Goal: Contribute content: Contribute content

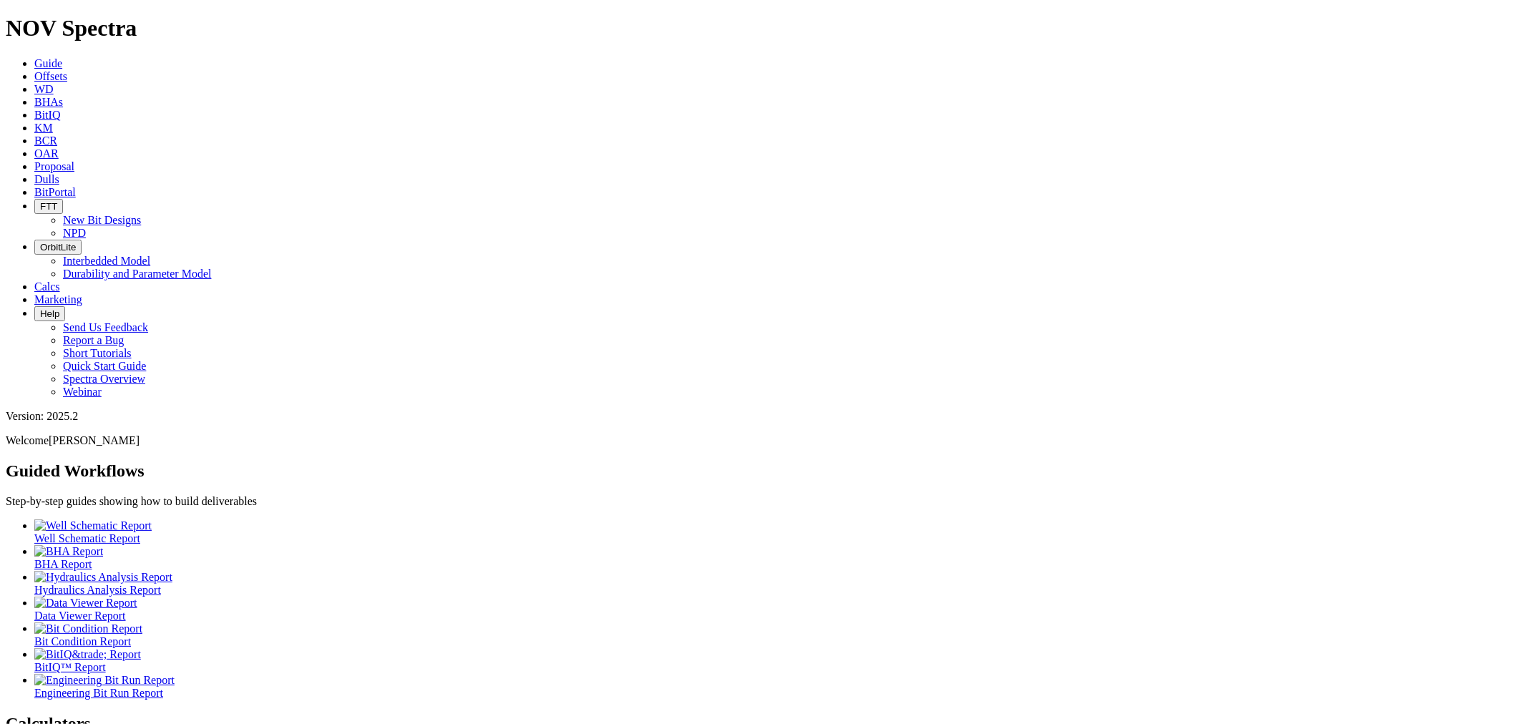
click at [34, 70] on icon at bounding box center [34, 76] width 0 height 12
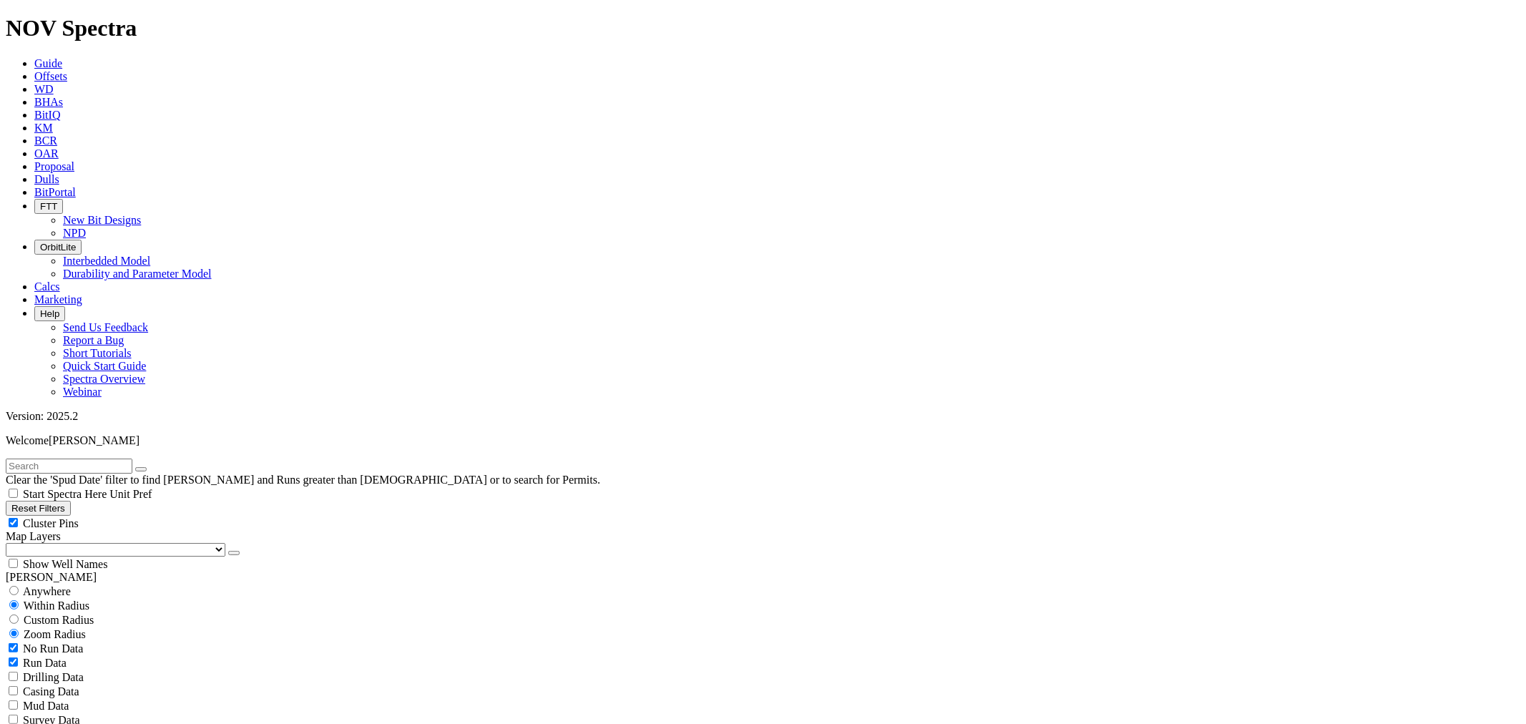
click at [90, 459] on input "text" at bounding box center [69, 466] width 127 height 15
click at [66, 459] on input "semangka" at bounding box center [69, 466] width 127 height 15
drag, startPoint x: 95, startPoint y: 62, endPoint x: 2, endPoint y: 62, distance: 93.0
click at [6, 459] on form "semangka" at bounding box center [763, 466] width 1515 height 15
type input "k"
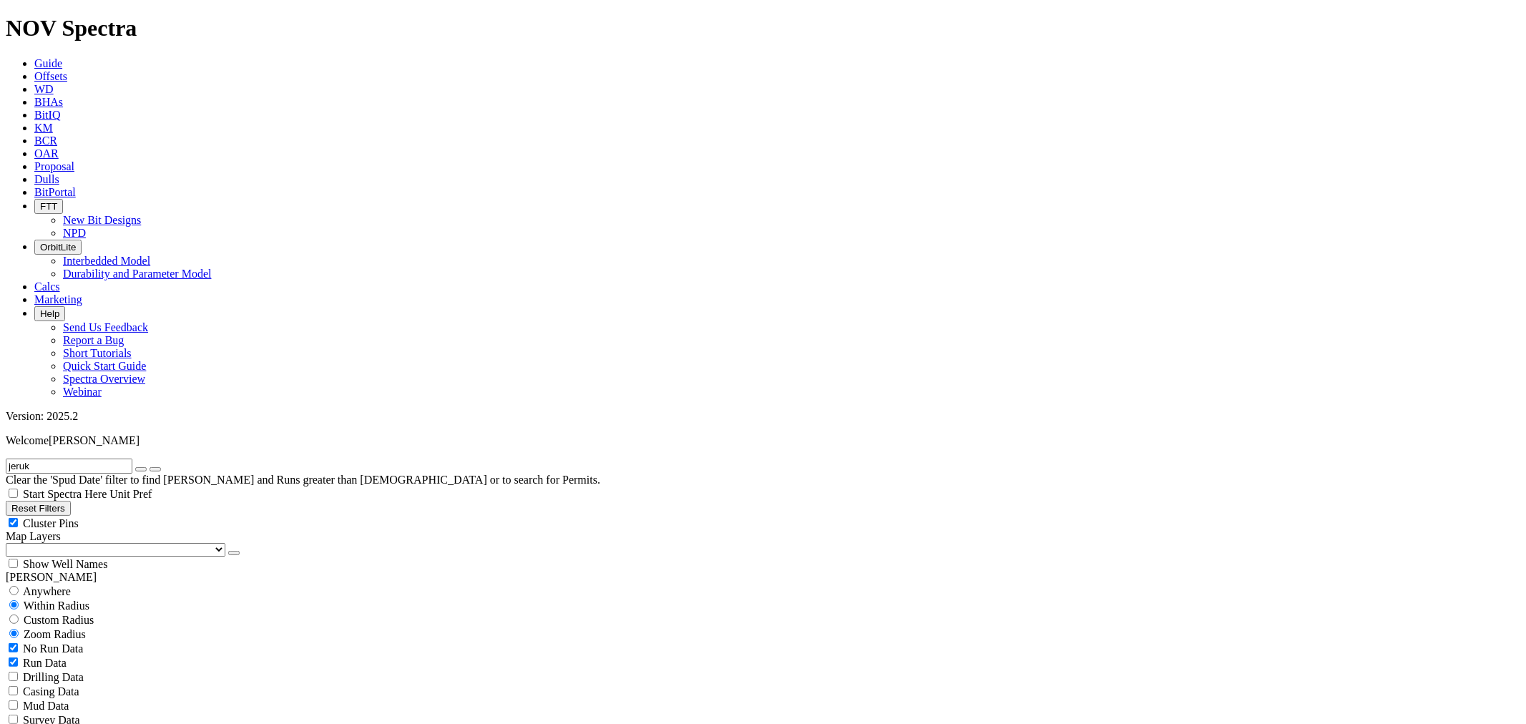
click at [150, 467] on button "submit" at bounding box center [155, 469] width 11 height 4
drag, startPoint x: 83, startPoint y: 65, endPoint x: 0, endPoint y: 63, distance: 83.0
click at [6, 459] on form "jeruk" at bounding box center [763, 466] width 1515 height 15
click at [150, 467] on button "submit" at bounding box center [155, 469] width 11 height 4
click at [40, 459] on div "jeb Clear the 'Spud Date' filter to find Wells and Runs greater than 2 years ol…" at bounding box center [763, 473] width 1515 height 28
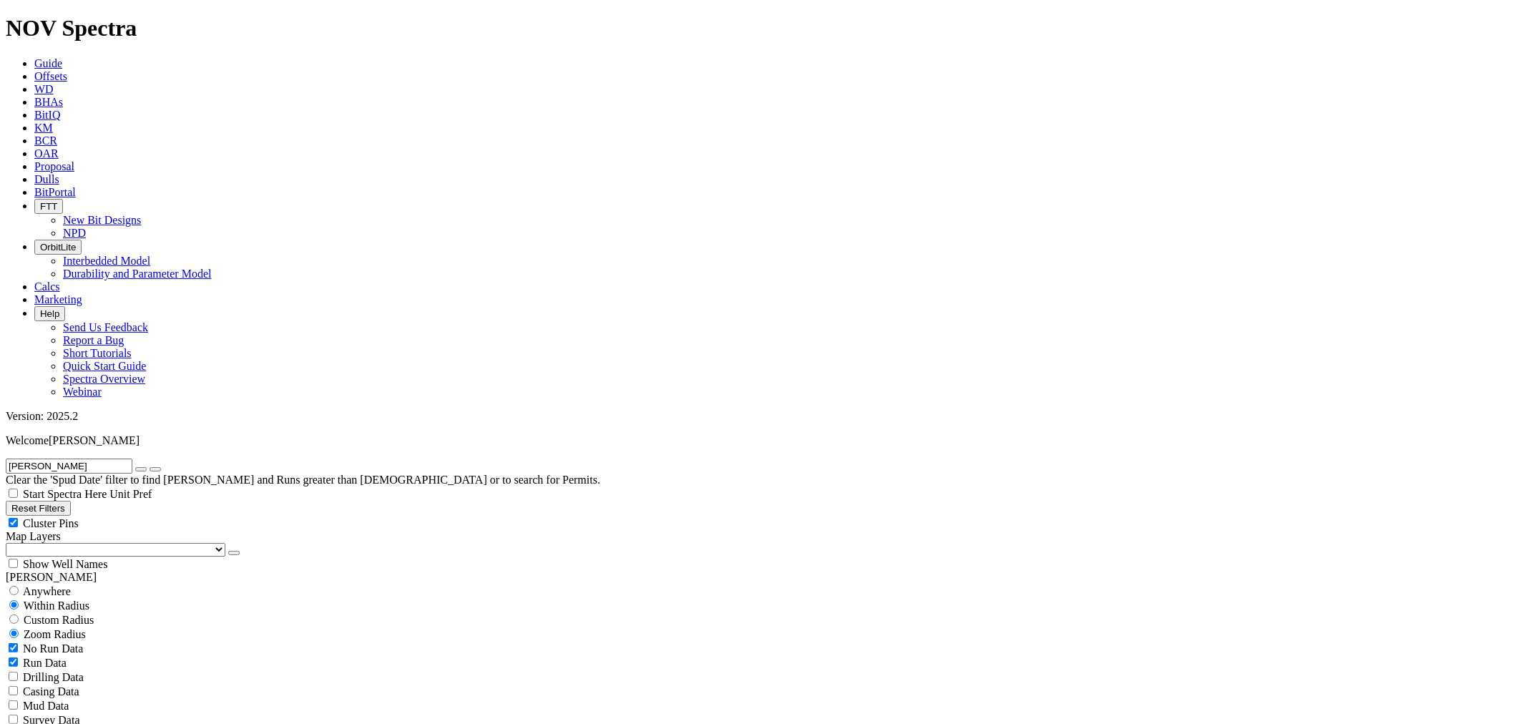
click at [46, 459] on input "jeb" at bounding box center [69, 466] width 127 height 15
drag, startPoint x: 42, startPoint y: 61, endPoint x: 0, endPoint y: 55, distance: 41.9
click at [6, 459] on form "jeb" at bounding box center [763, 466] width 1515 height 15
click at [150, 467] on button "submit" at bounding box center [155, 469] width 11 height 4
click at [72, 459] on input "lapindo" at bounding box center [69, 466] width 127 height 15
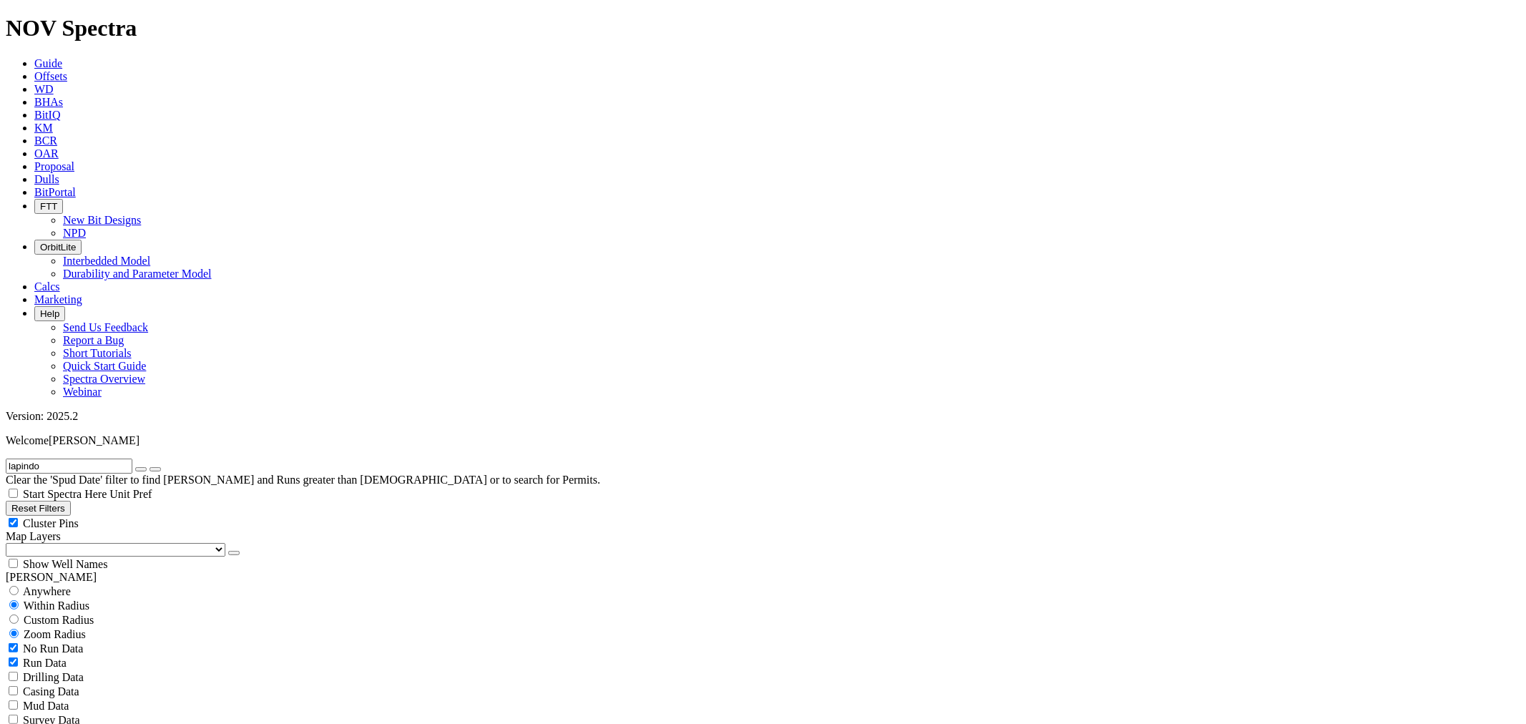
drag, startPoint x: 64, startPoint y: 62, endPoint x: 0, endPoint y: 59, distance: 64.5
click at [6, 459] on form "lapindo" at bounding box center [763, 466] width 1515 height 15
type input "T"
click at [150, 467] on button "submit" at bounding box center [155, 469] width 11 height 4
drag, startPoint x: 44, startPoint y: 59, endPoint x: 0, endPoint y: 62, distance: 43.7
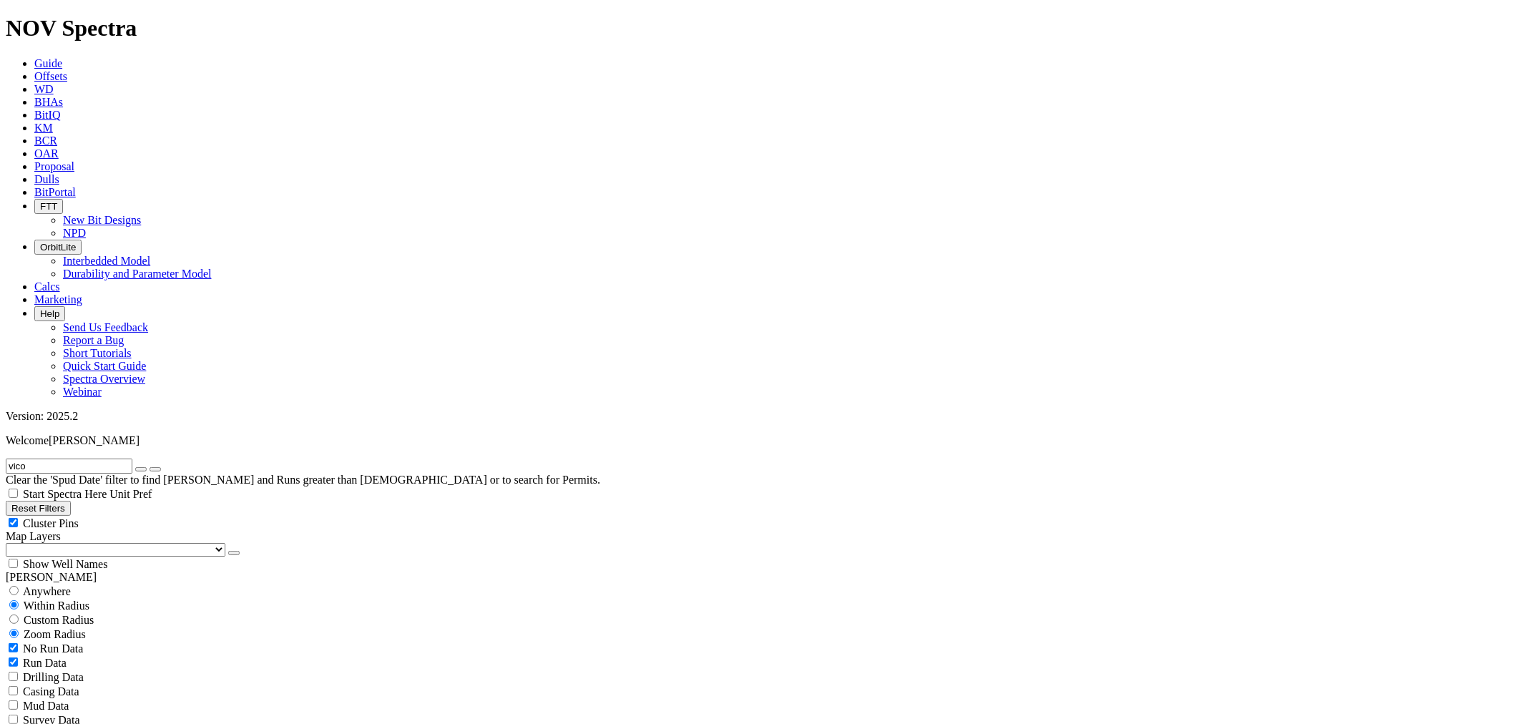
click at [6, 459] on form "vico" at bounding box center [763, 466] width 1515 height 15
type input "widuri"
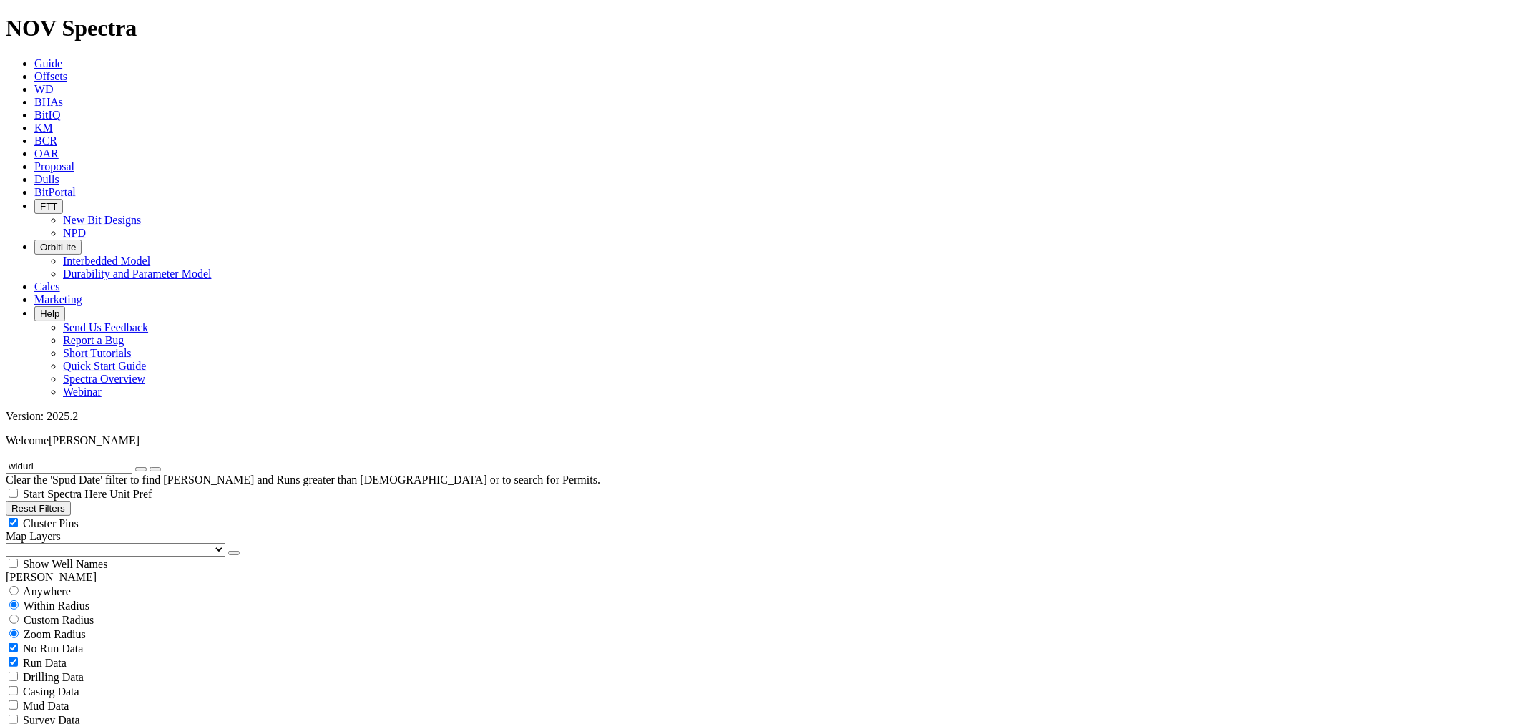
type input "1/1/01"
drag, startPoint x: 67, startPoint y: 66, endPoint x: 0, endPoint y: 69, distance: 66.6
click at [6, 459] on form "widuri" at bounding box center [763, 466] width 1515 height 15
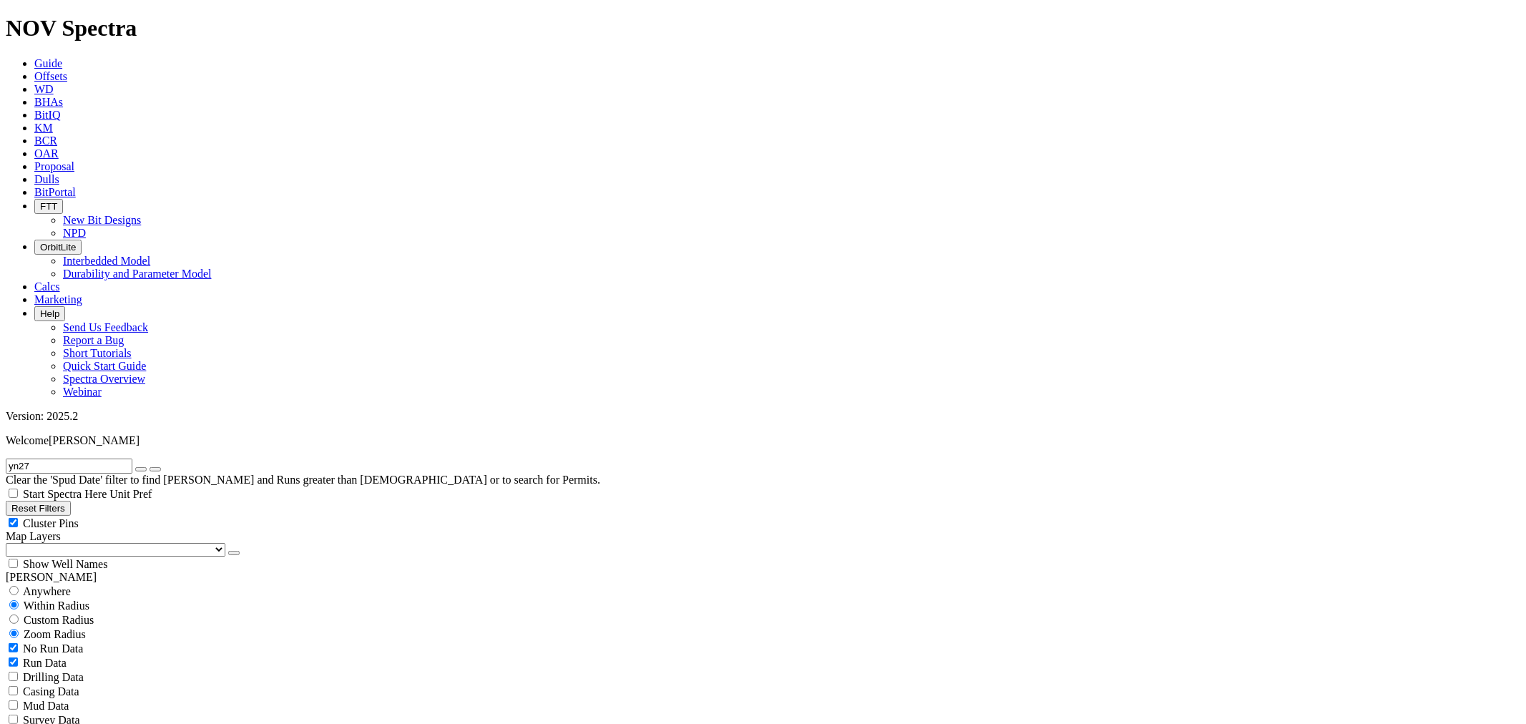
drag, startPoint x: 52, startPoint y: 67, endPoint x: 0, endPoint y: 63, distance: 52.4
click at [6, 459] on form "yn27" at bounding box center [763, 466] width 1515 height 15
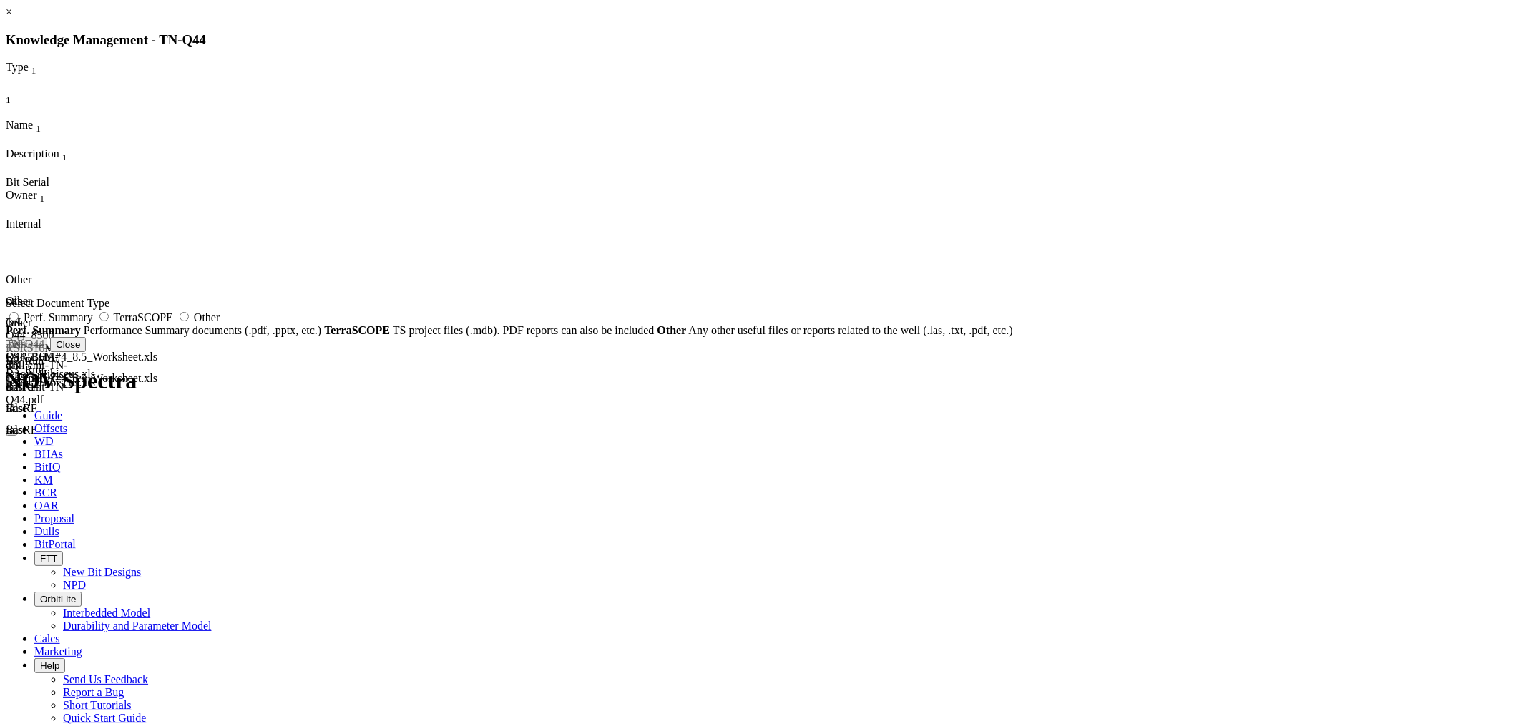
click at [12, 18] on link "×" at bounding box center [9, 12] width 6 height 12
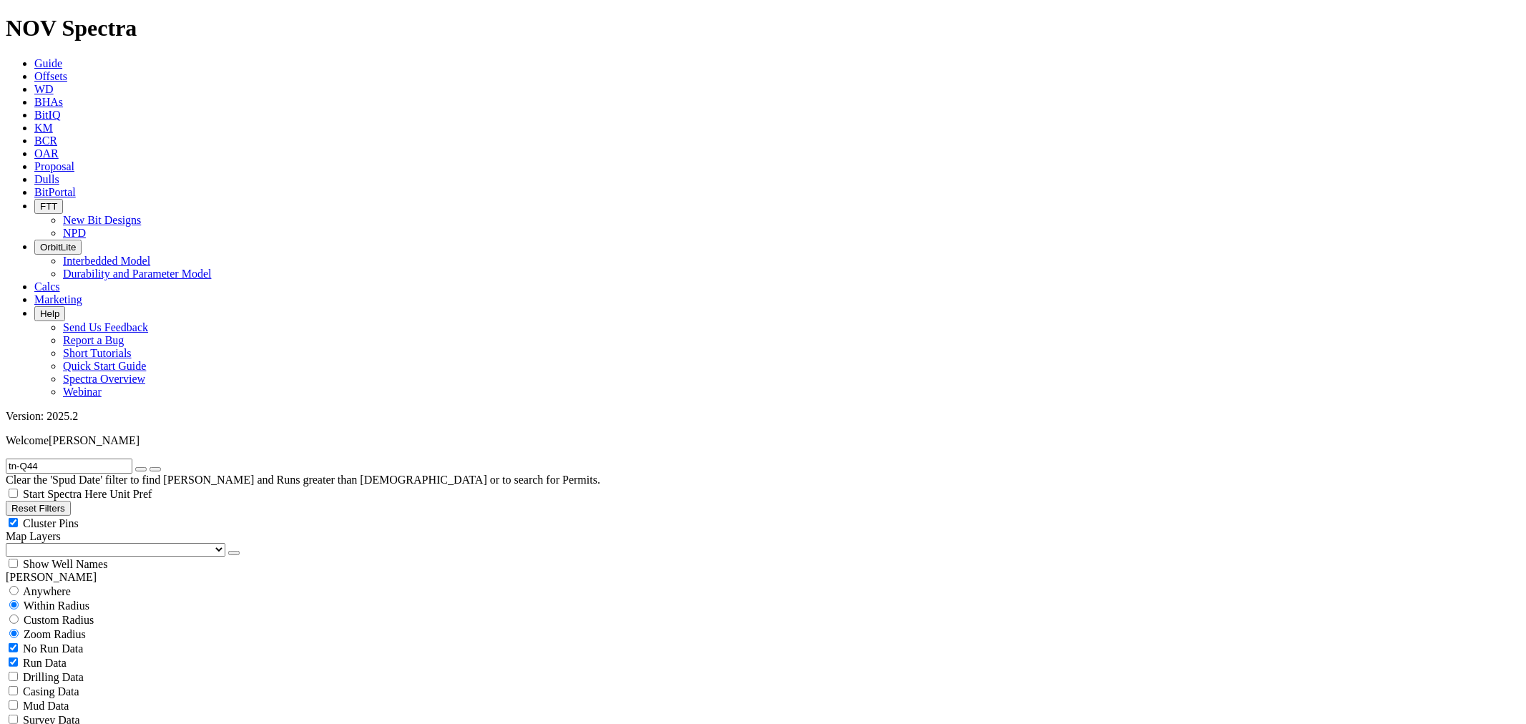
click at [59, 459] on input "tn-Q44" at bounding box center [69, 466] width 127 height 15
type input "tn-lx44rc"
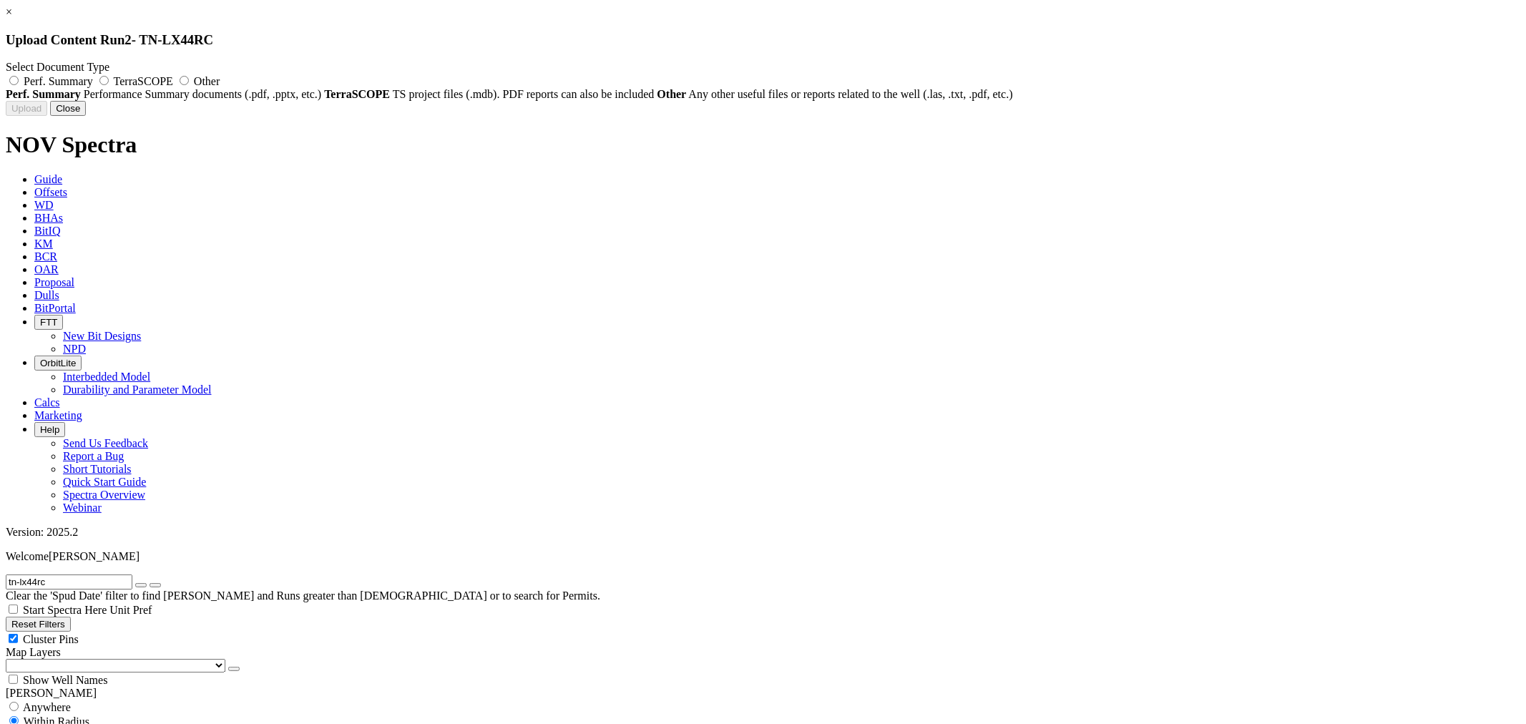
click at [655, 61] on div "Select Document Type Perf. Summary TerraSCOPE Other Perf. Summary Performance S…" at bounding box center [763, 81] width 1515 height 40
click at [93, 77] on span "Perf. Summary" at bounding box center [58, 81] width 69 height 12
click at [19, 77] on input "Perf. Summary" at bounding box center [13, 80] width 9 height 9
radio input "true"
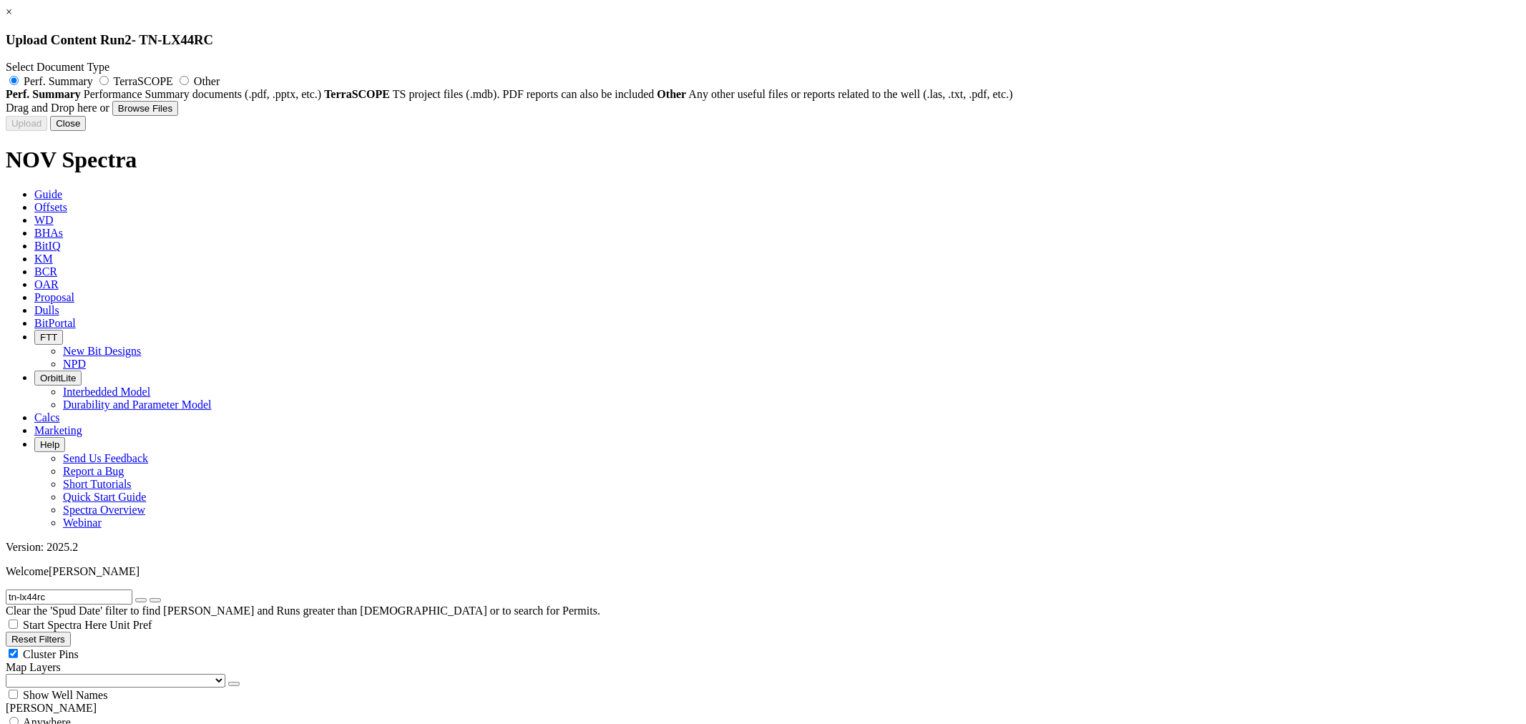
type input "TN-Lx44RC_9875_RSX619S-A7_212682_Run report.xls"
type input "212682"
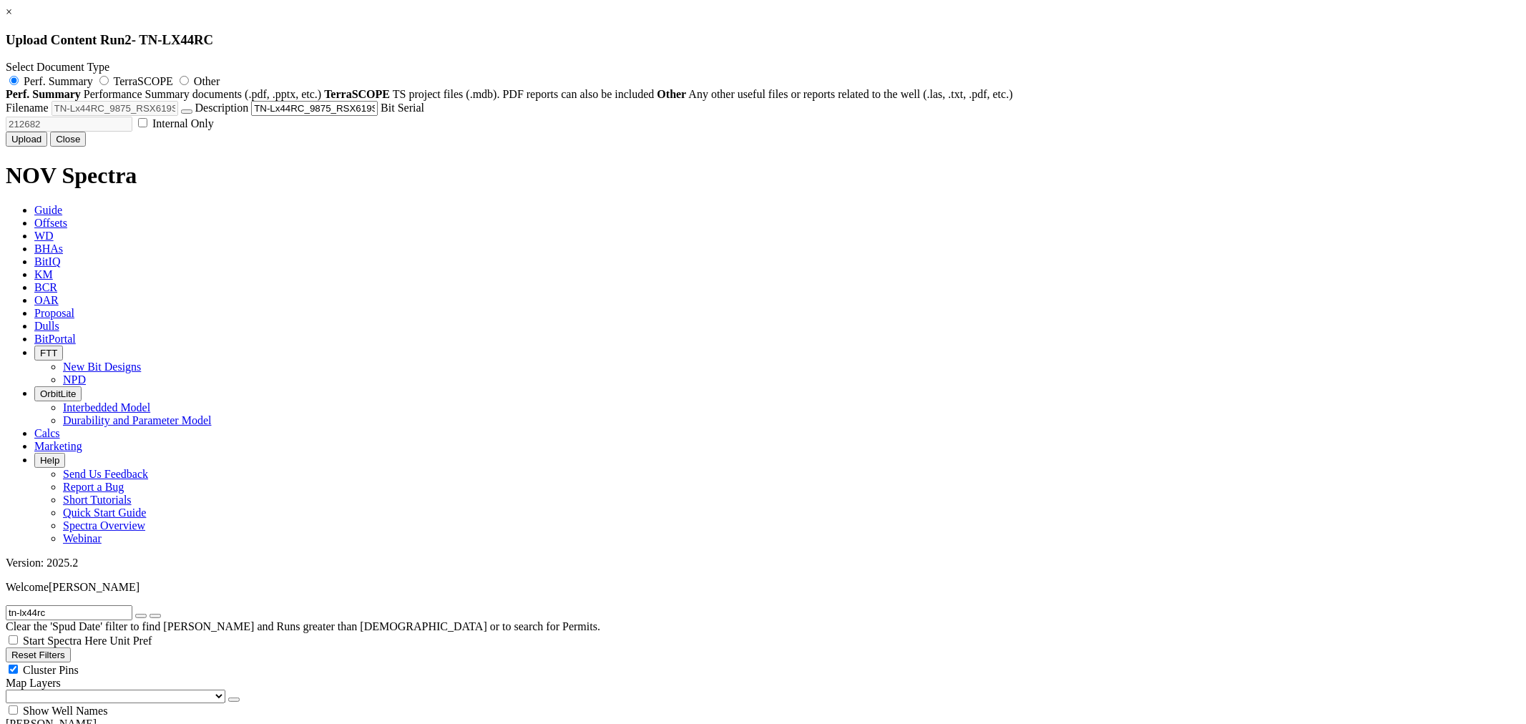
click at [214, 130] on span "Internal Only" at bounding box center [183, 123] width 62 height 12
click at [147, 127] on input "Internal Only" at bounding box center [142, 122] width 9 height 9
click at [214, 130] on span "Internal Only" at bounding box center [183, 123] width 62 height 12
click at [147, 127] on input "Internal Only" at bounding box center [142, 122] width 9 height 9
checkbox input "false"
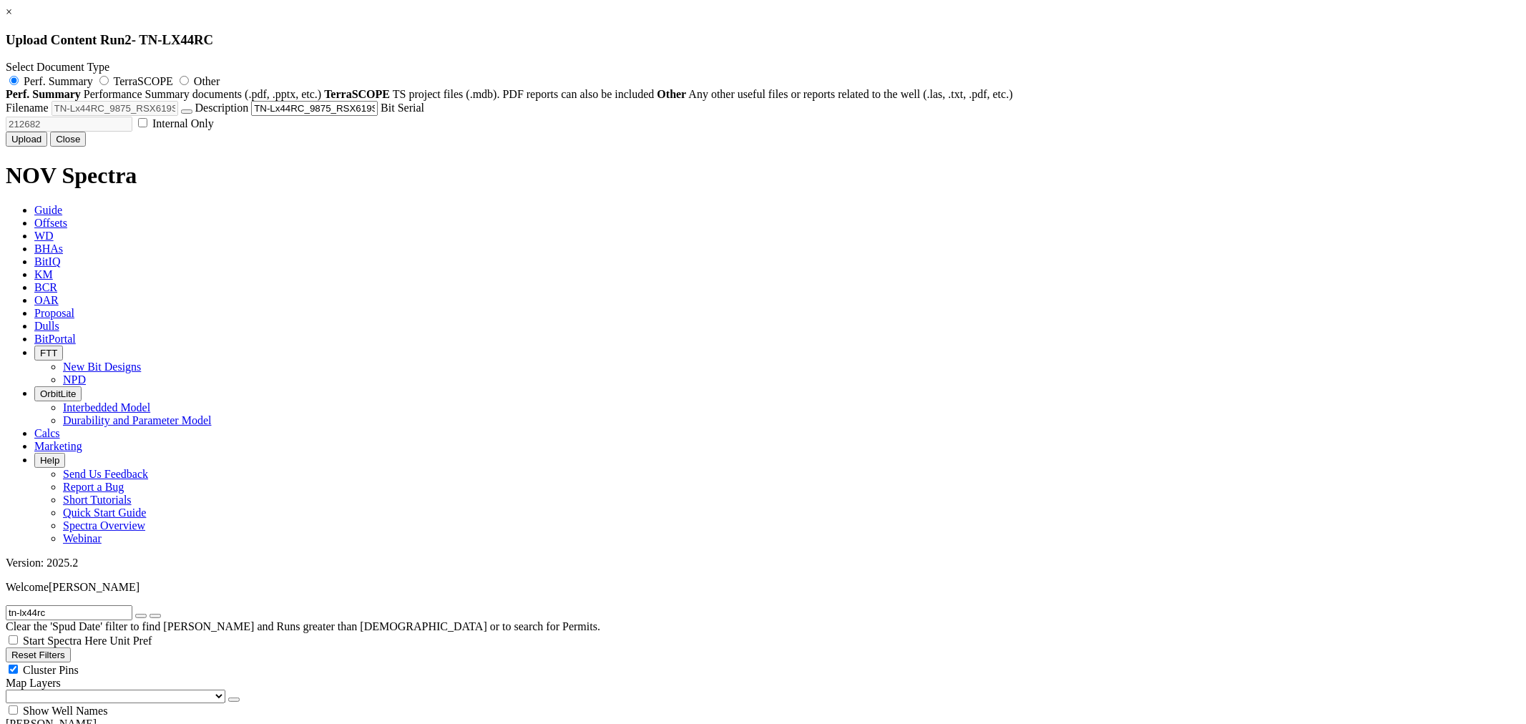
click at [47, 147] on button "Upload" at bounding box center [27, 139] width 42 height 15
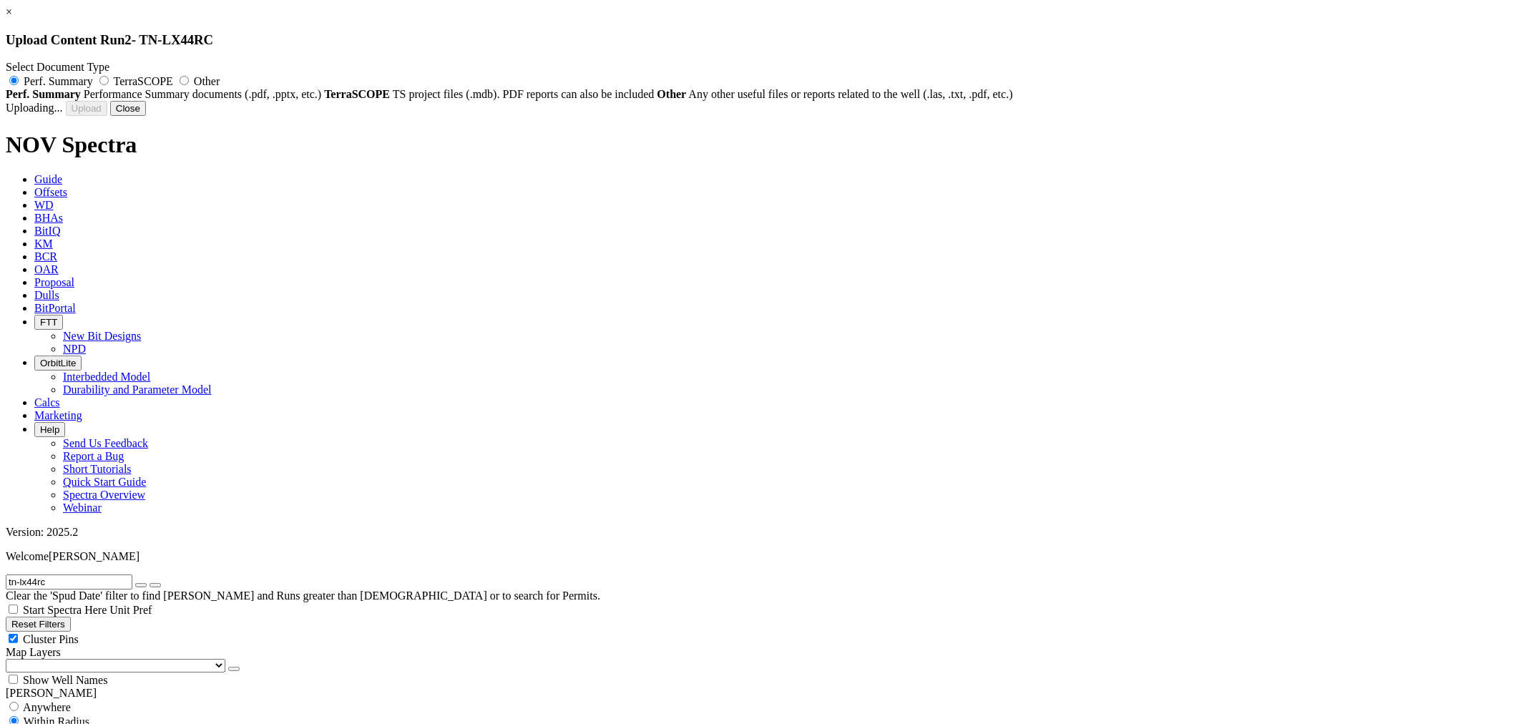
radio input "false"
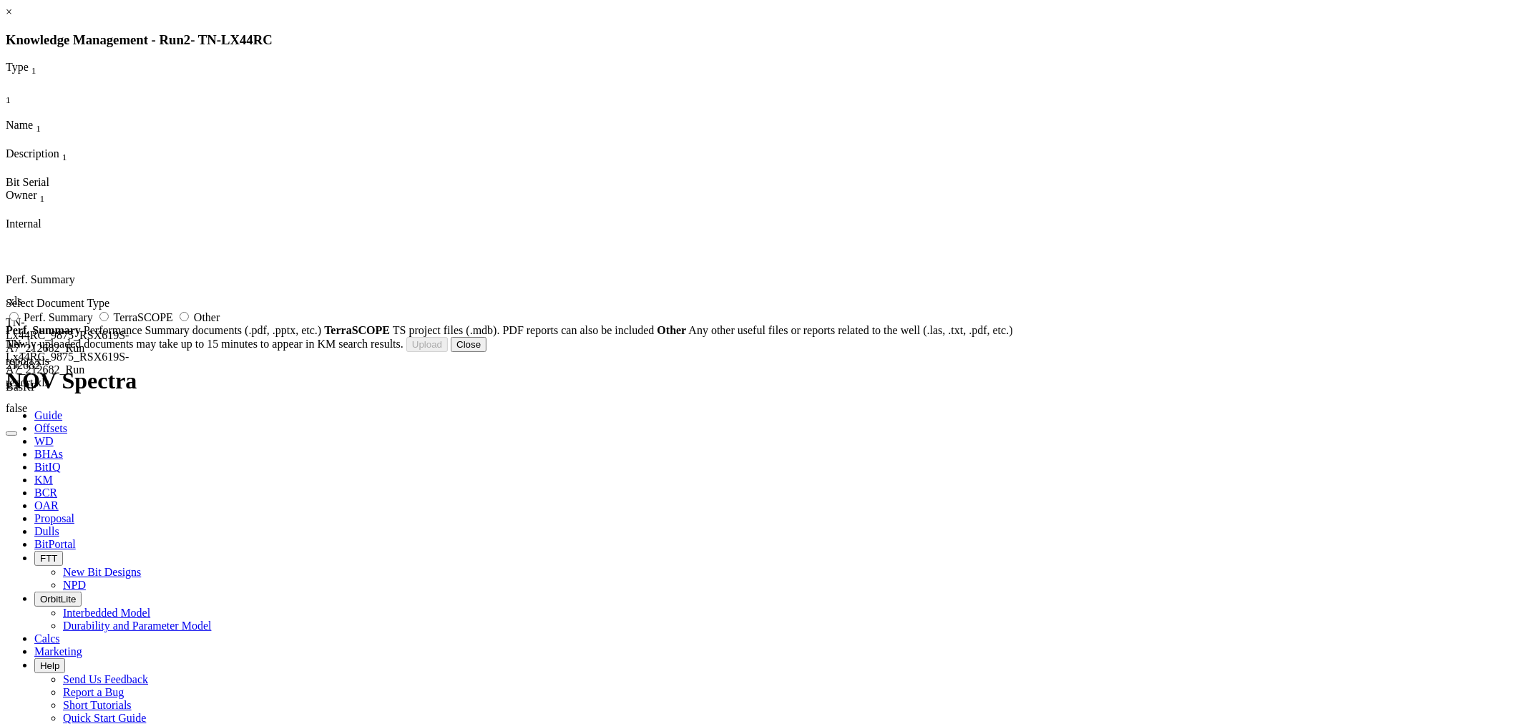
click at [487, 352] on button "Close" at bounding box center [469, 344] width 36 height 15
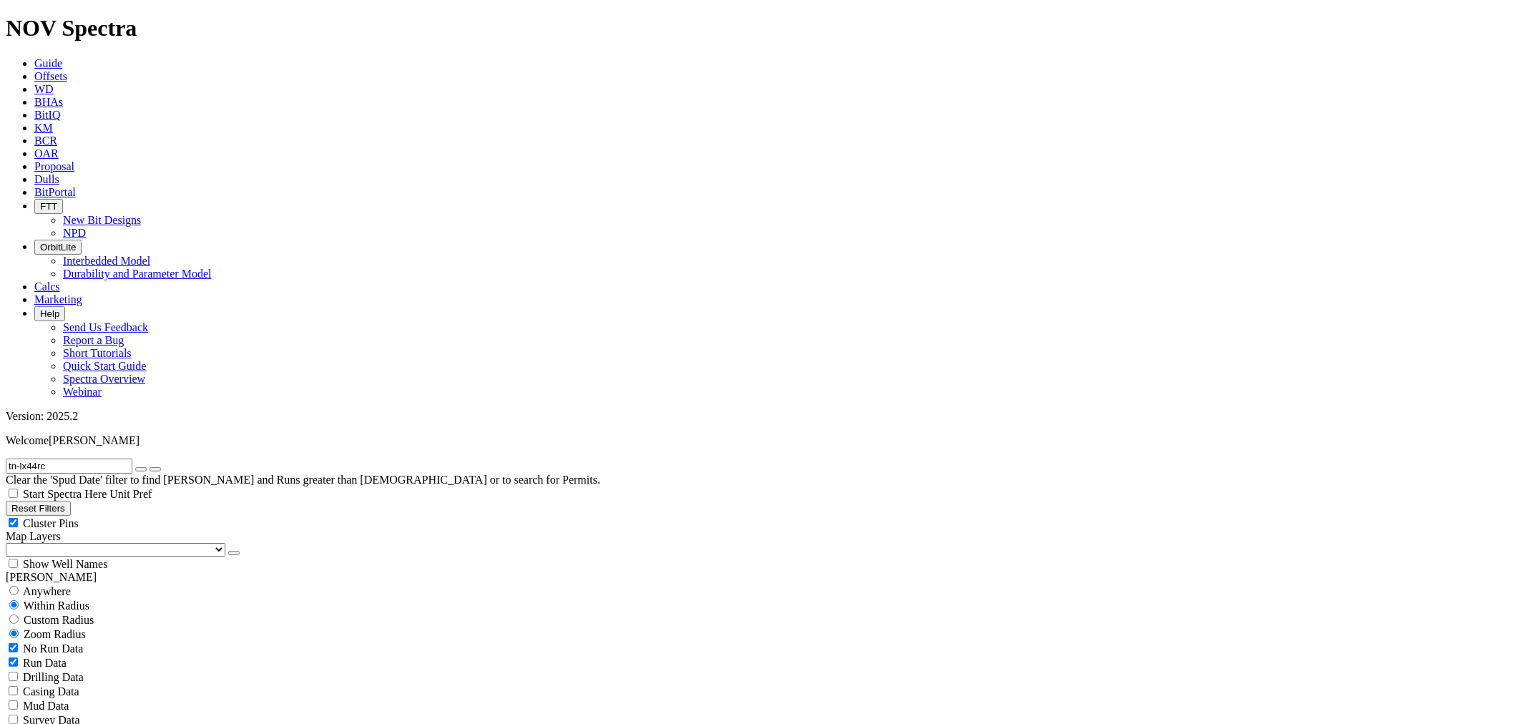
click at [141, 469] on icon "button" at bounding box center [141, 469] width 0 height 0
click at [55, 459] on input "text" at bounding box center [69, 466] width 127 height 15
click at [81, 459] on input "text" at bounding box center [69, 466] width 127 height 15
paste input "TN-Kx41"
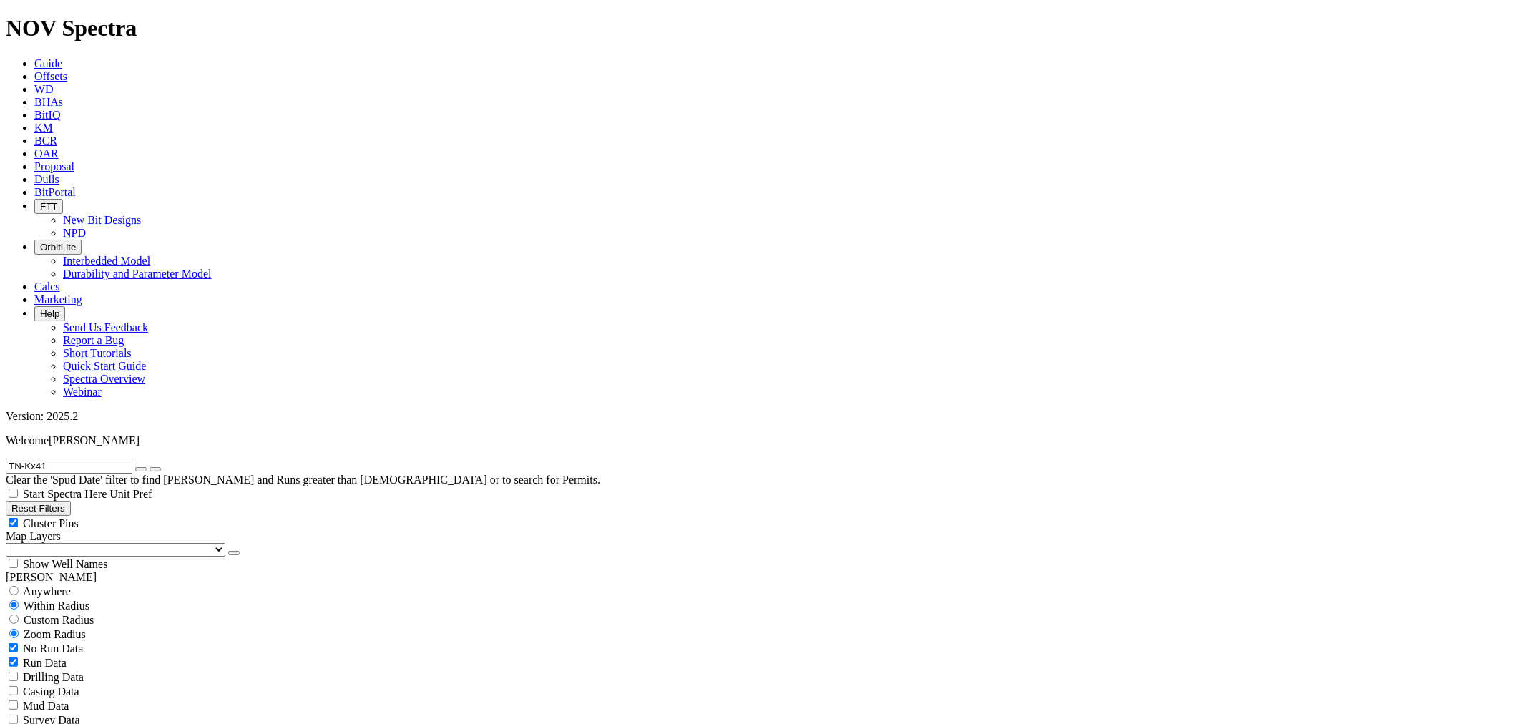
type input "TN-Kx41"
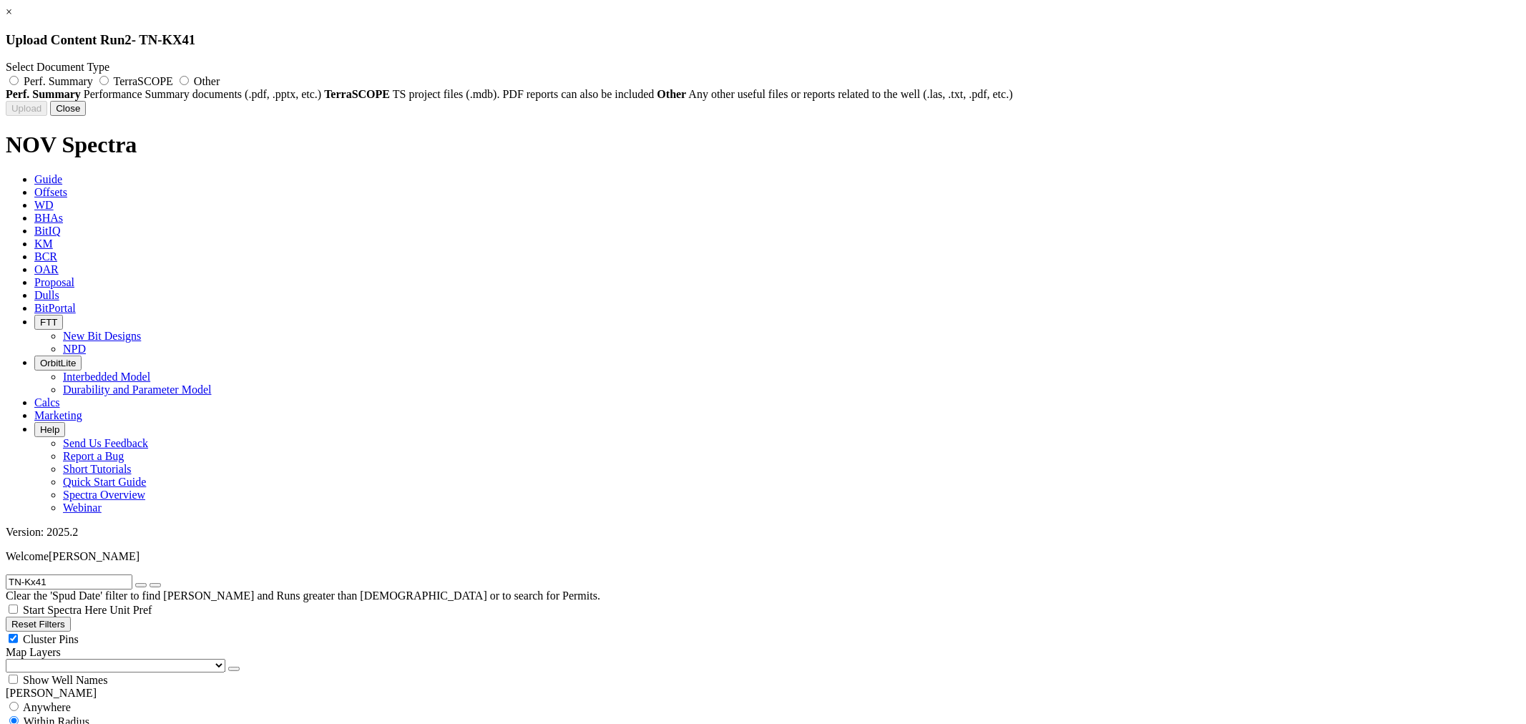
click at [220, 82] on label "Other" at bounding box center [198, 81] width 44 height 12
click at [189, 82] on input "Other" at bounding box center [184, 80] width 9 height 9
radio input "true"
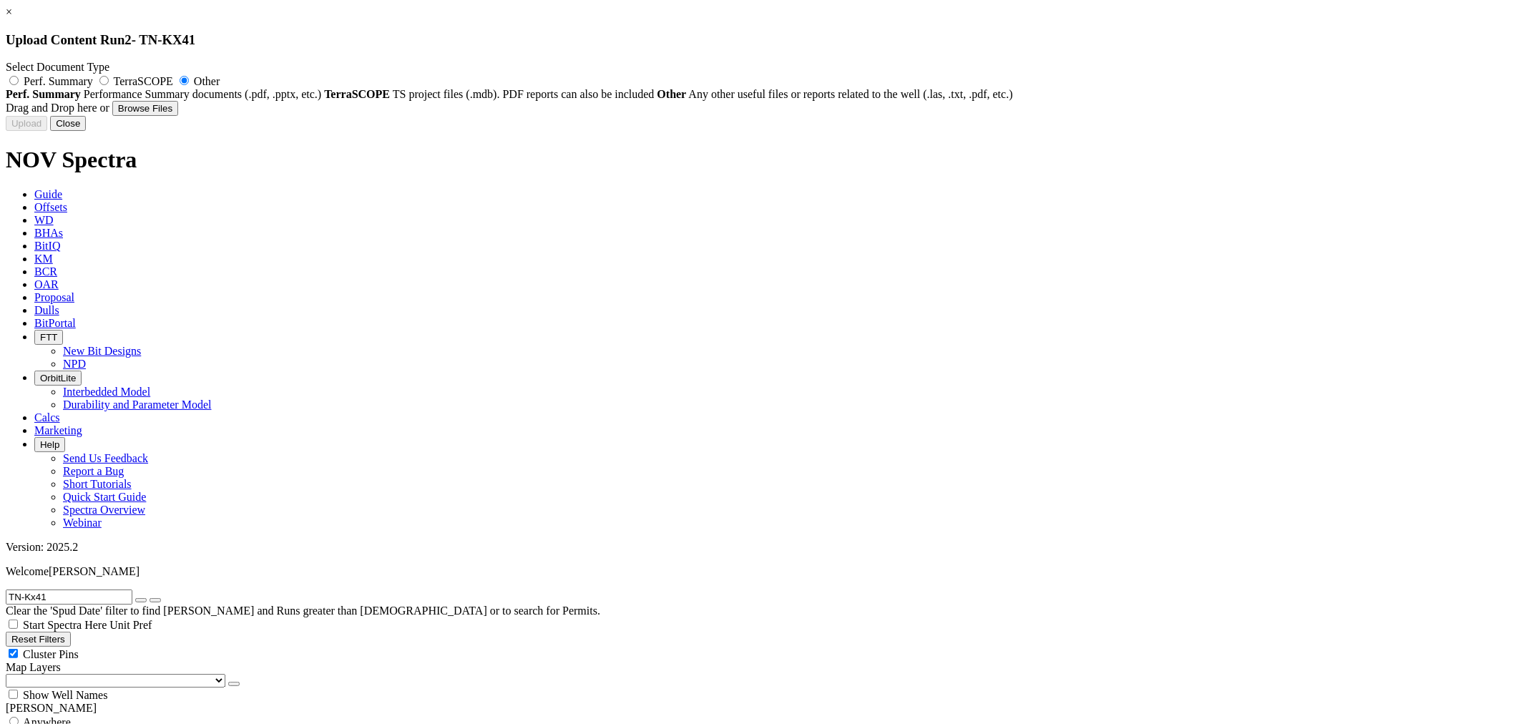
type input "BITENG 4203m.xls"
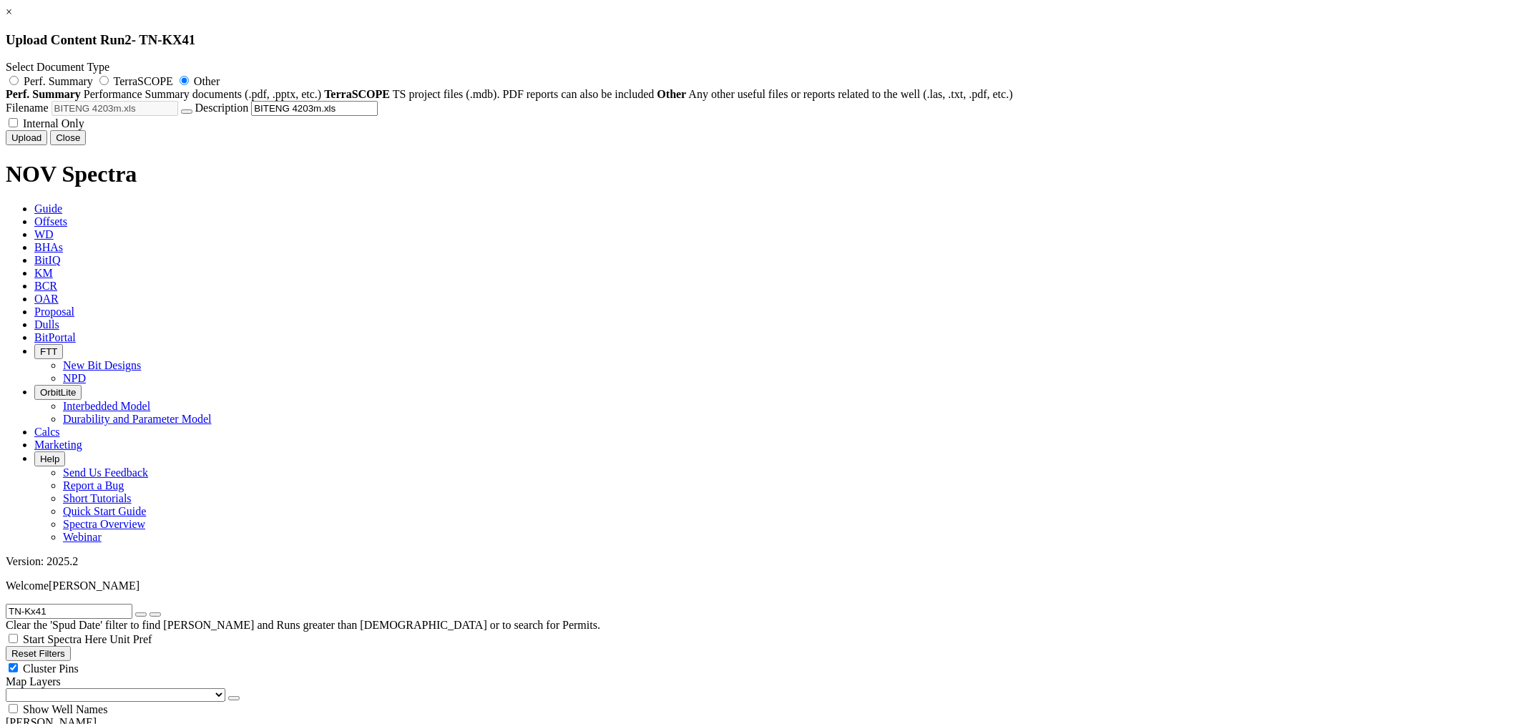
click at [47, 145] on button "Upload" at bounding box center [27, 137] width 42 height 15
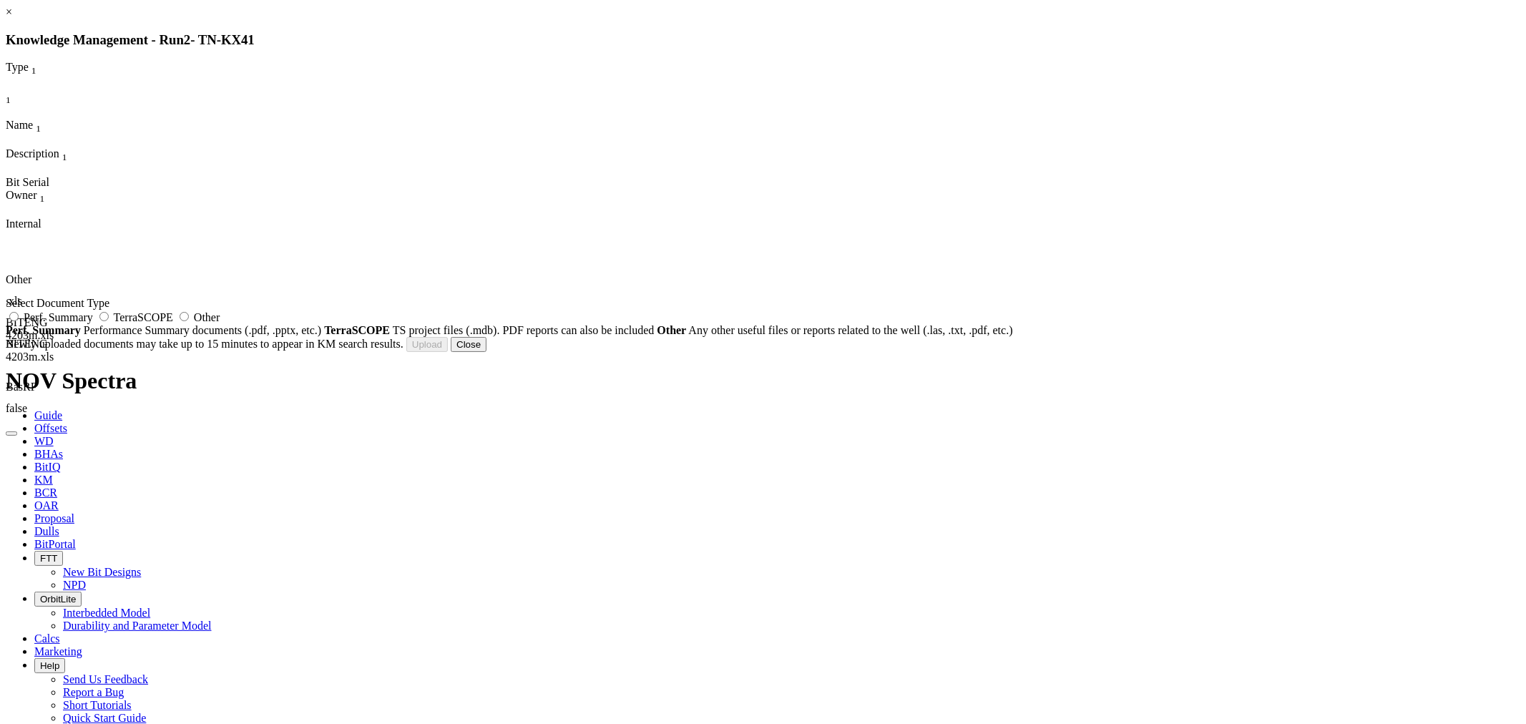
click at [220, 323] on span "Other" at bounding box center [207, 317] width 26 height 12
click at [189, 321] on input "Other" at bounding box center [184, 316] width 9 height 9
radio input "true"
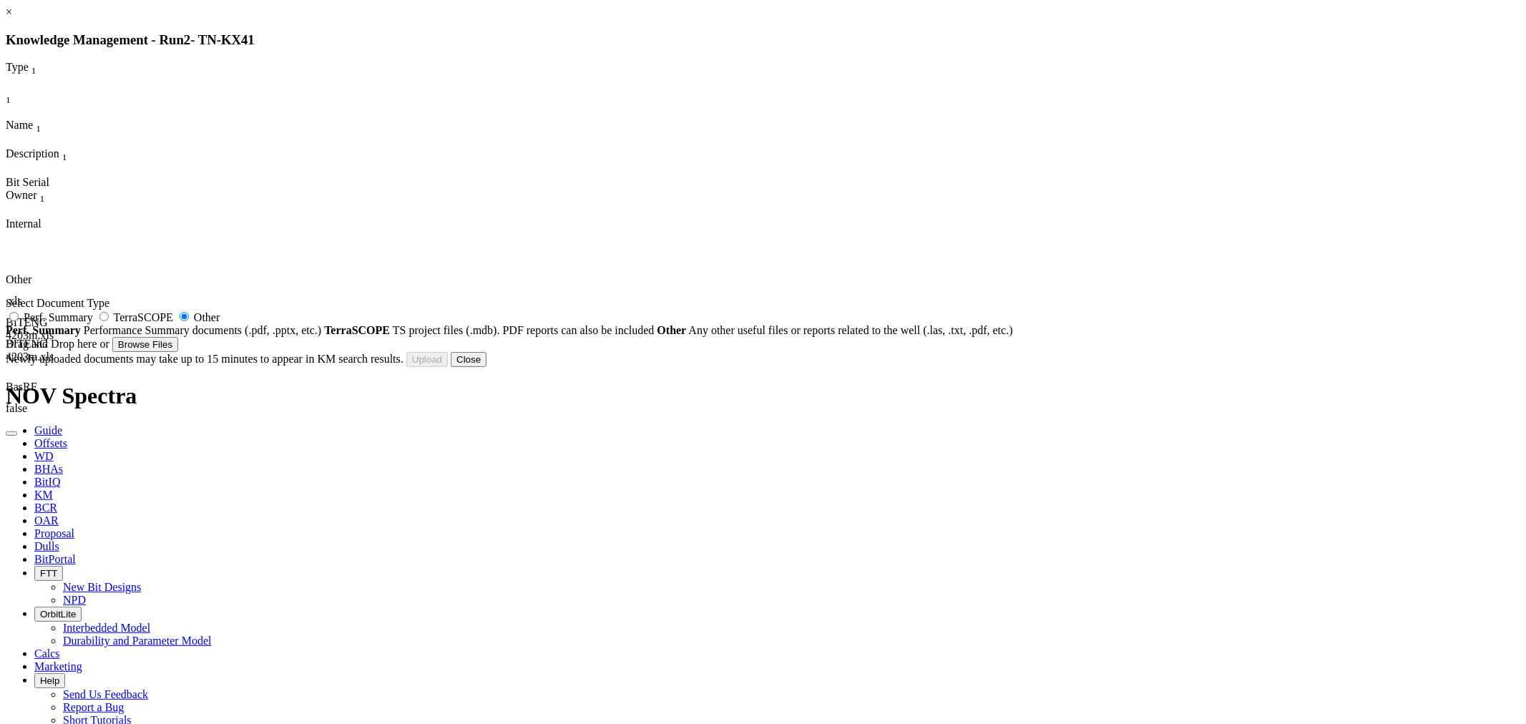
type input "CMT_1257.xls"
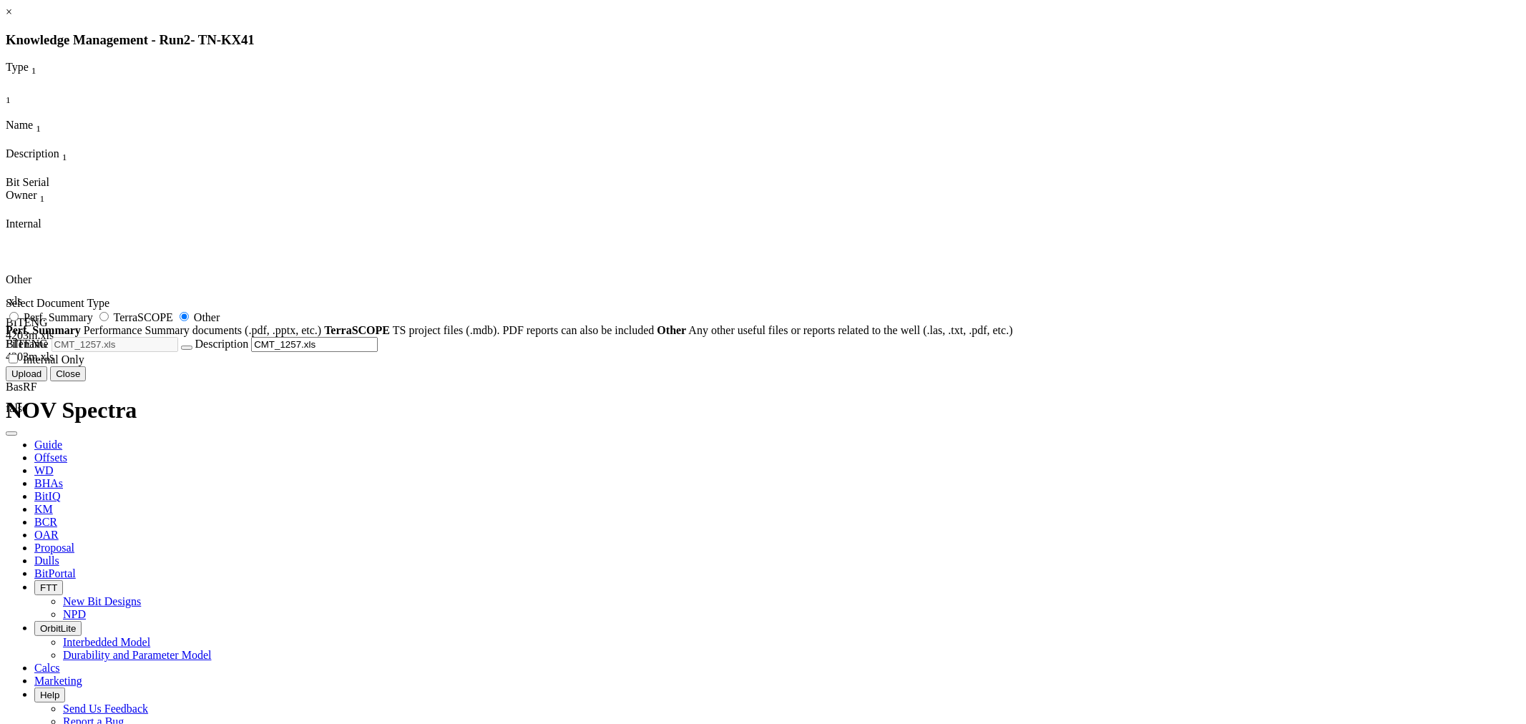
click at [47, 381] on button "Upload" at bounding box center [27, 373] width 42 height 15
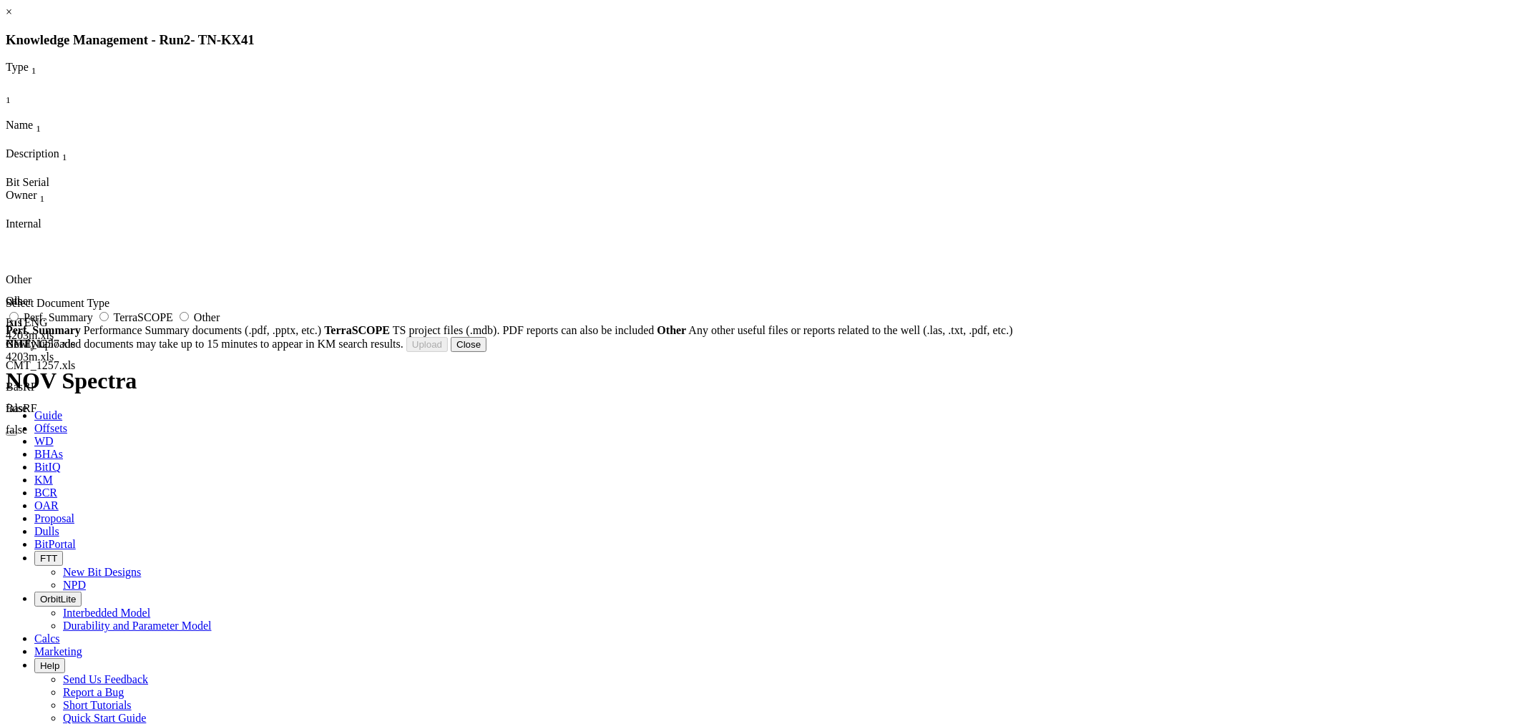
click at [220, 323] on label "Other" at bounding box center [198, 317] width 44 height 12
click at [189, 321] on input "Other" at bounding box center [184, 316] width 9 height 9
radio input "true"
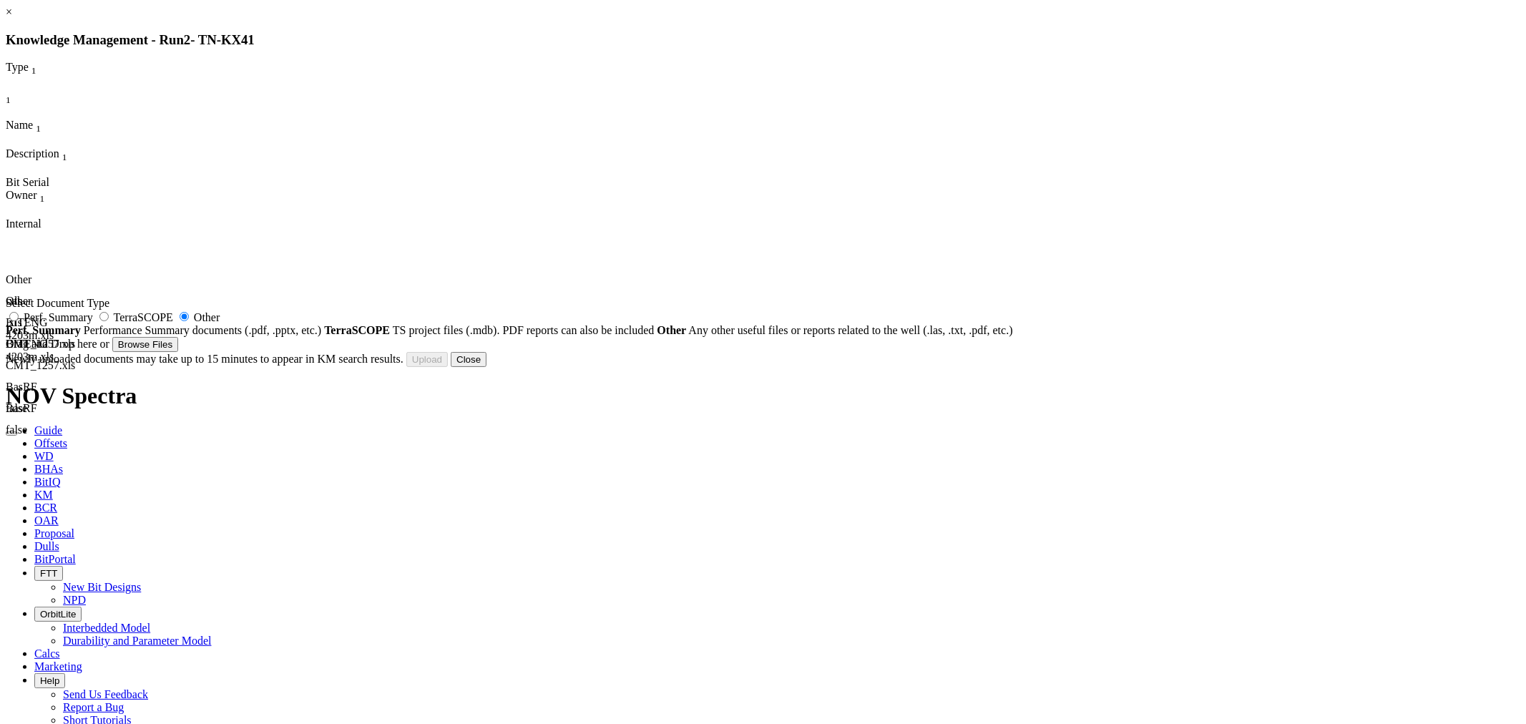
type input "TN-Kx41_BHA#3_8.5_Worksheet.xls"
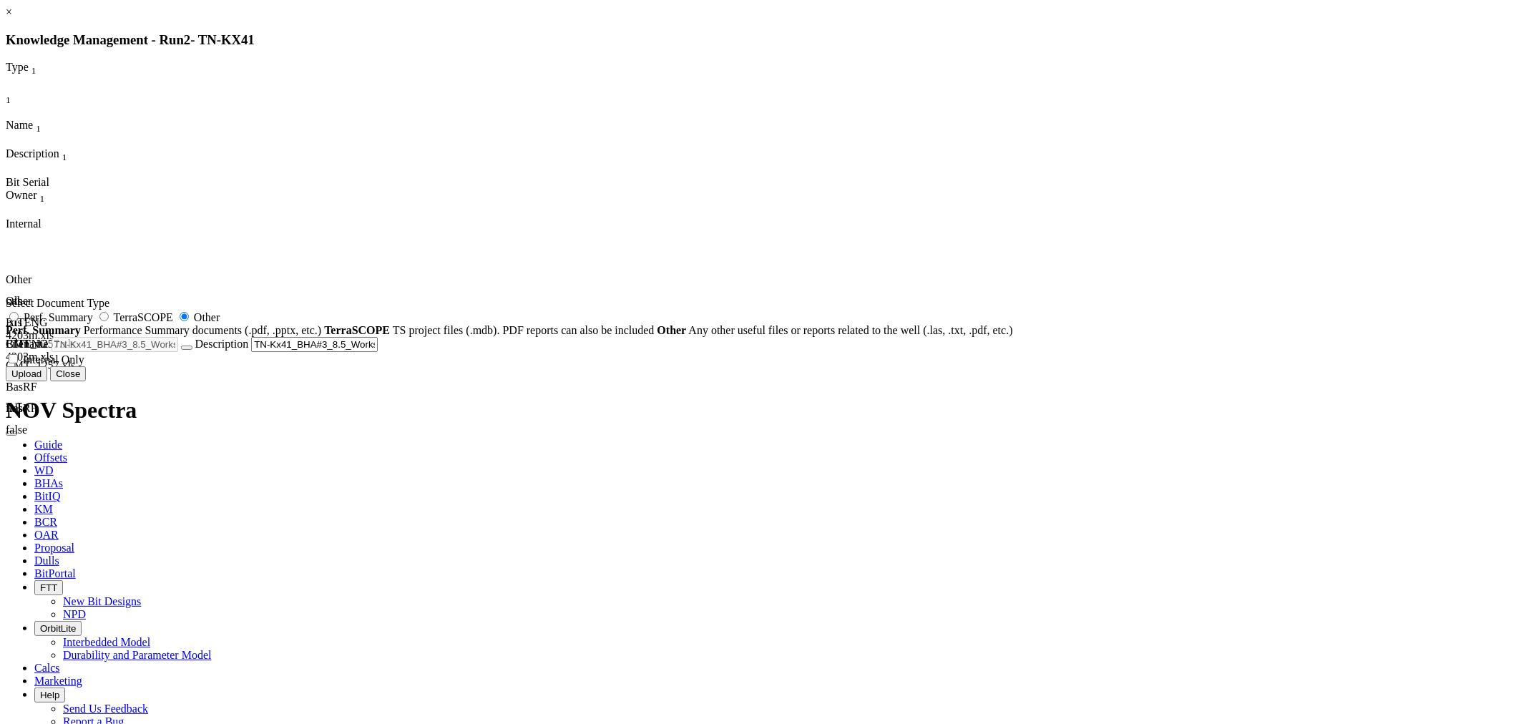
click at [952, 381] on div "Uploading... Newly uploaded documents may take up to 15 minutes to appear in KM…" at bounding box center [763, 373] width 1515 height 15
click at [47, 381] on button "Upload" at bounding box center [27, 373] width 42 height 15
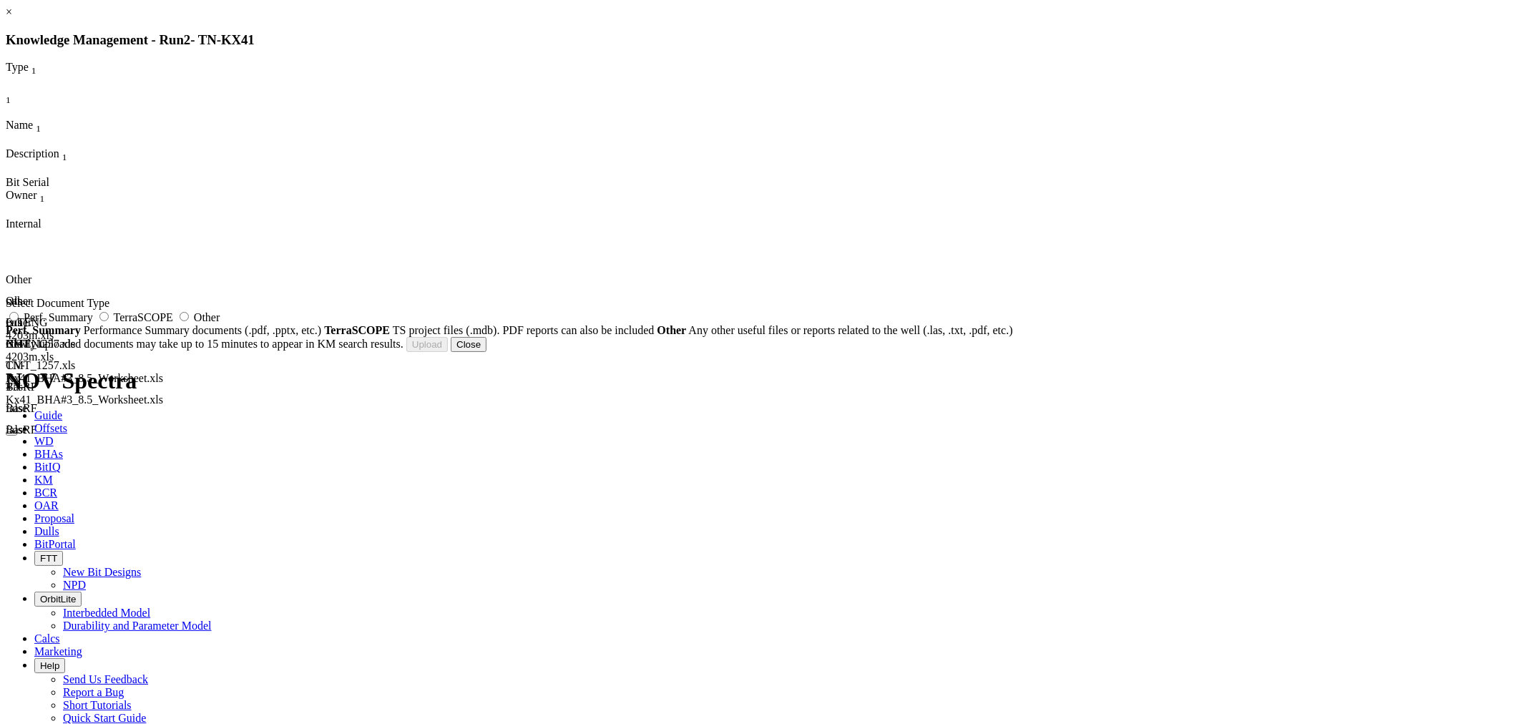
click at [220, 323] on span "Other" at bounding box center [207, 317] width 26 height 12
click at [189, 321] on input "Other" at bounding box center [184, 316] width 9 height 9
radio input "true"
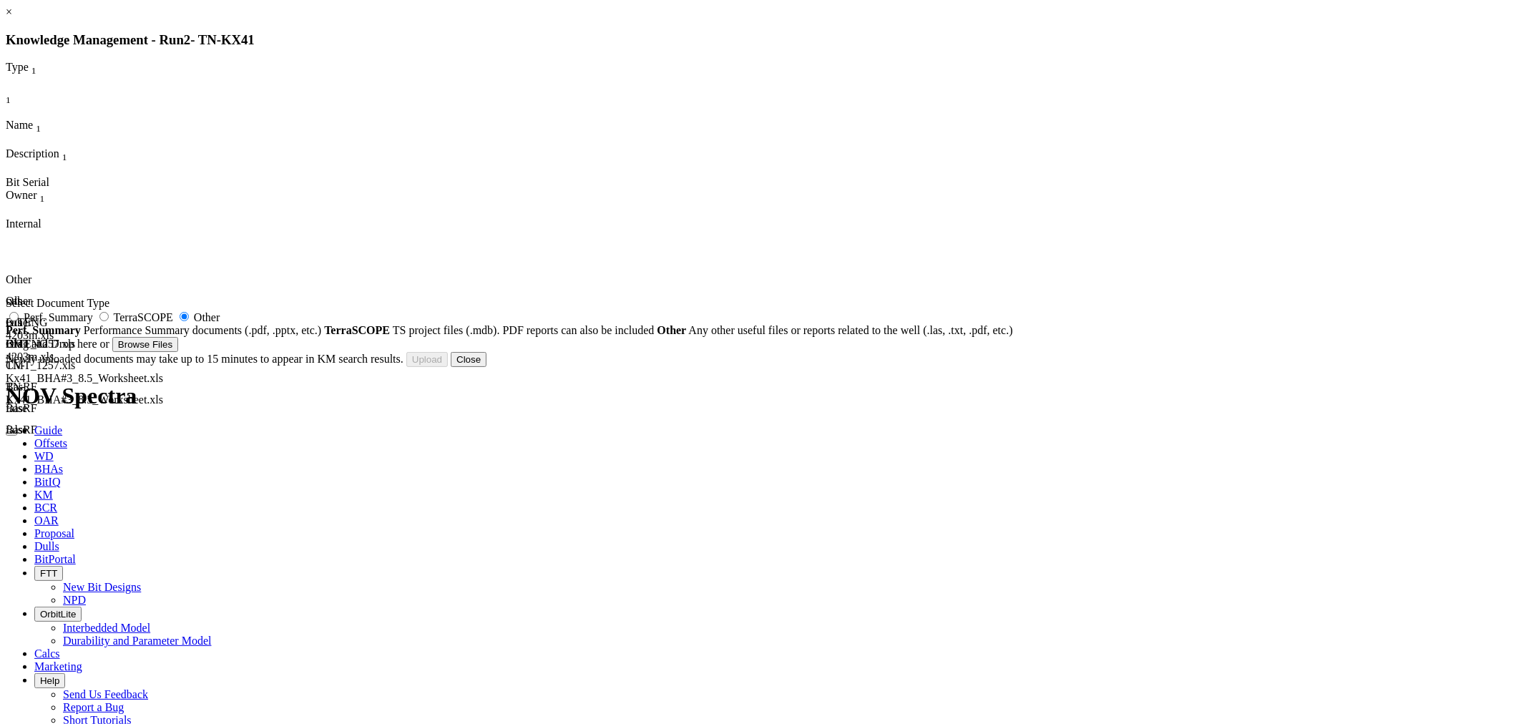
click at [93, 323] on span "Perf. Summary" at bounding box center [58, 317] width 69 height 12
click at [19, 321] on input "Perf. Summary" at bounding box center [13, 316] width 9 height 9
radio input "true"
radio input "false"
type input "TN-Kx41_8500_RSR616M-B23_214298_Run report.xls"
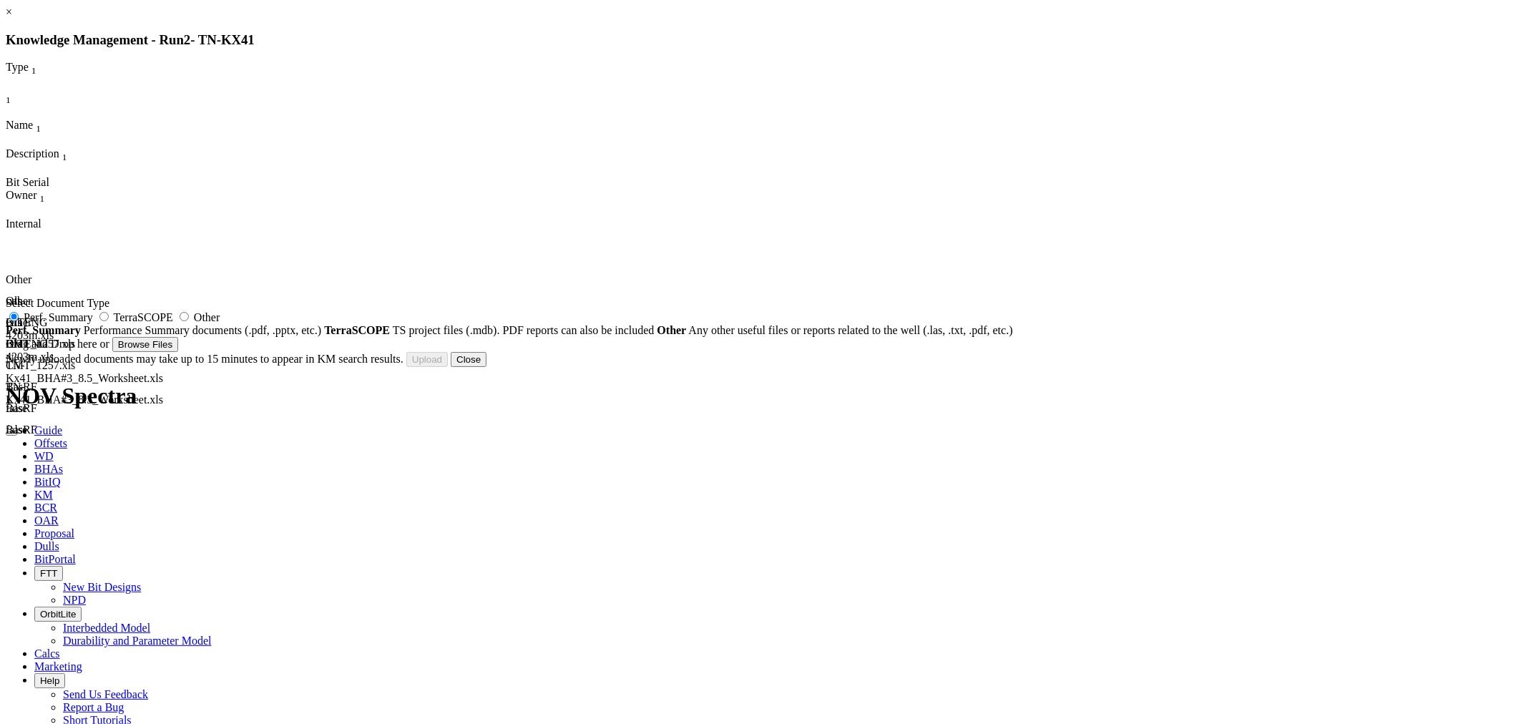
type input "TN-Kx41_8500_RSR616M-B23_214298_Run report.xls"
type input "214298"
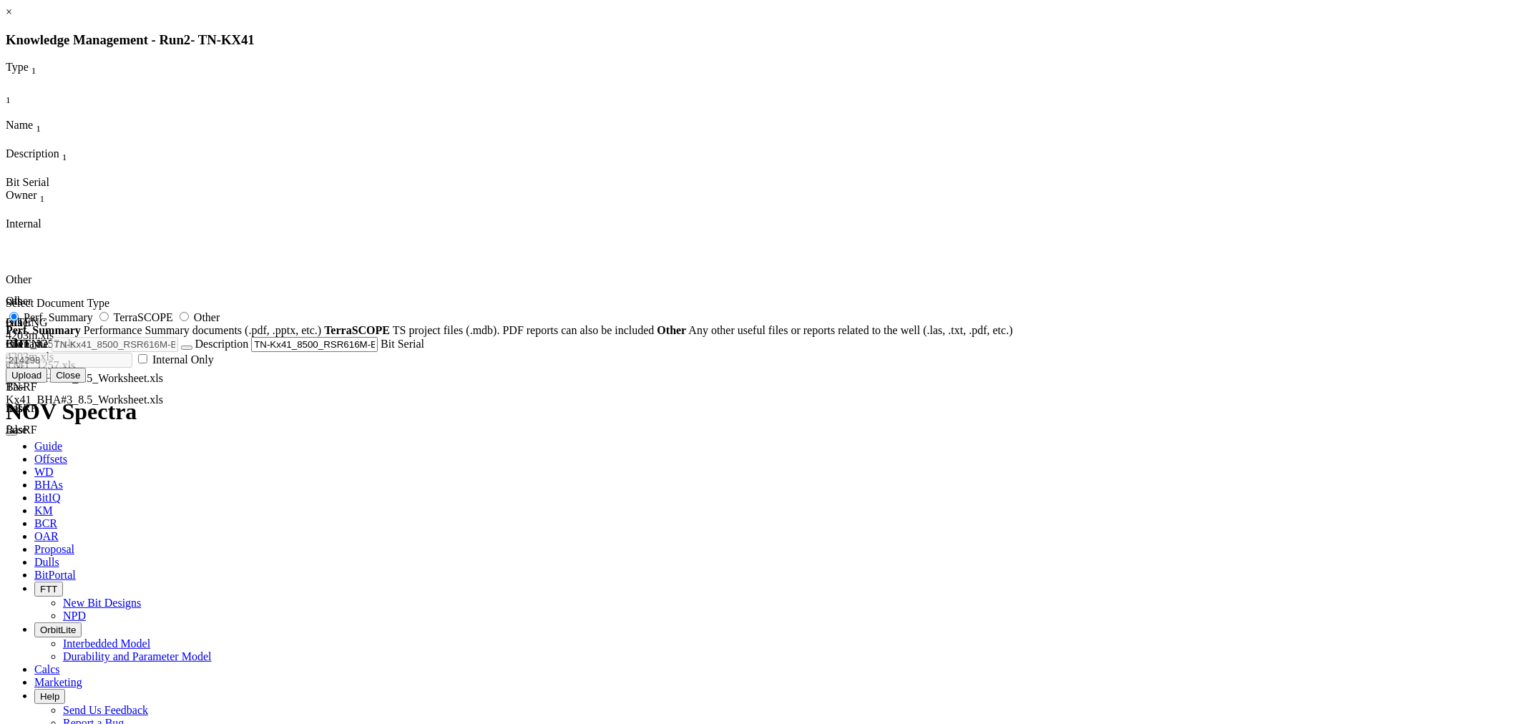
click at [47, 383] on button "Upload" at bounding box center [27, 375] width 42 height 15
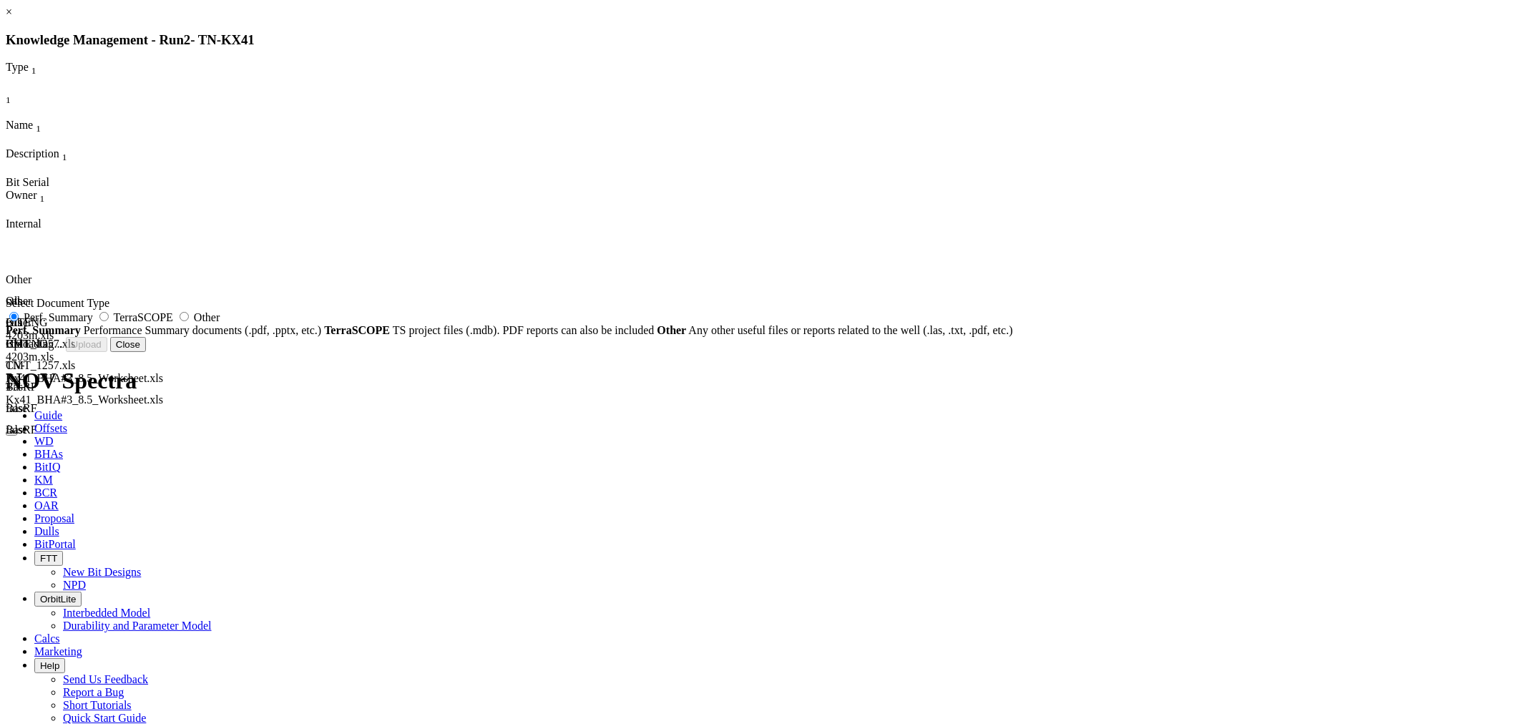
radio input "false"
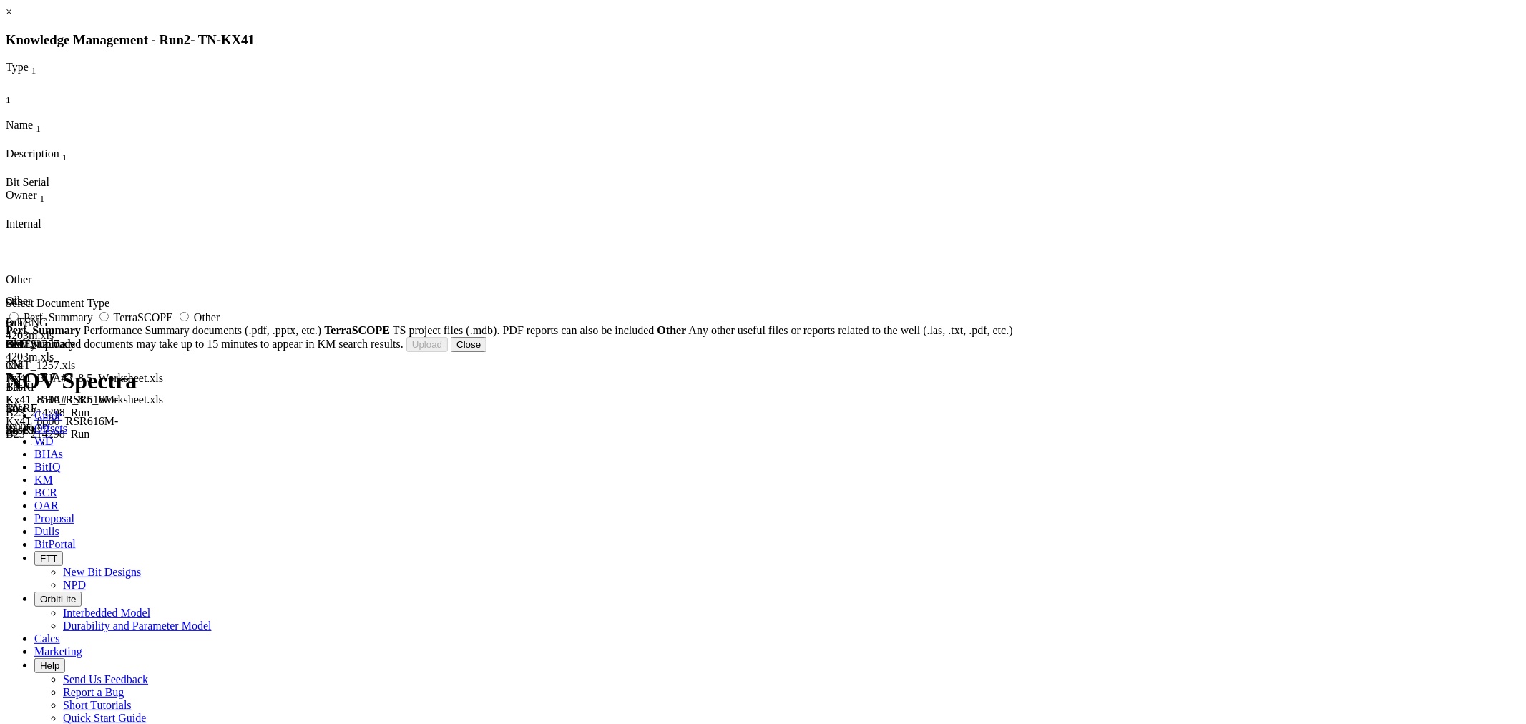
click at [487, 352] on button "Close" at bounding box center [469, 344] width 36 height 15
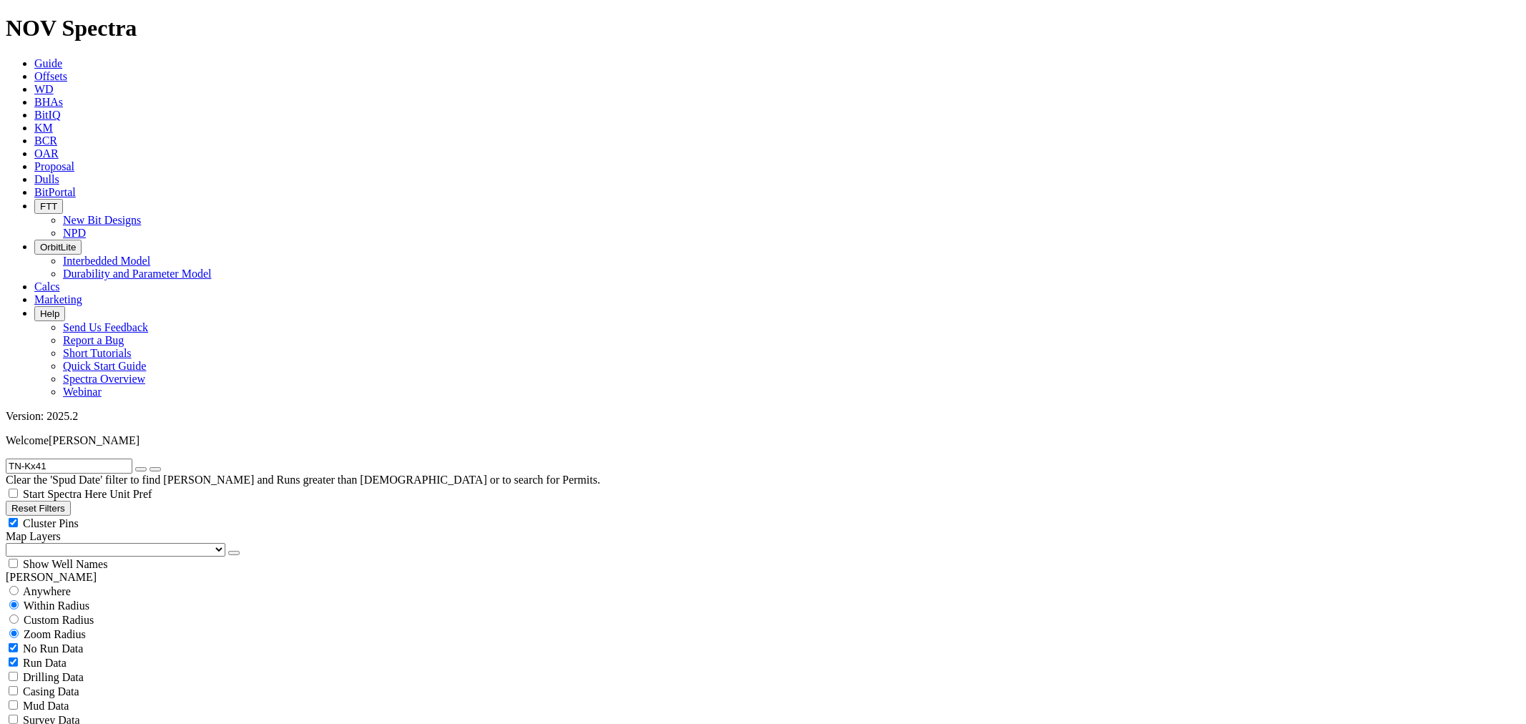
drag, startPoint x: 79, startPoint y: 66, endPoint x: 86, endPoint y: 70, distance: 8.3
click at [79, 459] on input "TN-Kx41" at bounding box center [69, 466] width 127 height 15
drag, startPoint x: 88, startPoint y: 68, endPoint x: 0, endPoint y: 64, distance: 88.1
click at [6, 459] on form "TN-Kx41" at bounding box center [763, 466] width 1515 height 15
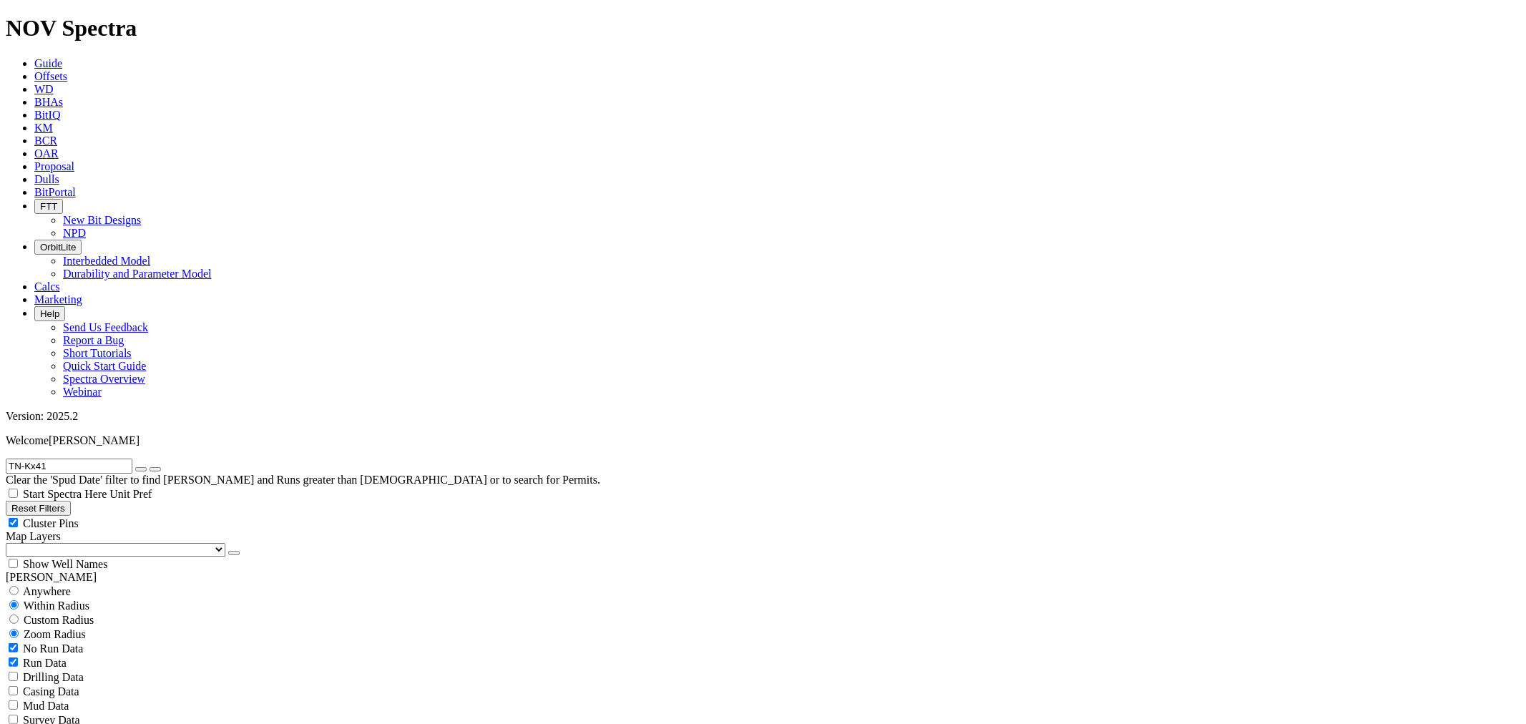
paste input "38"
type input "TN-Kx38"
click at [161, 467] on button "submit" at bounding box center [155, 469] width 11 height 4
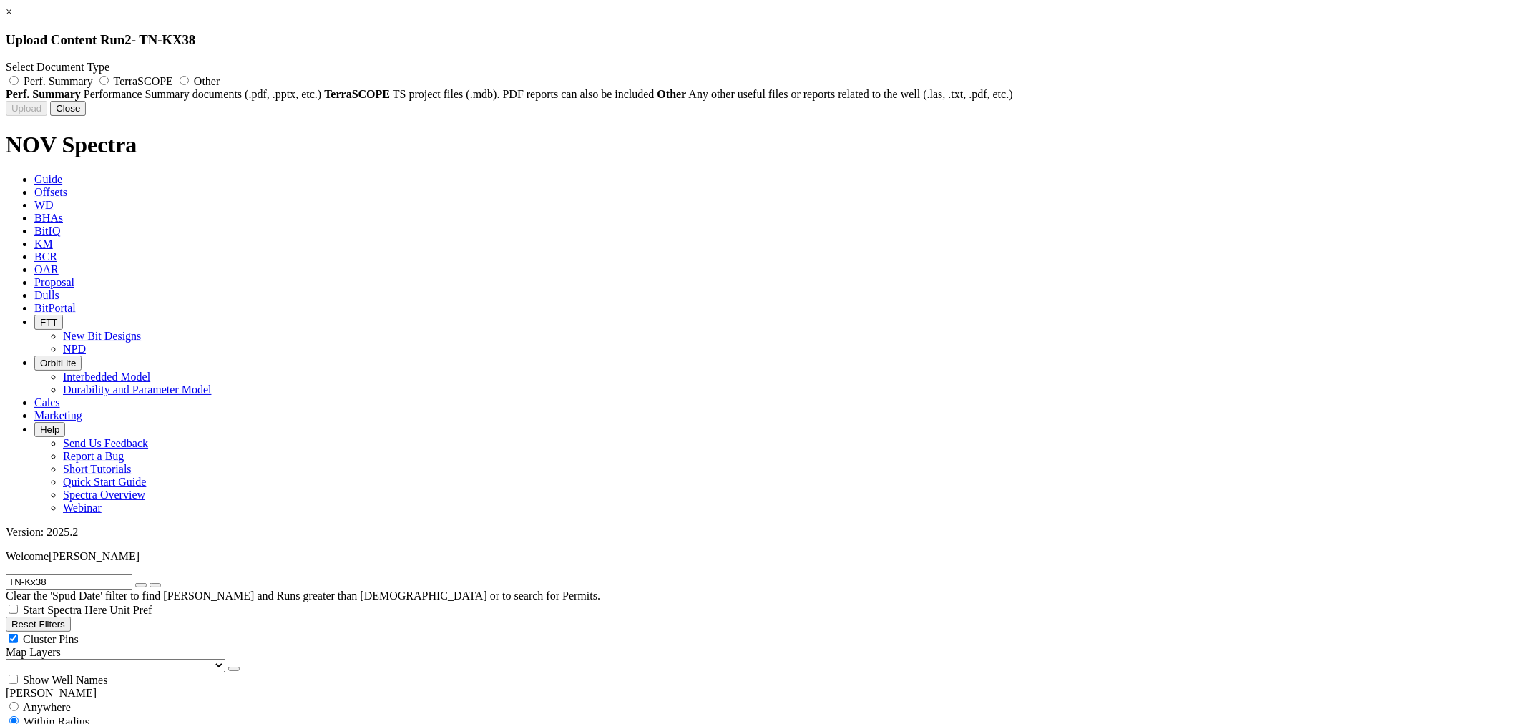
click at [93, 82] on span "Perf. Summary" at bounding box center [58, 81] width 69 height 12
click at [19, 82] on input "Perf. Summary" at bounding box center [13, 80] width 9 height 9
radio input "true"
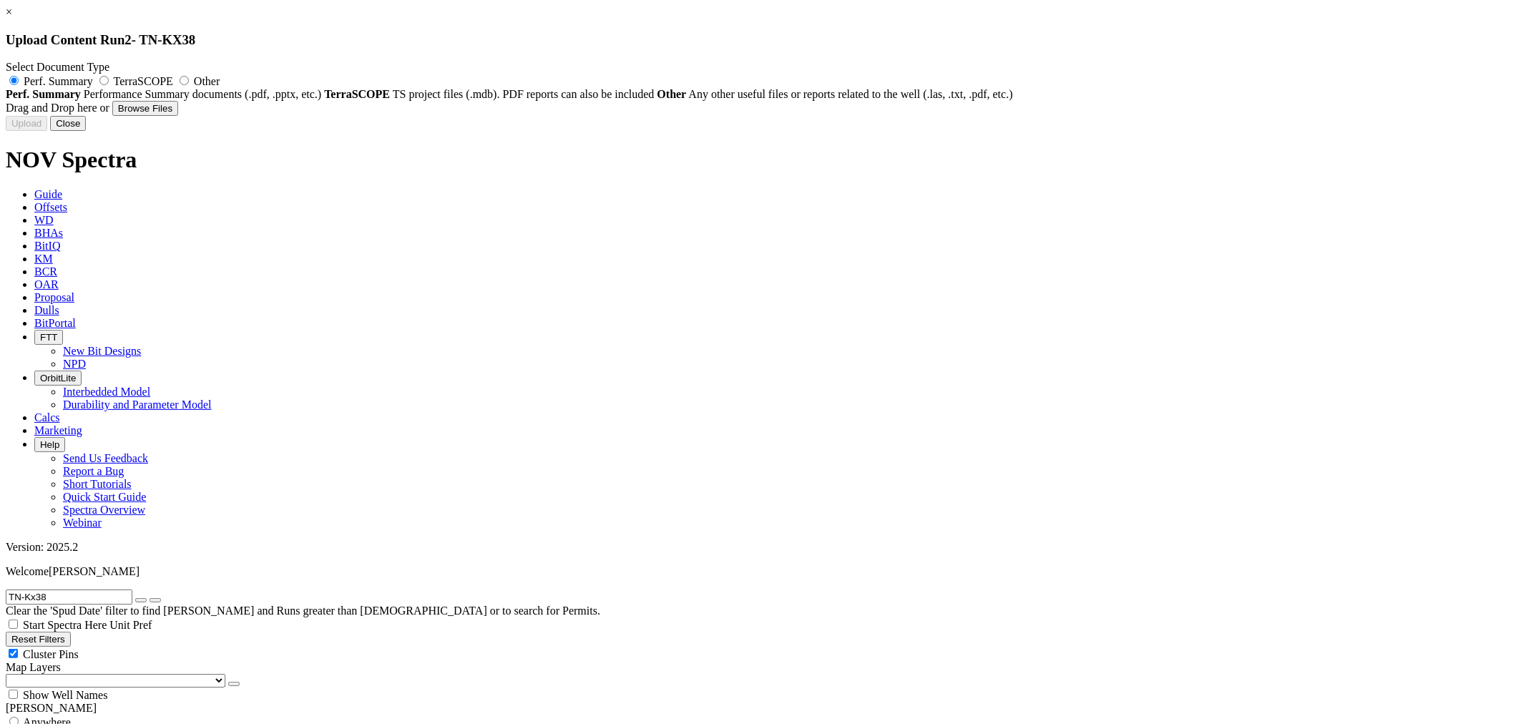
type input "TN-Kx38_9875_RSX616M-A6_216932_Run report.xls"
type input "216932"
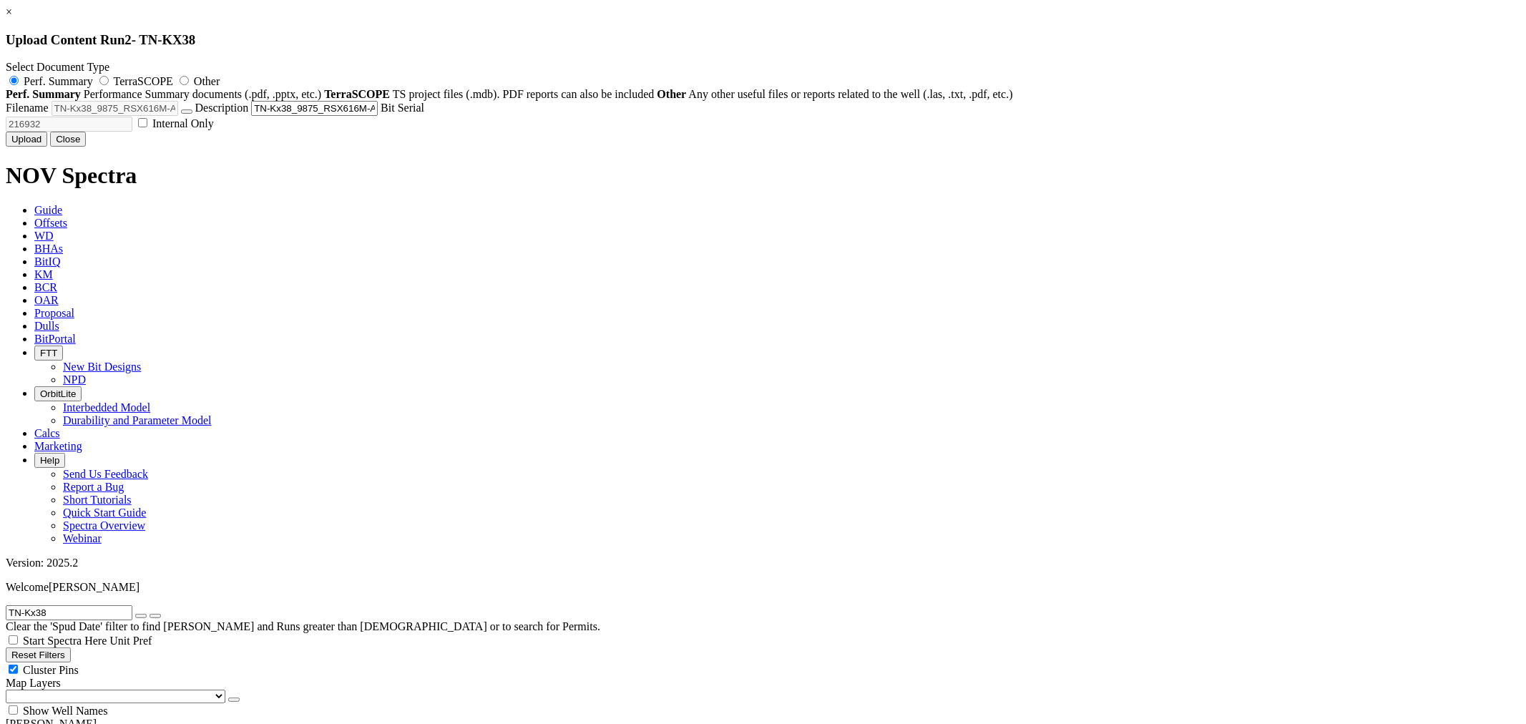
click at [47, 147] on button "Upload" at bounding box center [27, 139] width 42 height 15
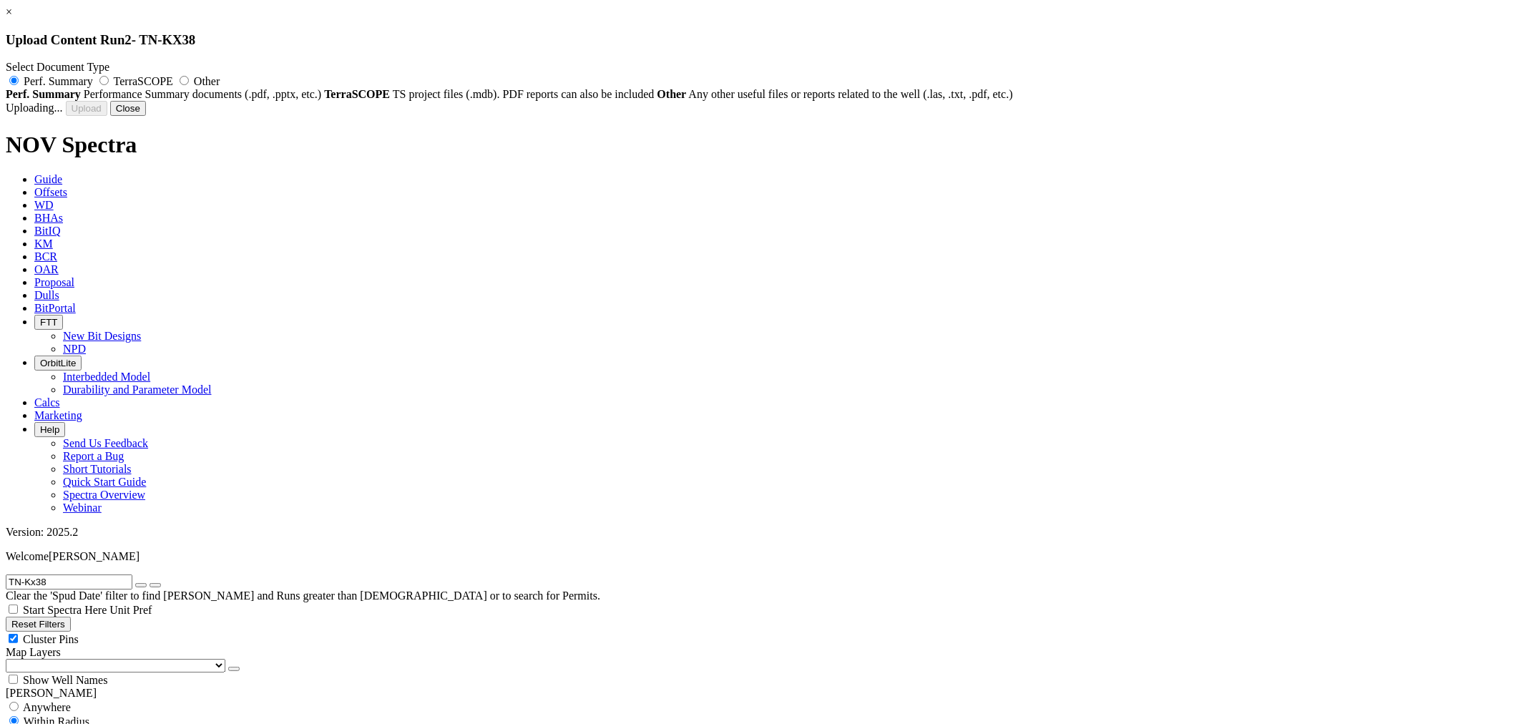
radio input "false"
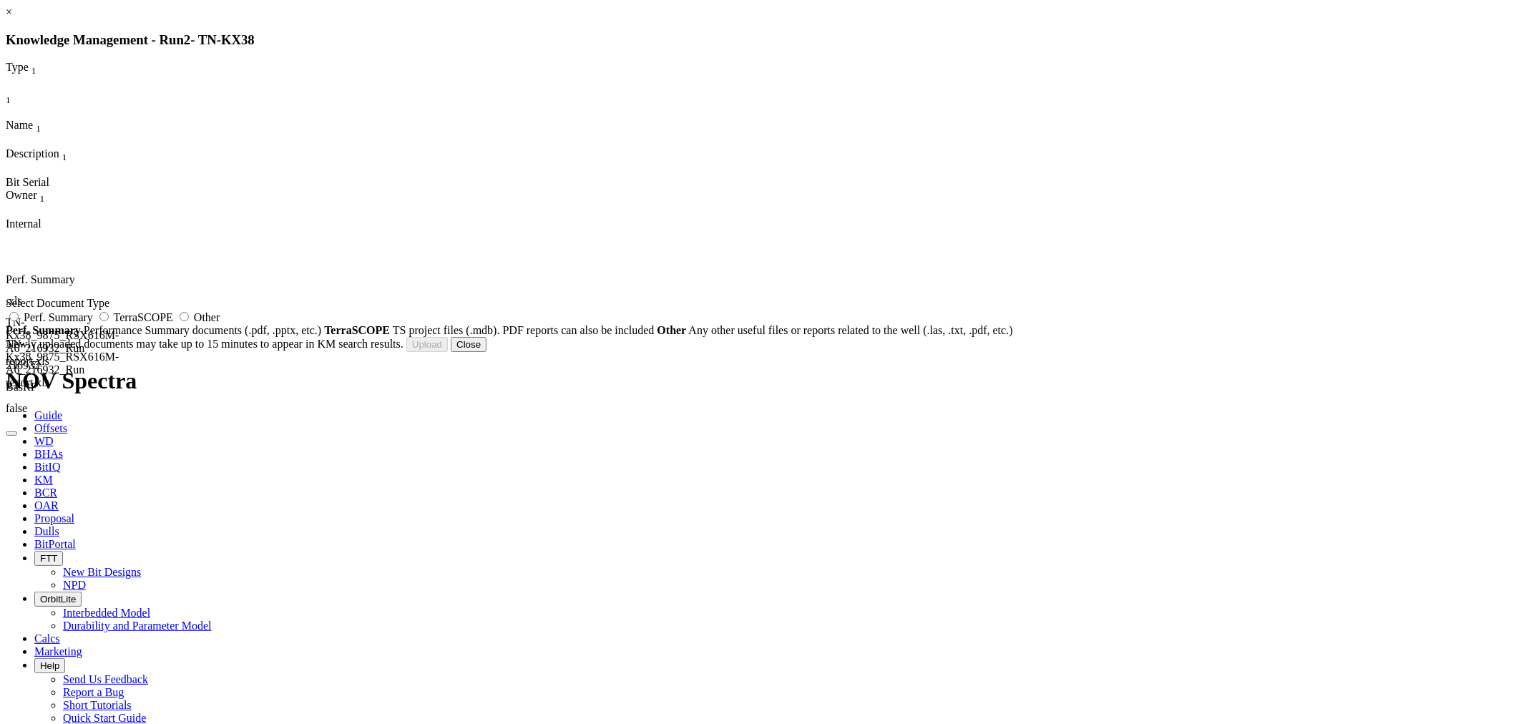
click at [220, 320] on label "Other" at bounding box center [198, 317] width 44 height 12
click at [189, 320] on input "Other" at bounding box center [184, 316] width 9 height 9
radio input "true"
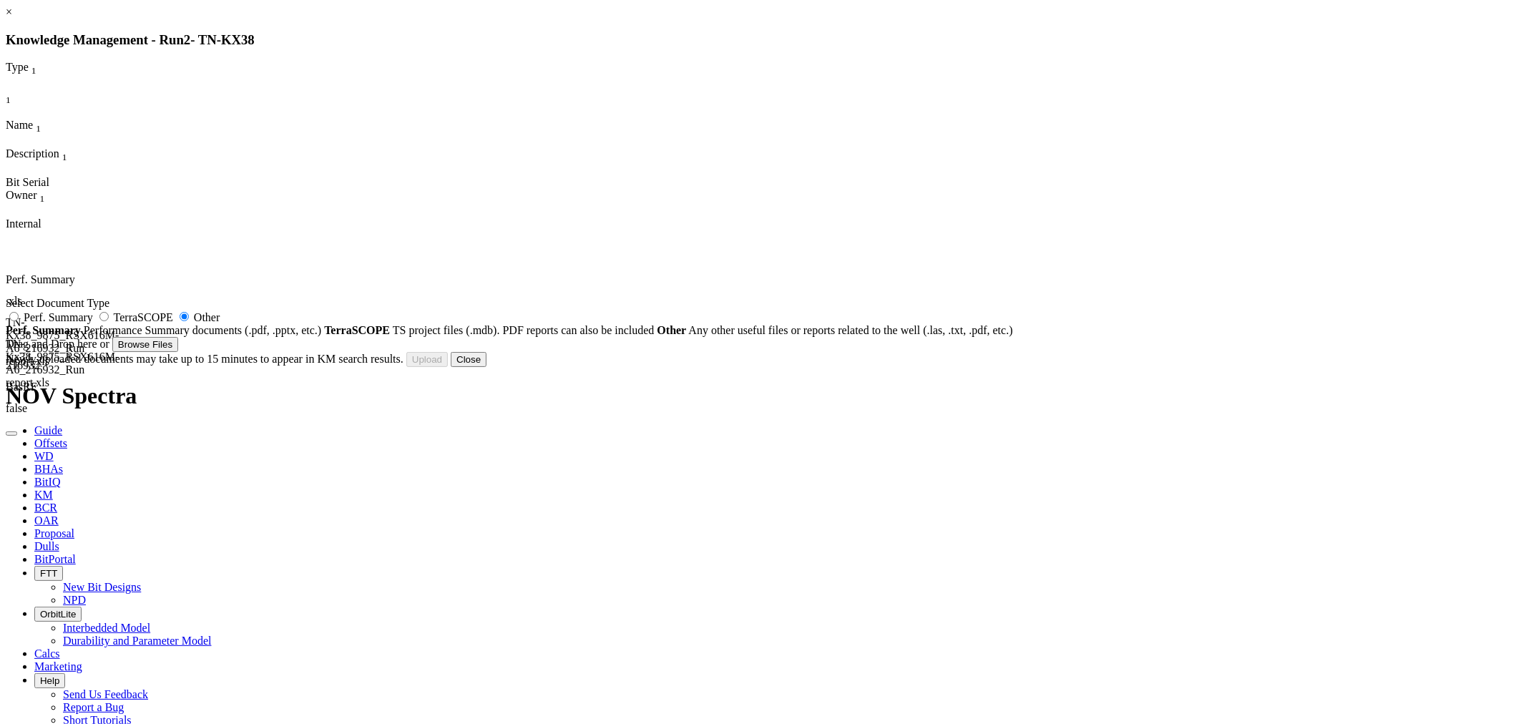
type input "TN-Kx38_BHA#3_9.875_Worksheet.xls"
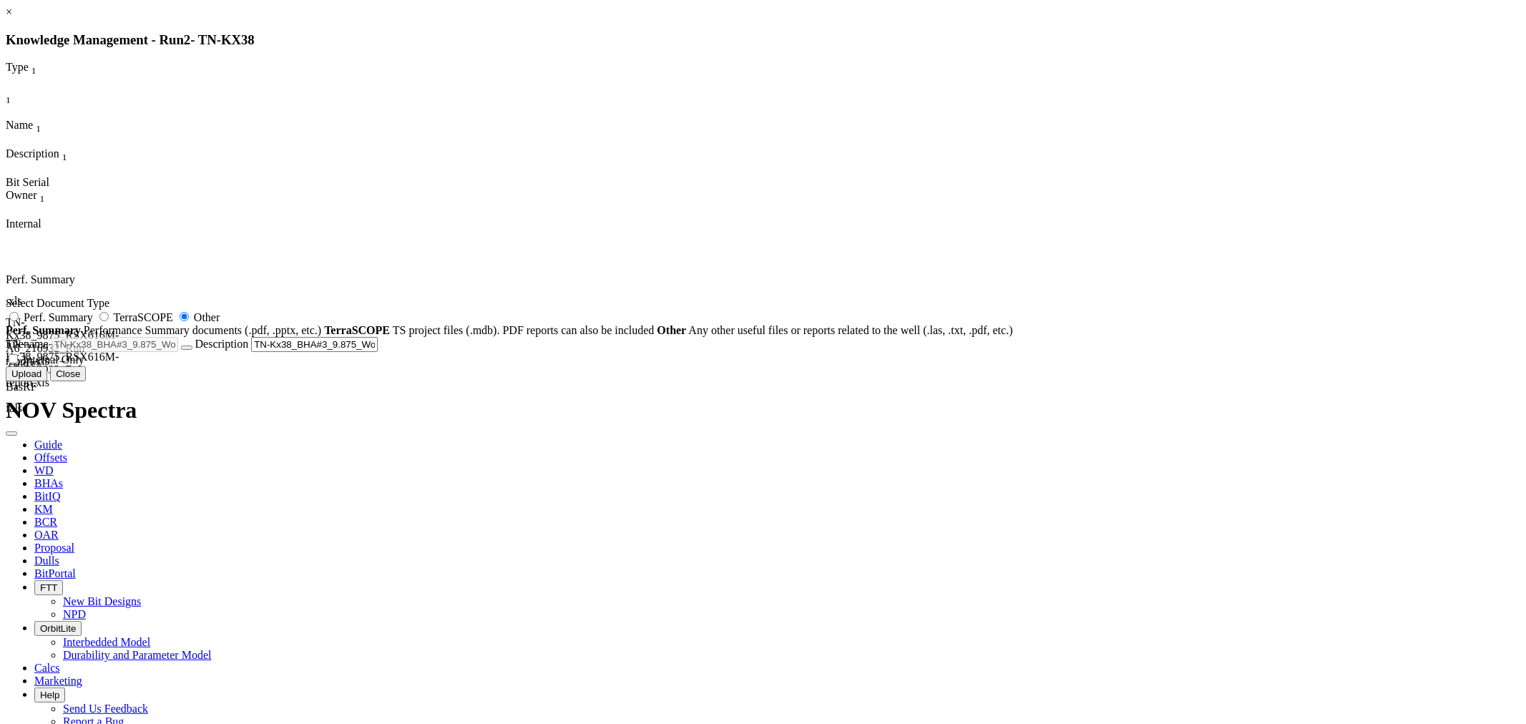
click at [47, 381] on button "Upload" at bounding box center [27, 373] width 42 height 15
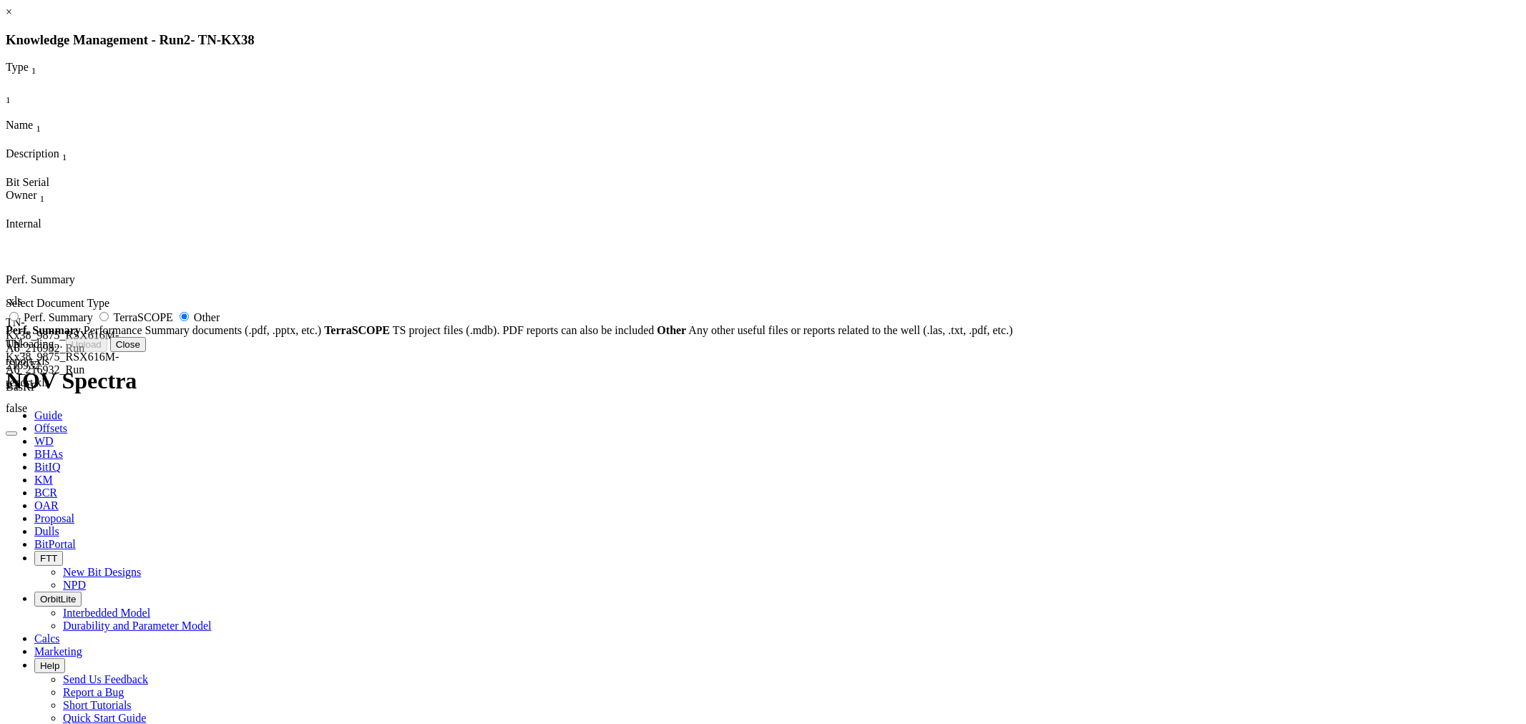
radio input "false"
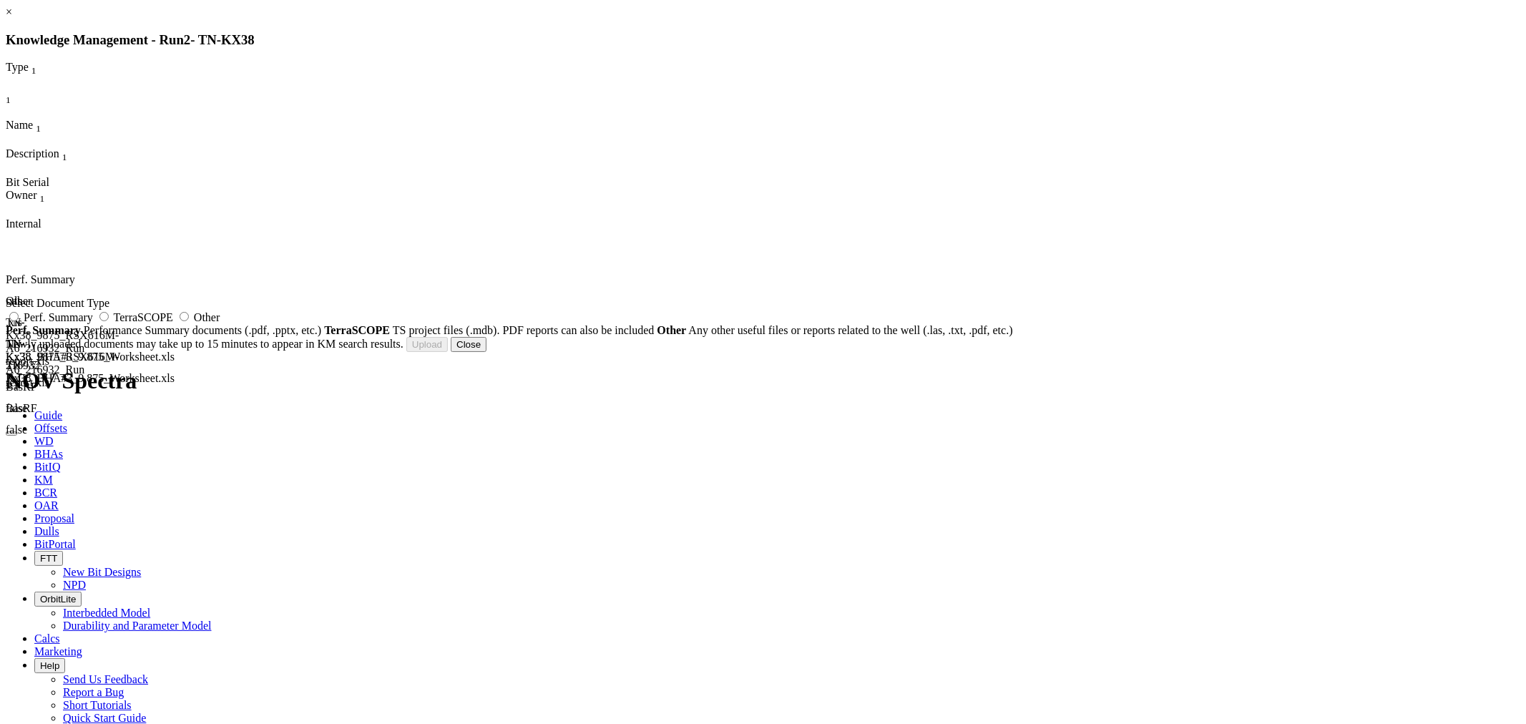
click at [220, 323] on span "Other" at bounding box center [207, 317] width 26 height 12
click at [189, 321] on input "Other" at bounding box center [184, 316] width 9 height 9
radio input "true"
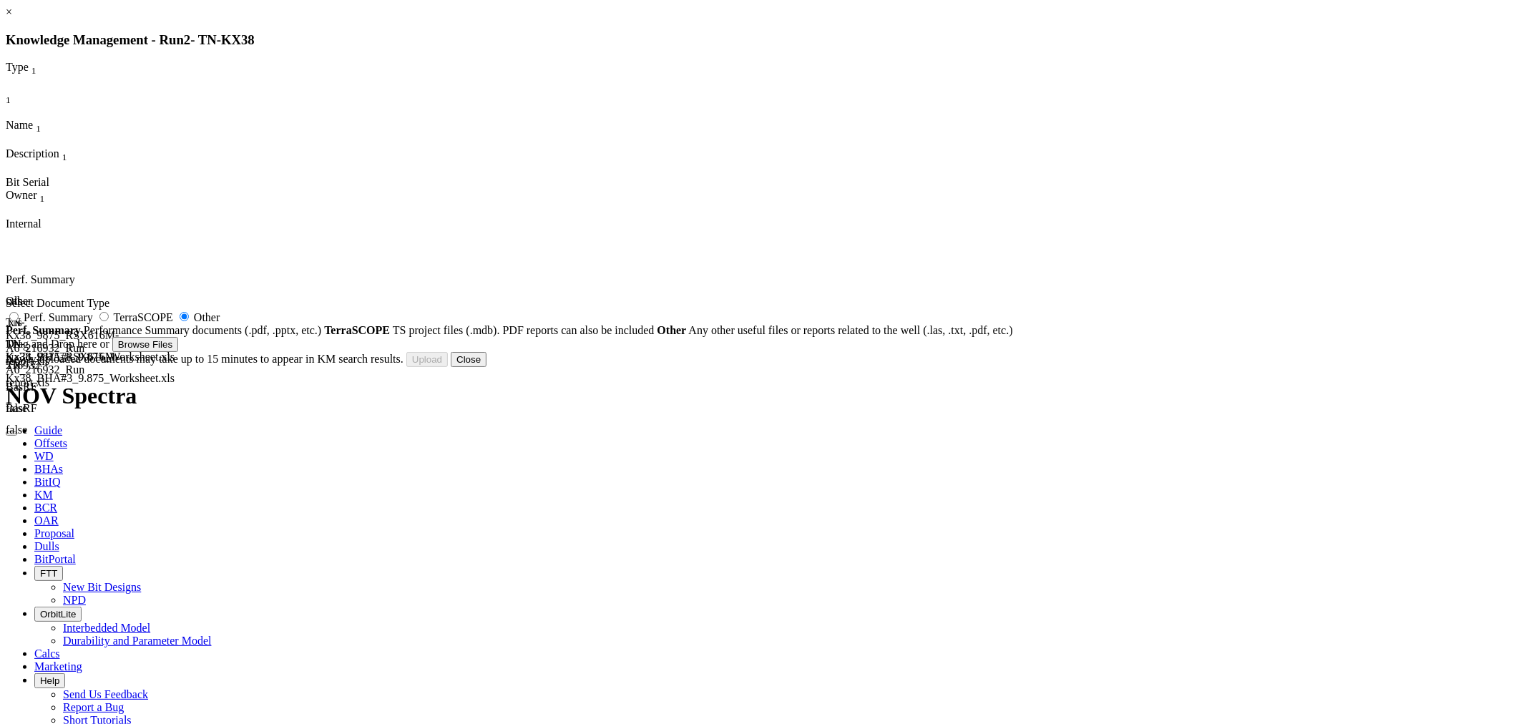
type input "BIT_4138ascii.xls"
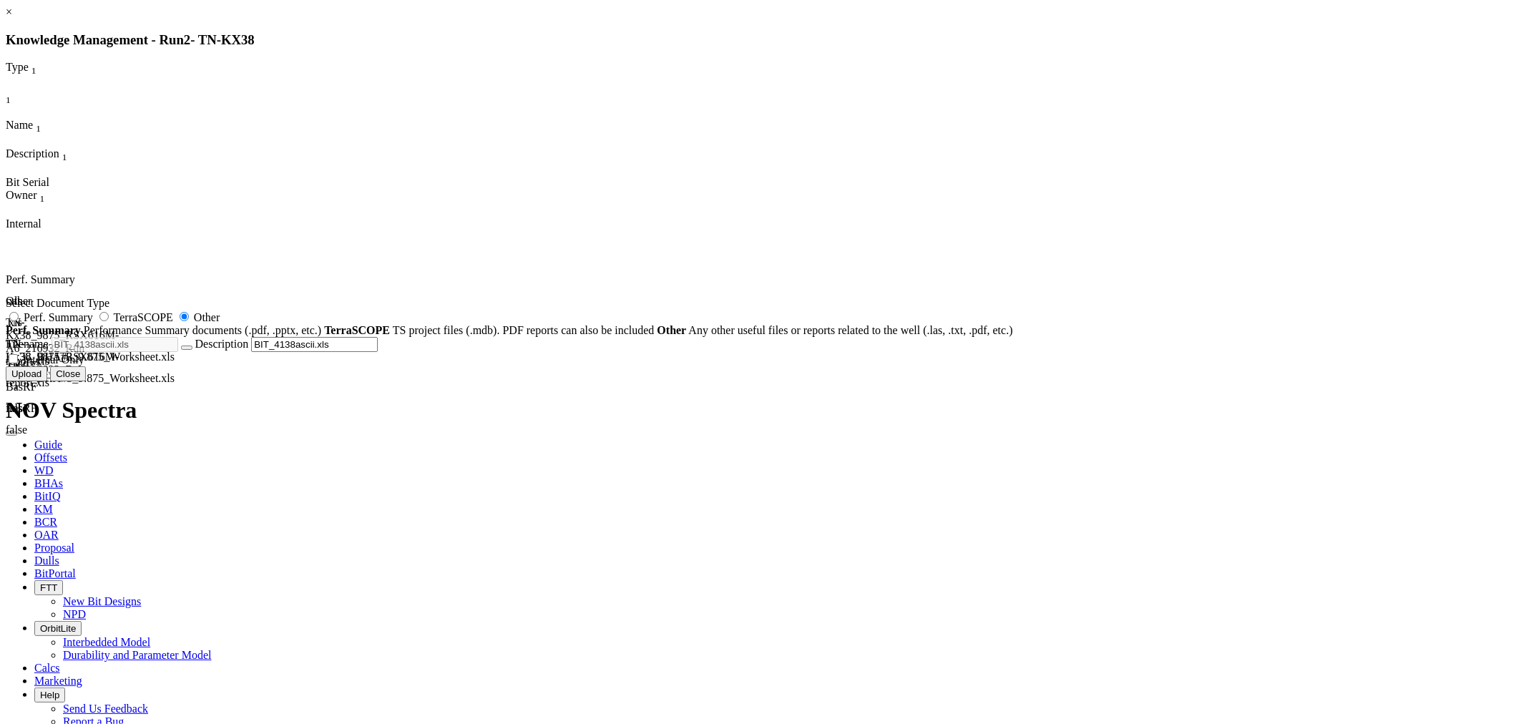
click at [47, 381] on button "Upload" at bounding box center [27, 373] width 42 height 15
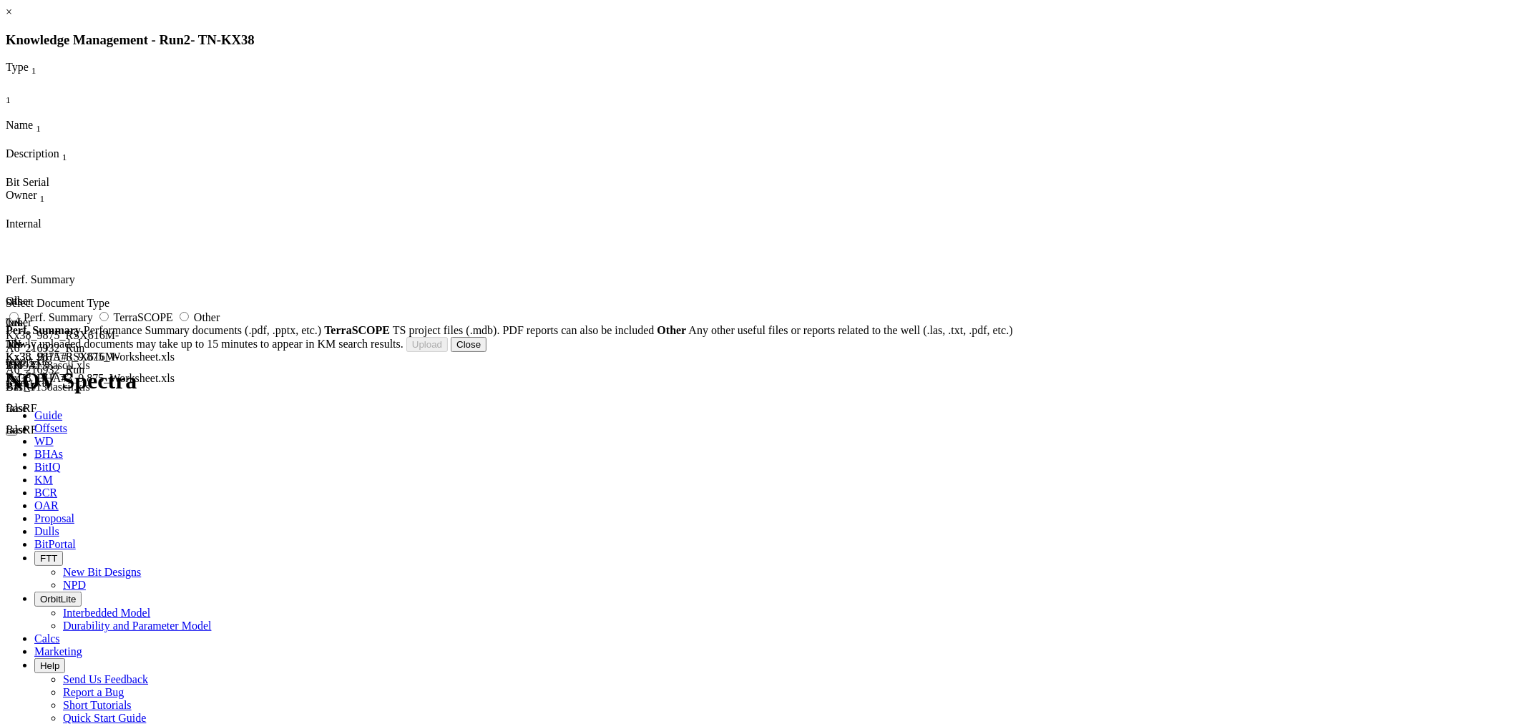
click at [220, 323] on span "Other" at bounding box center [207, 317] width 26 height 12
click at [189, 321] on input "Other" at bounding box center [184, 316] width 9 height 9
radio input "true"
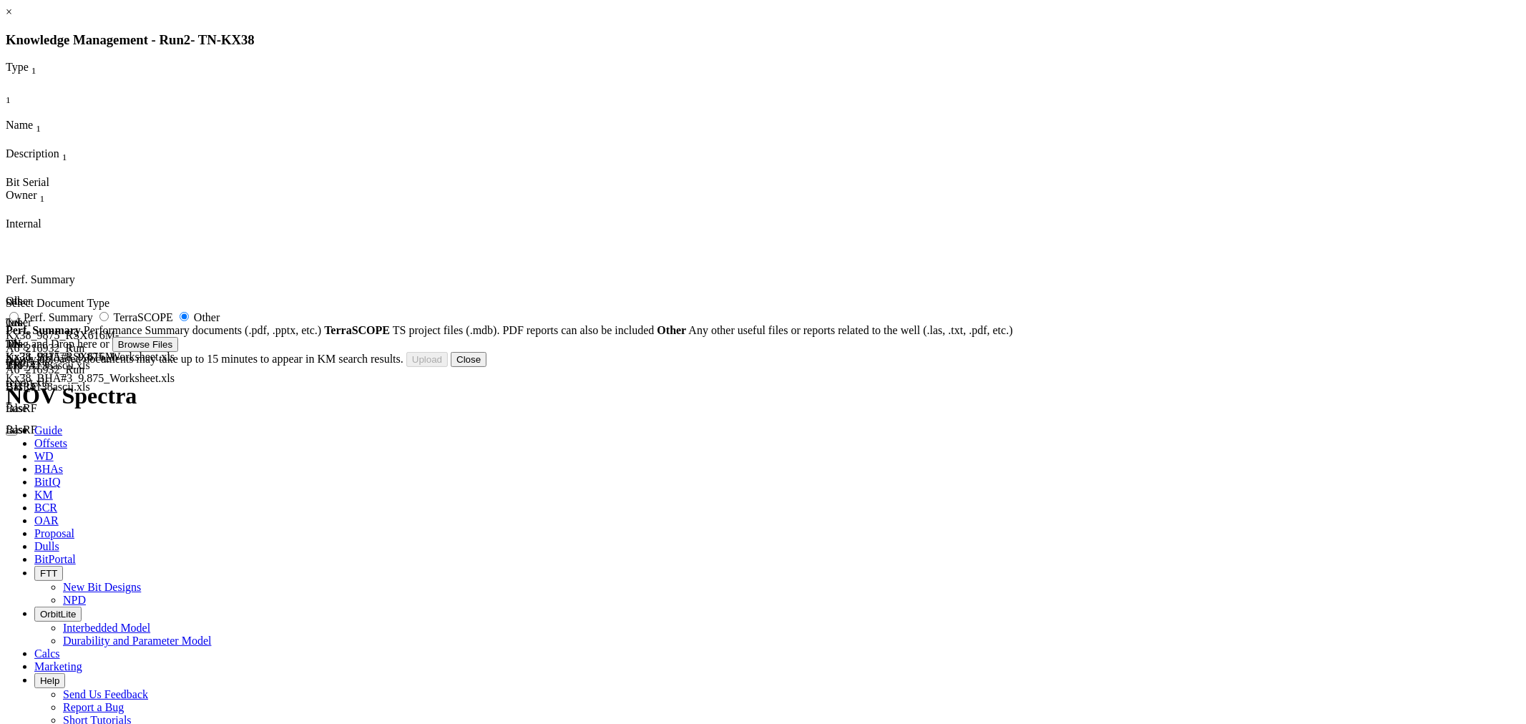
type input "before run1.JPG"
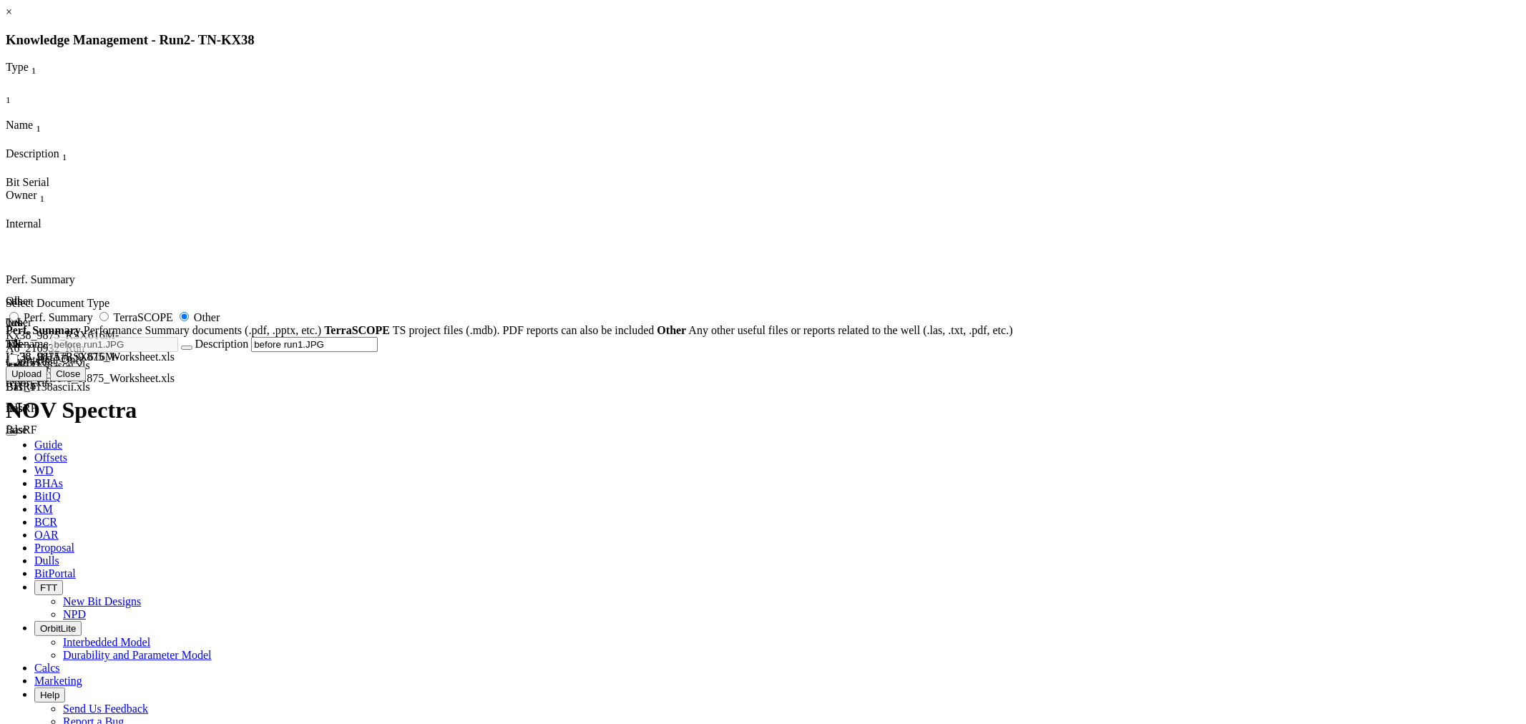
click at [47, 381] on button "Upload" at bounding box center [27, 373] width 42 height 15
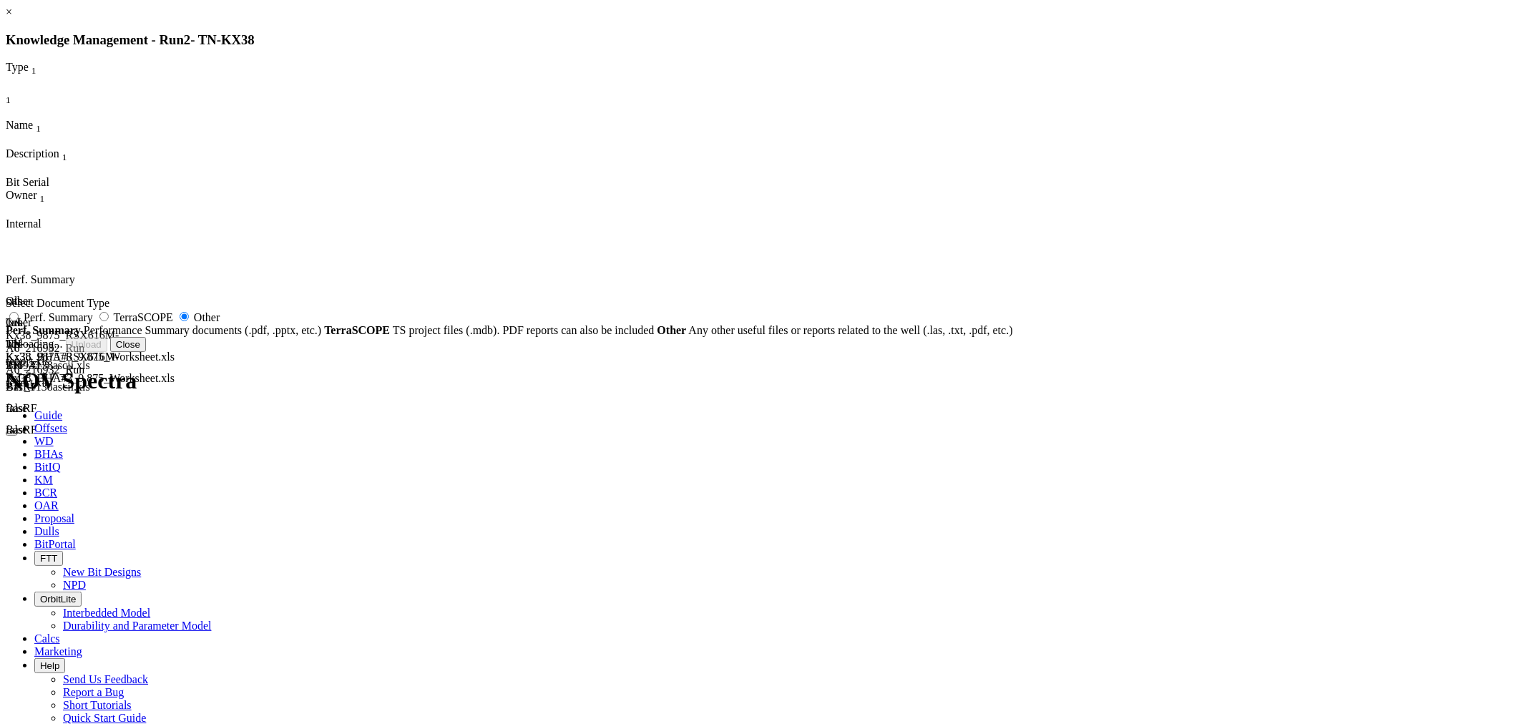
radio input "false"
click at [220, 323] on span "Other" at bounding box center [207, 317] width 26 height 12
click at [189, 321] on input "Other" at bounding box center [184, 316] width 9 height 9
radio input "true"
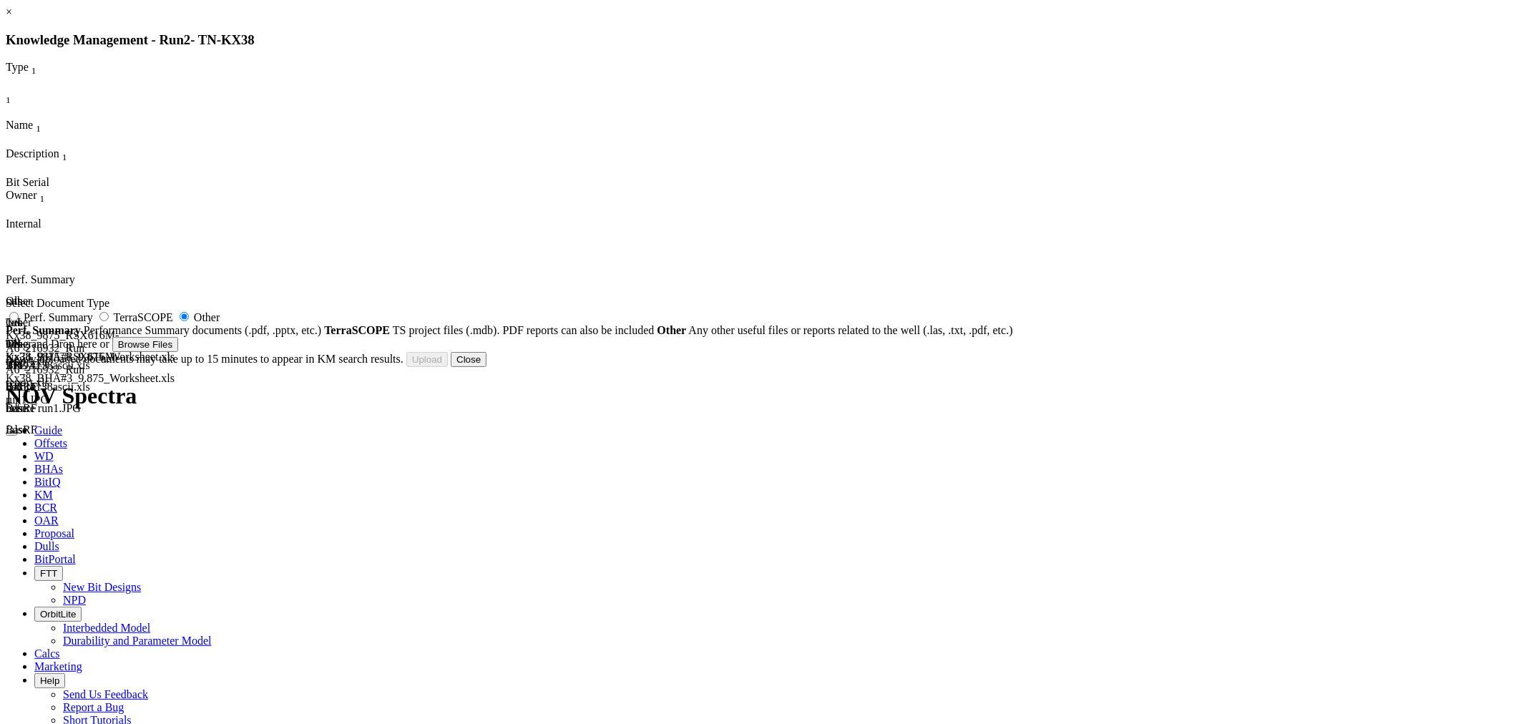
type input "top view.JPG"
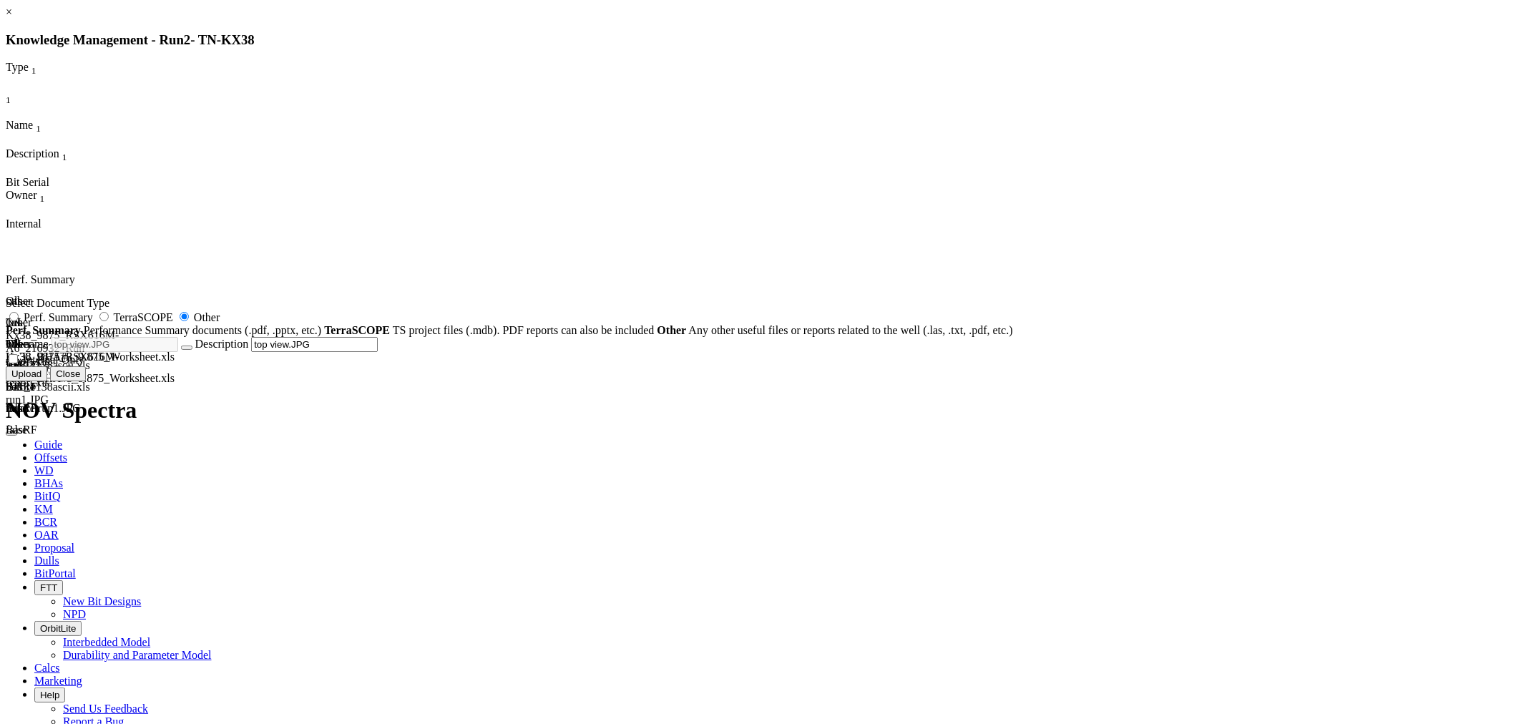
click at [47, 381] on button "Upload" at bounding box center [27, 373] width 42 height 15
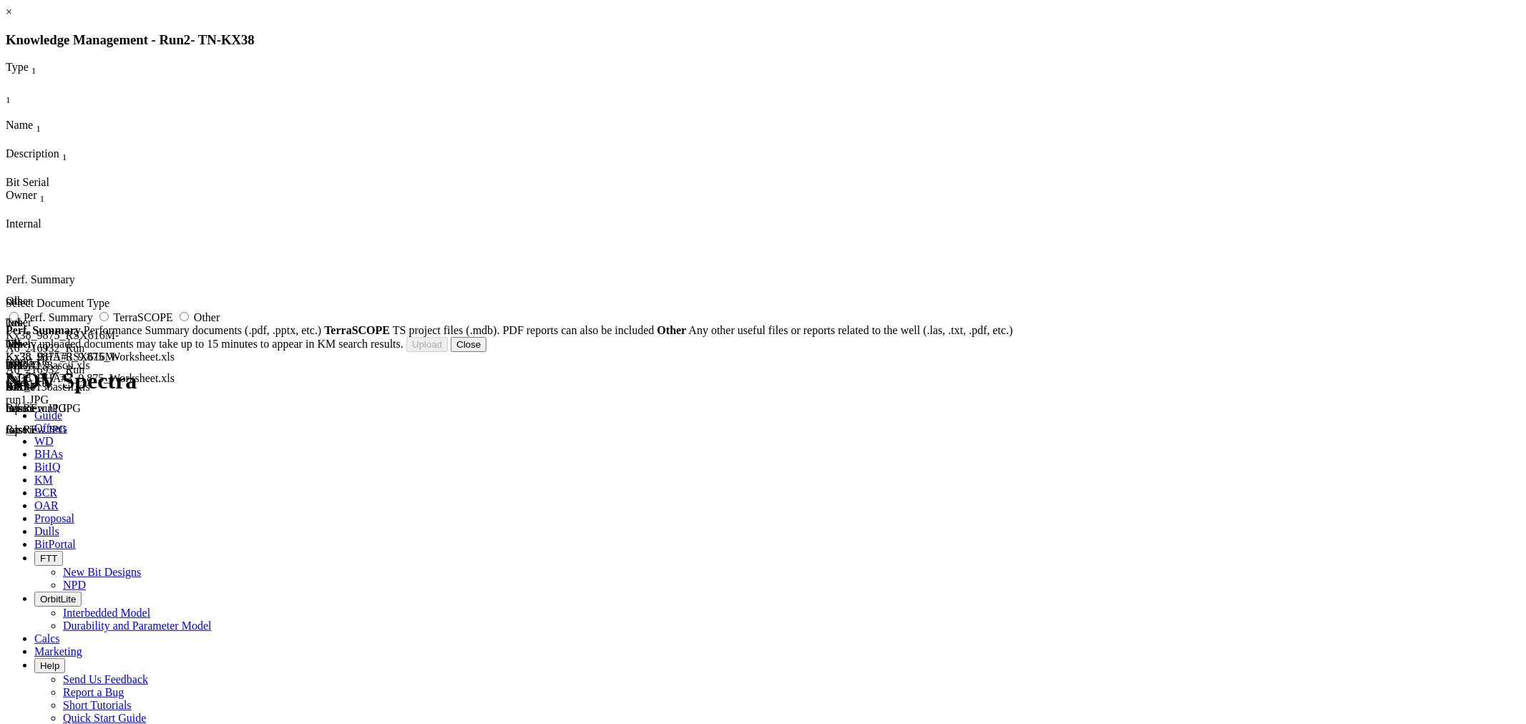
click at [220, 323] on span "Other" at bounding box center [207, 317] width 26 height 12
click at [189, 321] on input "Other" at bounding box center [184, 316] width 9 height 9
radio input "true"
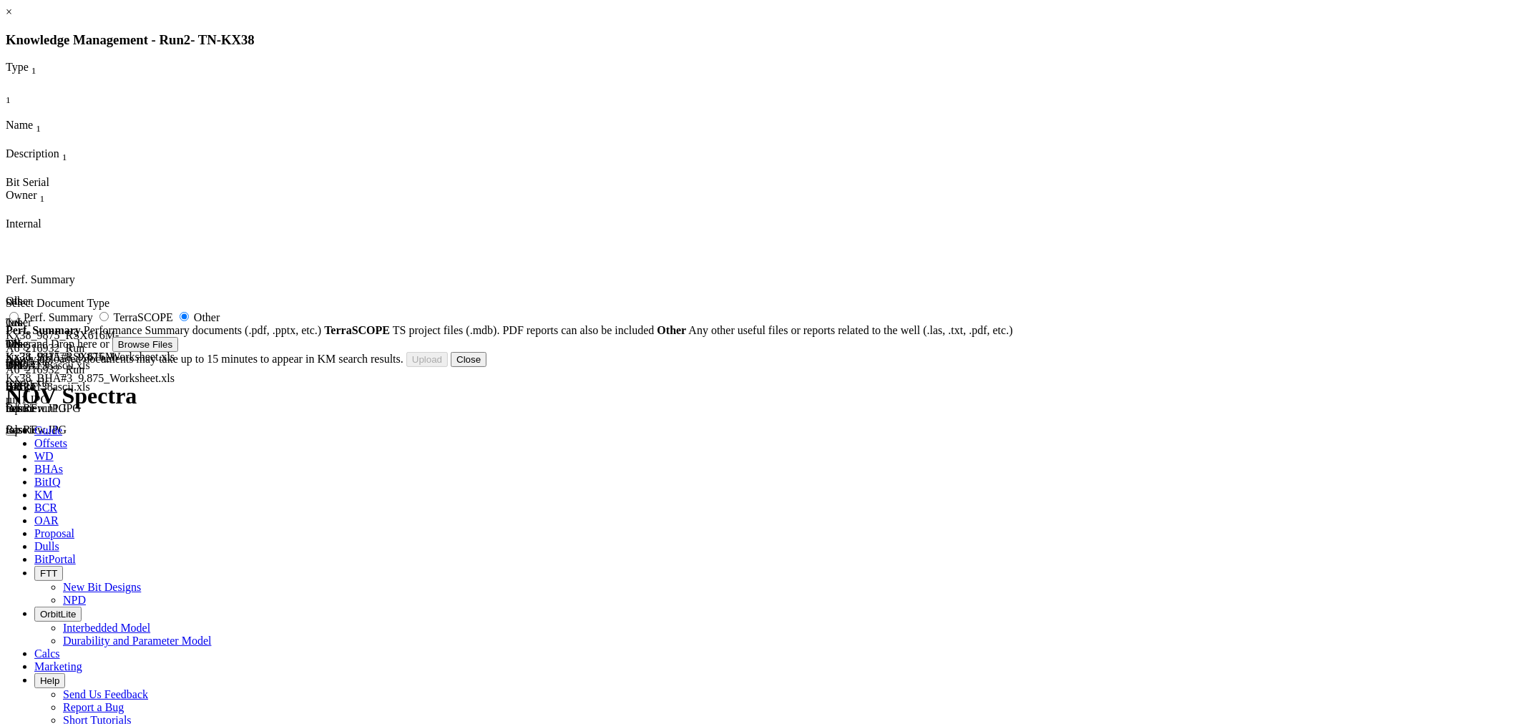
type input "side view.JPG"
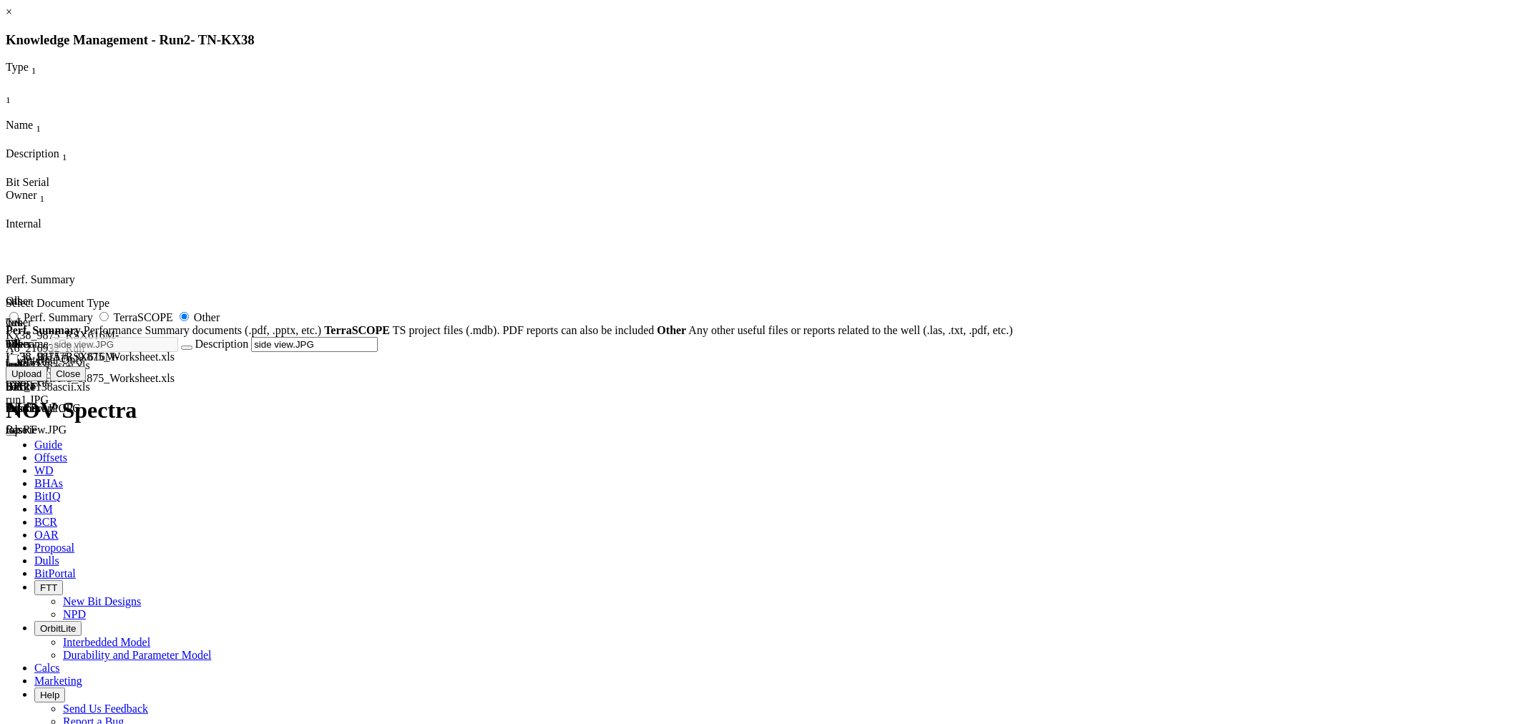
click at [47, 381] on button "Upload" at bounding box center [27, 373] width 42 height 15
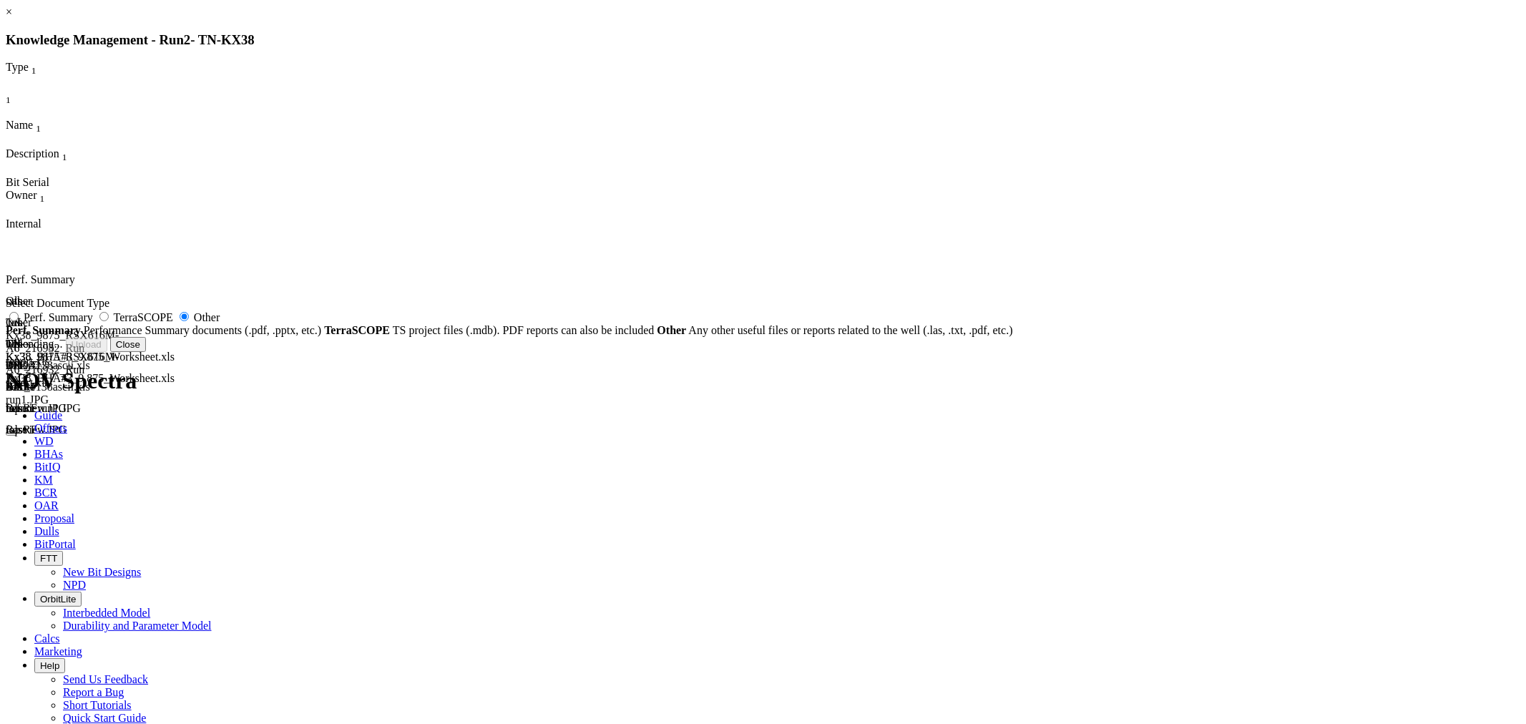
radio input "false"
click at [487, 352] on button "Close" at bounding box center [469, 344] width 36 height 15
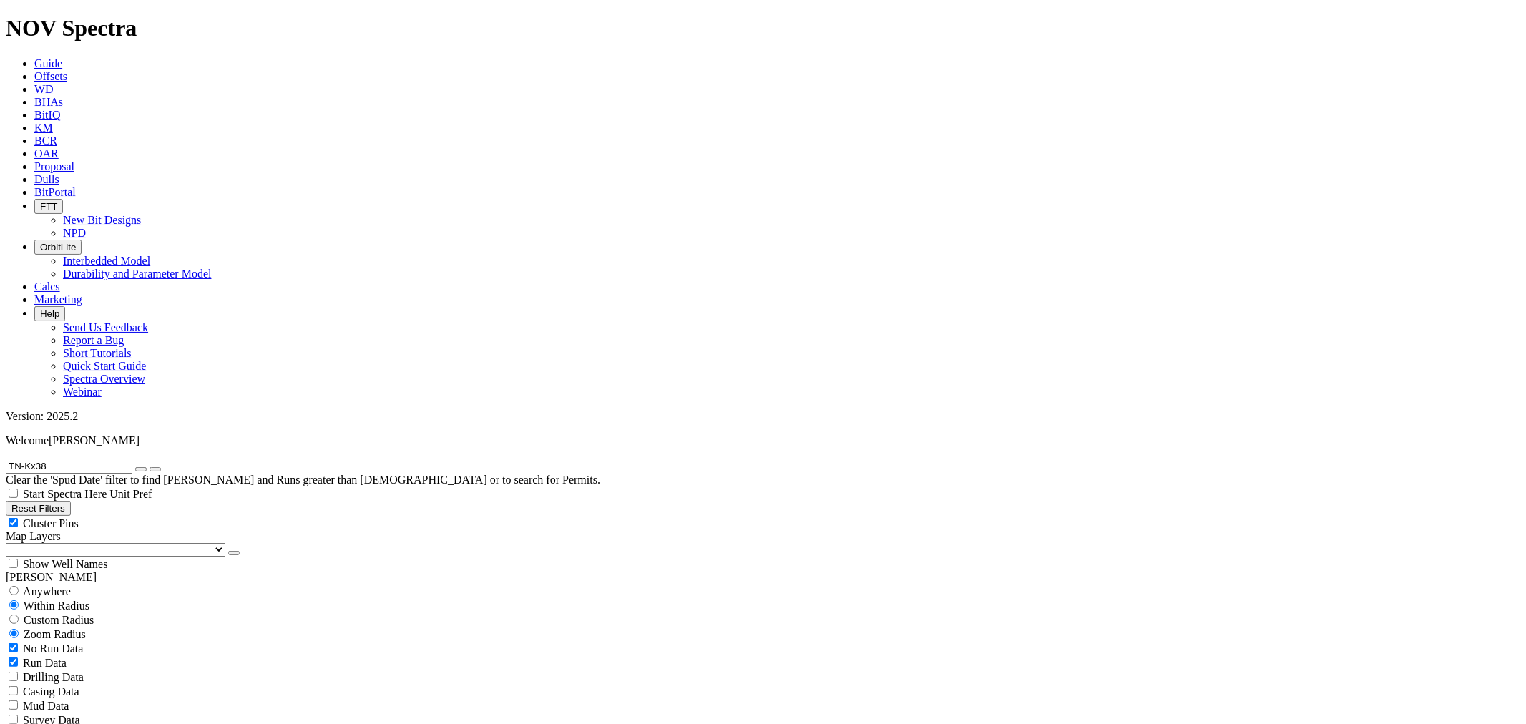
click at [70, 459] on input "TN-Kx38" at bounding box center [69, 466] width 127 height 15
drag, startPoint x: 98, startPoint y: 58, endPoint x: 0, endPoint y: 57, distance: 98.0
click at [6, 459] on form "TN-Kx38" at bounding box center [763, 466] width 1515 height 15
paste input "6"
type input "TN-Kx36"
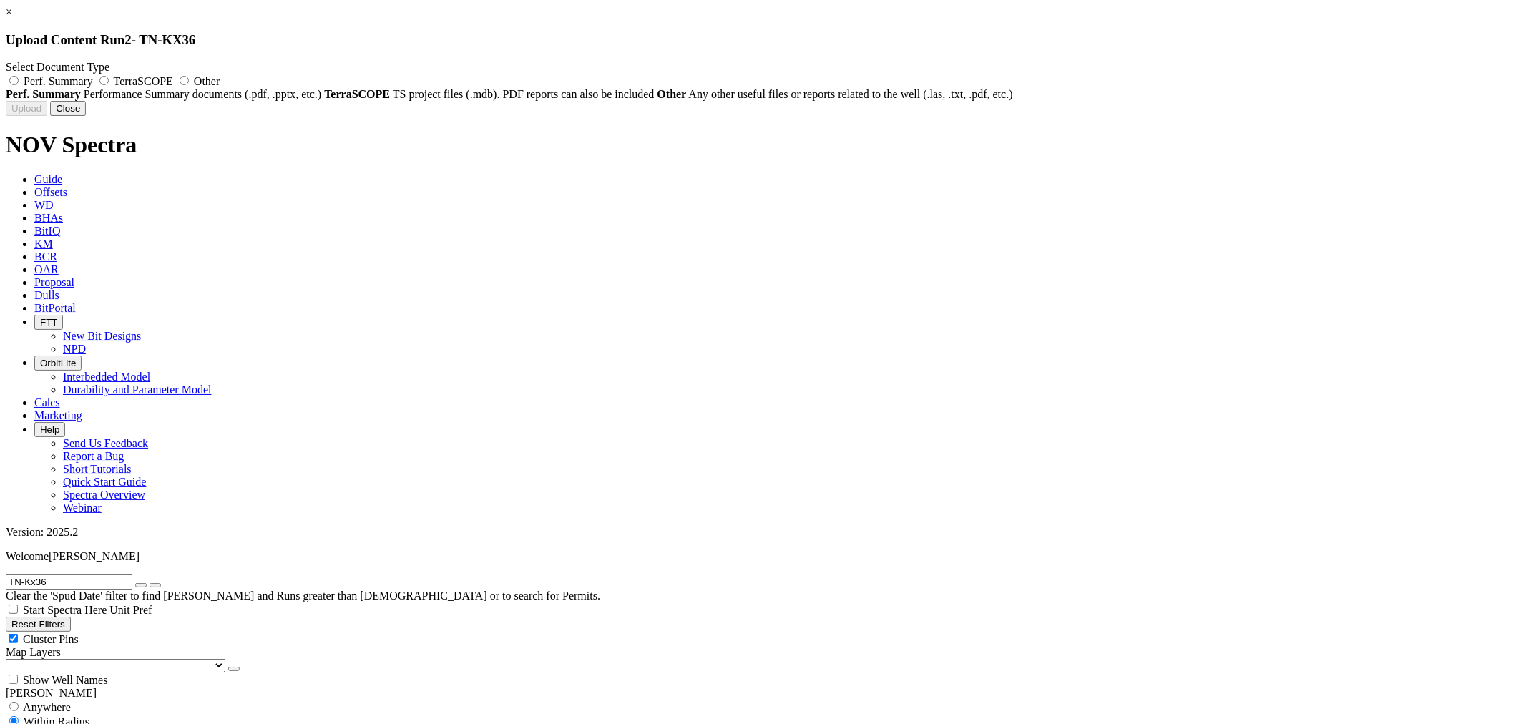
click at [220, 77] on span "Other" at bounding box center [207, 81] width 26 height 12
click at [189, 77] on input "Other" at bounding box center [184, 80] width 9 height 9
radio input "true"
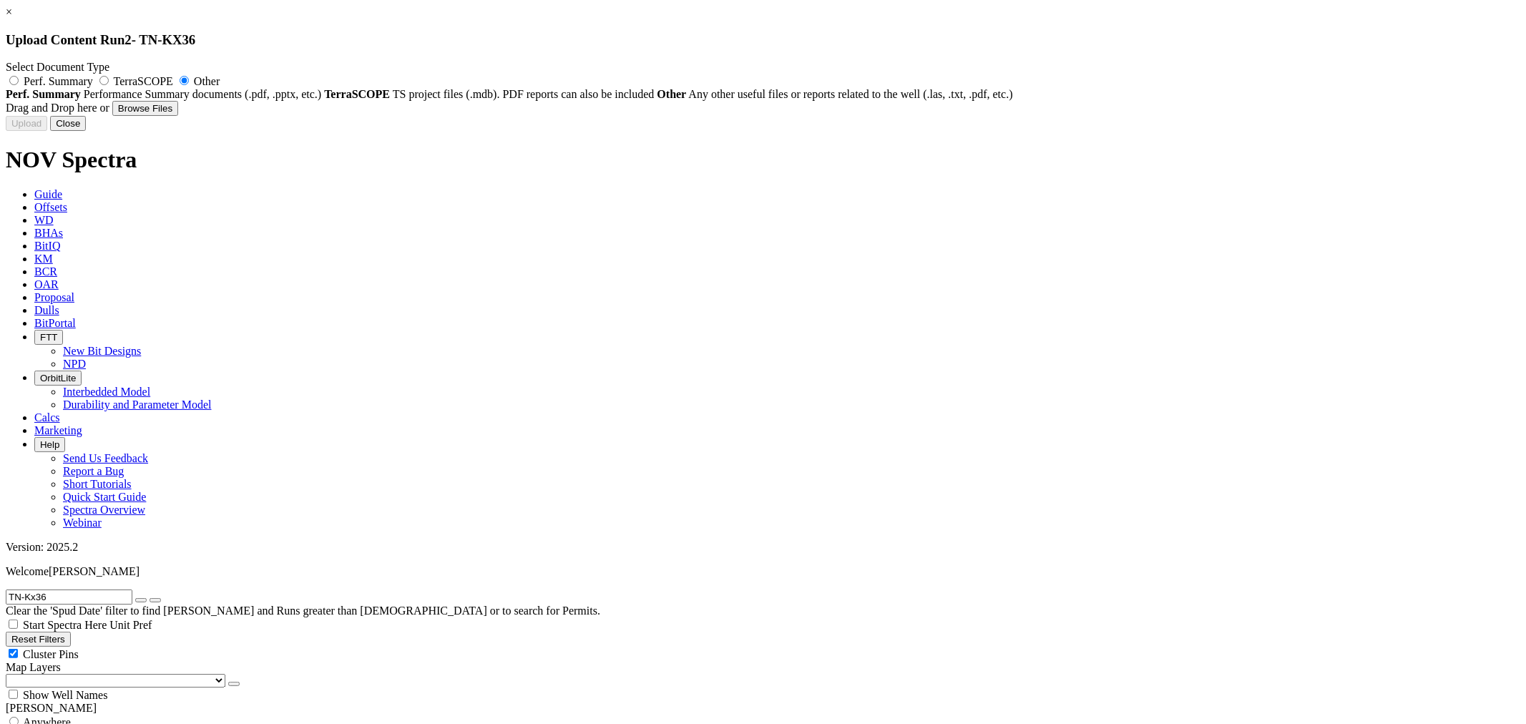
type input "TN-Kx36_BHA#3_8.5_Worksheet.xls"
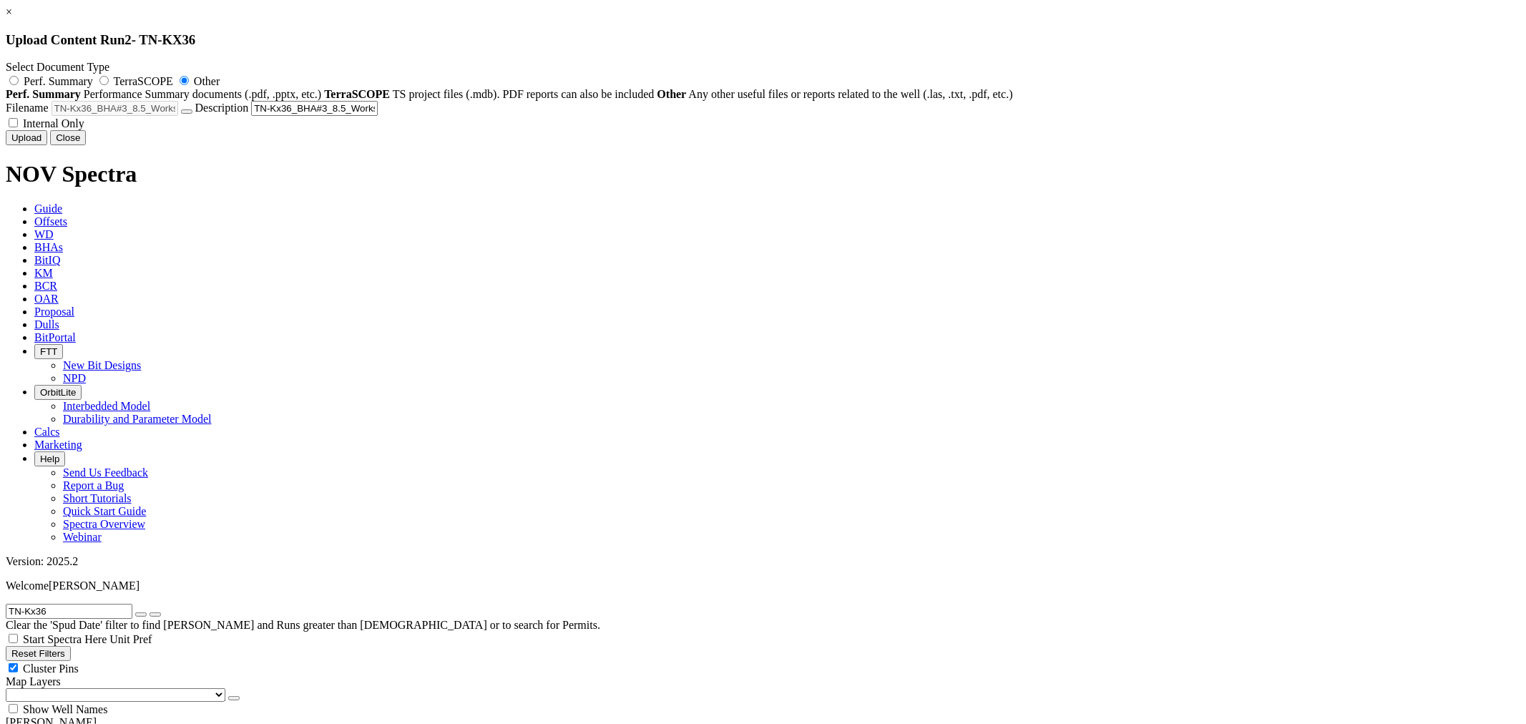
click at [928, 145] on div "Uploading... Newly uploaded documents may take up to 15 minutes to appear in KM…" at bounding box center [763, 137] width 1515 height 15
click at [47, 145] on button "Upload" at bounding box center [27, 137] width 42 height 15
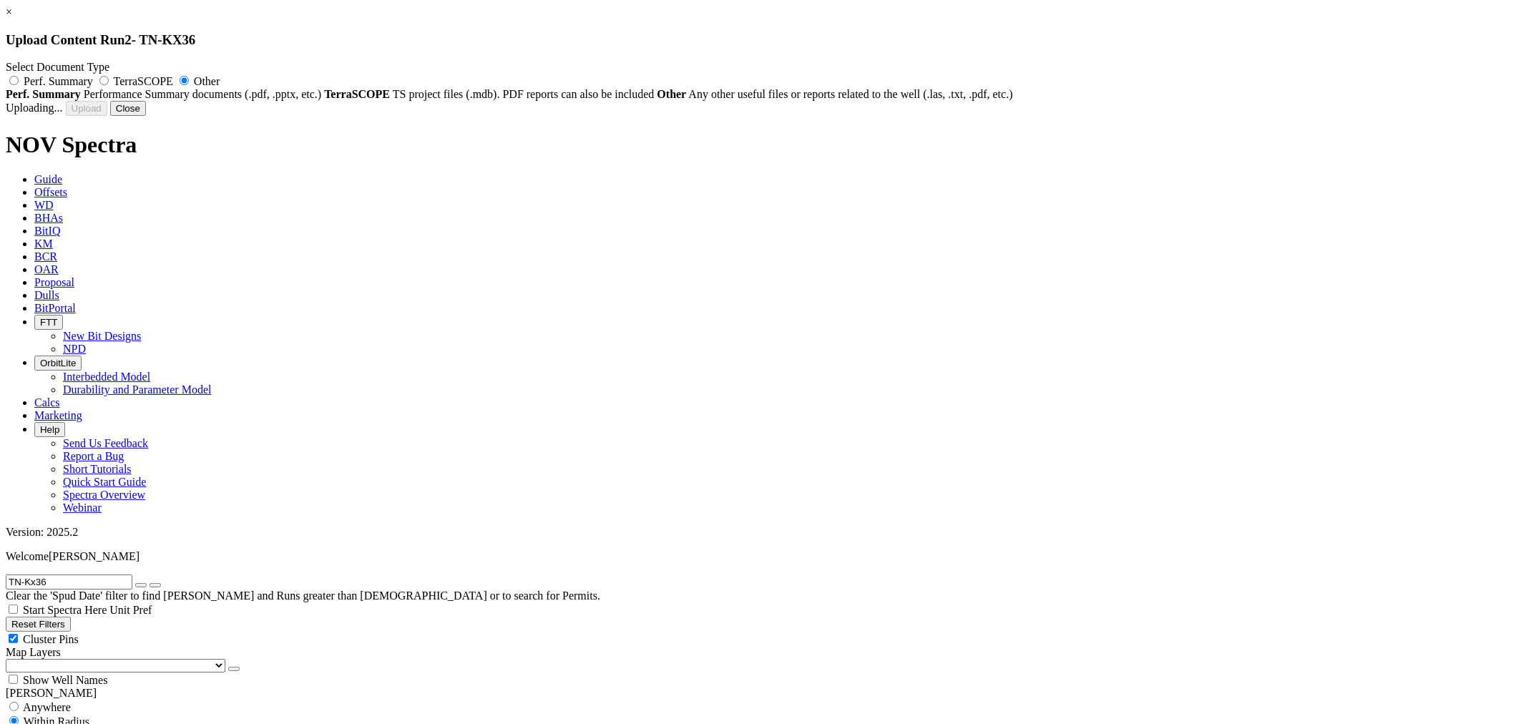
radio input "false"
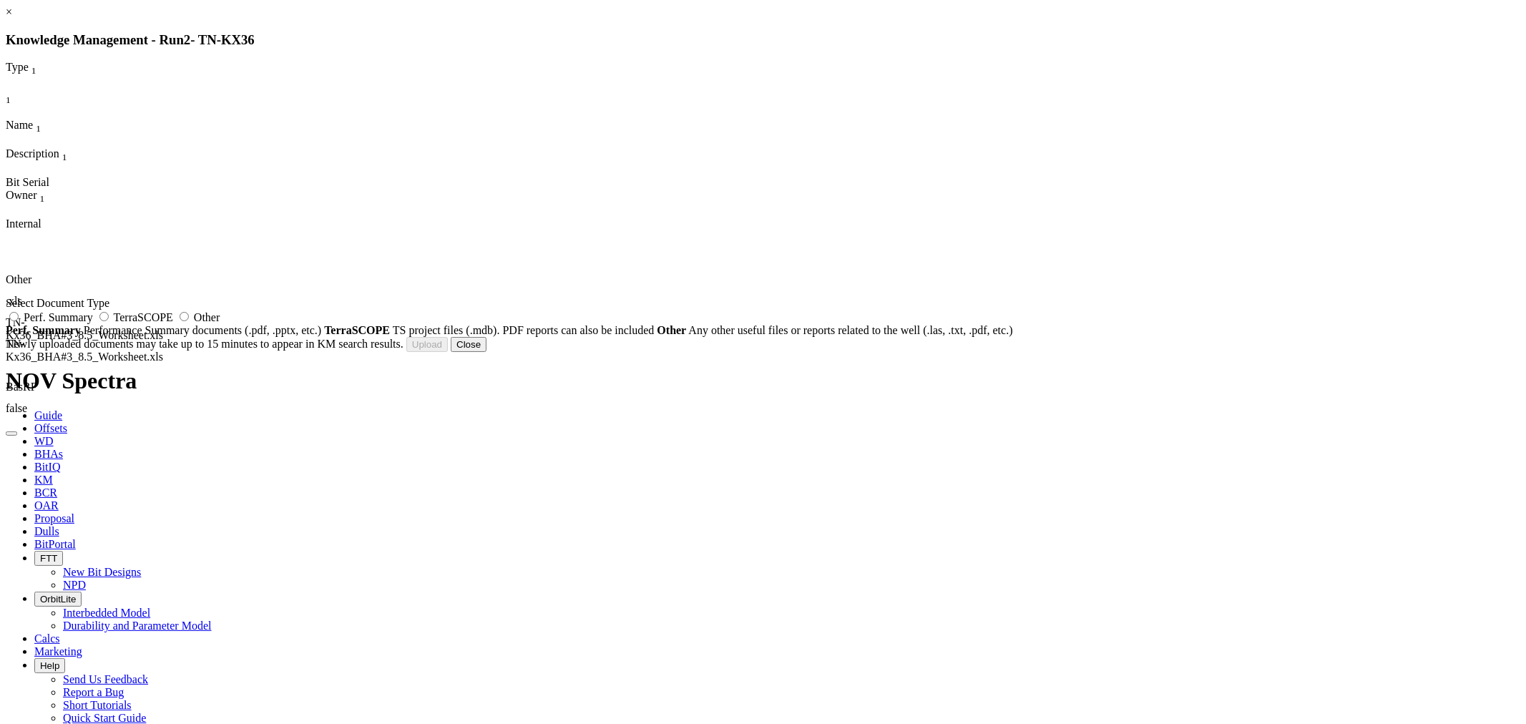
click at [93, 323] on span "Perf. Summary" at bounding box center [58, 317] width 69 height 12
click at [19, 321] on input "Perf. Summary" at bounding box center [13, 316] width 9 height 9
radio input "true"
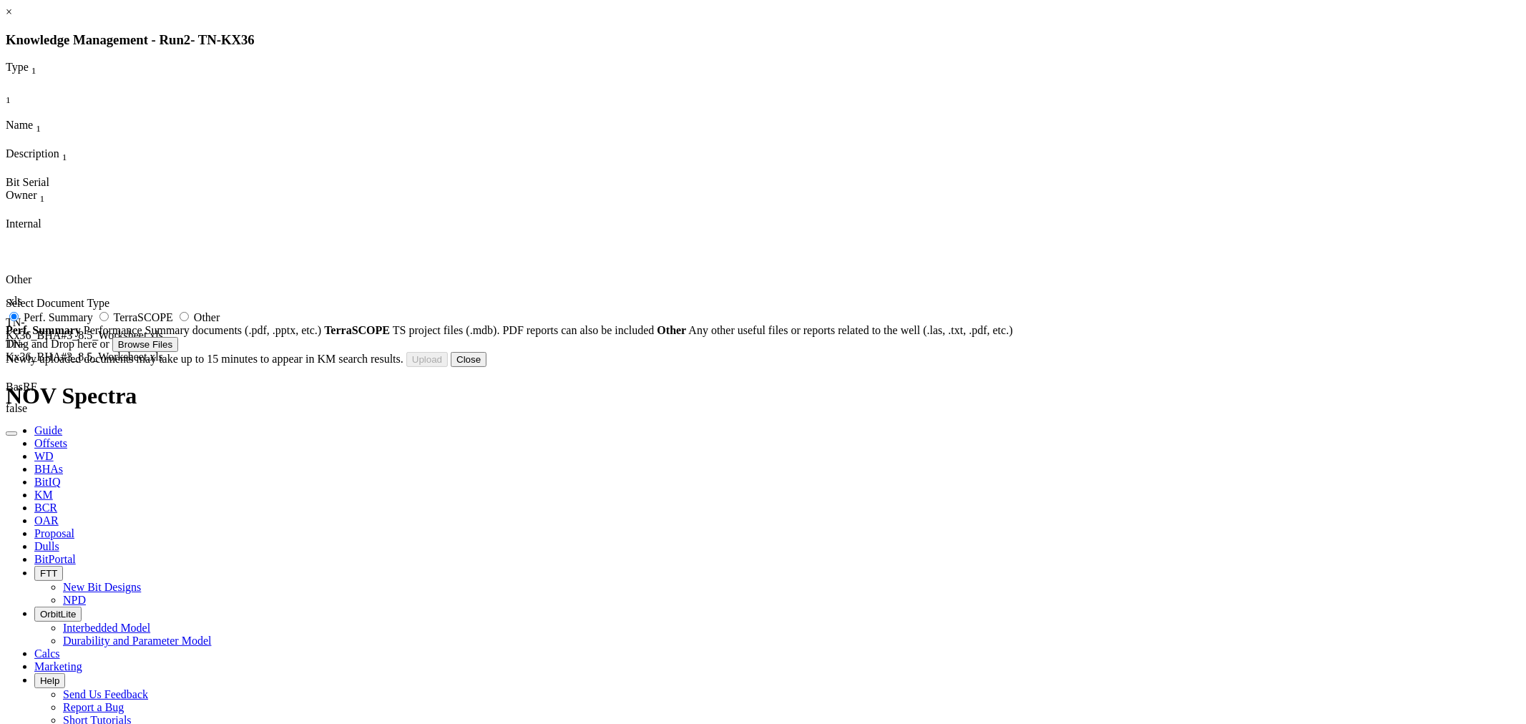
type input "TN-Kx36_8500_RSR616M-B23_219741_Run report.xls"
type input "219741"
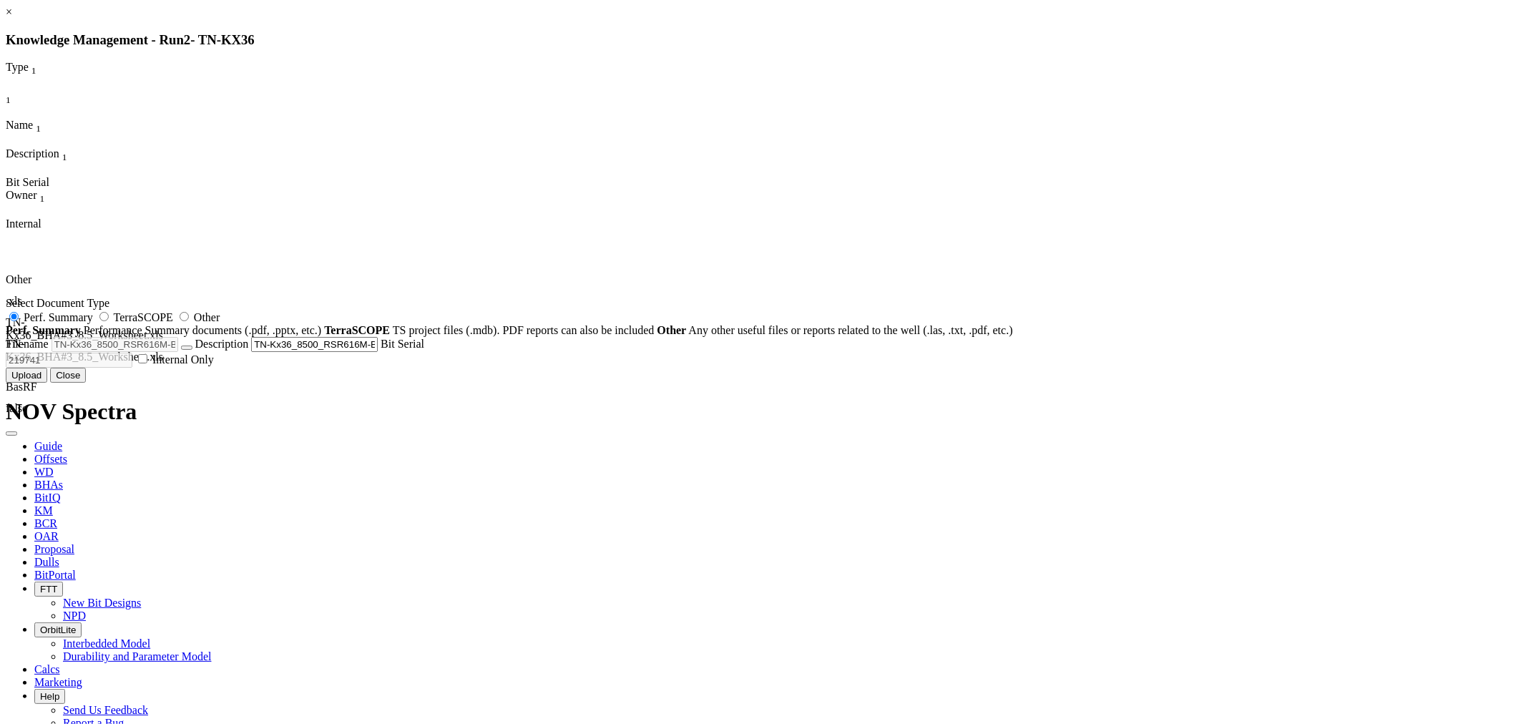
click at [47, 383] on button "Upload" at bounding box center [27, 375] width 42 height 15
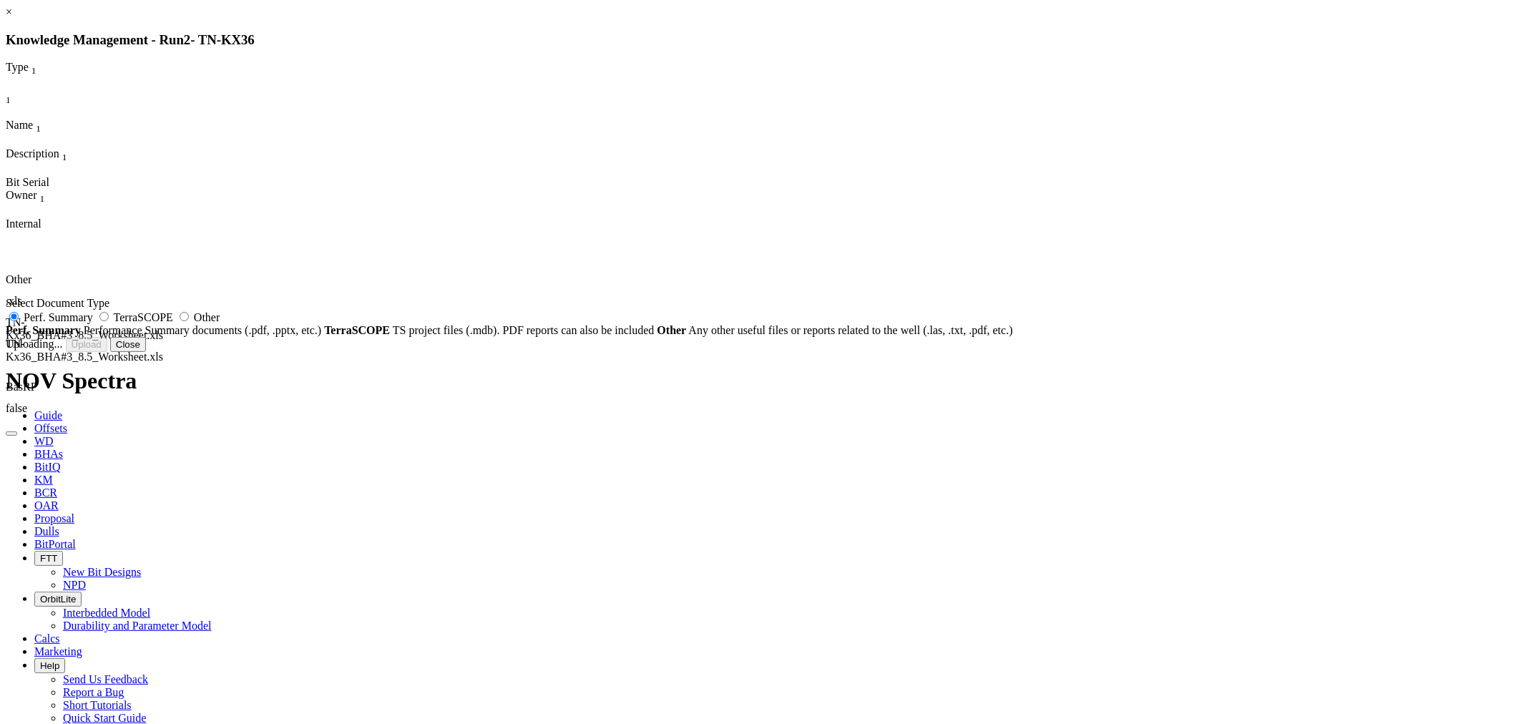
radio input "false"
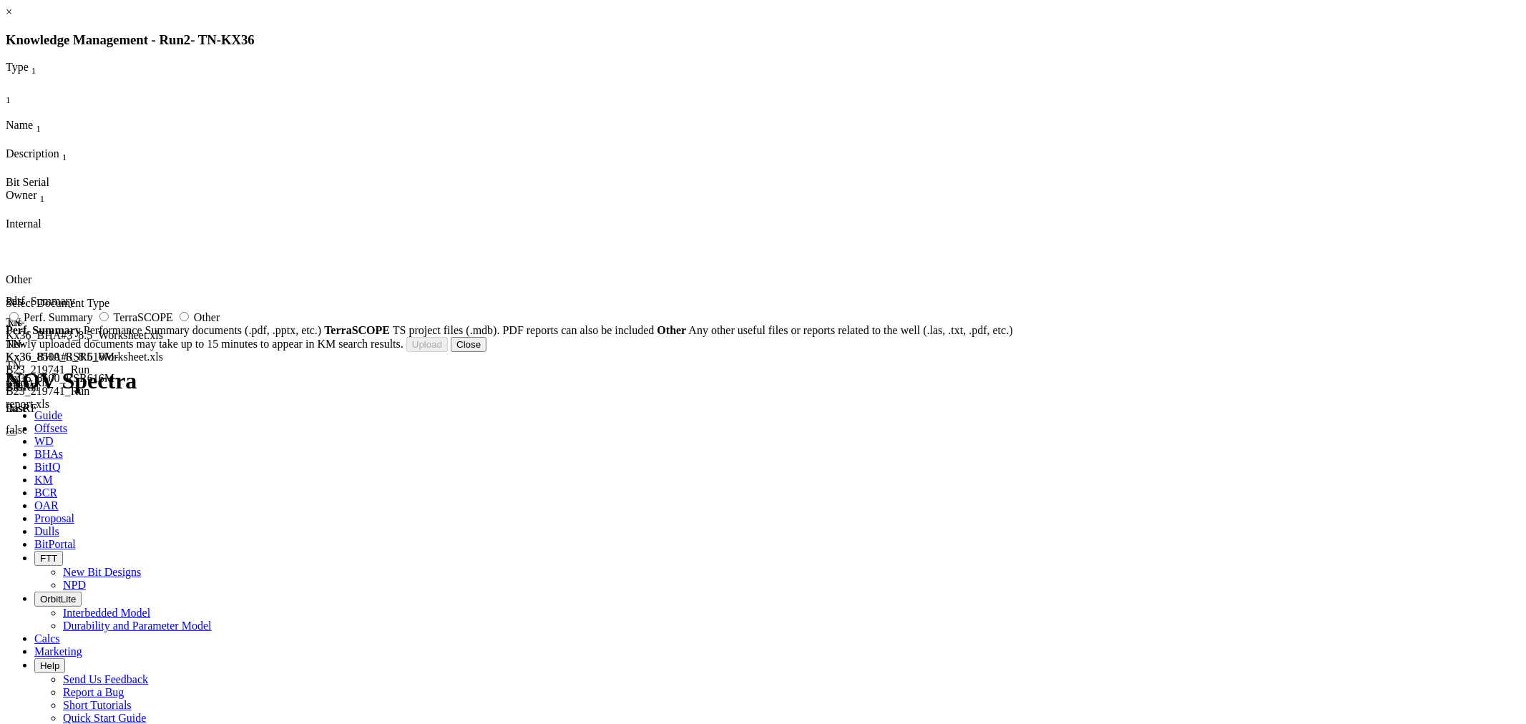
click at [220, 323] on span "Other" at bounding box center [207, 317] width 26 height 12
click at [189, 321] on input "Other" at bounding box center [184, 316] width 9 height 9
radio input "true"
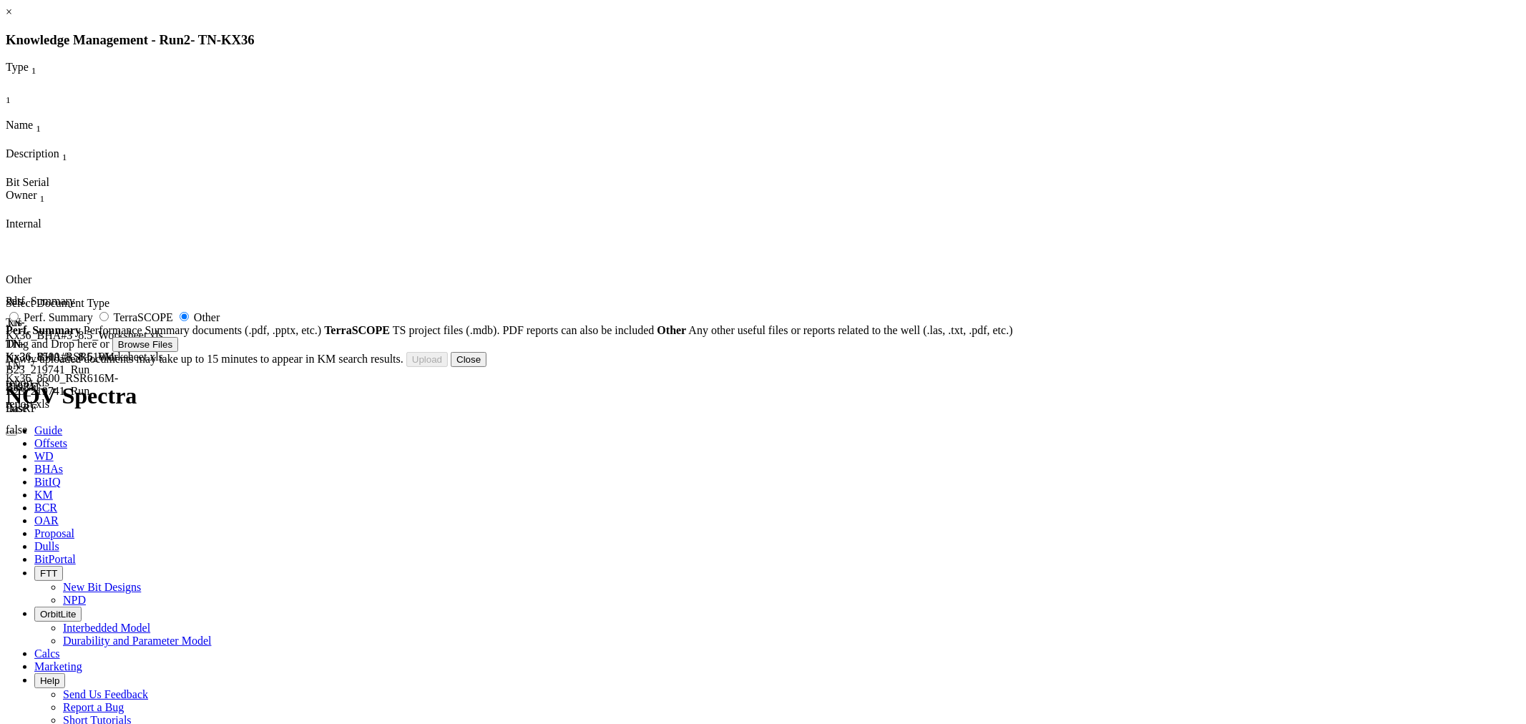
type input "DRILL CEMENT.pdf"
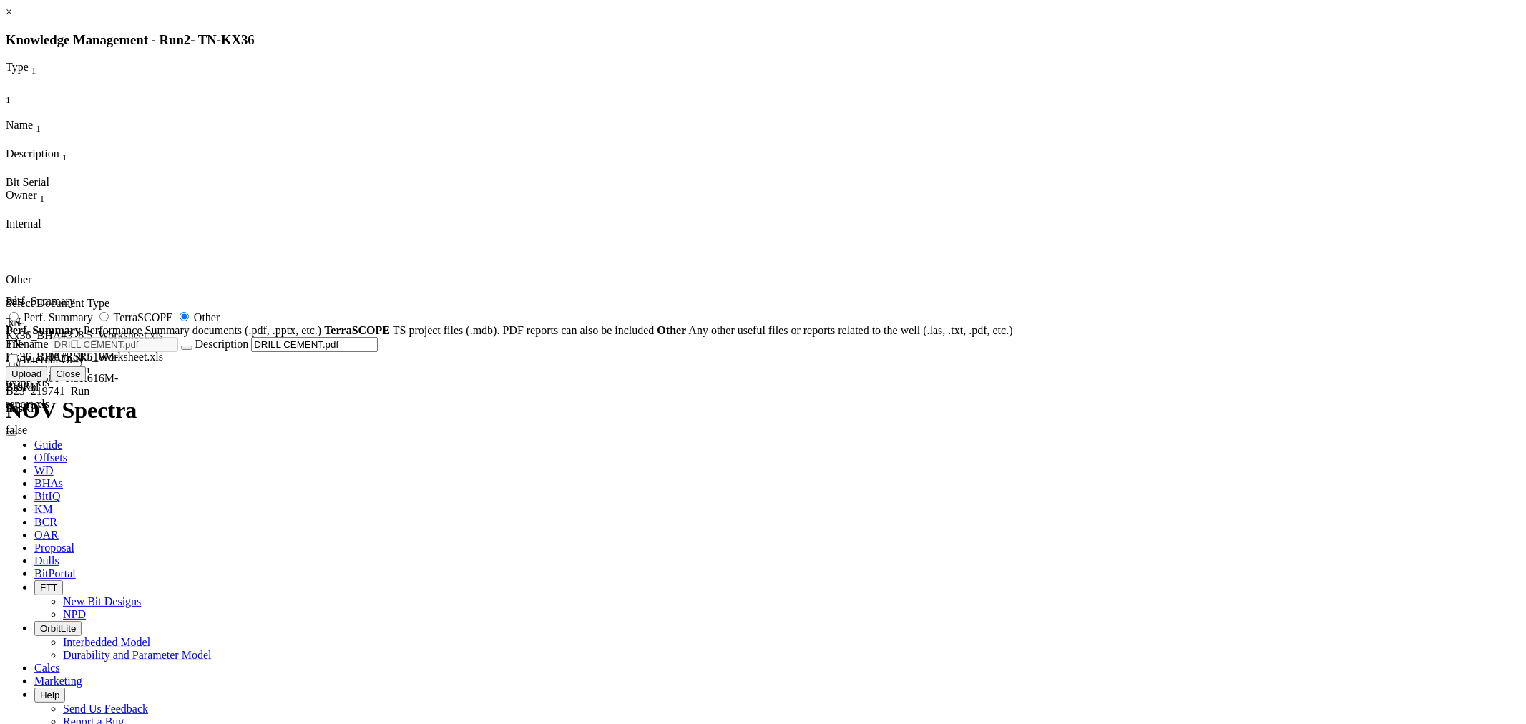
click at [47, 381] on button "Upload" at bounding box center [27, 373] width 42 height 15
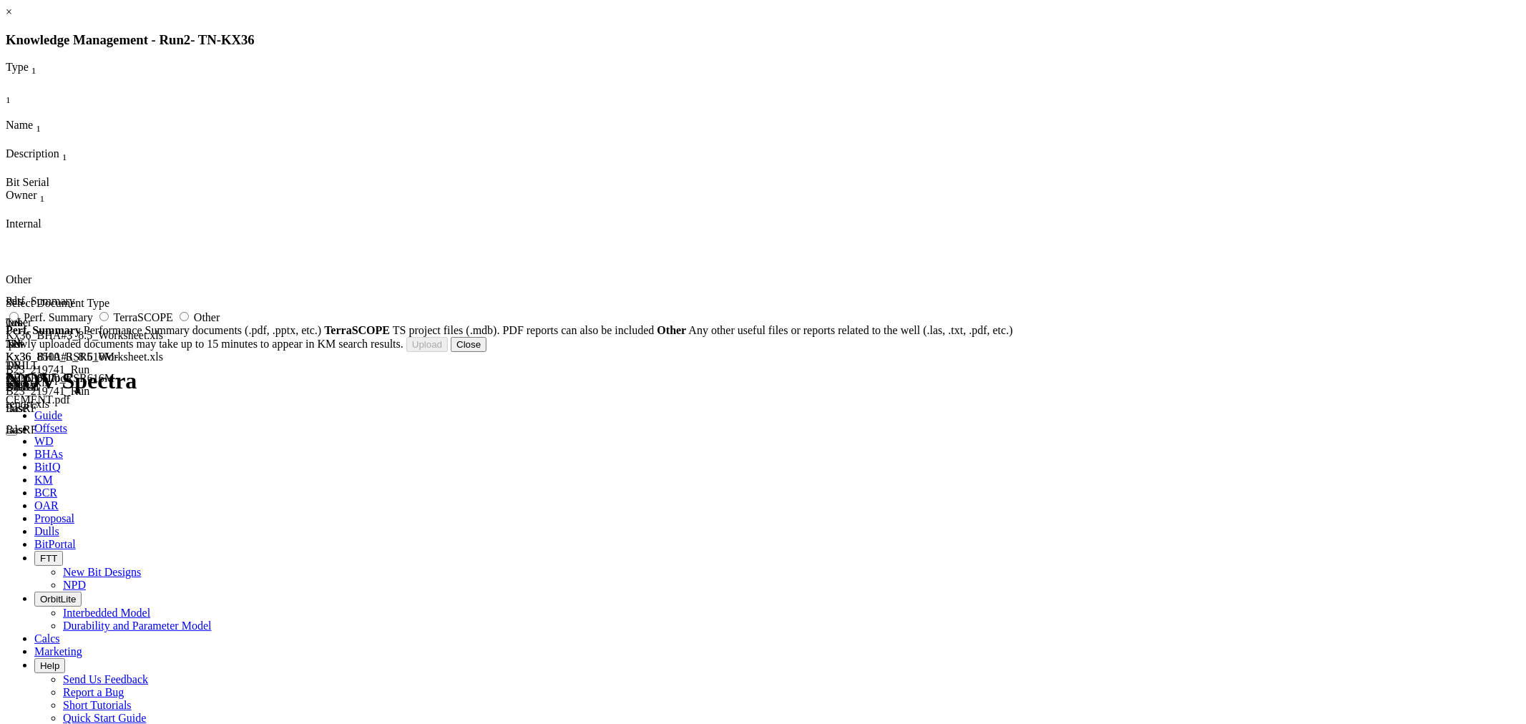
click at [220, 323] on span "Other" at bounding box center [207, 317] width 26 height 12
click at [189, 321] on input "Other" at bounding box center [184, 316] width 9 height 9
radio input "true"
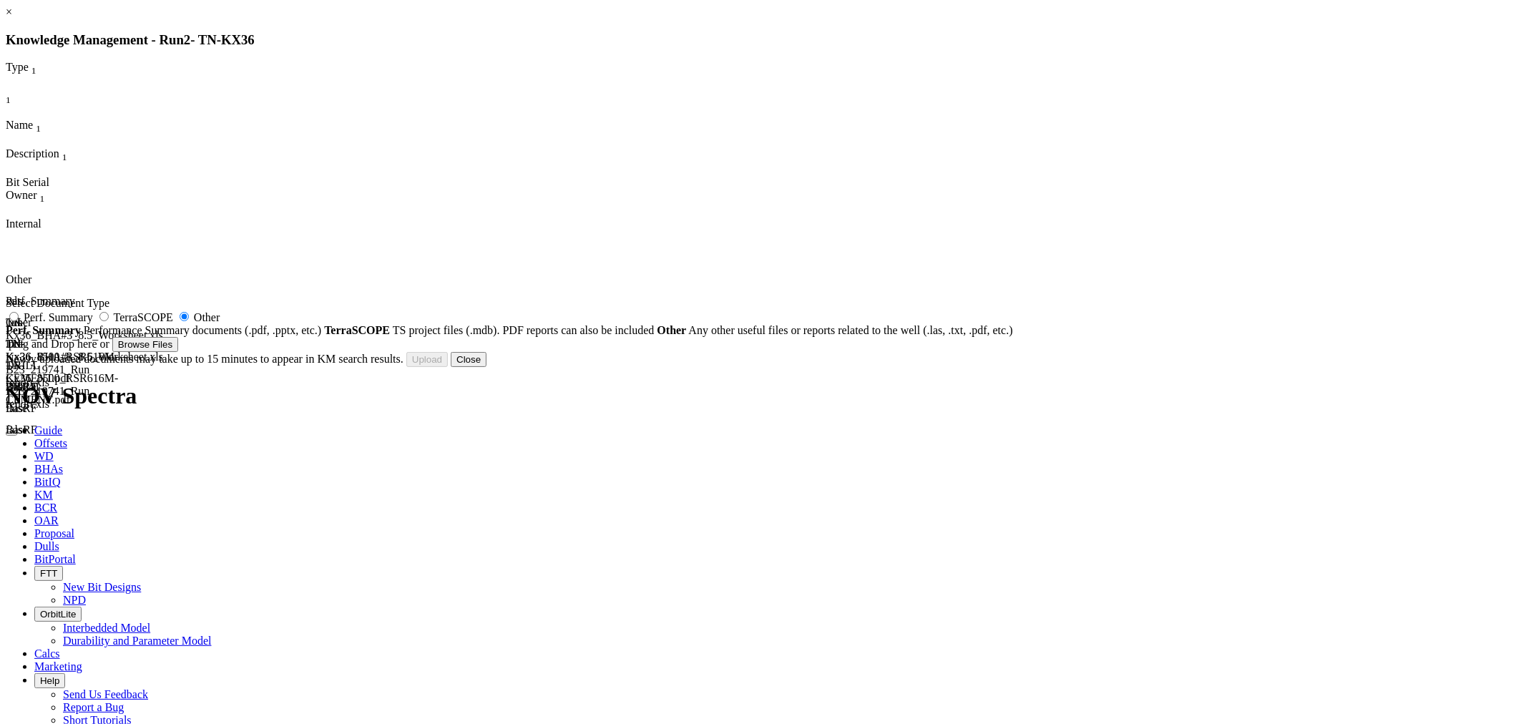
type input "BIT4246 asc.xls"
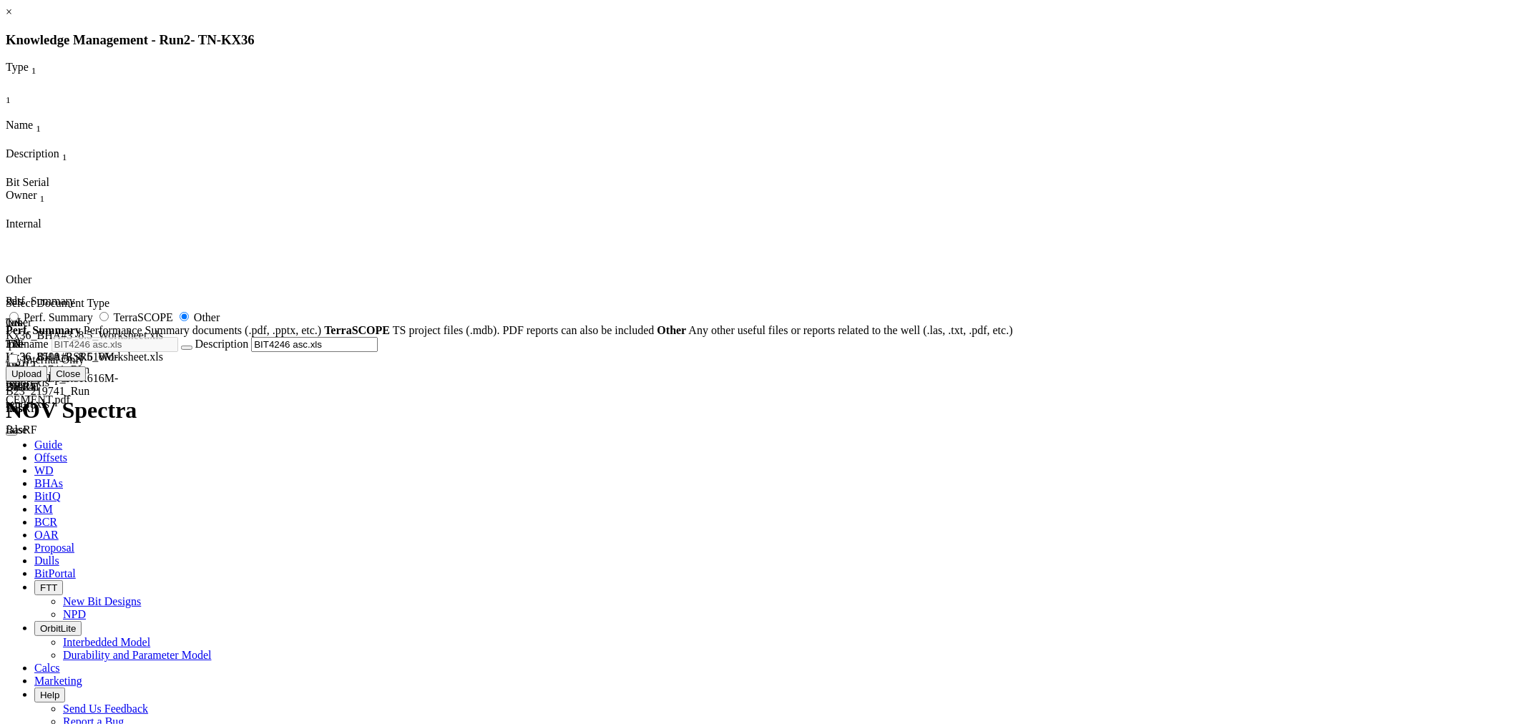
click at [47, 381] on button "Upload" at bounding box center [27, 373] width 42 height 15
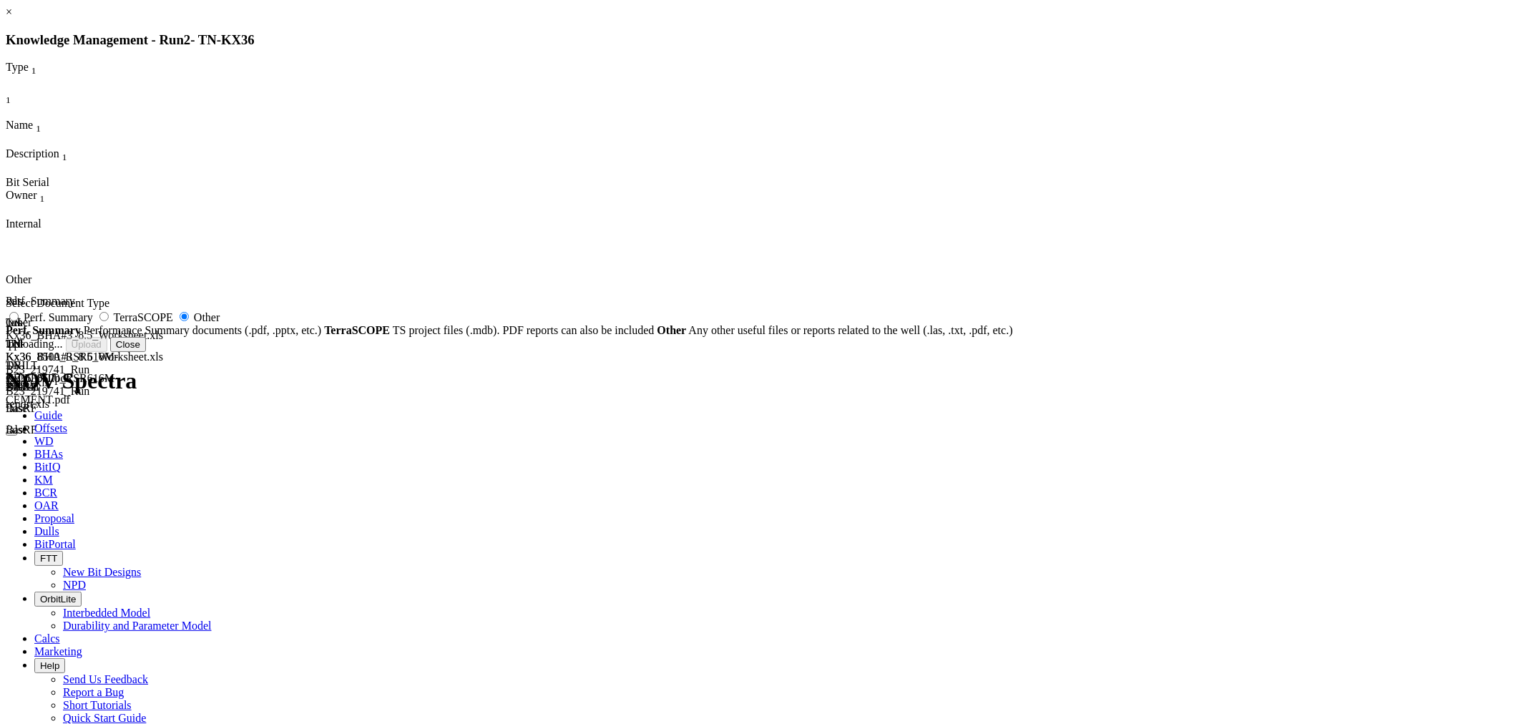
radio input "false"
click at [487, 352] on button "Close" at bounding box center [469, 344] width 36 height 15
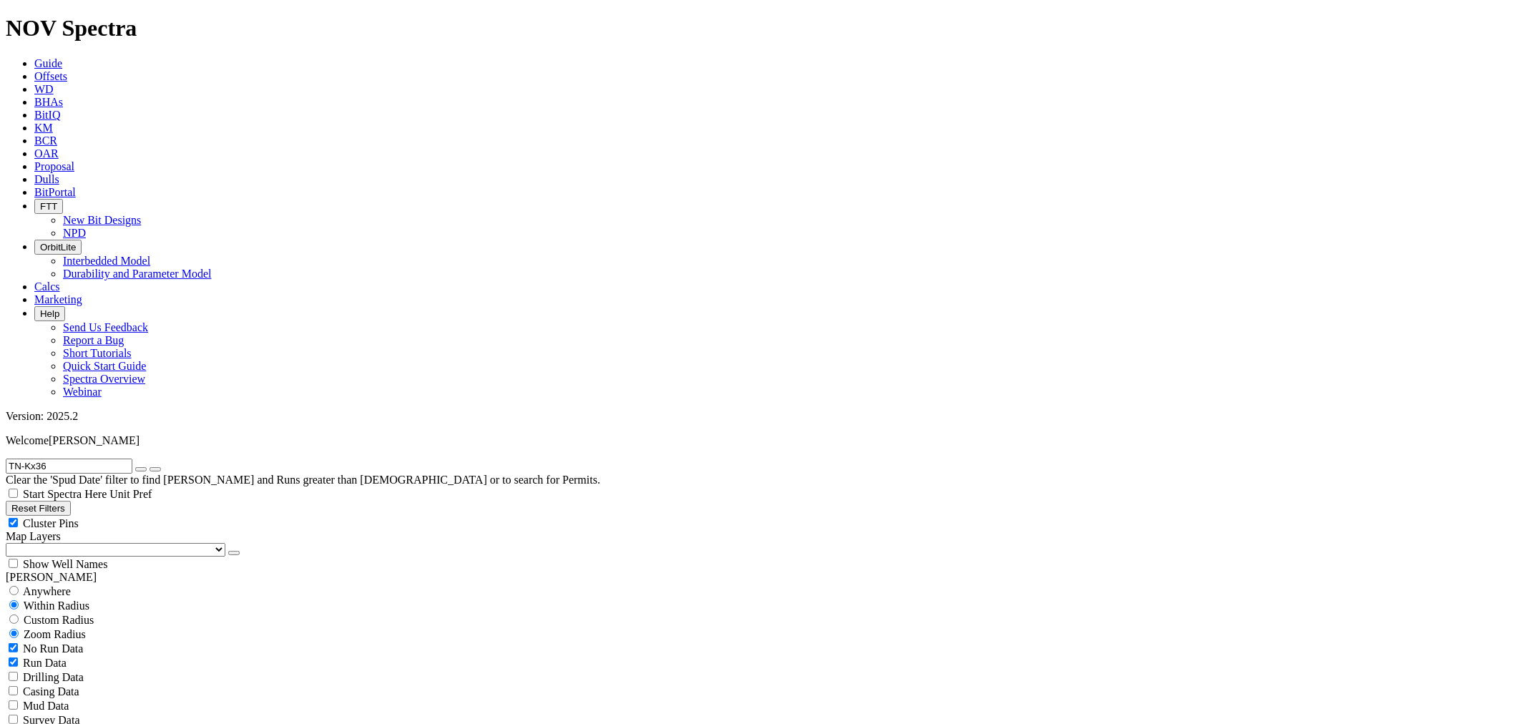
drag, startPoint x: 69, startPoint y: 66, endPoint x: 0, endPoint y: 67, distance: 68.7
click at [6, 459] on form "TN-Kx36" at bounding box center [763, 466] width 1515 height 15
paste input "0"
type input "TN-Kx30"
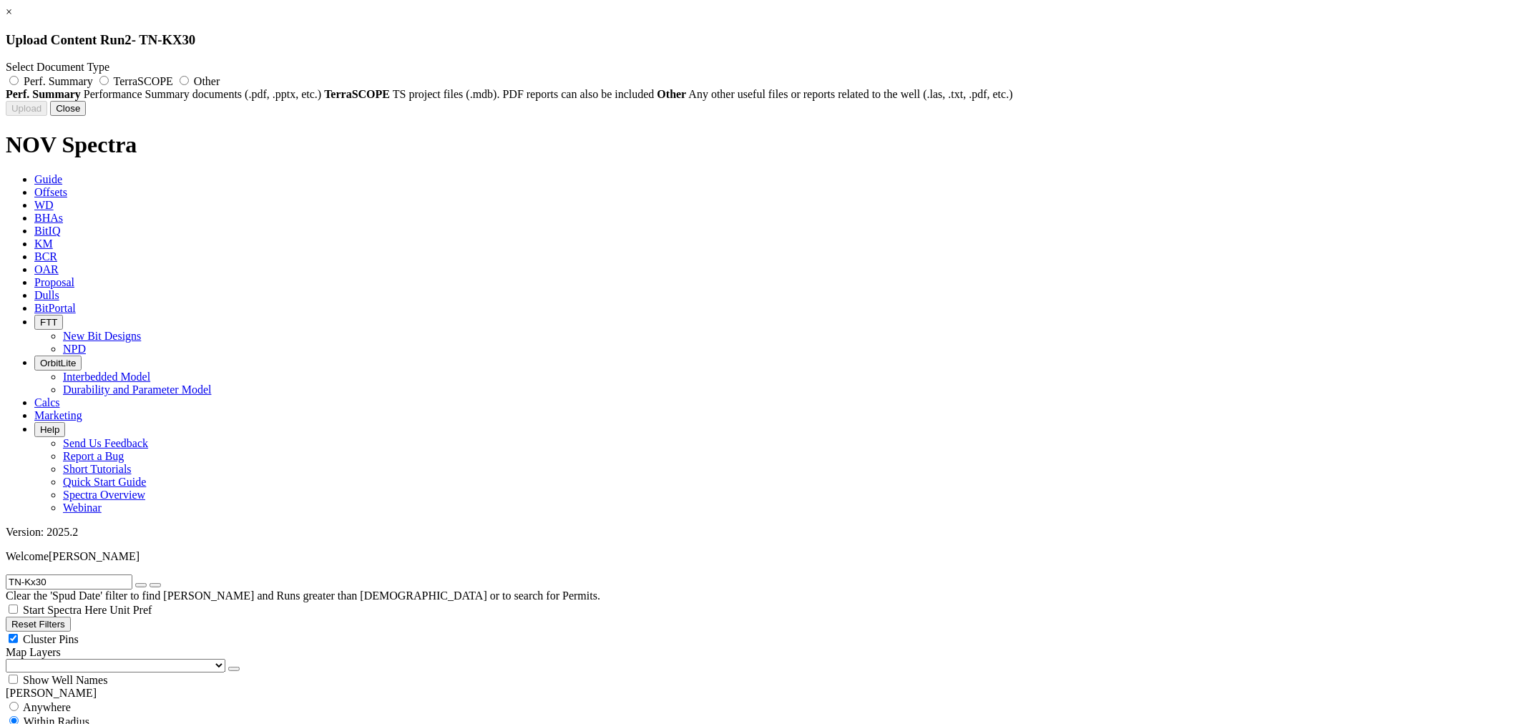
click at [220, 80] on span "Other" at bounding box center [207, 81] width 26 height 12
click at [189, 80] on input "Other" at bounding box center [184, 80] width 9 height 9
radio input "true"
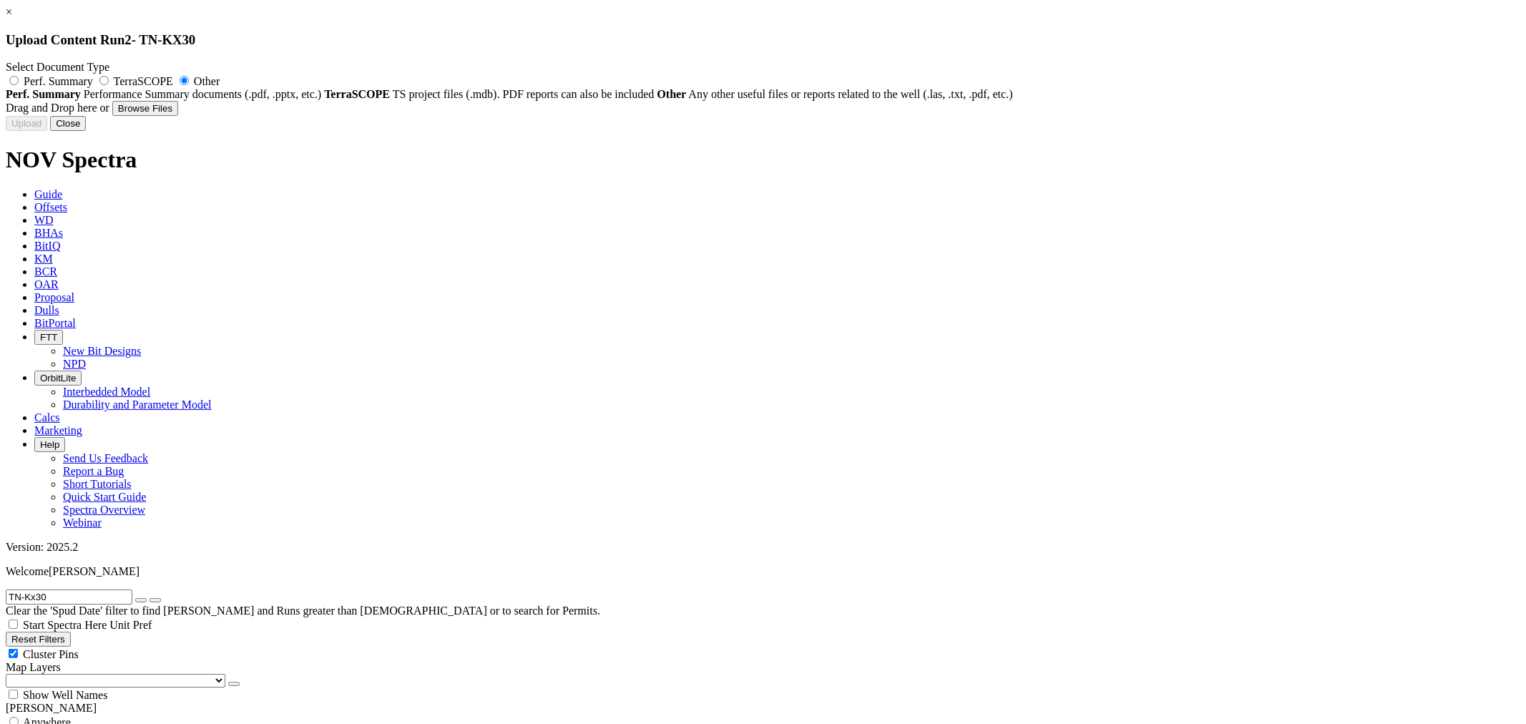
type input "TN-Kx30_BHA#3_9.875_Worksheet.xls"
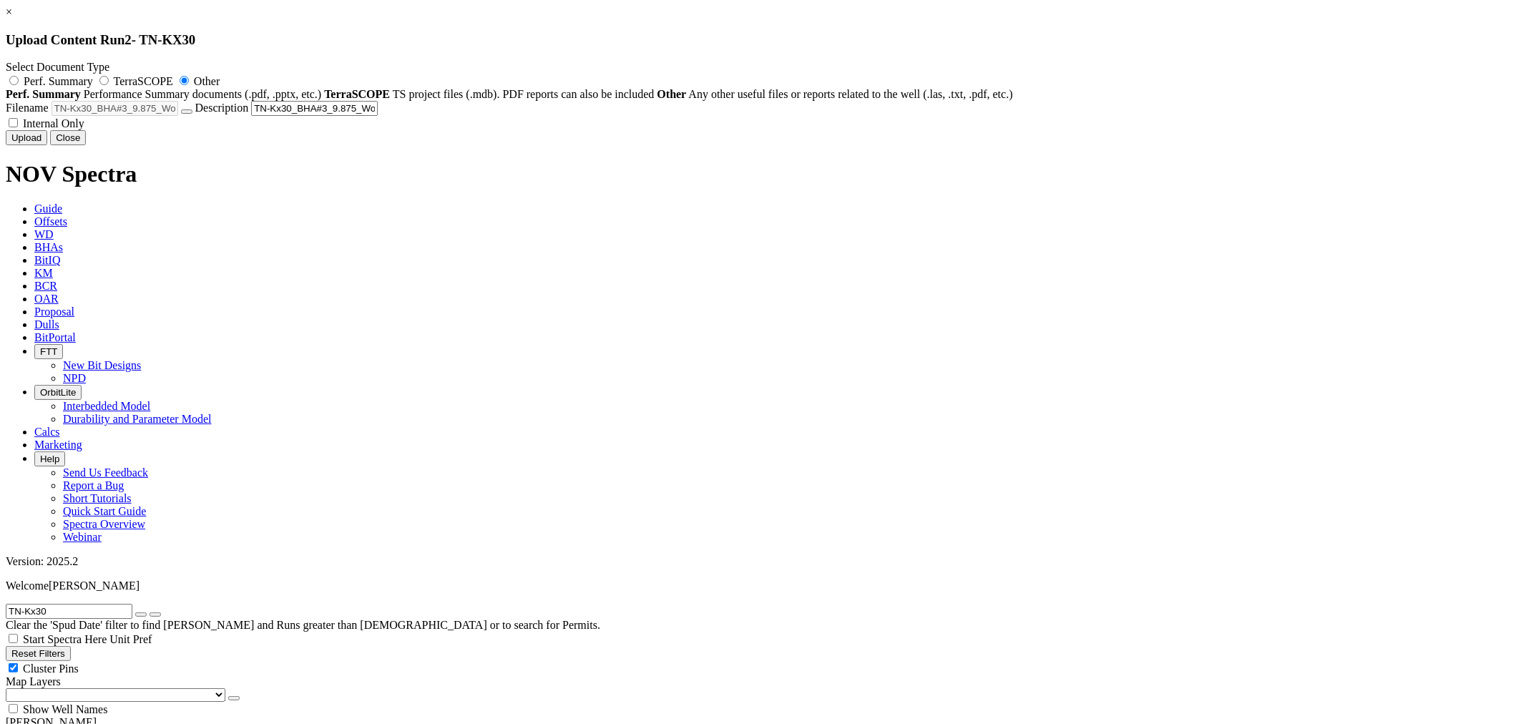
click at [47, 145] on button "Upload" at bounding box center [27, 137] width 42 height 15
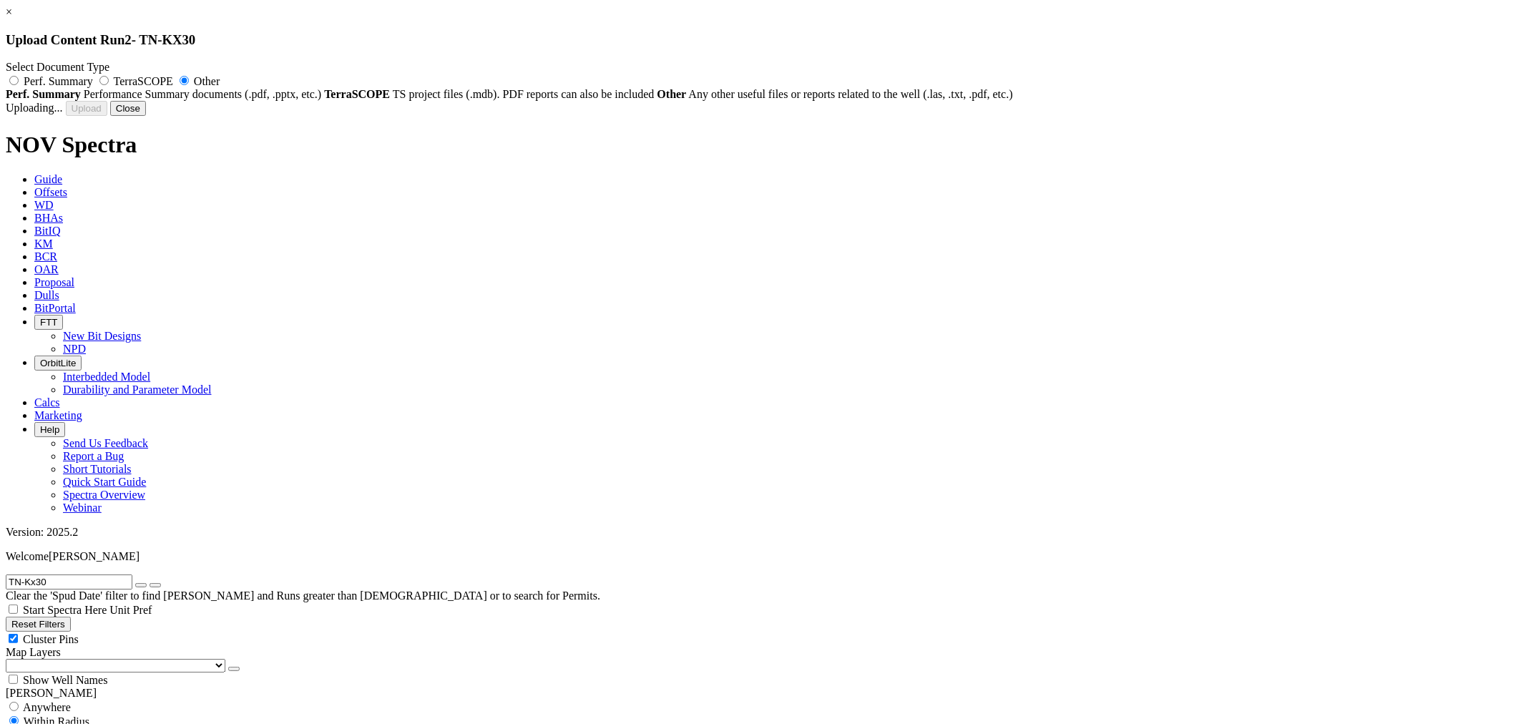
radio input "false"
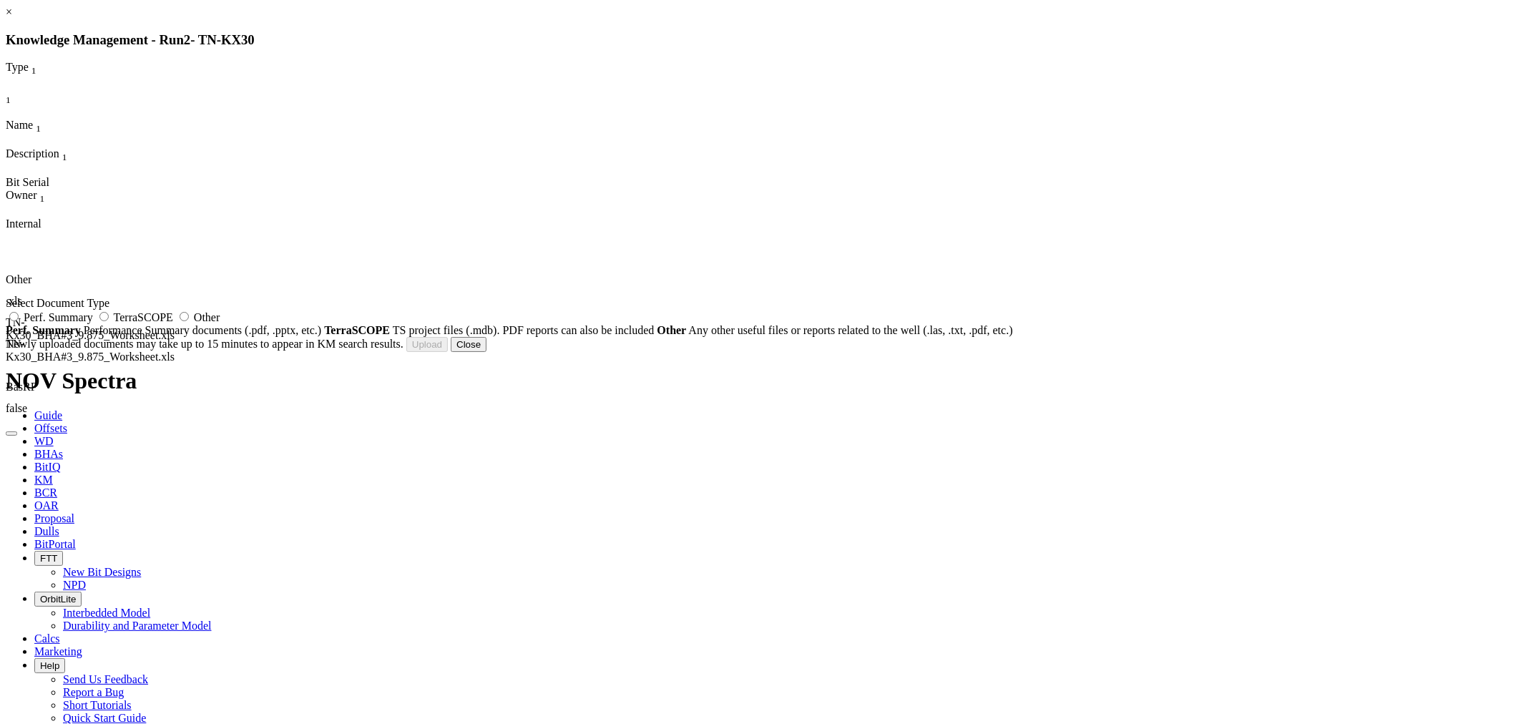
click at [93, 323] on span "Perf. Summary" at bounding box center [58, 317] width 69 height 12
click at [19, 321] on input "Perf. Summary" at bounding box center [13, 316] width 9 height 9
radio input "true"
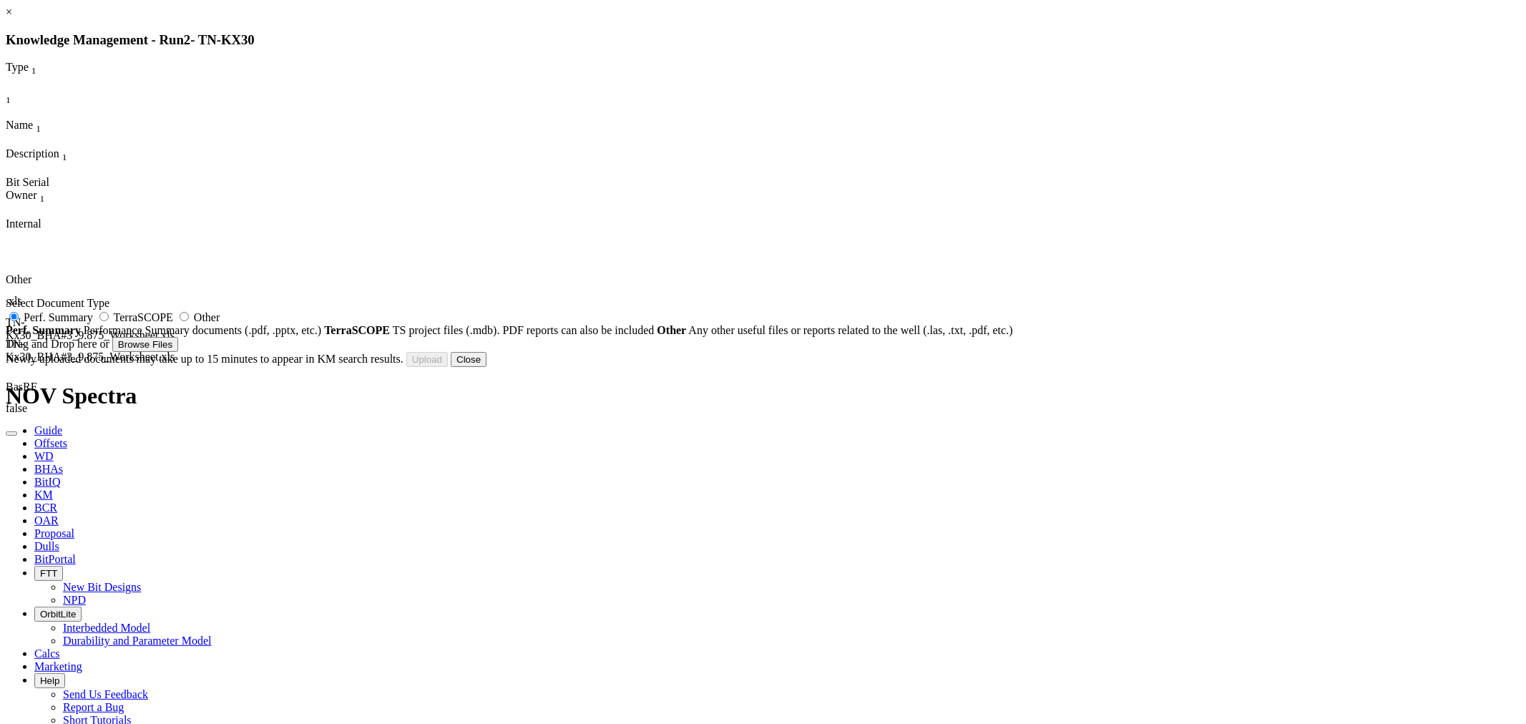
type input "TN-Kx30_9875_RSX619M-A2_218667_Run report.xls"
type input "218667"
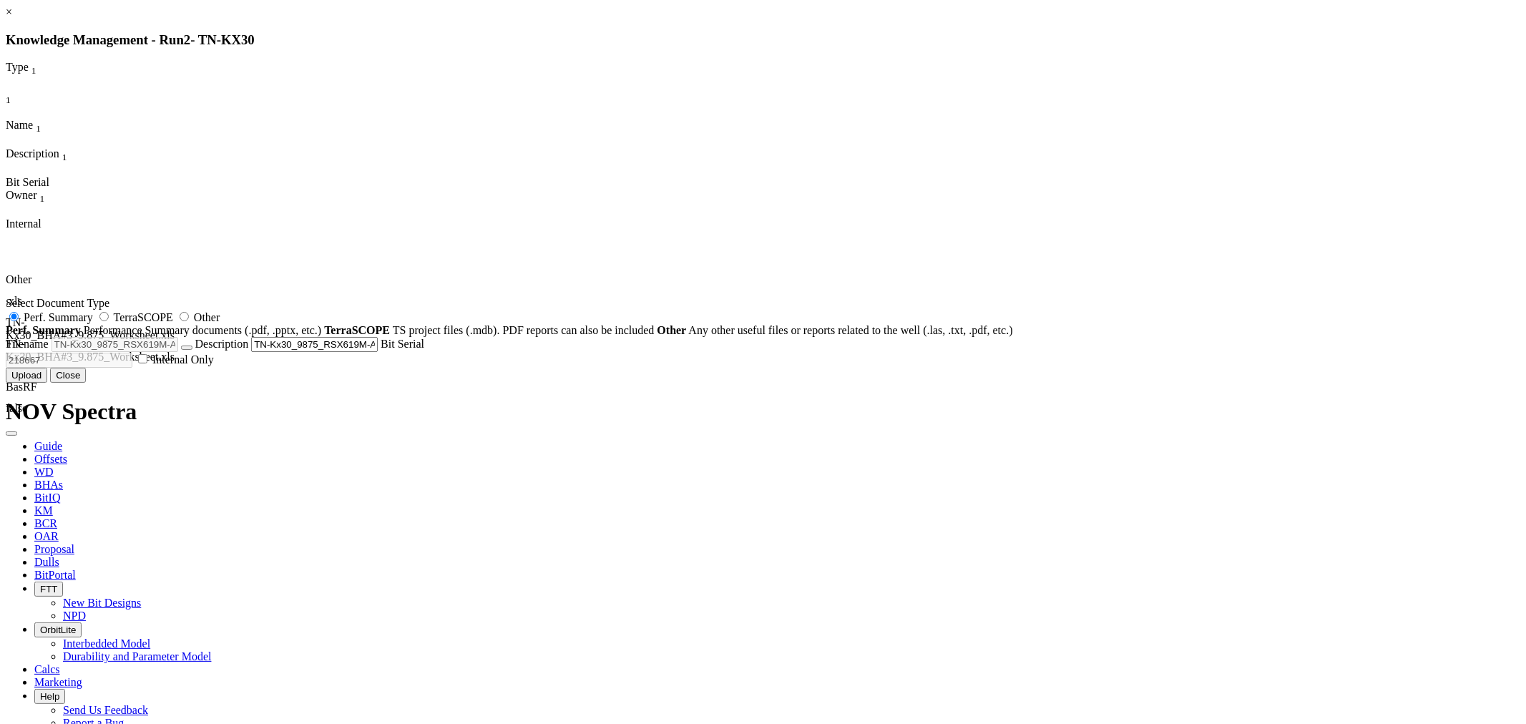
click at [47, 383] on button "Upload" at bounding box center [27, 375] width 42 height 15
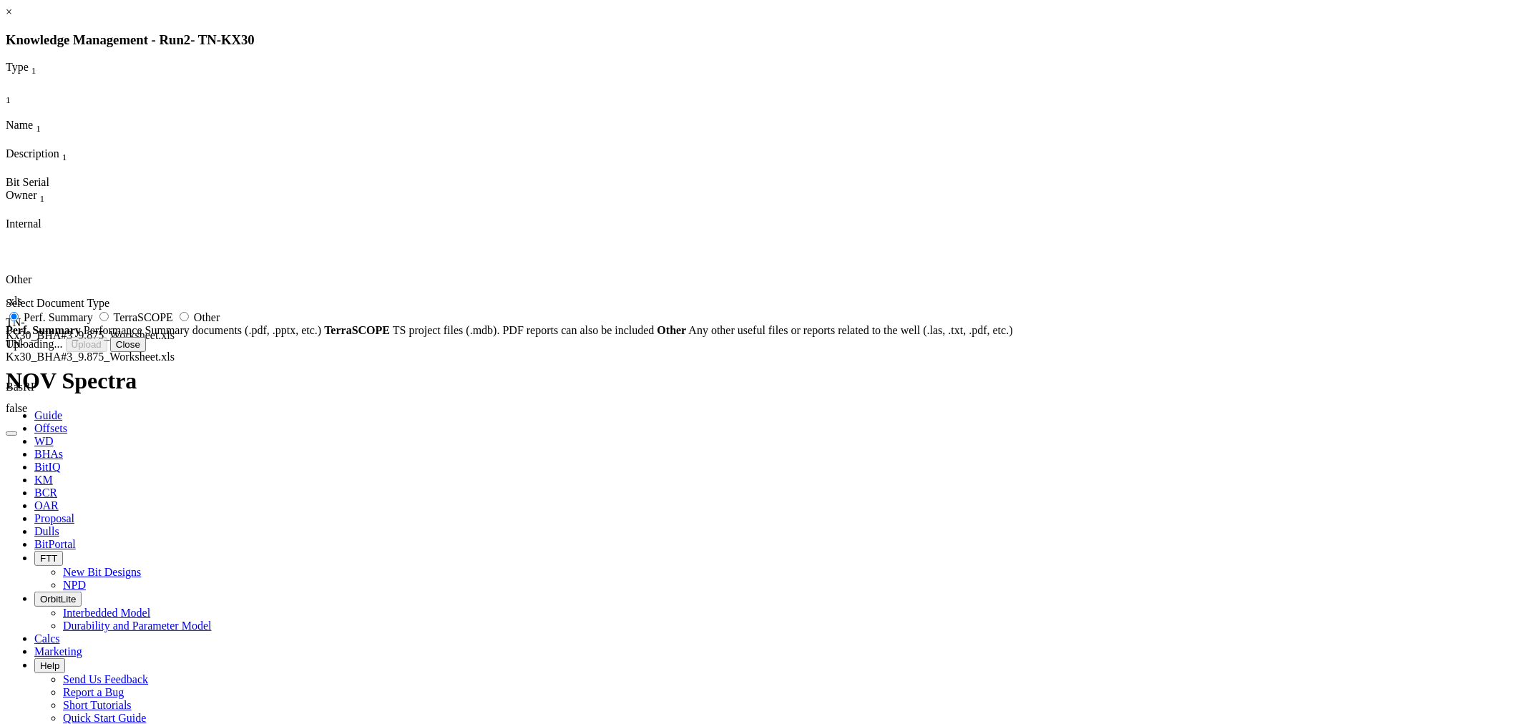
radio input "false"
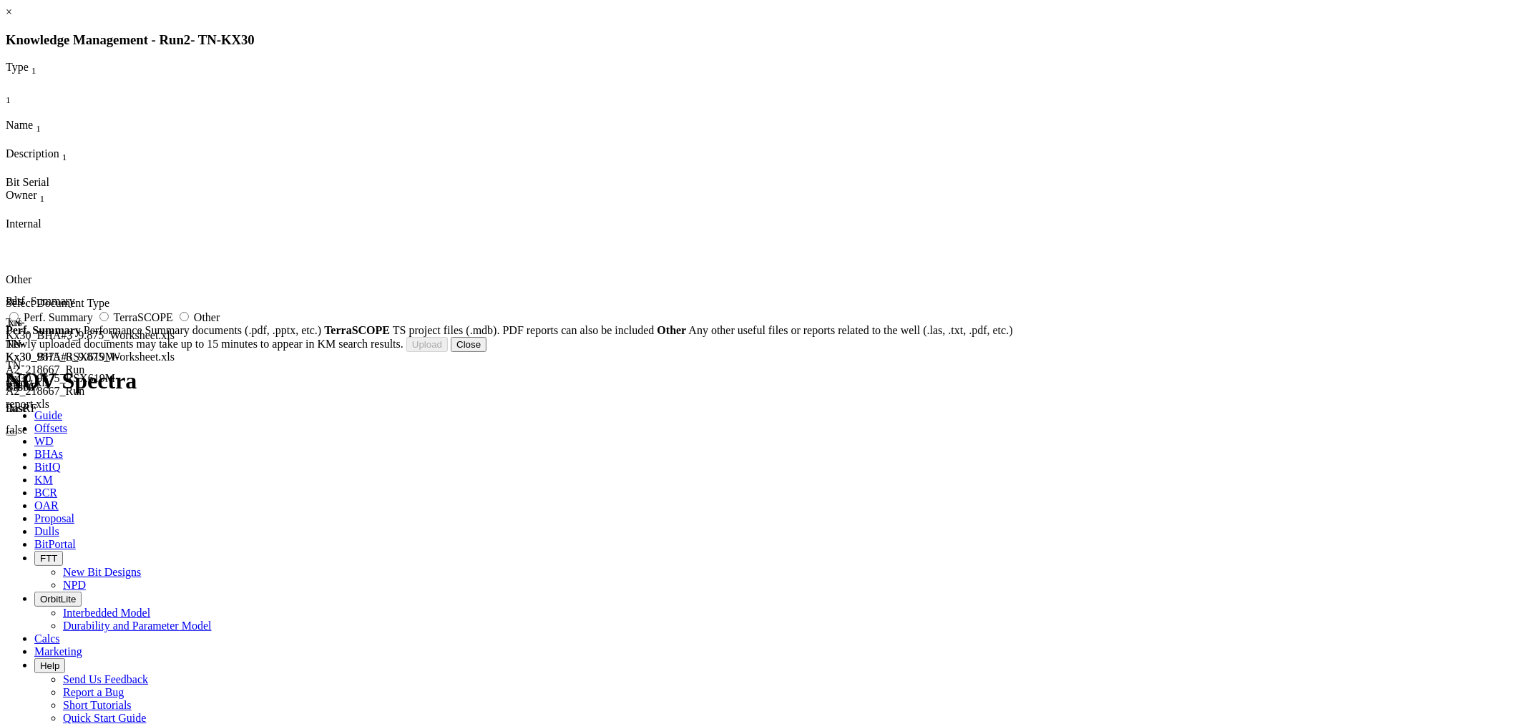
click at [220, 323] on span "Other" at bounding box center [207, 317] width 26 height 12
click at [189, 321] on input "Other" at bounding box center [184, 316] width 9 height 9
radio input "true"
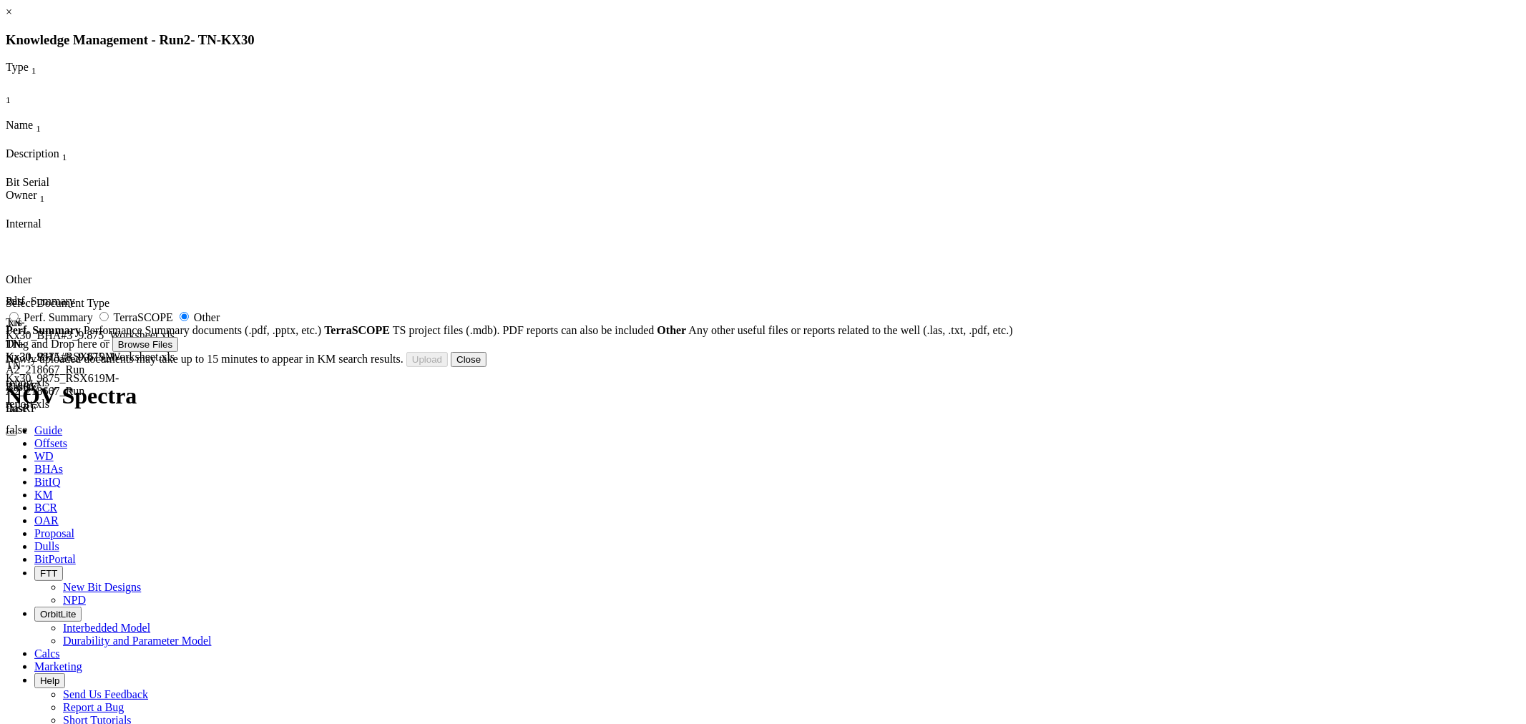
type input "BIT_3736 ASC.xls"
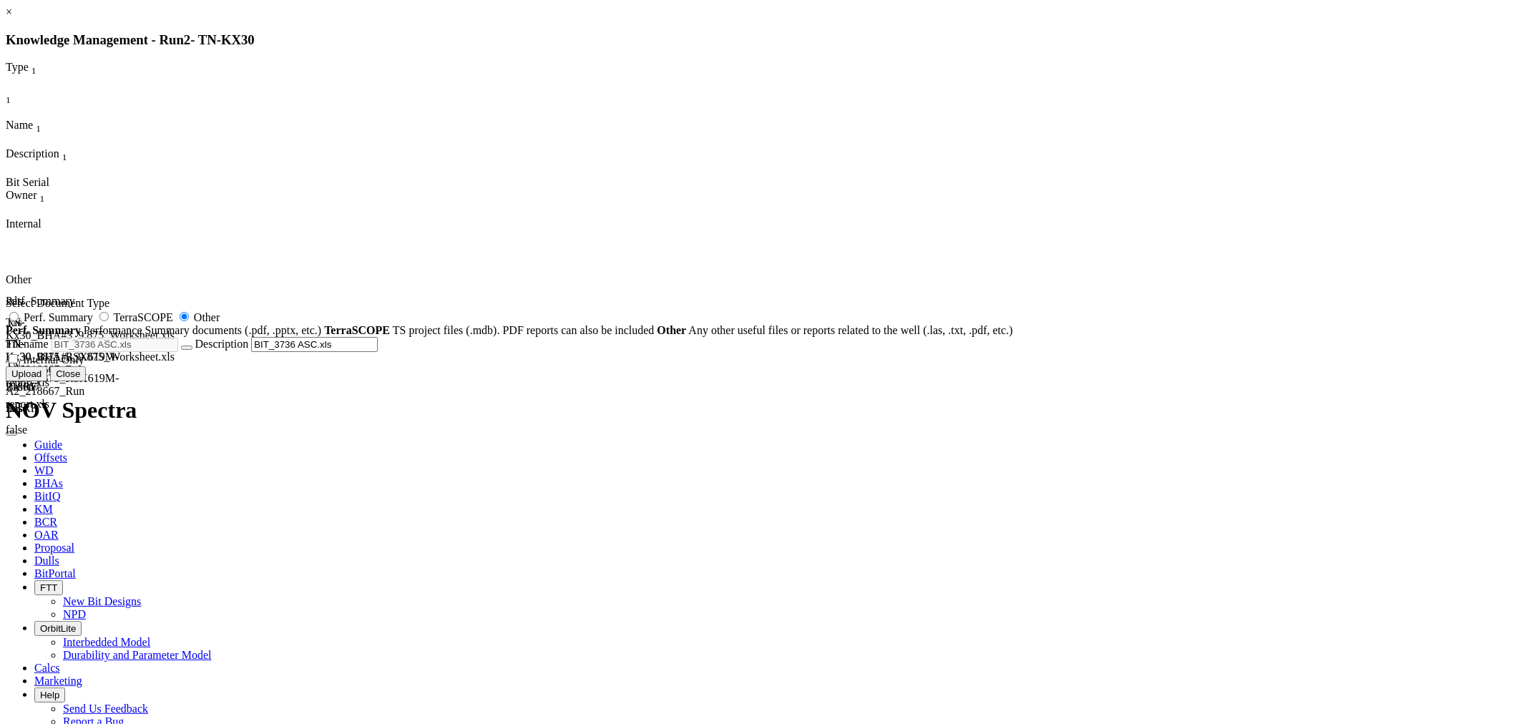
click at [47, 381] on button "Upload" at bounding box center [27, 373] width 42 height 15
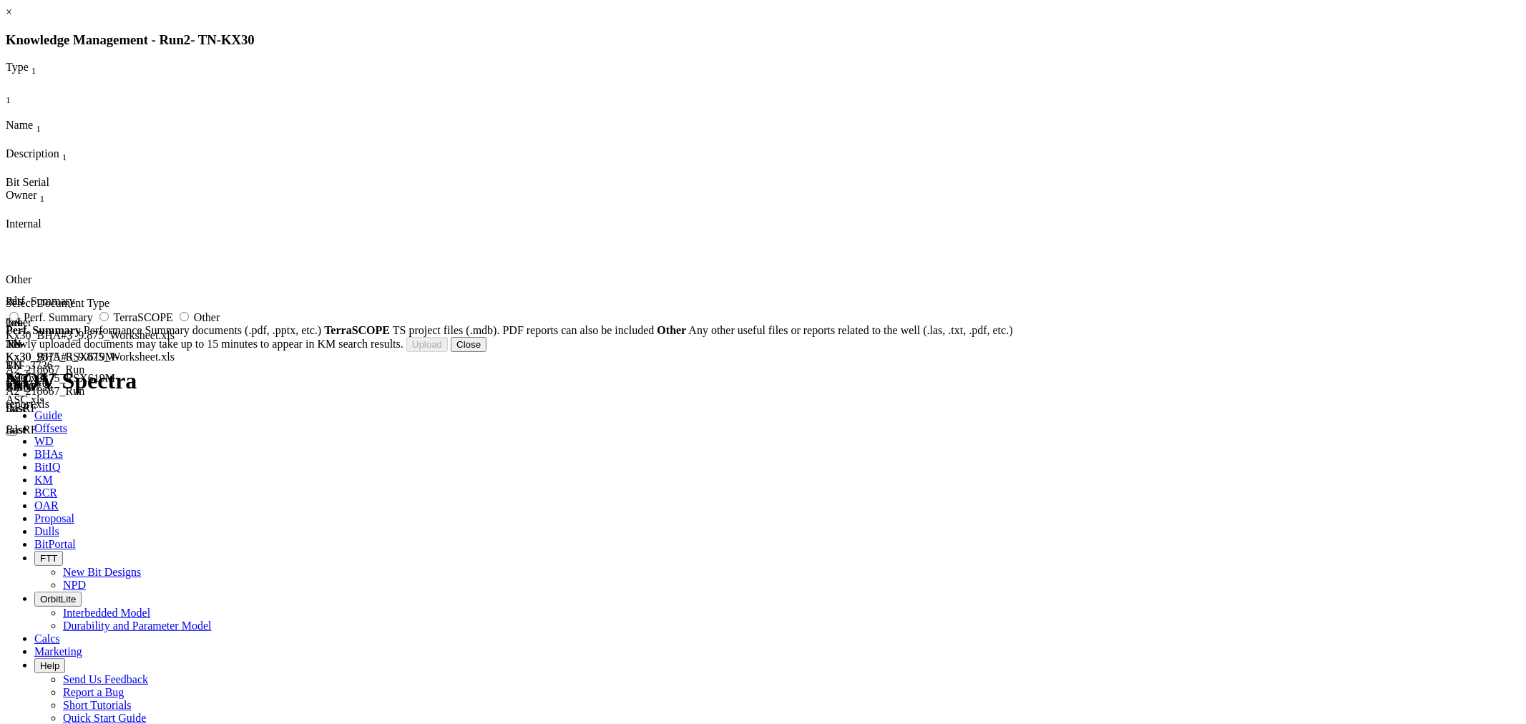
click at [220, 323] on span "Other" at bounding box center [207, 317] width 26 height 12
click at [189, 321] on input "Other" at bounding box center [184, 316] width 9 height 9
radio input "true"
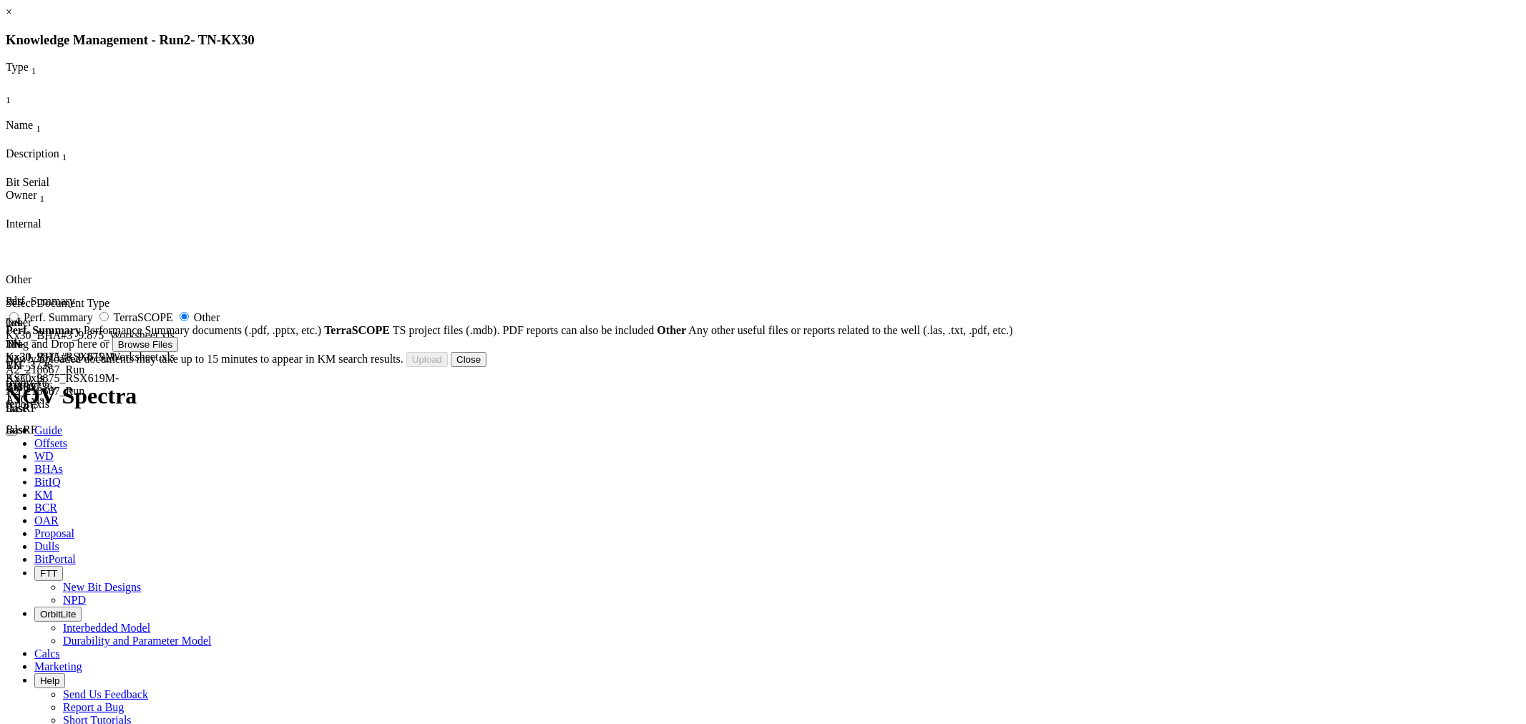
type input "Before run_2.JPG"
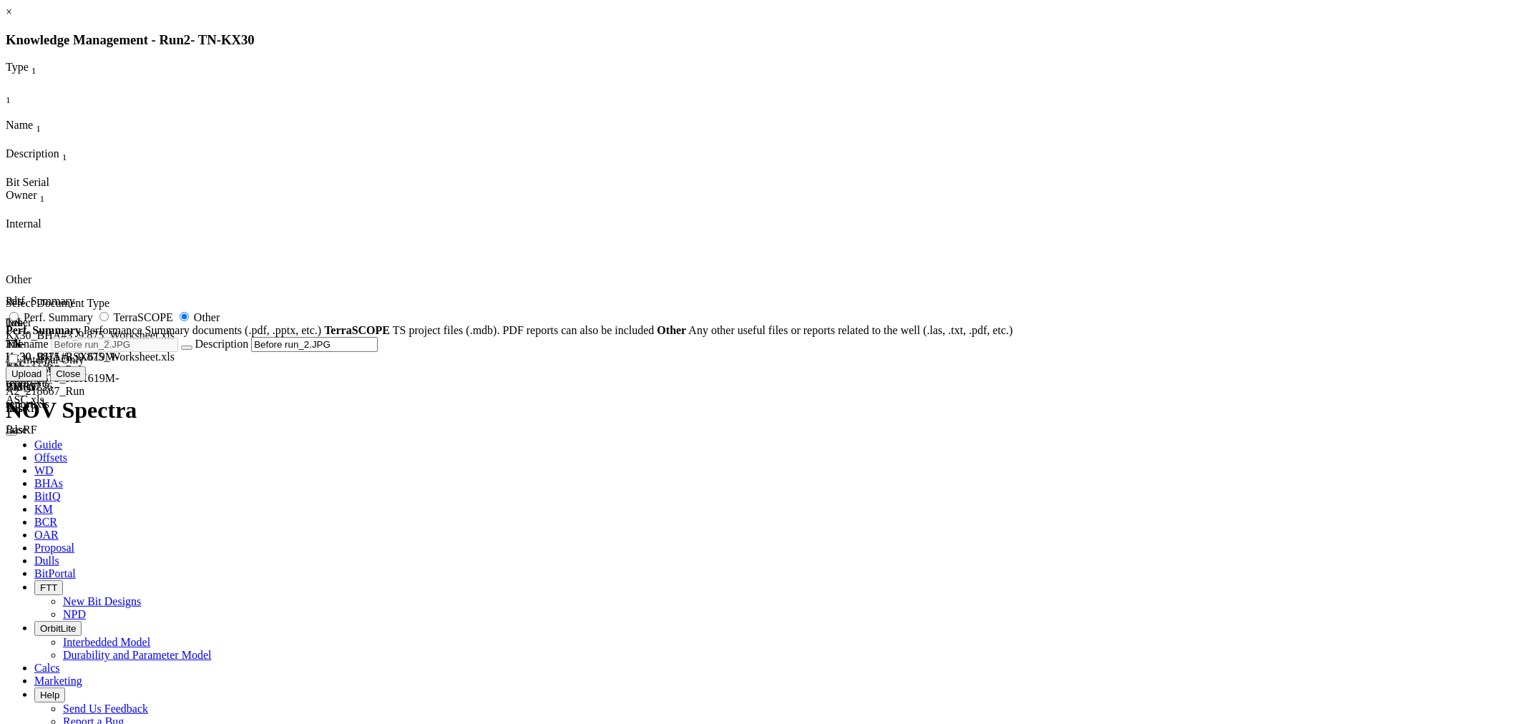
click at [47, 381] on button "Upload" at bounding box center [27, 373] width 42 height 15
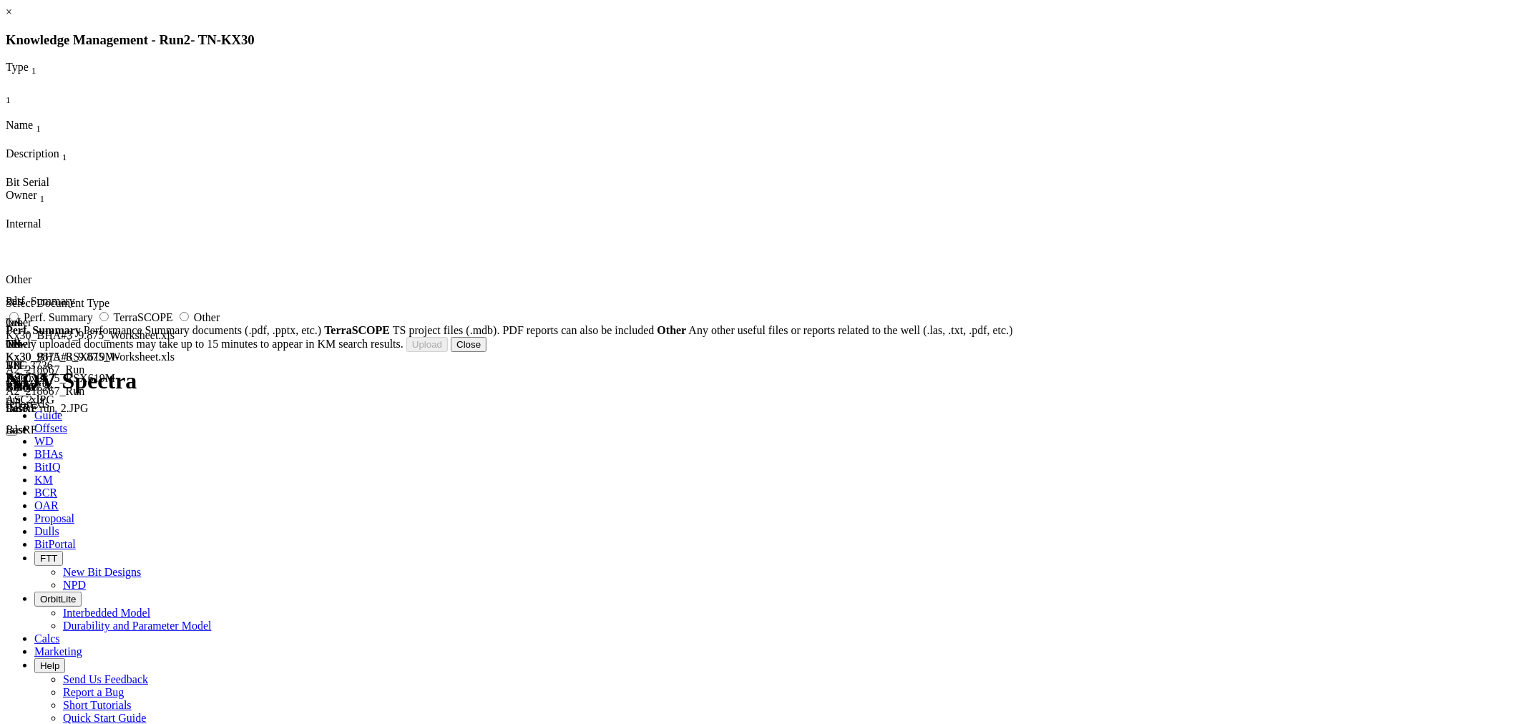
click at [220, 323] on span "Other" at bounding box center [207, 317] width 26 height 12
click at [189, 321] on input "Other" at bounding box center [184, 316] width 9 height 9
radio input "true"
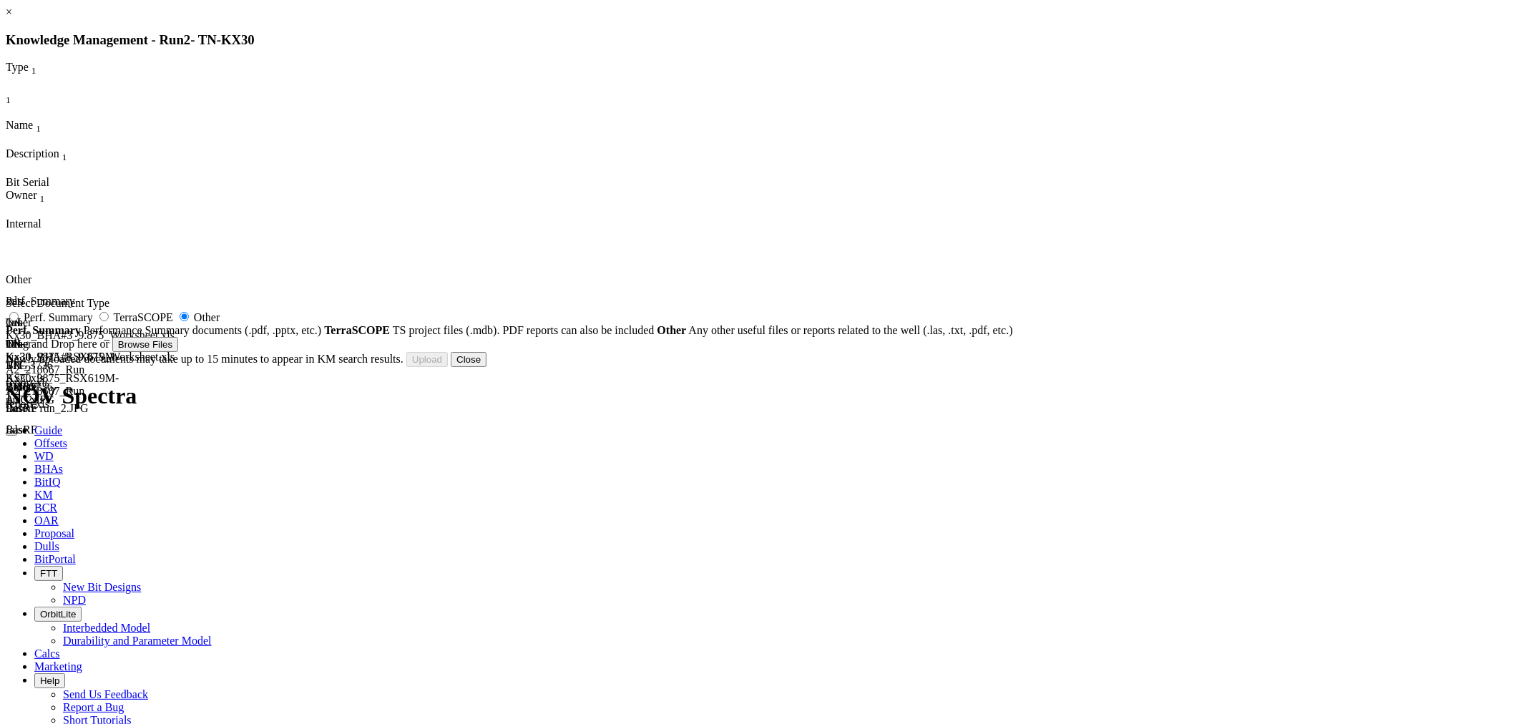
type input "Blade1.JPG"
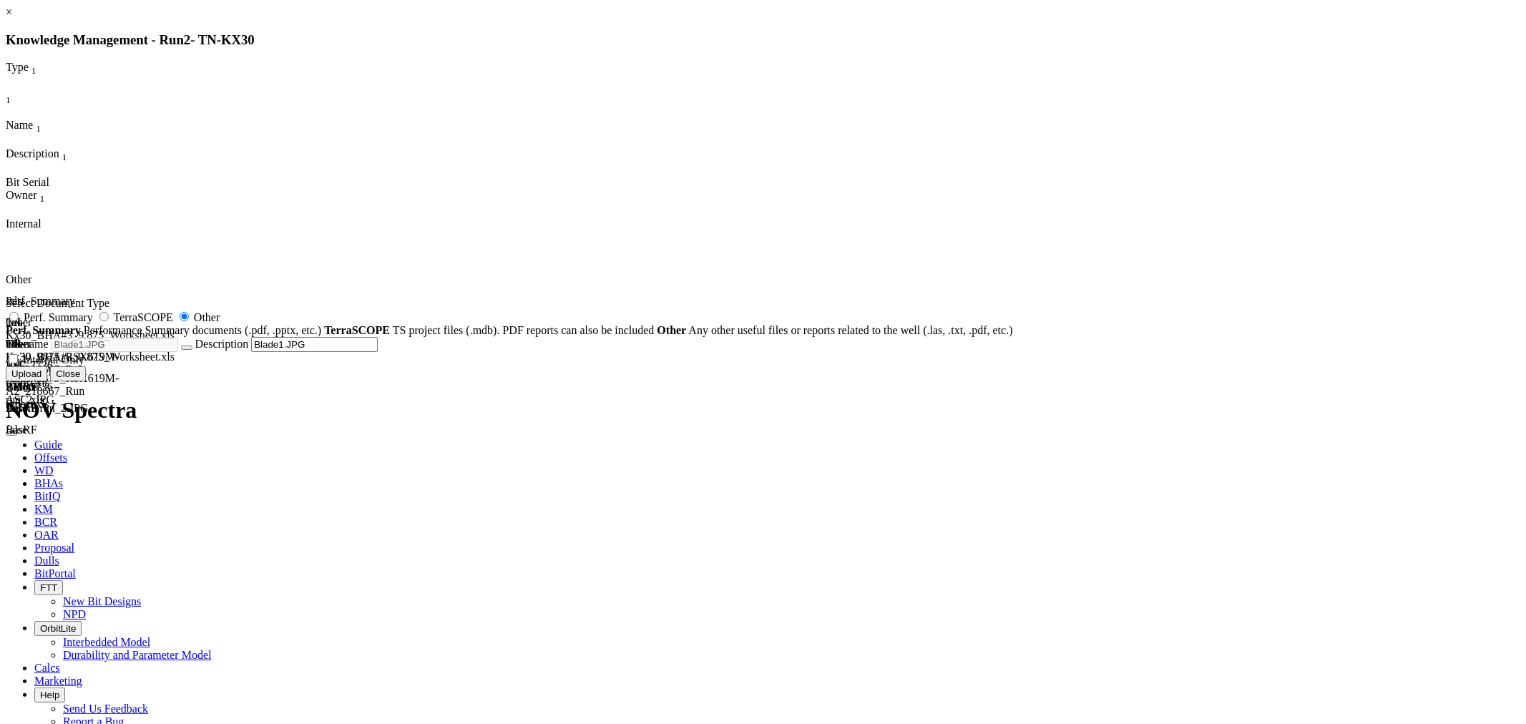
click at [47, 381] on button "Upload" at bounding box center [27, 373] width 42 height 15
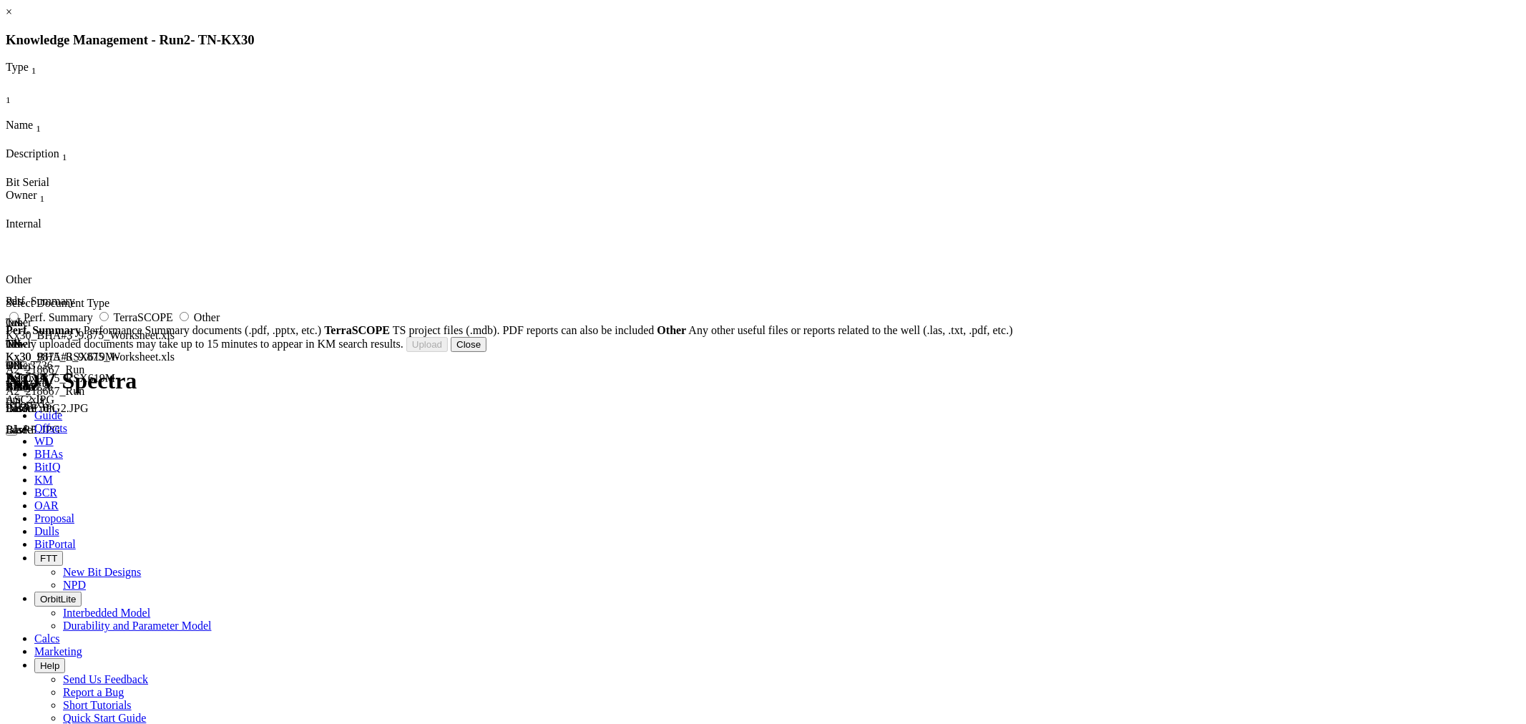
click at [220, 323] on span "Other" at bounding box center [207, 317] width 26 height 12
click at [189, 321] on input "Other" at bounding box center [184, 316] width 9 height 9
radio input "true"
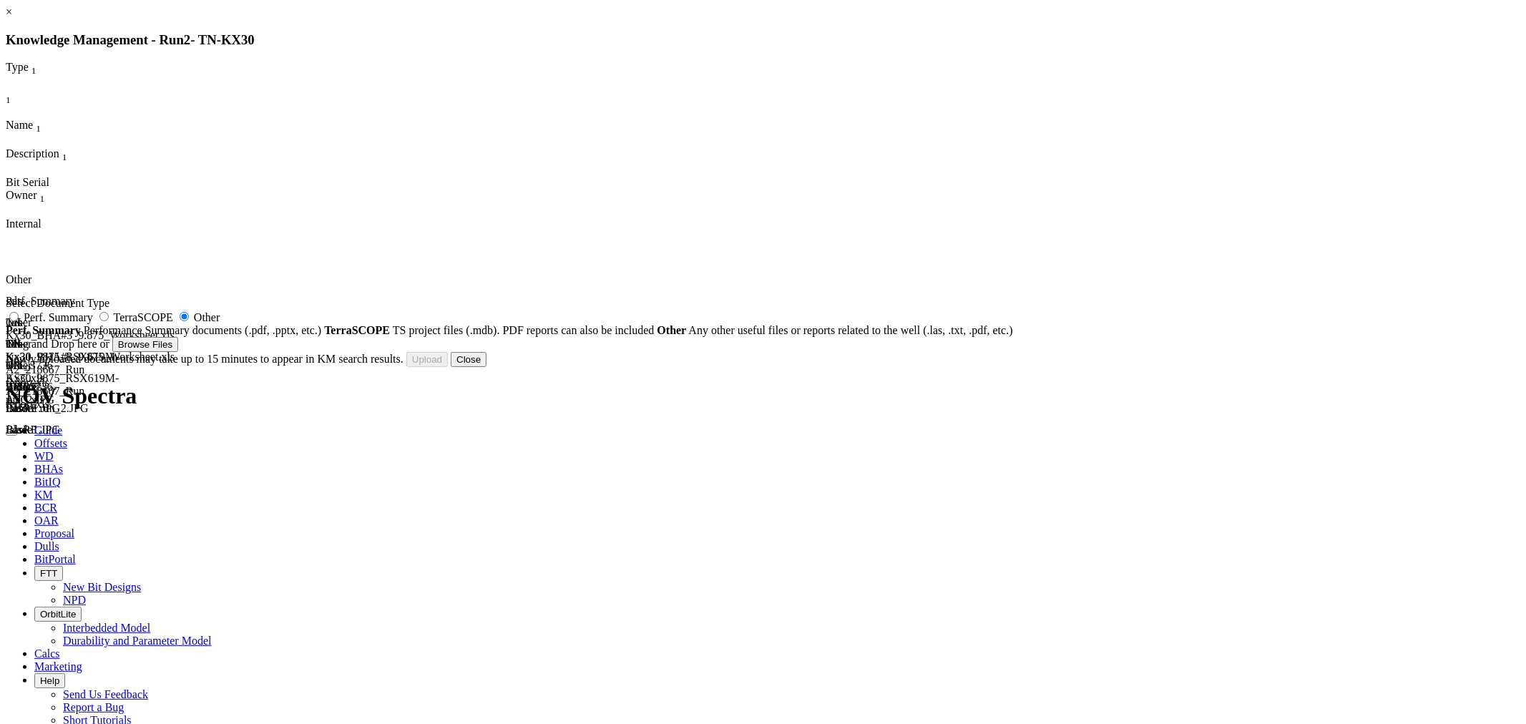
type input "Top view.JPG"
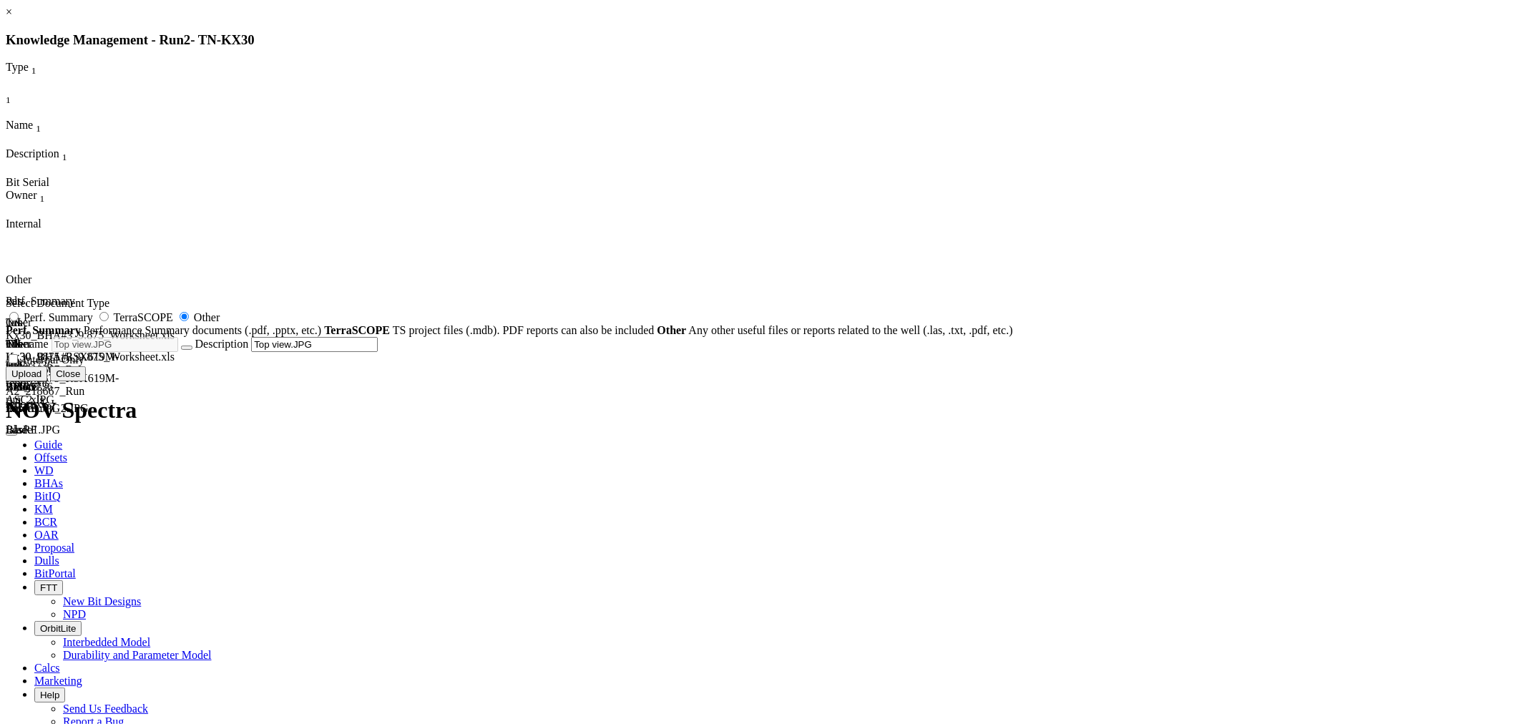
click at [47, 381] on button "Upload" at bounding box center [27, 373] width 42 height 15
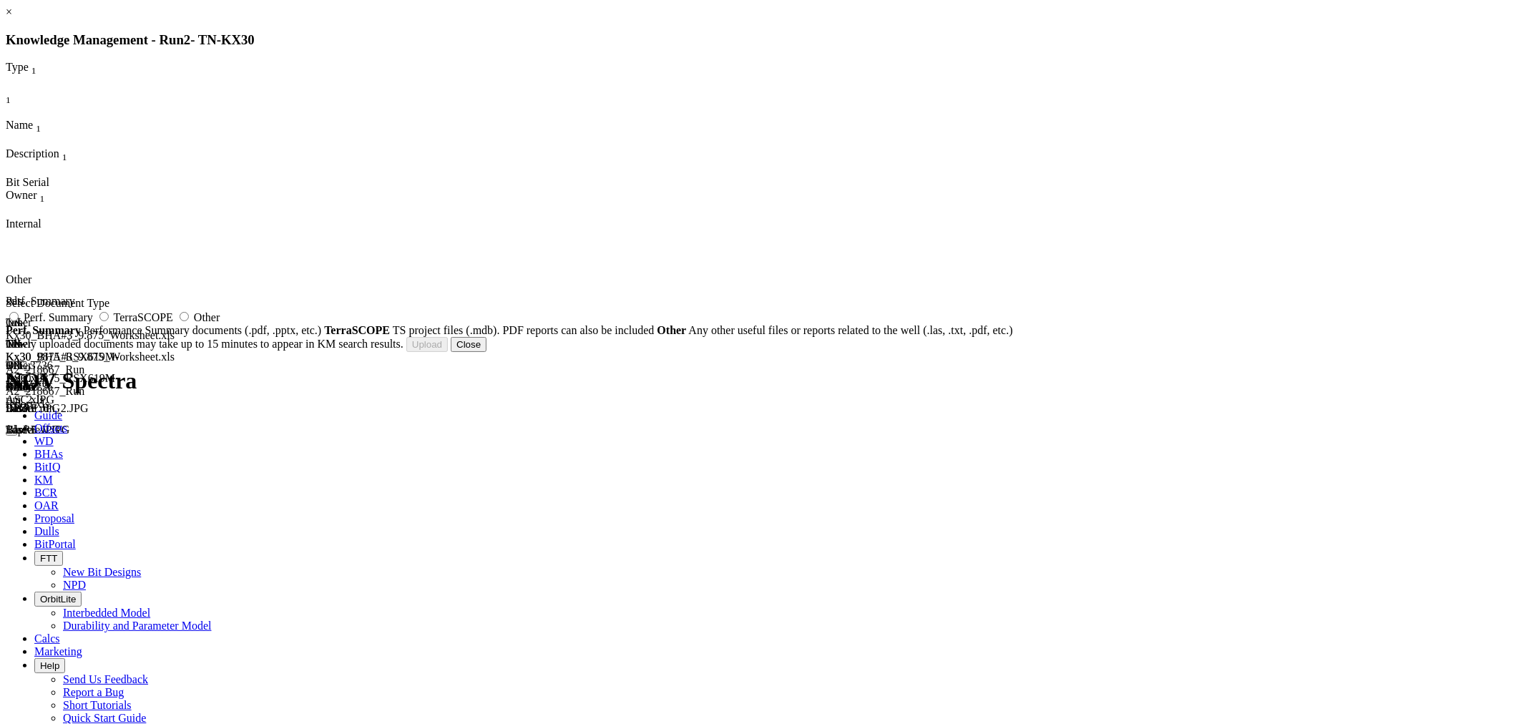
click at [220, 323] on span "Other" at bounding box center [207, 317] width 26 height 12
click at [189, 321] on input "Other" at bounding box center [184, 316] width 9 height 9
radio input "true"
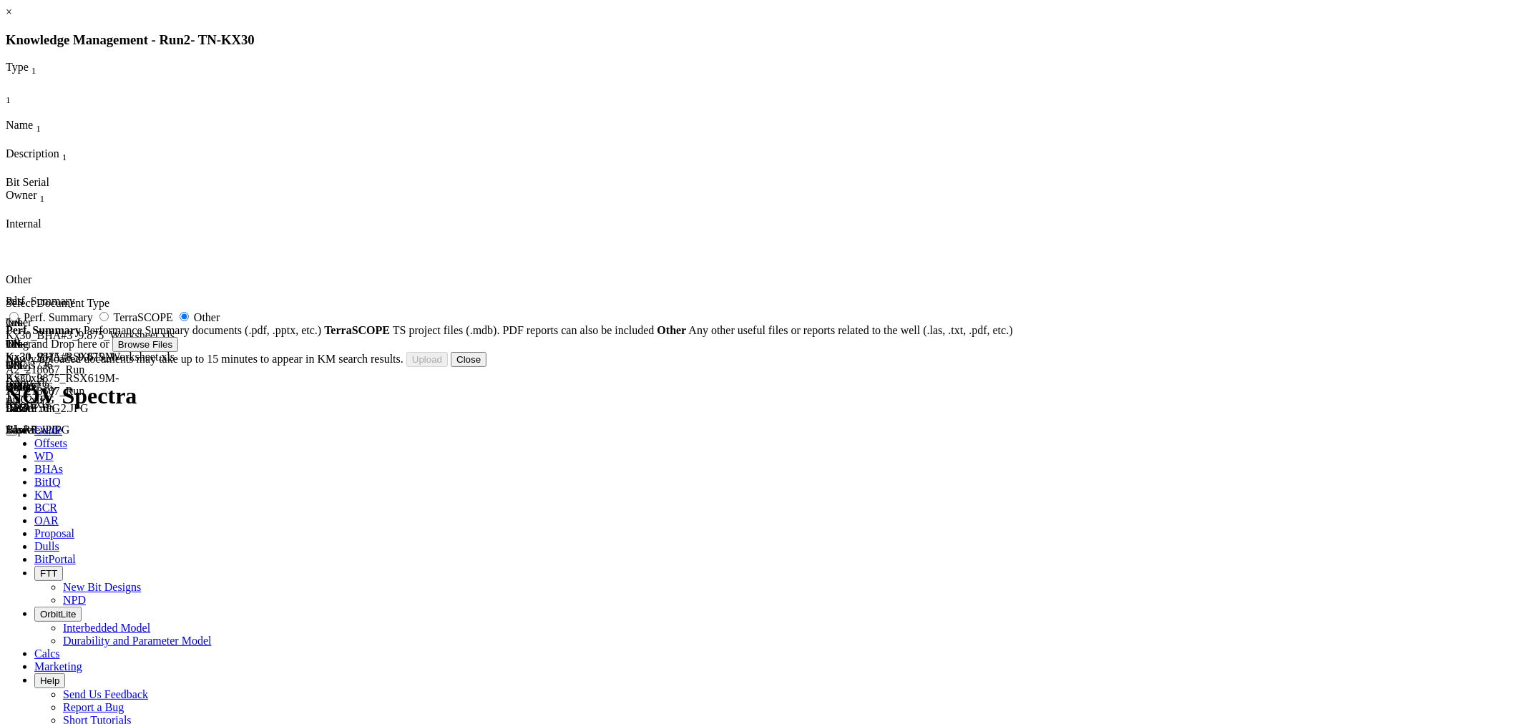
type input "Before run_1.JPG"
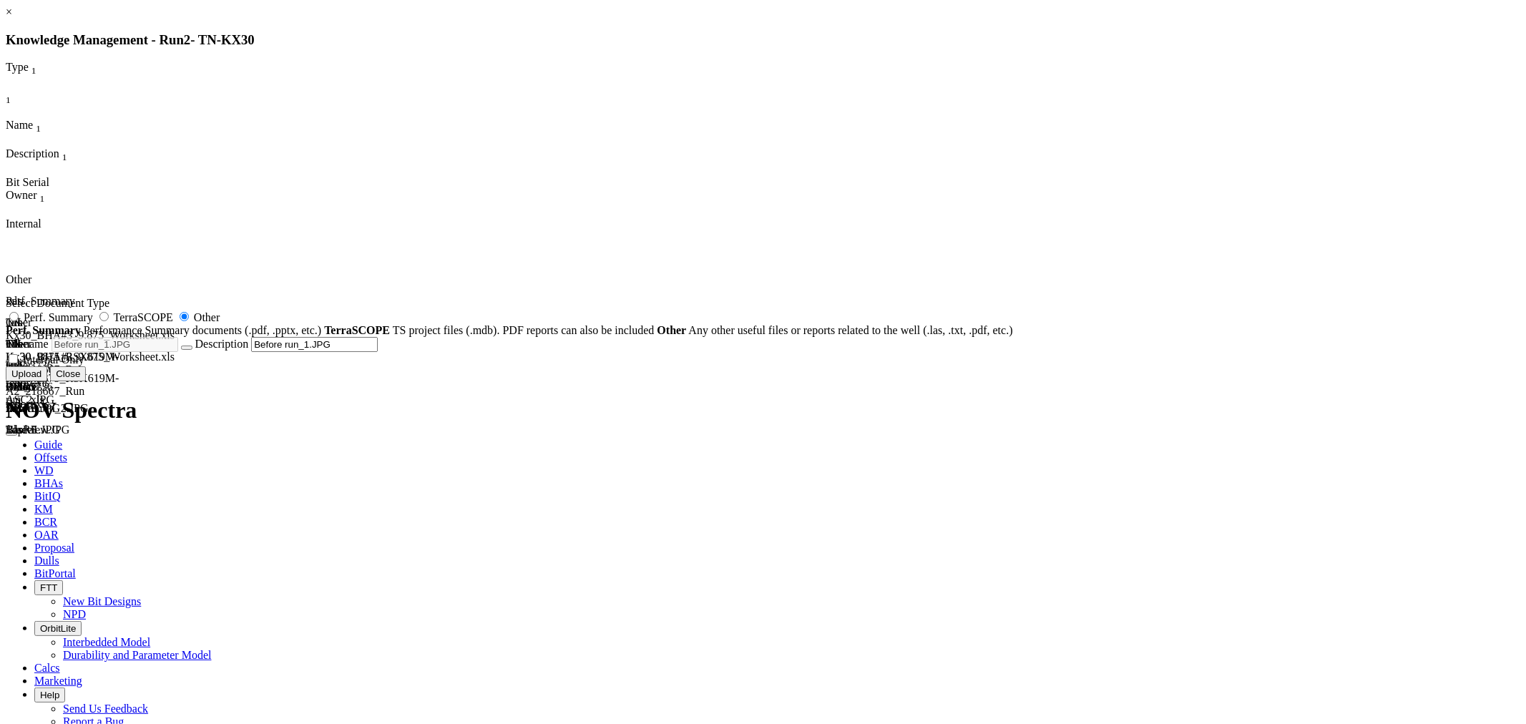
click at [47, 381] on button "Upload" at bounding box center [27, 373] width 42 height 15
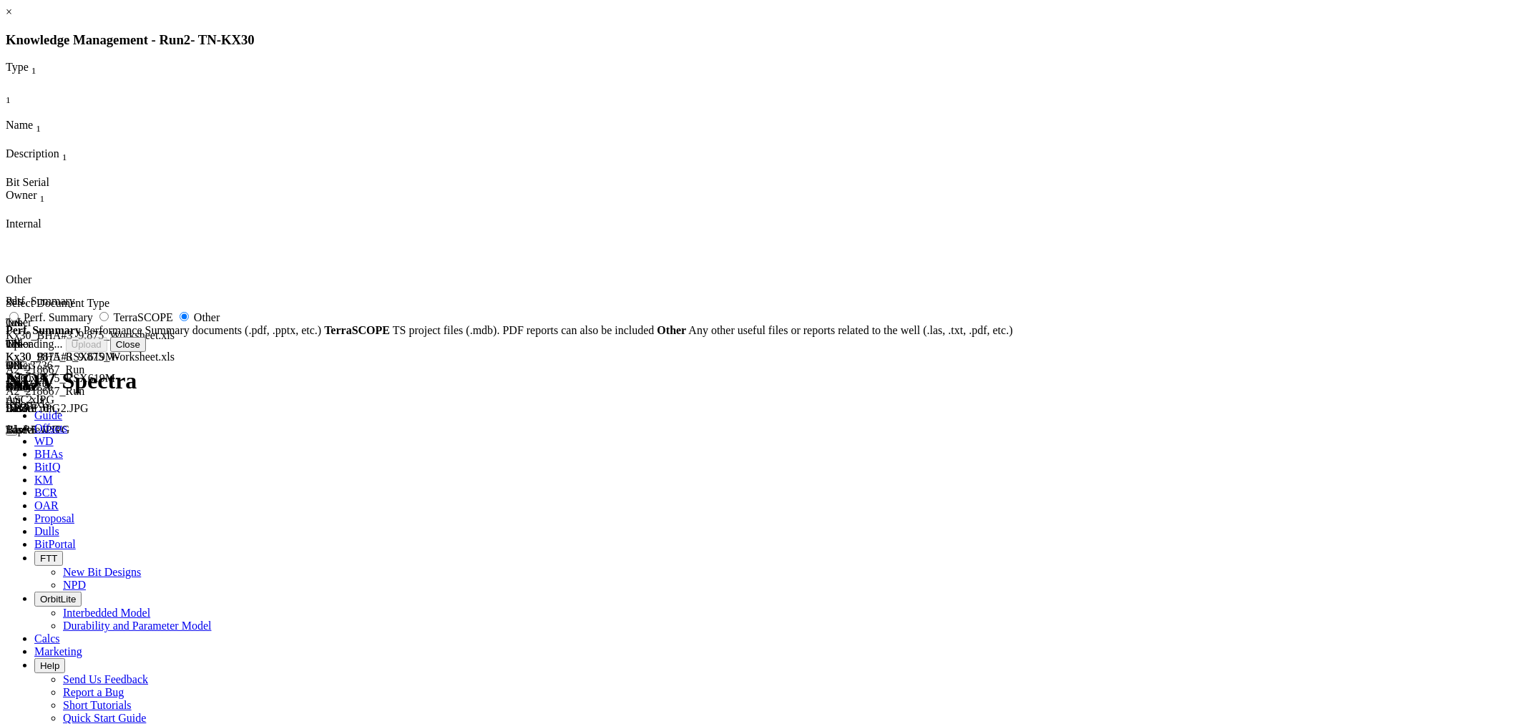
radio input "false"
click at [487, 352] on button "Close" at bounding box center [469, 344] width 36 height 15
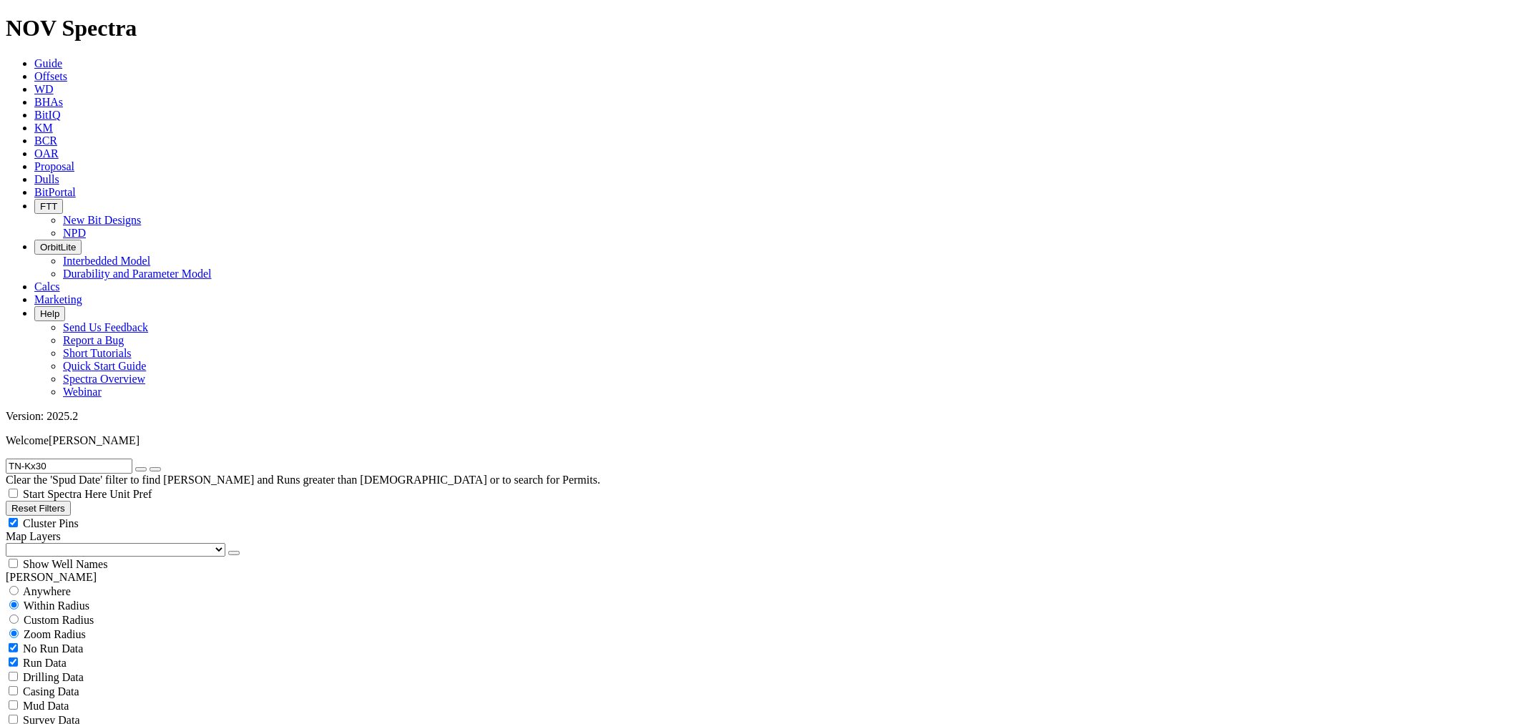
drag, startPoint x: 104, startPoint y: 65, endPoint x: 0, endPoint y: 47, distance: 106.0
click at [6, 459] on div "TN-Kx30 Clear the 'Spud Date' filter to find Wells and Runs greater than 2 year…" at bounding box center [763, 473] width 1515 height 28
paste input "IX47T1"
drag, startPoint x: 96, startPoint y: 67, endPoint x: 0, endPoint y: 59, distance: 96.1
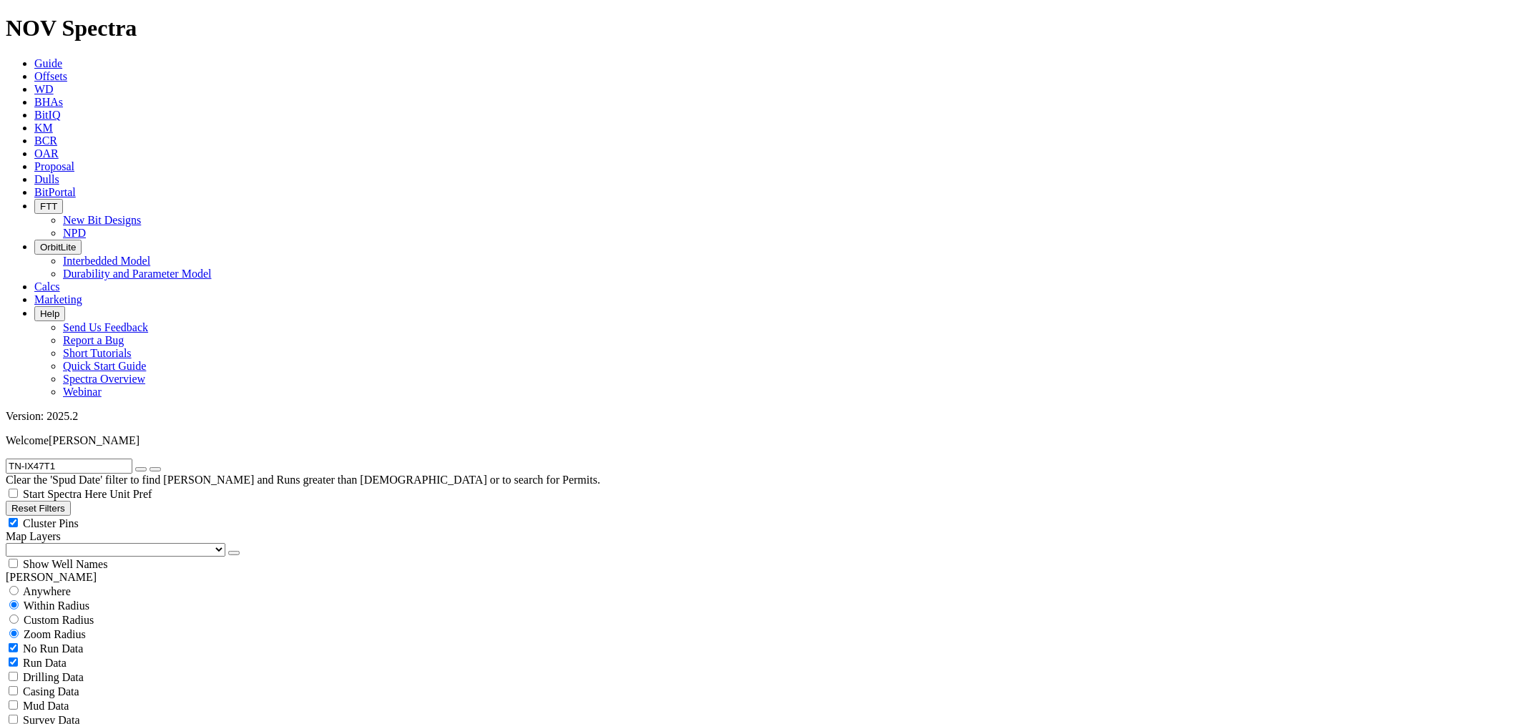
click at [6, 459] on form "TN-IX47T1" at bounding box center [763, 466] width 1515 height 15
paste input "Gx58"
type input "TN-Gx58"
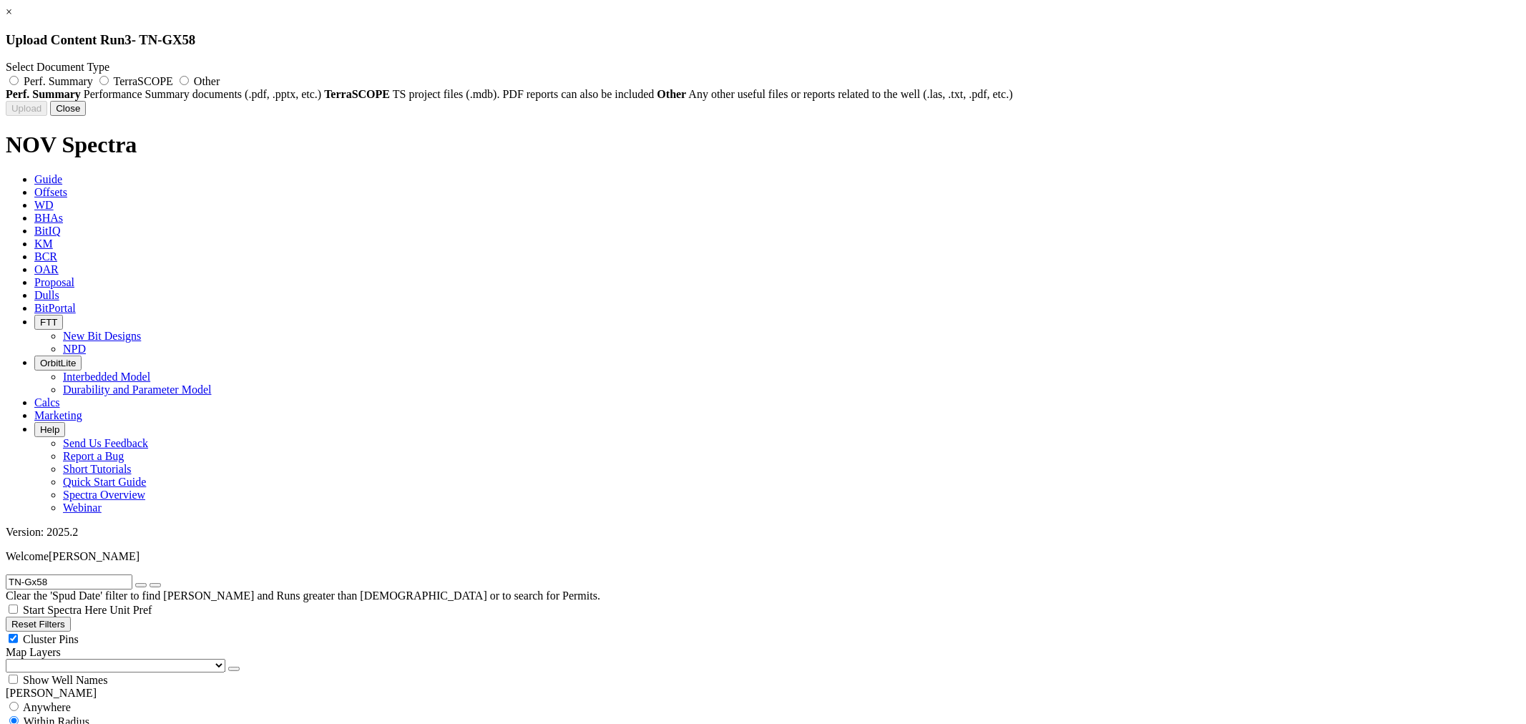
click at [220, 86] on label "Other" at bounding box center [198, 81] width 44 height 12
click at [189, 85] on input "Other" at bounding box center [184, 80] width 9 height 9
radio input "true"
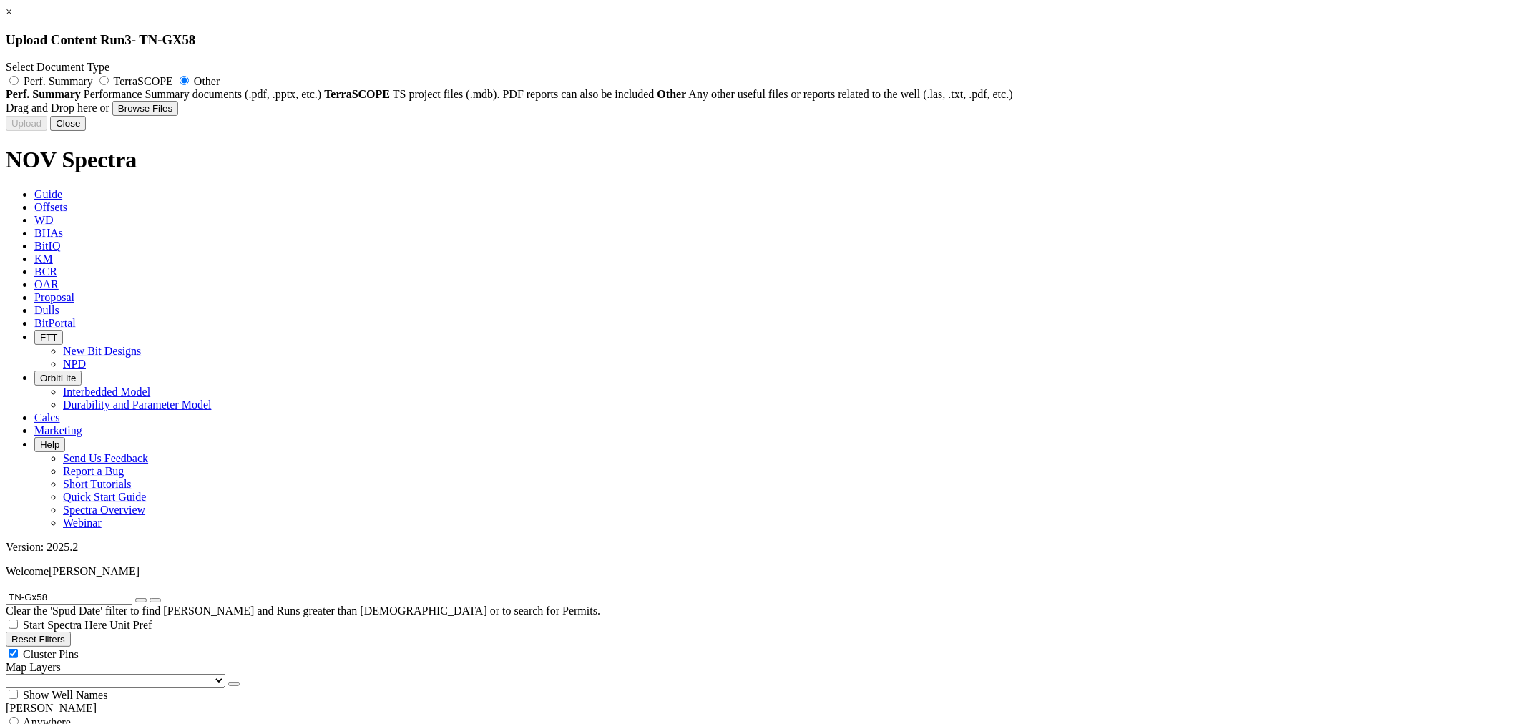
type input "TN-Gx58-ASCII.xls"
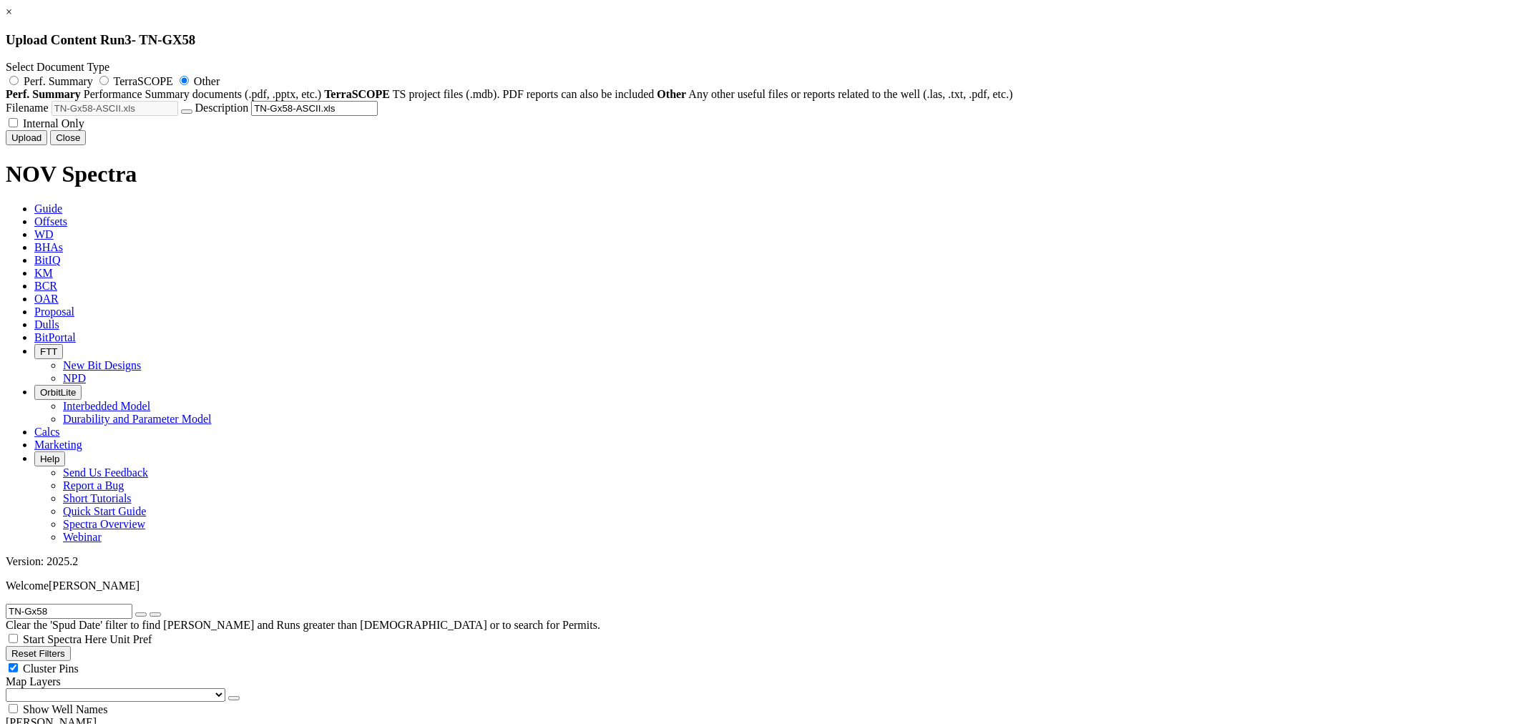
click at [47, 145] on button "Upload" at bounding box center [27, 137] width 42 height 15
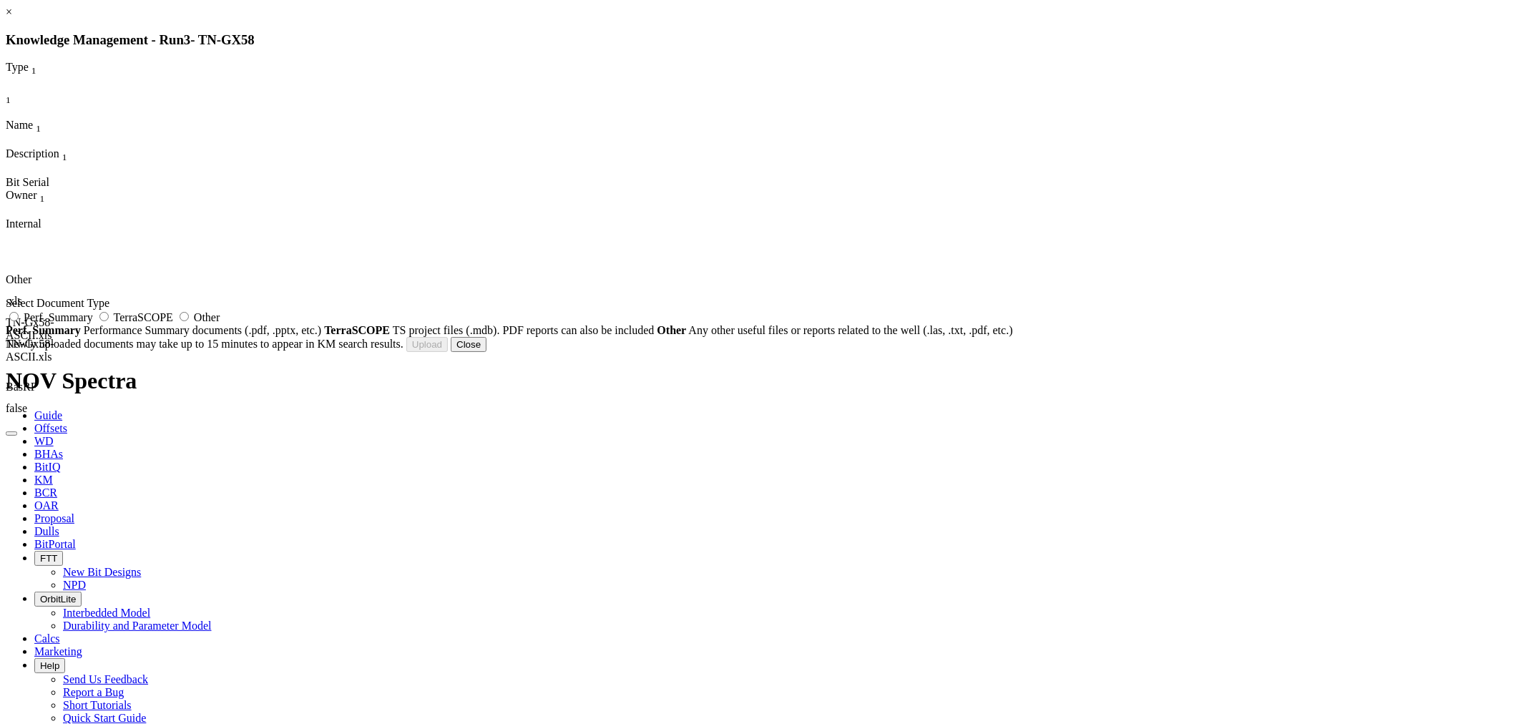
click at [220, 323] on label "Other" at bounding box center [198, 317] width 44 height 12
click at [189, 321] on input "Other" at bounding box center [184, 316] width 9 height 9
radio input "true"
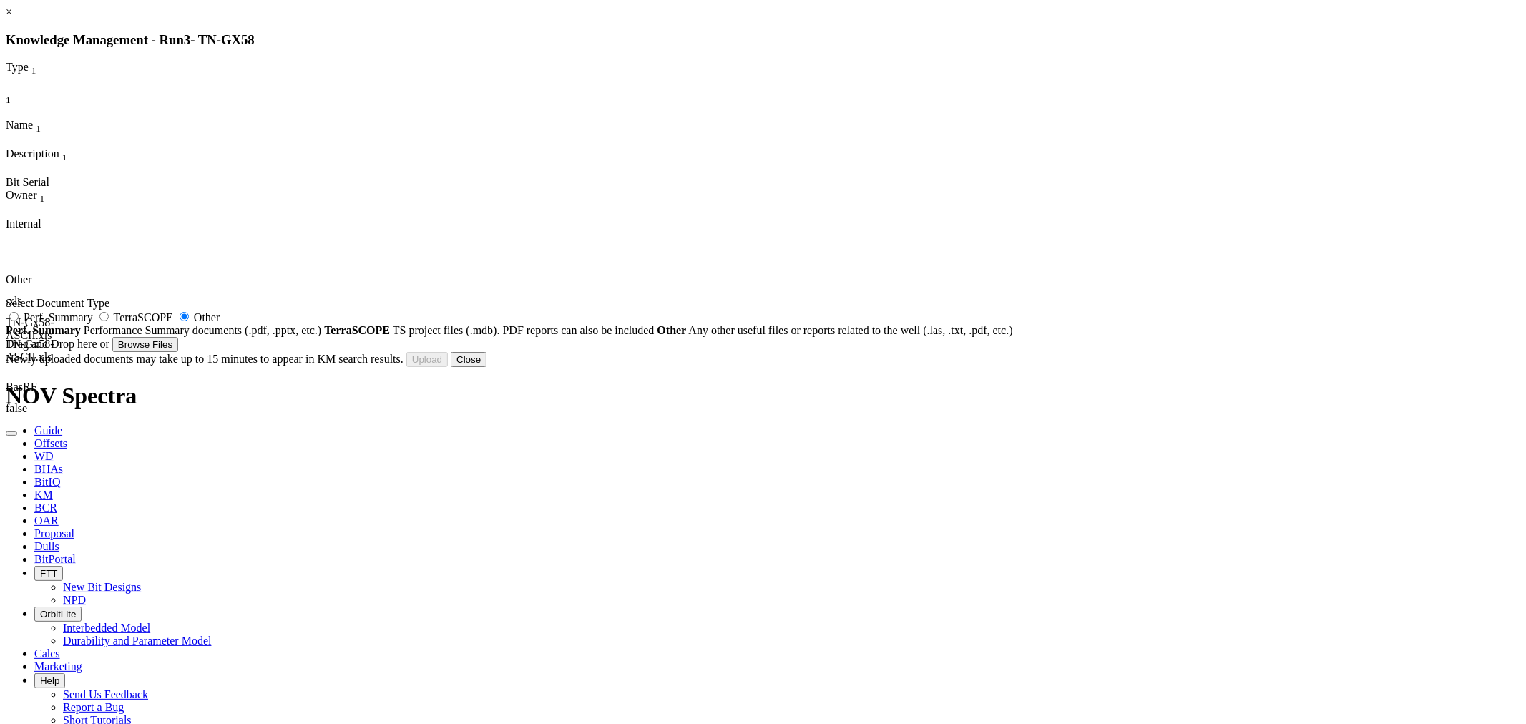
type input "drill FC and Cement.pdf"
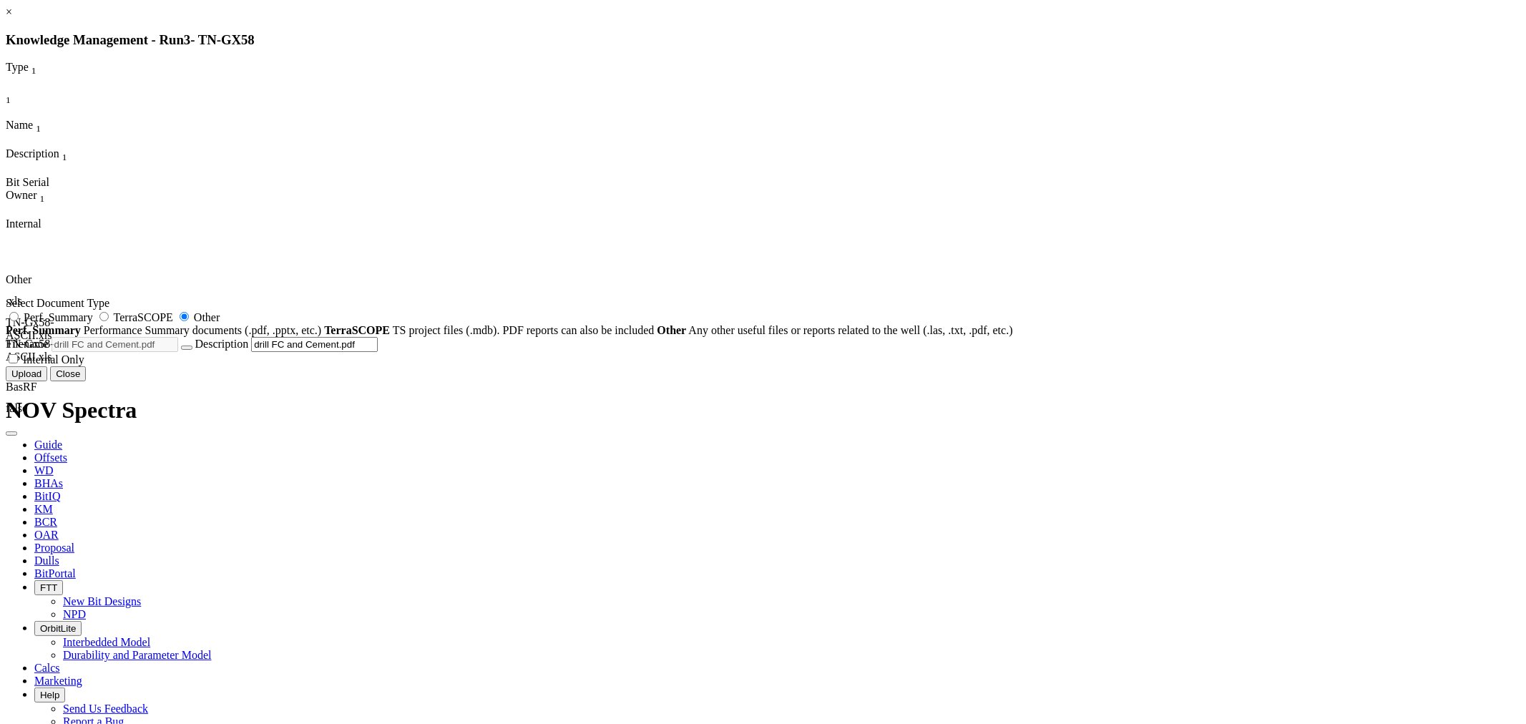
click at [47, 381] on button "Upload" at bounding box center [27, 373] width 42 height 15
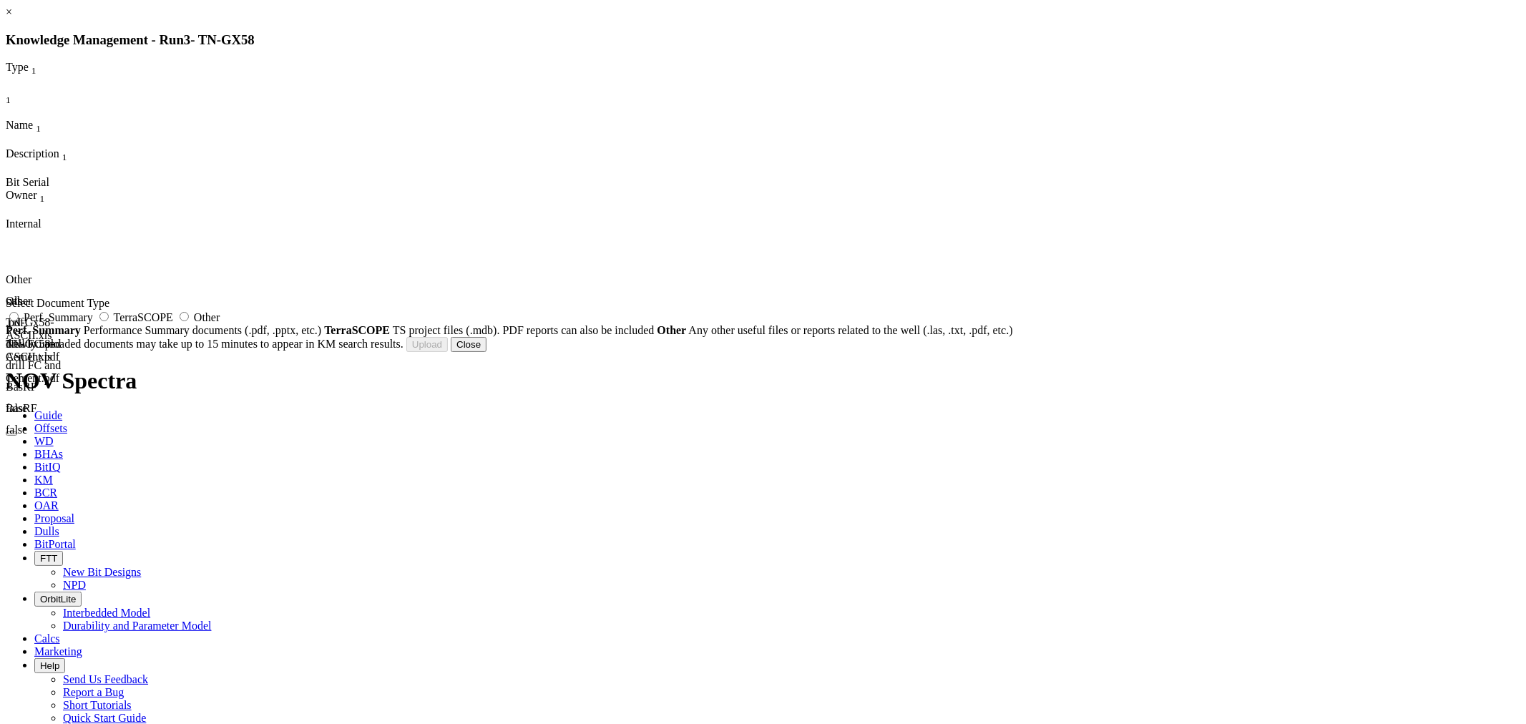
click at [220, 323] on span "Other" at bounding box center [207, 317] width 26 height 12
click at [189, 321] on input "Other" at bounding box center [184, 316] width 9 height 9
radio input "true"
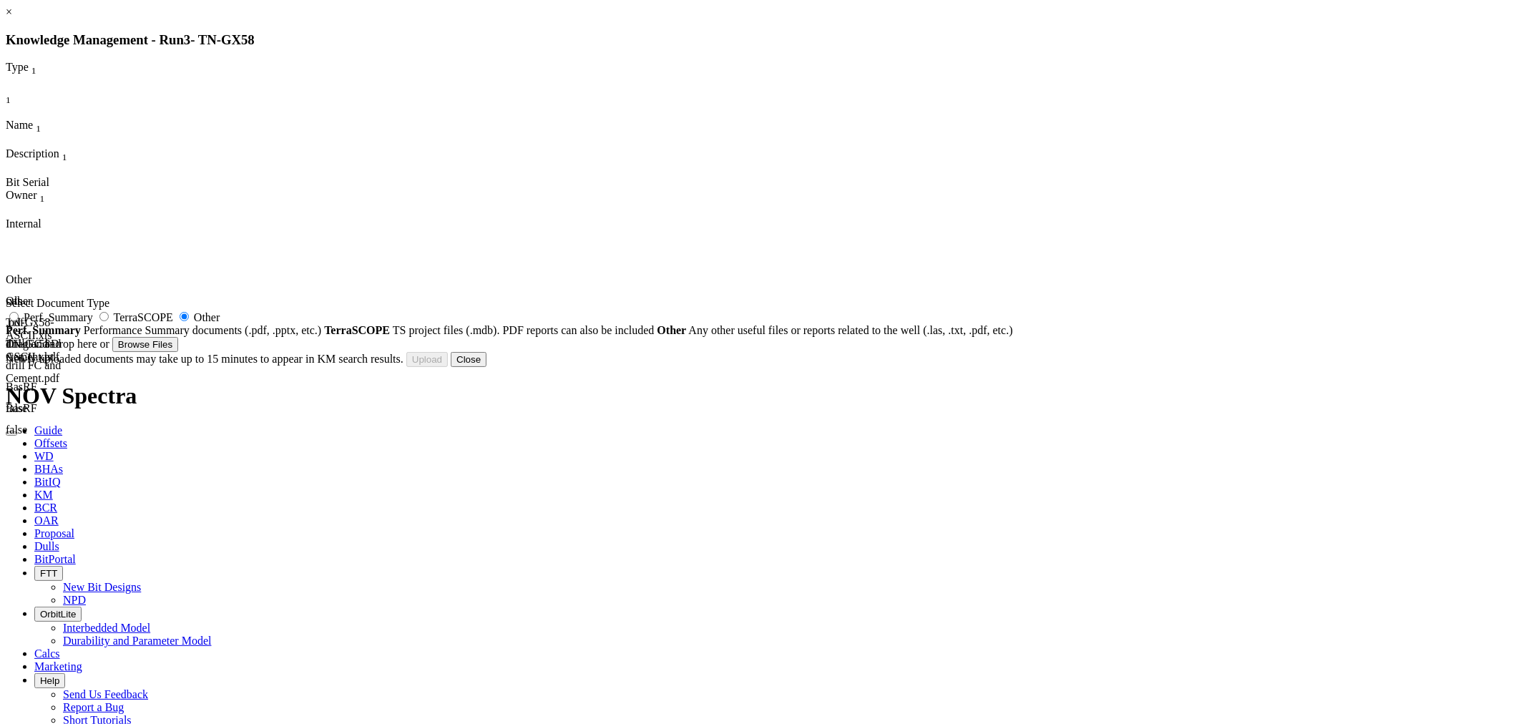
type input "TN-Gx58 BHA 3 6.0 Worksheet.xls"
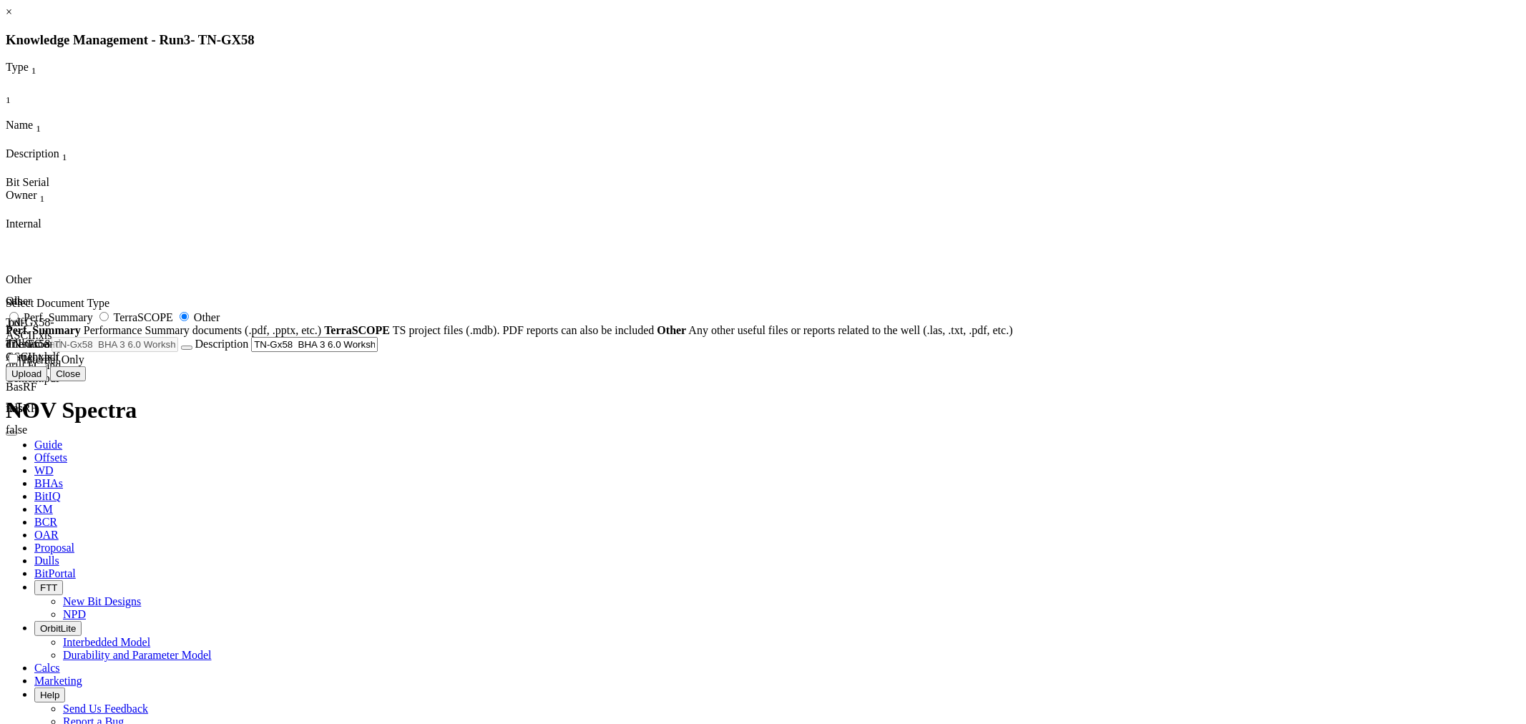
click at [47, 381] on button "Upload" at bounding box center [27, 373] width 42 height 15
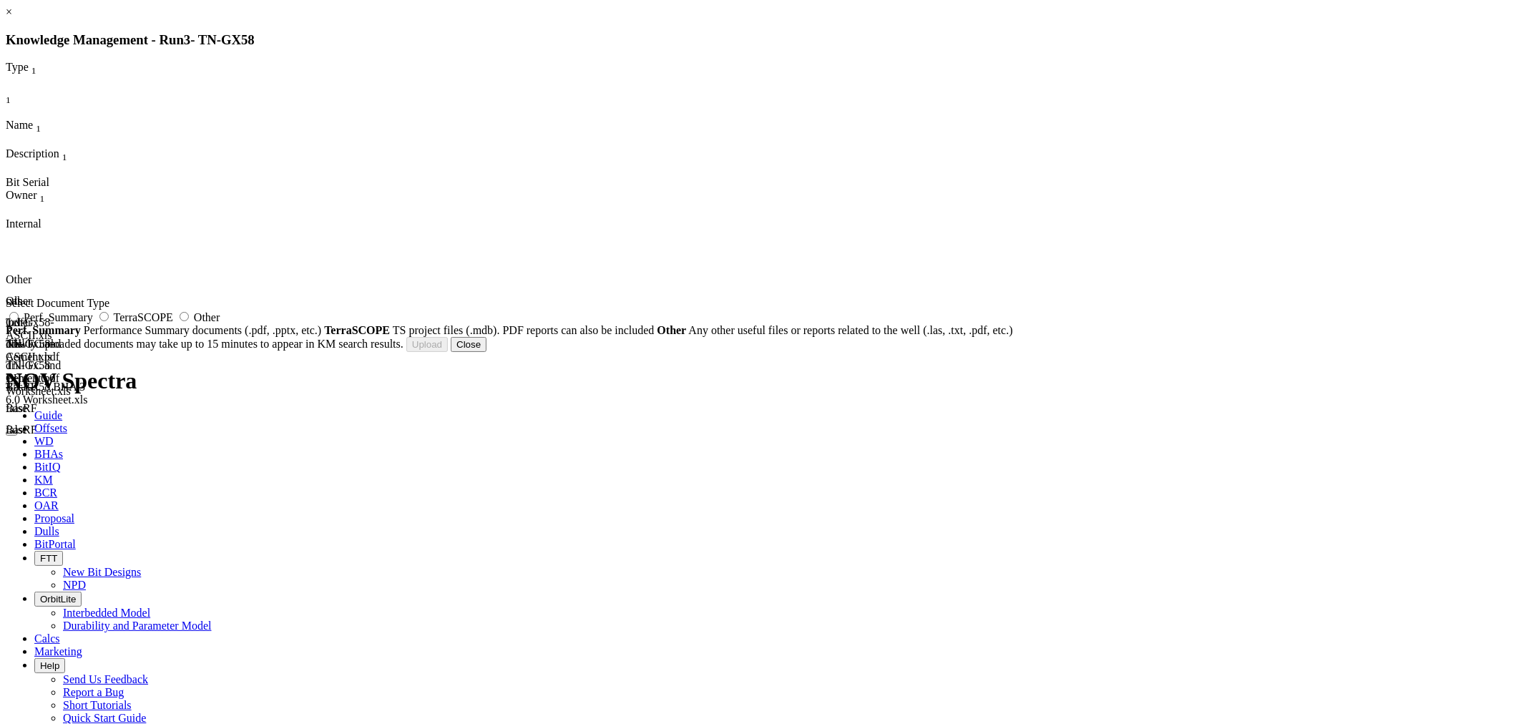
click at [220, 323] on span "Other" at bounding box center [207, 317] width 26 height 12
click at [189, 321] on input "Other" at bounding box center [184, 316] width 9 height 9
radio input "true"
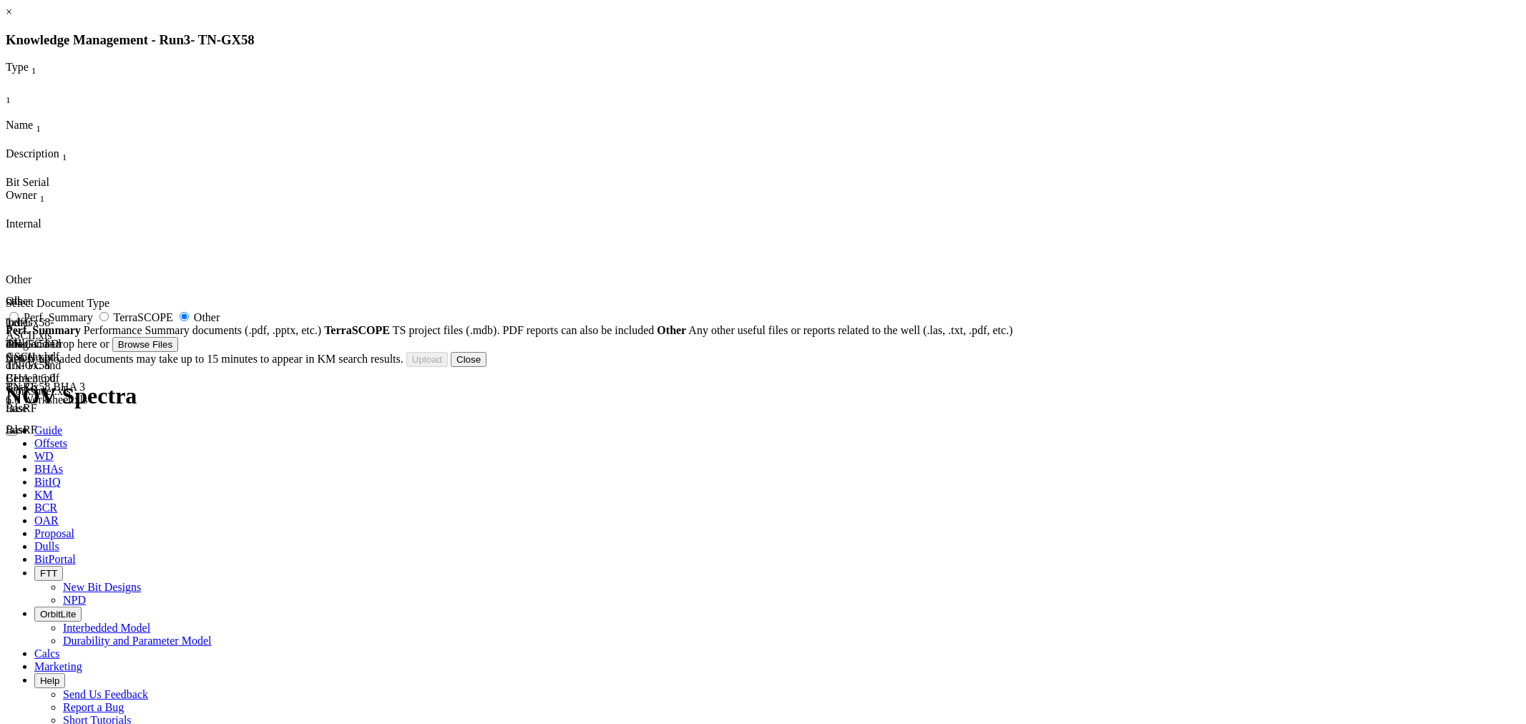
click at [93, 323] on span "Perf. Summary" at bounding box center [58, 317] width 69 height 12
click at [19, 321] on input "Perf. Summary" at bounding box center [13, 316] width 9 height 9
radio input "true"
radio input "false"
type input "TN-Gx58_6-000 DSRE613M-C7 #127985_RUN REPORT_MAERA.xls"
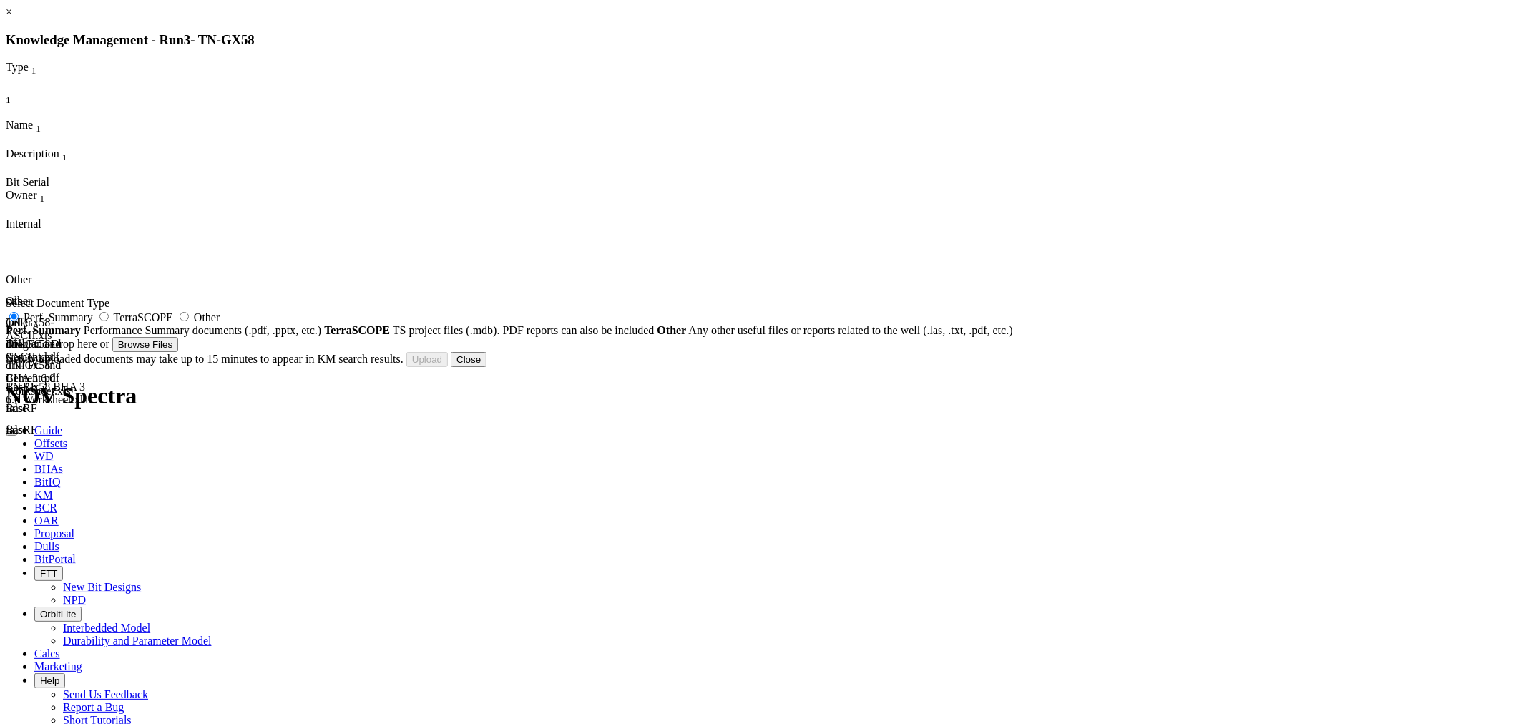
type input "TN-Gx58_6-000 DSRE613M-C7 #127985_RUN REPORT_MAERA.xls"
type input "127985"
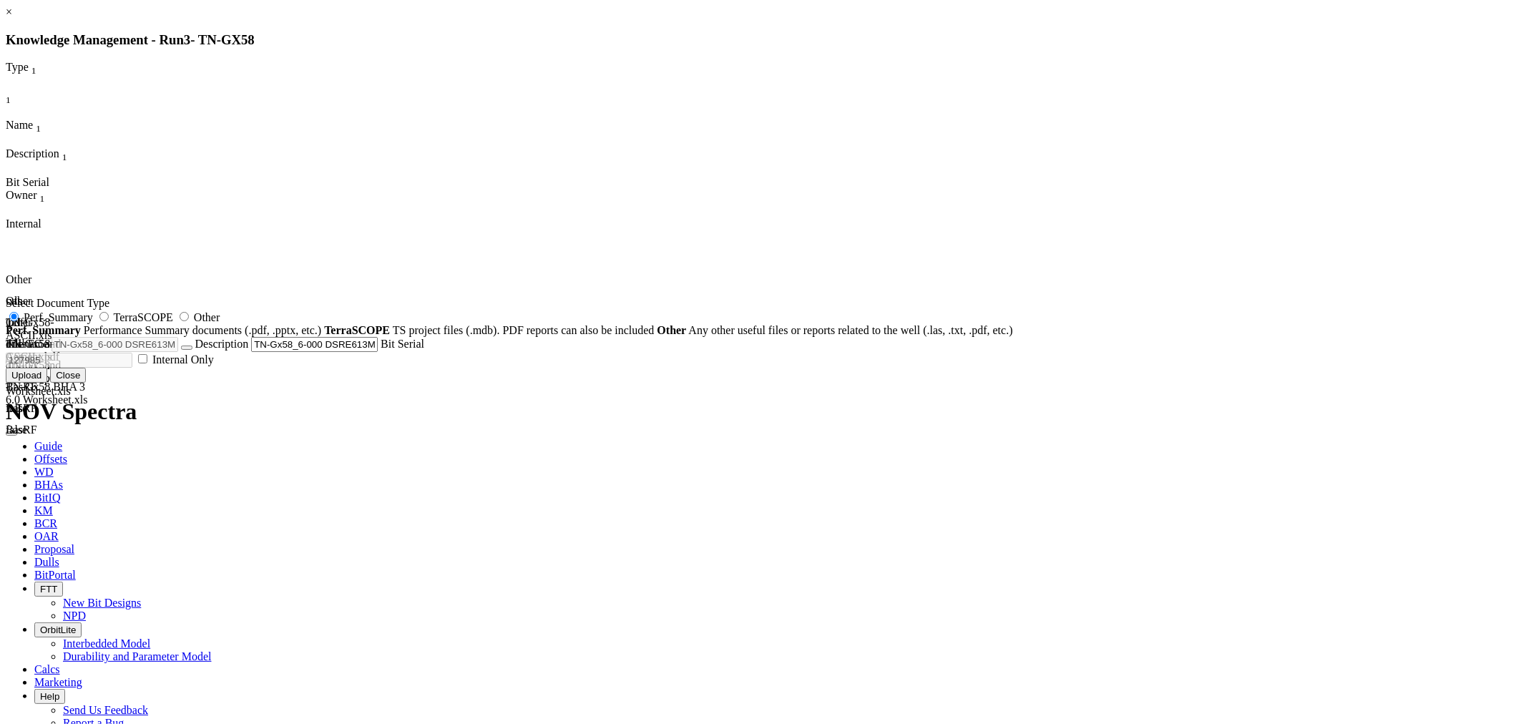
click at [47, 383] on button "Upload" at bounding box center [27, 375] width 42 height 15
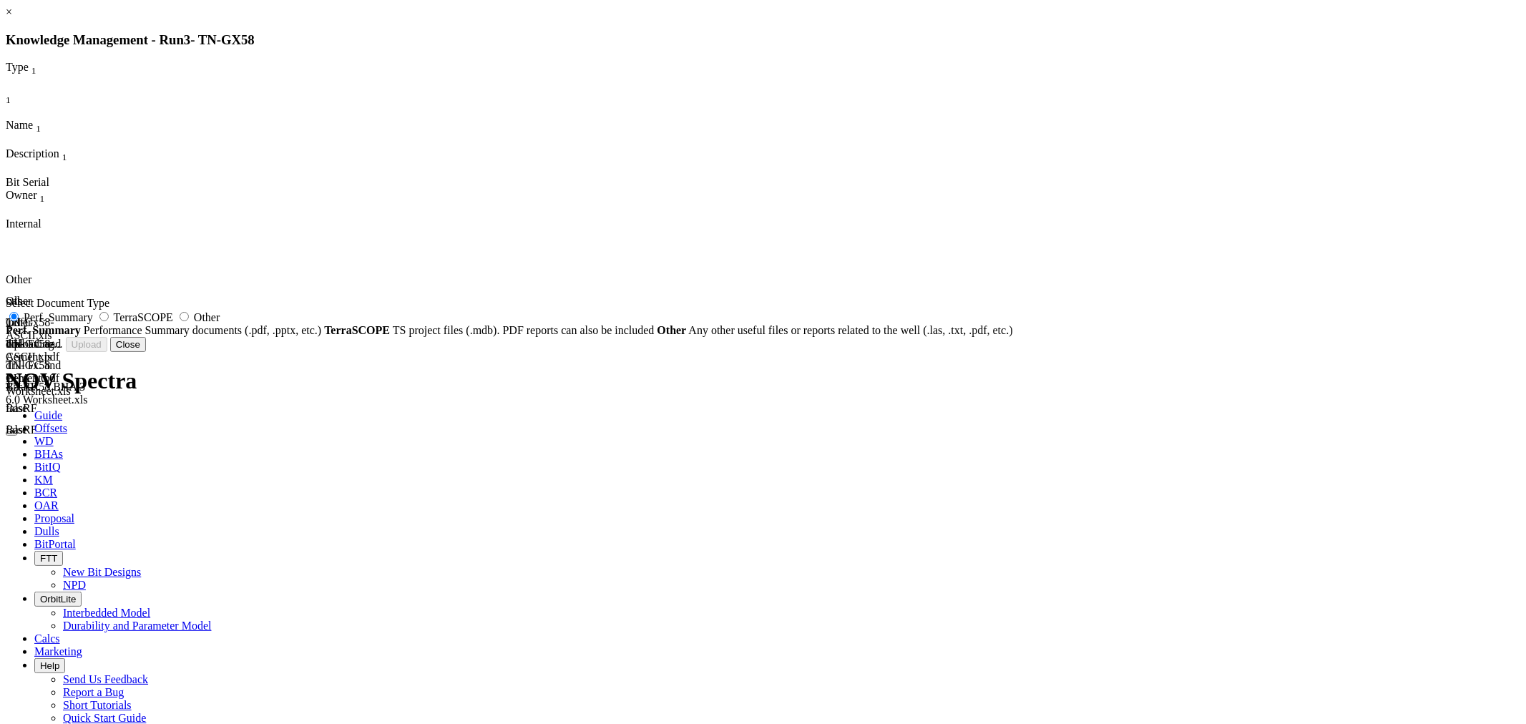
radio input "false"
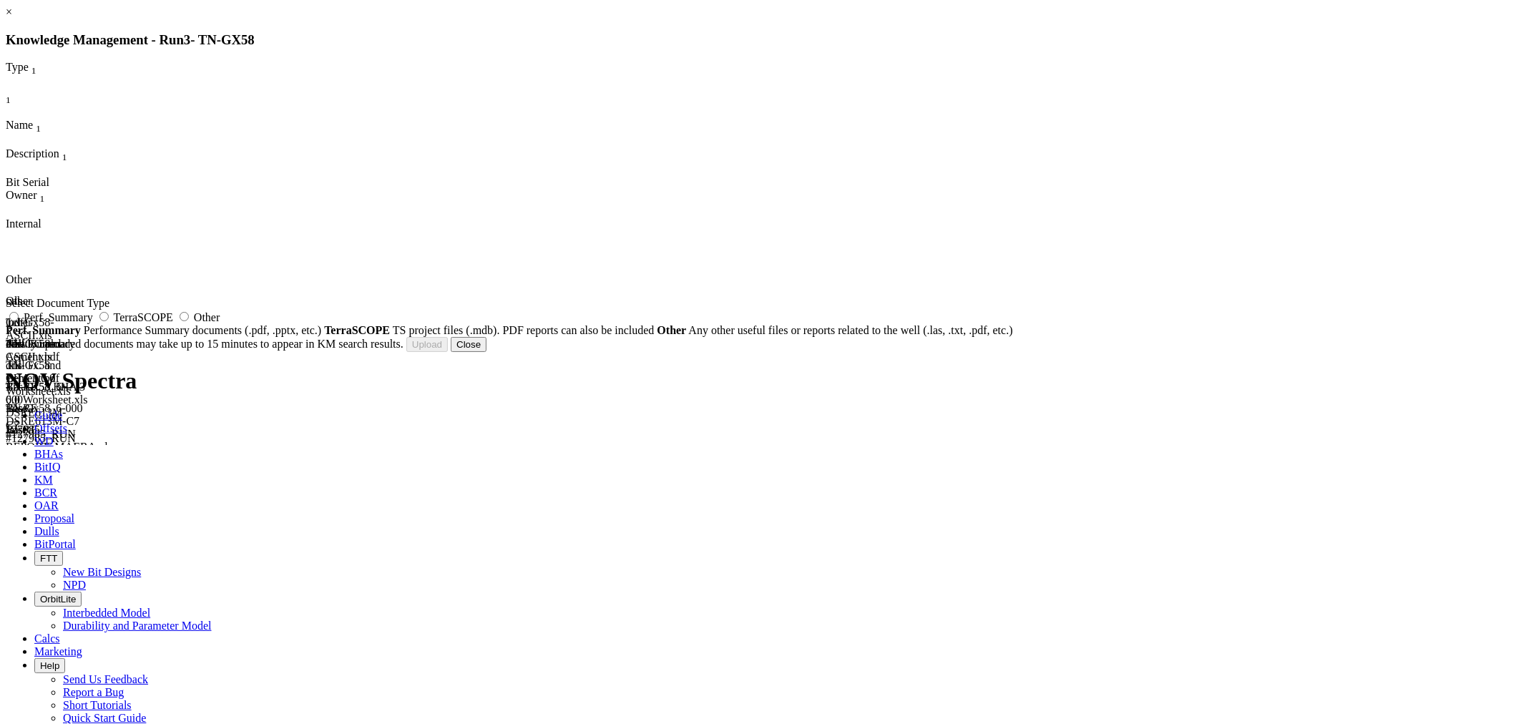
click at [220, 323] on span "Other" at bounding box center [207, 317] width 26 height 12
click at [189, 321] on input "Other" at bounding box center [184, 316] width 9 height 9
radio input "true"
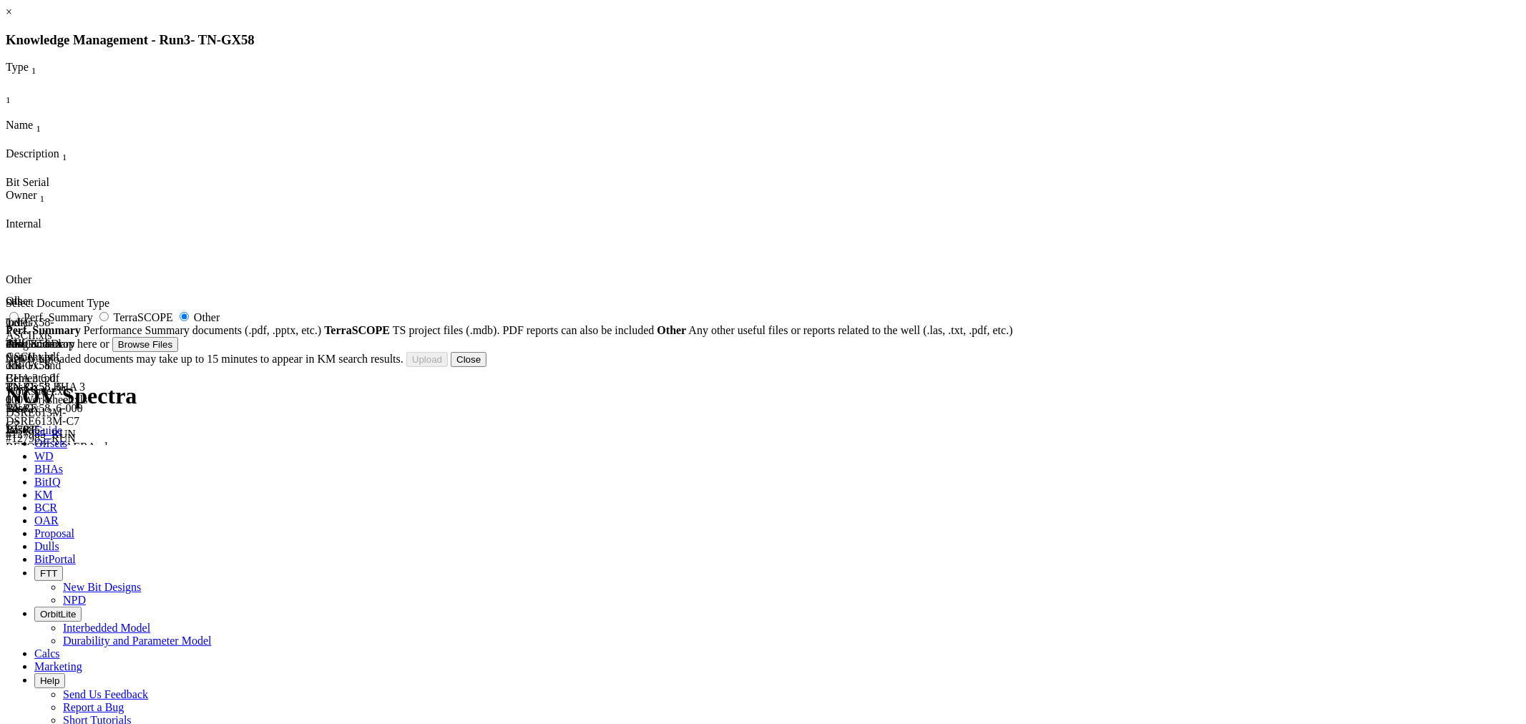
type input "CIMG4642.JPG"
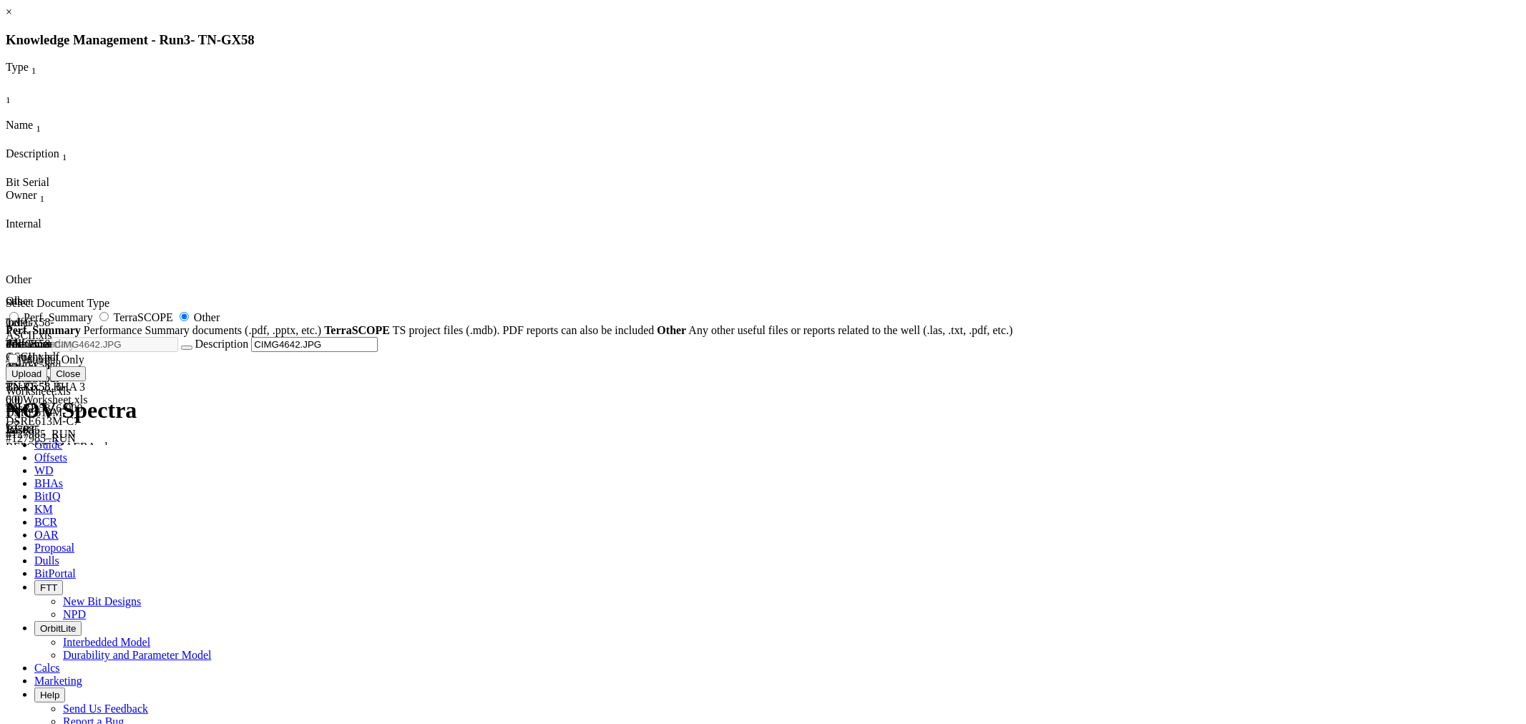
click at [47, 381] on button "Upload" at bounding box center [27, 373] width 42 height 15
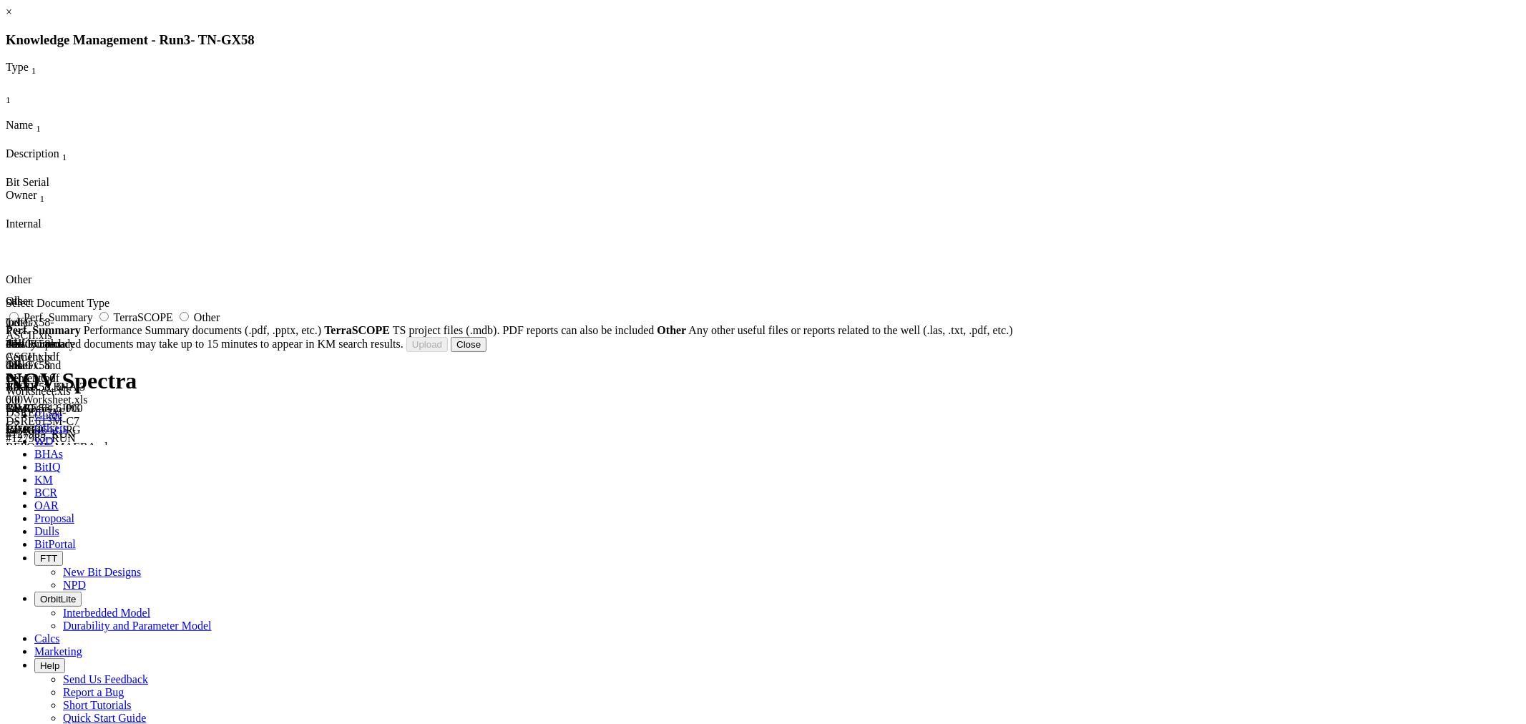
click at [220, 323] on span "Other" at bounding box center [207, 317] width 26 height 12
click at [189, 321] on input "Other" at bounding box center [184, 316] width 9 height 9
radio input "true"
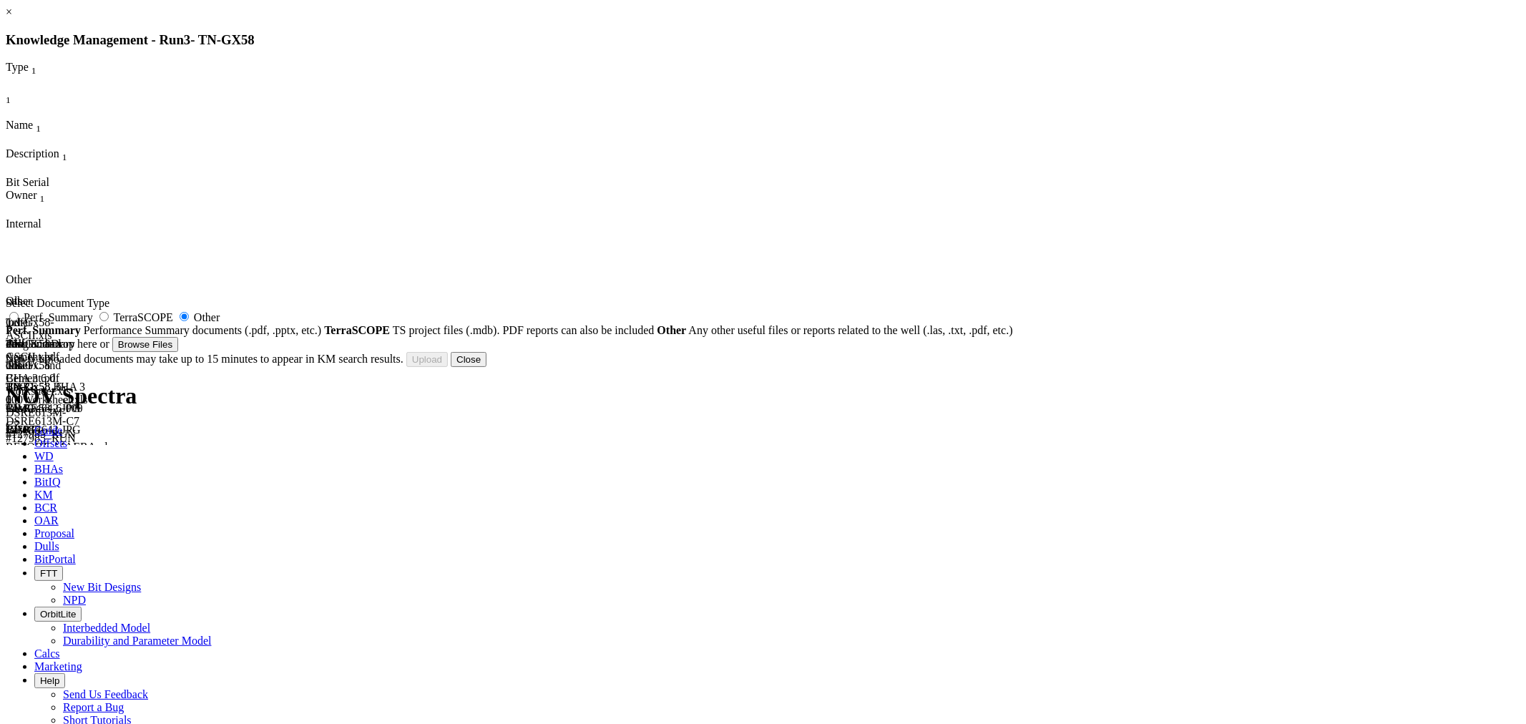
type input "Top View.JPG"
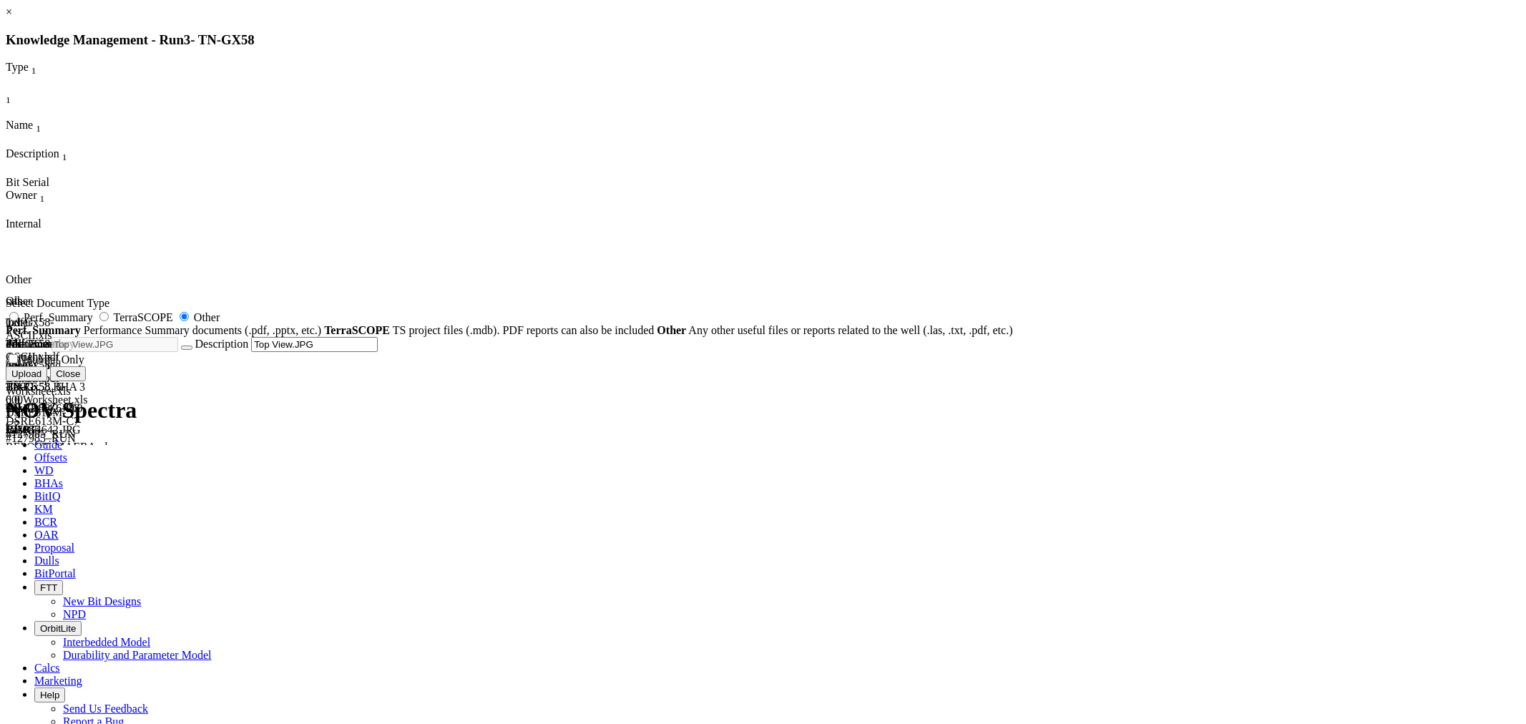
click at [47, 381] on button "Upload" at bounding box center [27, 373] width 42 height 15
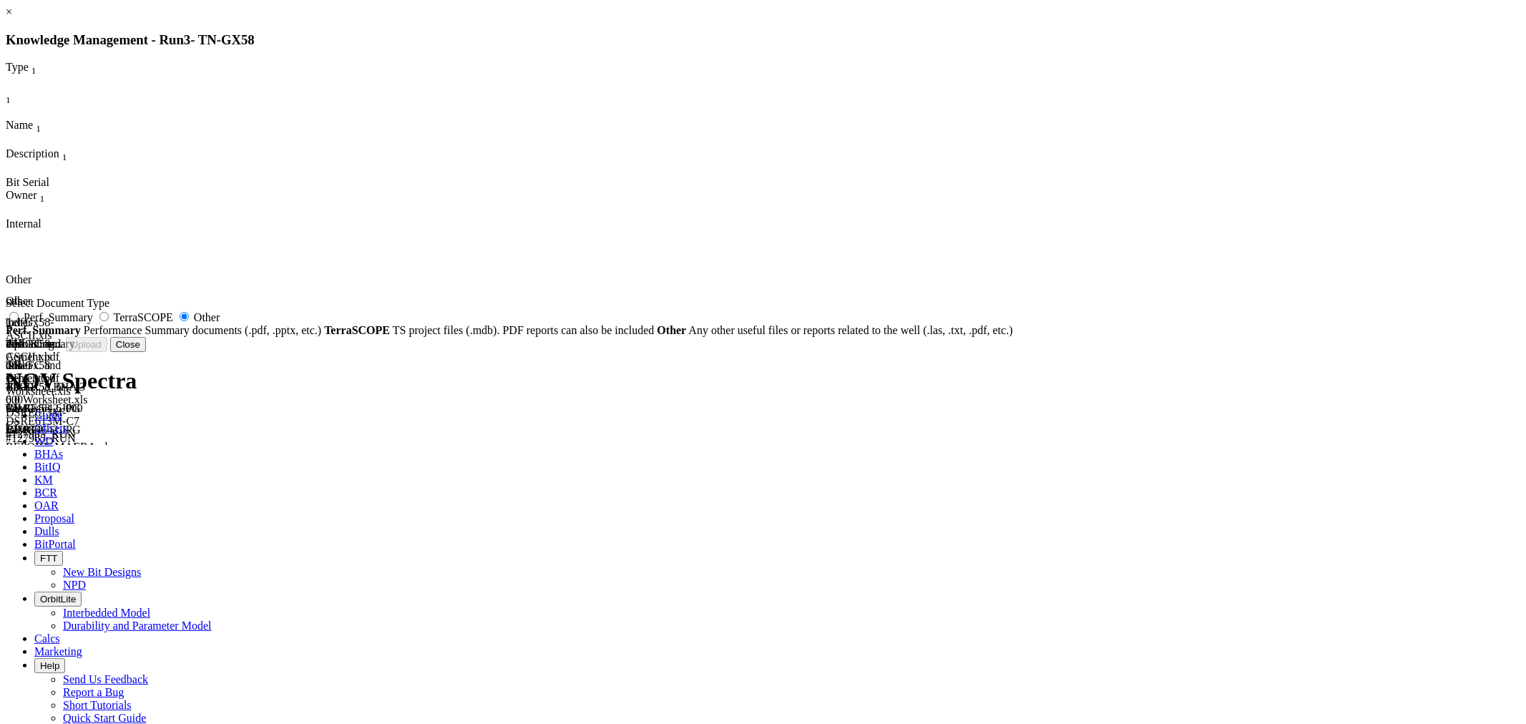
radio input "false"
click at [487, 352] on button "Close" at bounding box center [469, 344] width 36 height 15
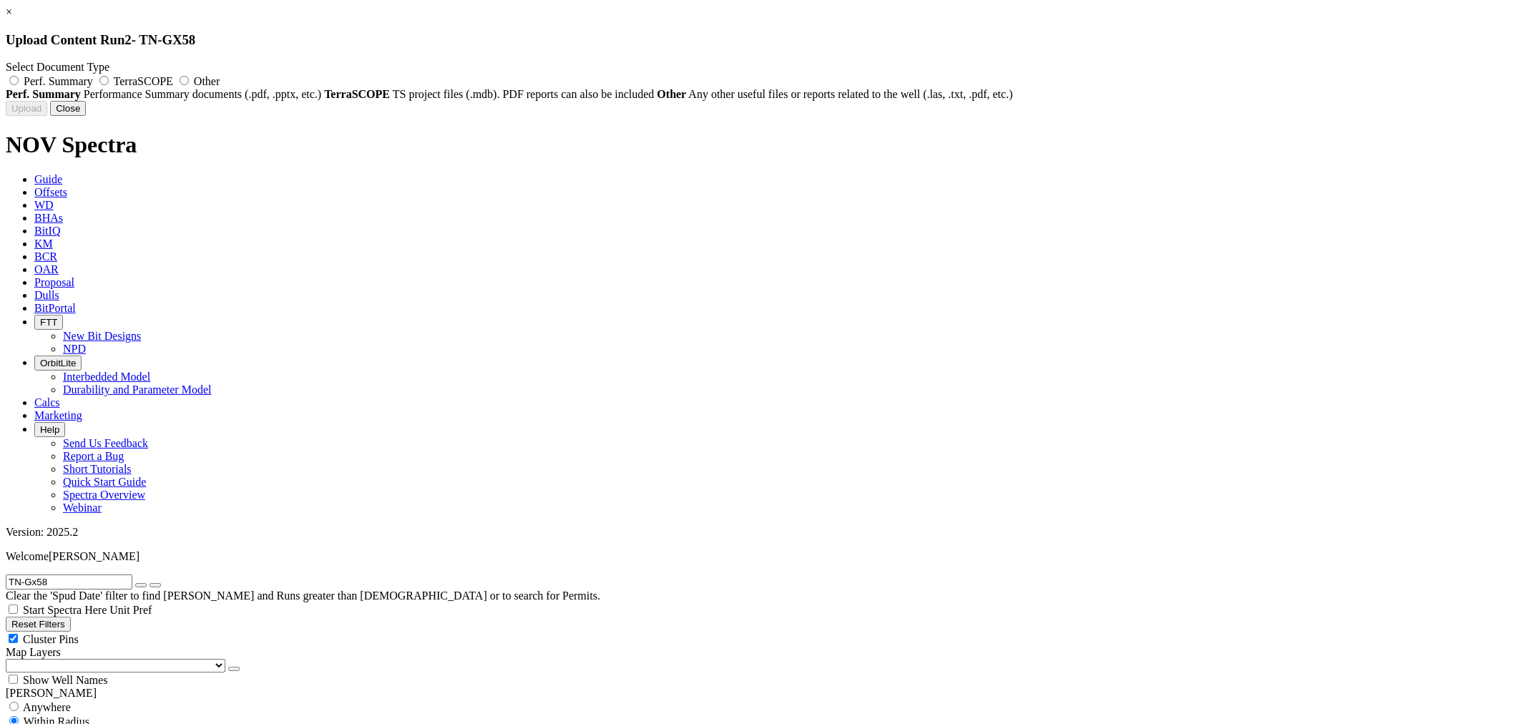
click at [220, 80] on span "Other" at bounding box center [207, 81] width 26 height 12
click at [189, 80] on input "Other" at bounding box center [184, 80] width 9 height 9
radio input "true"
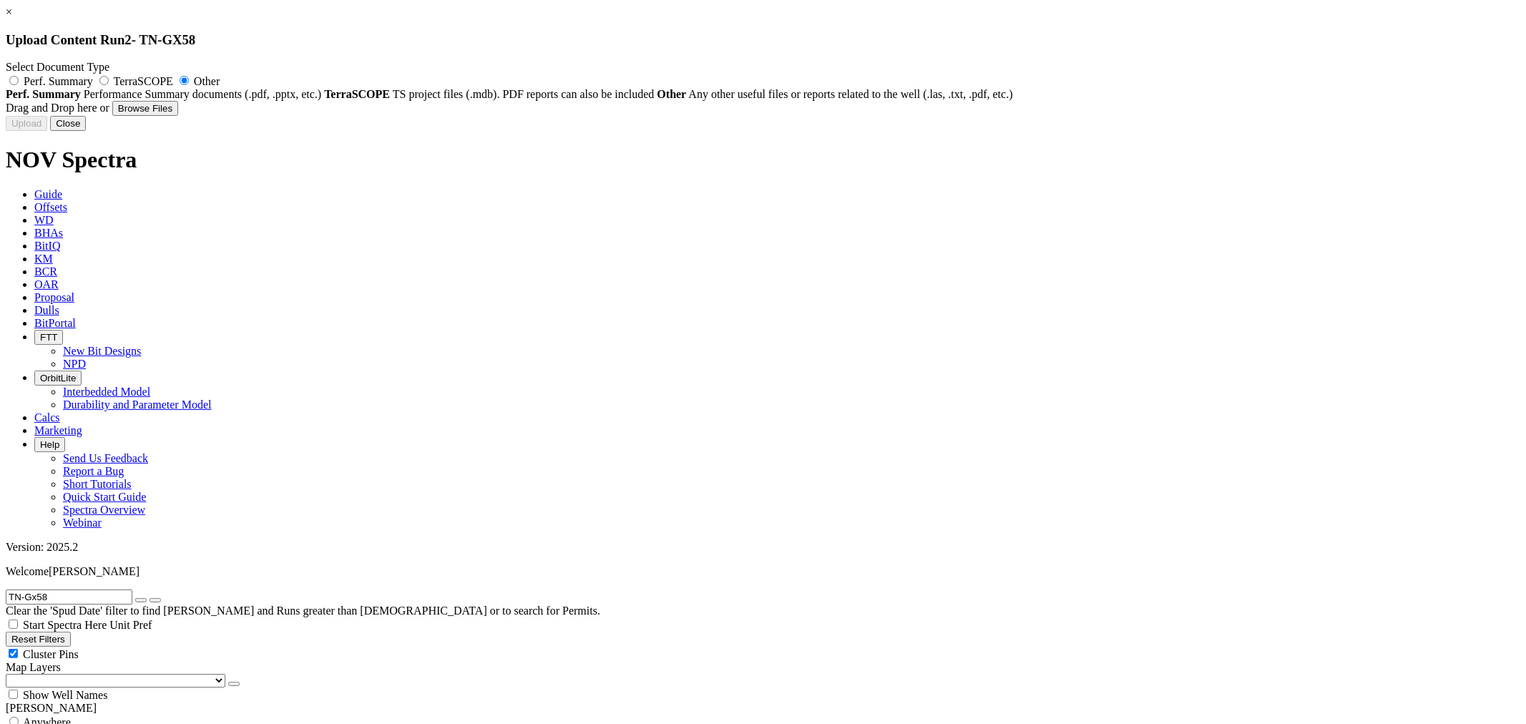
type input "DSCF3904.JPG"
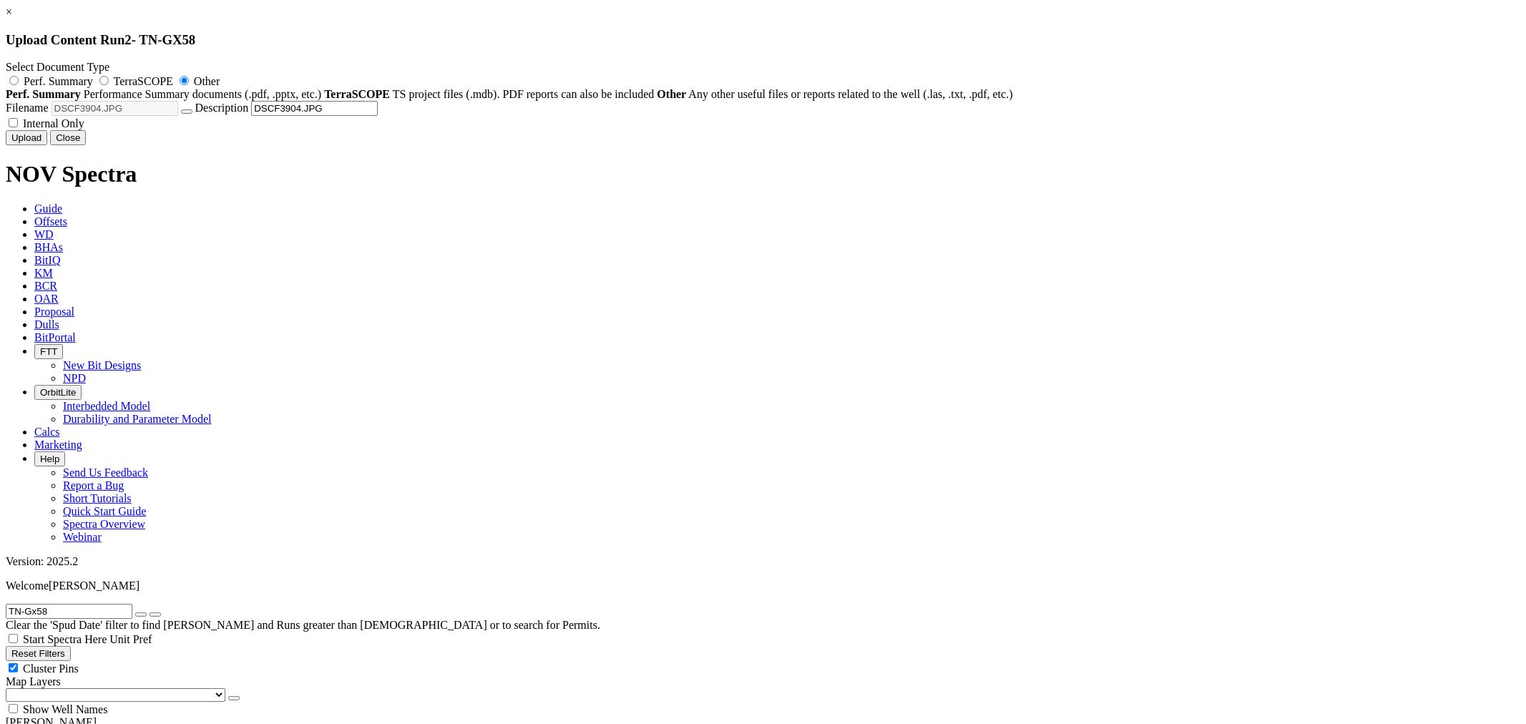
click at [47, 145] on button "Upload" at bounding box center [27, 137] width 42 height 15
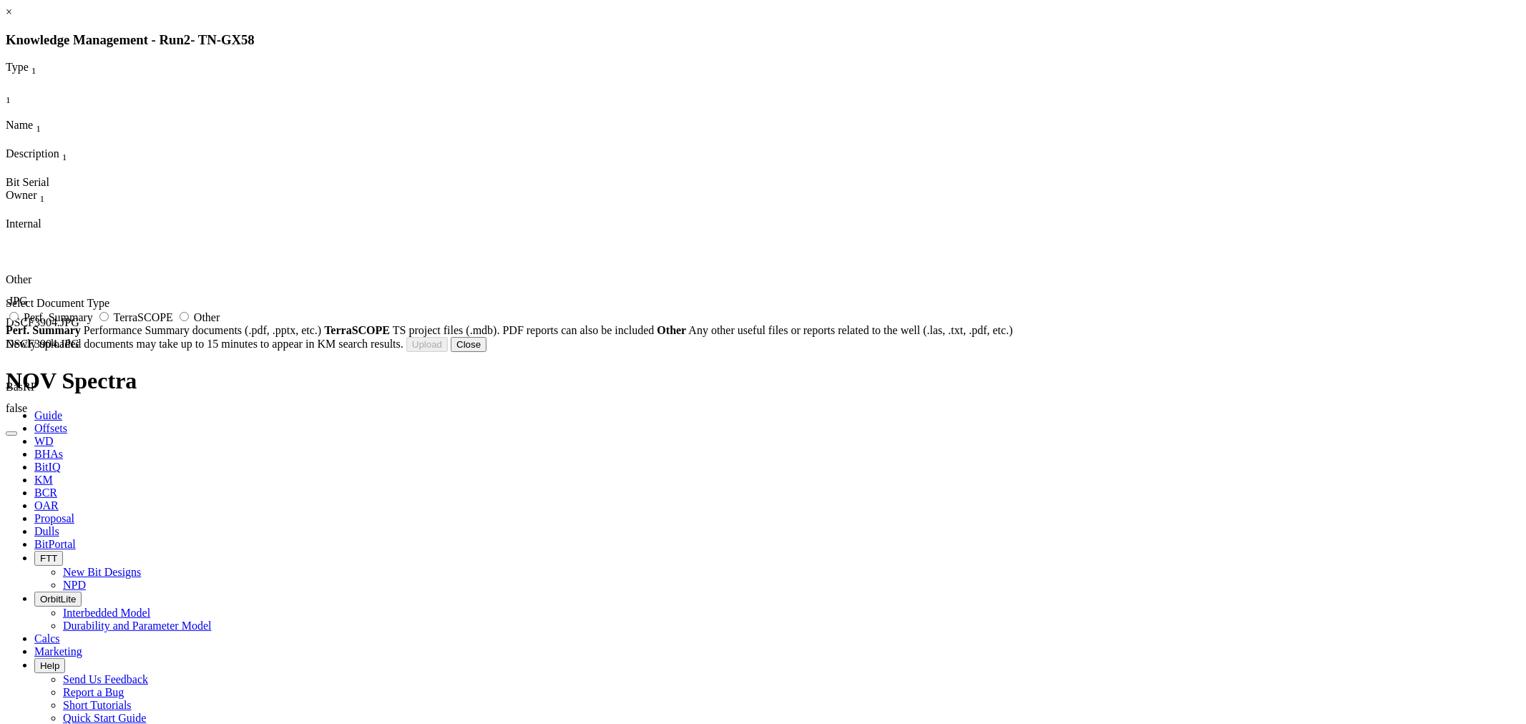
click at [220, 323] on span "Other" at bounding box center [207, 317] width 26 height 12
click at [189, 321] on input "Other" at bounding box center [184, 316] width 9 height 9
radio input "true"
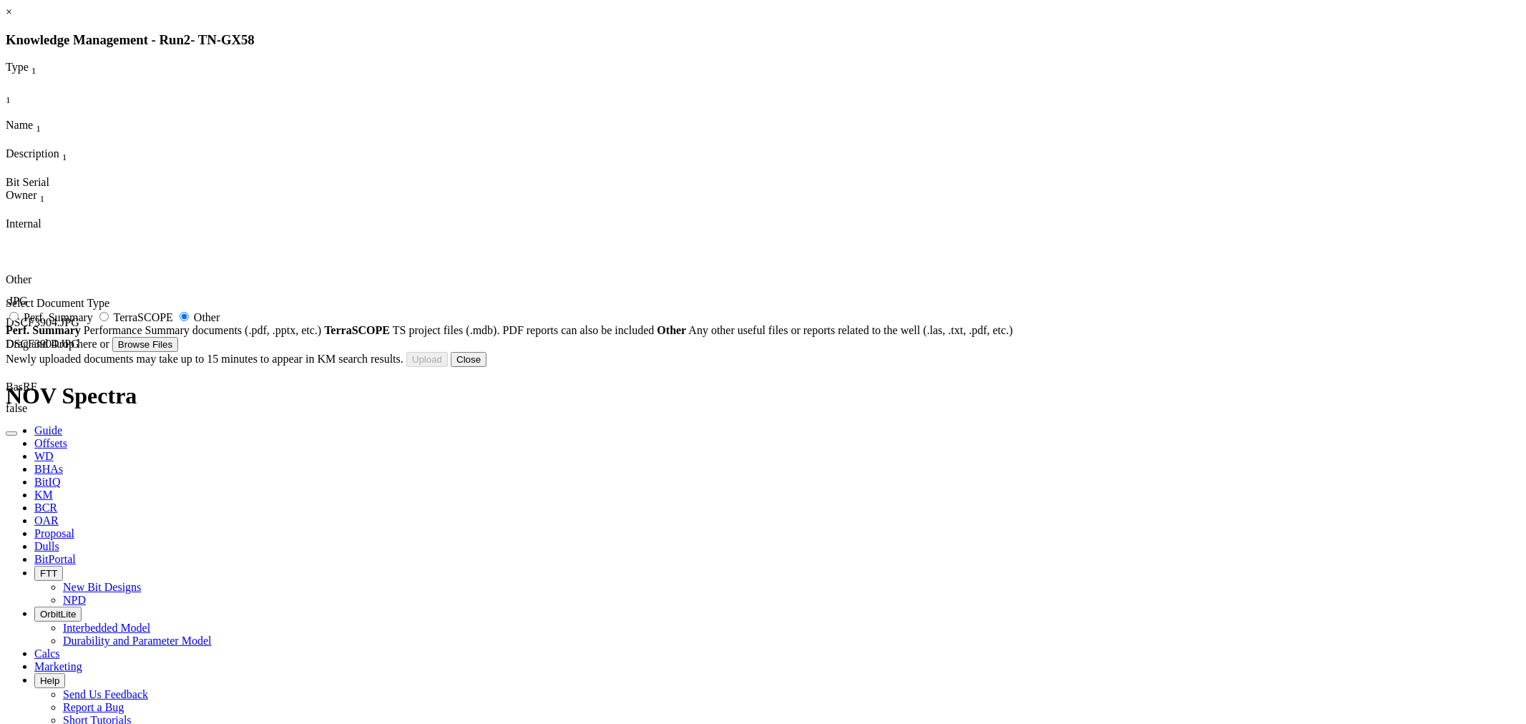
type input "DSCF3907.JPG"
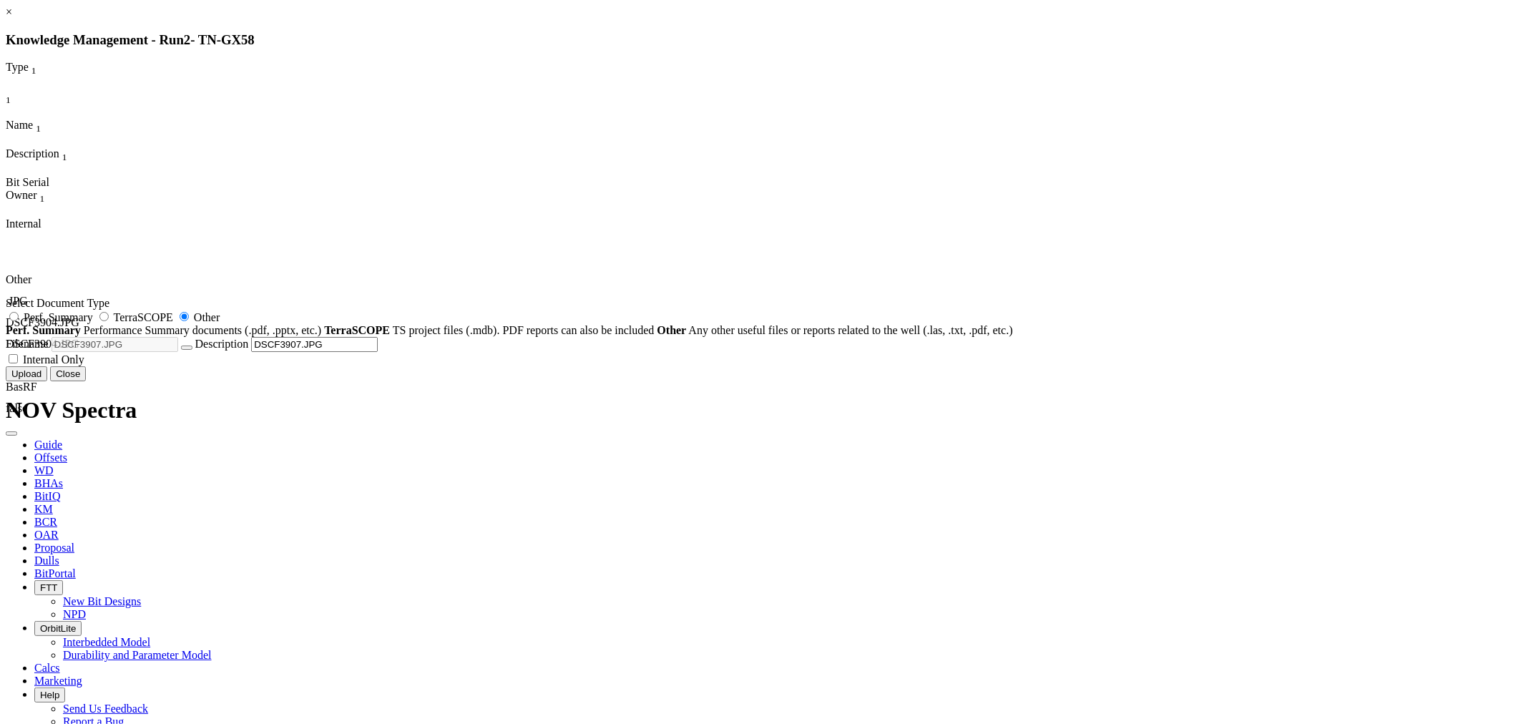
click at [47, 381] on button "Upload" at bounding box center [27, 373] width 42 height 15
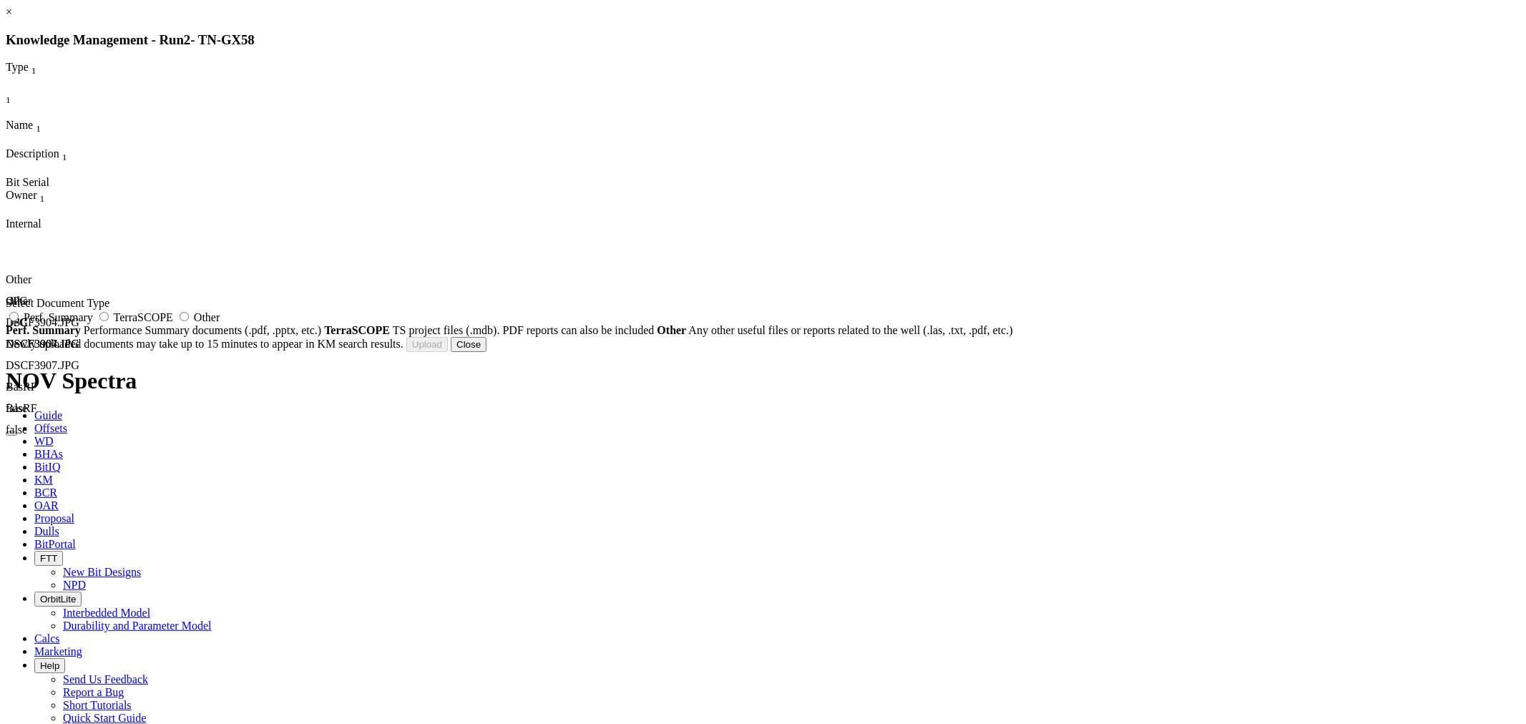
click at [220, 323] on span "Other" at bounding box center [207, 317] width 26 height 12
click at [189, 321] on input "Other" at bounding box center [184, 316] width 9 height 9
radio input "true"
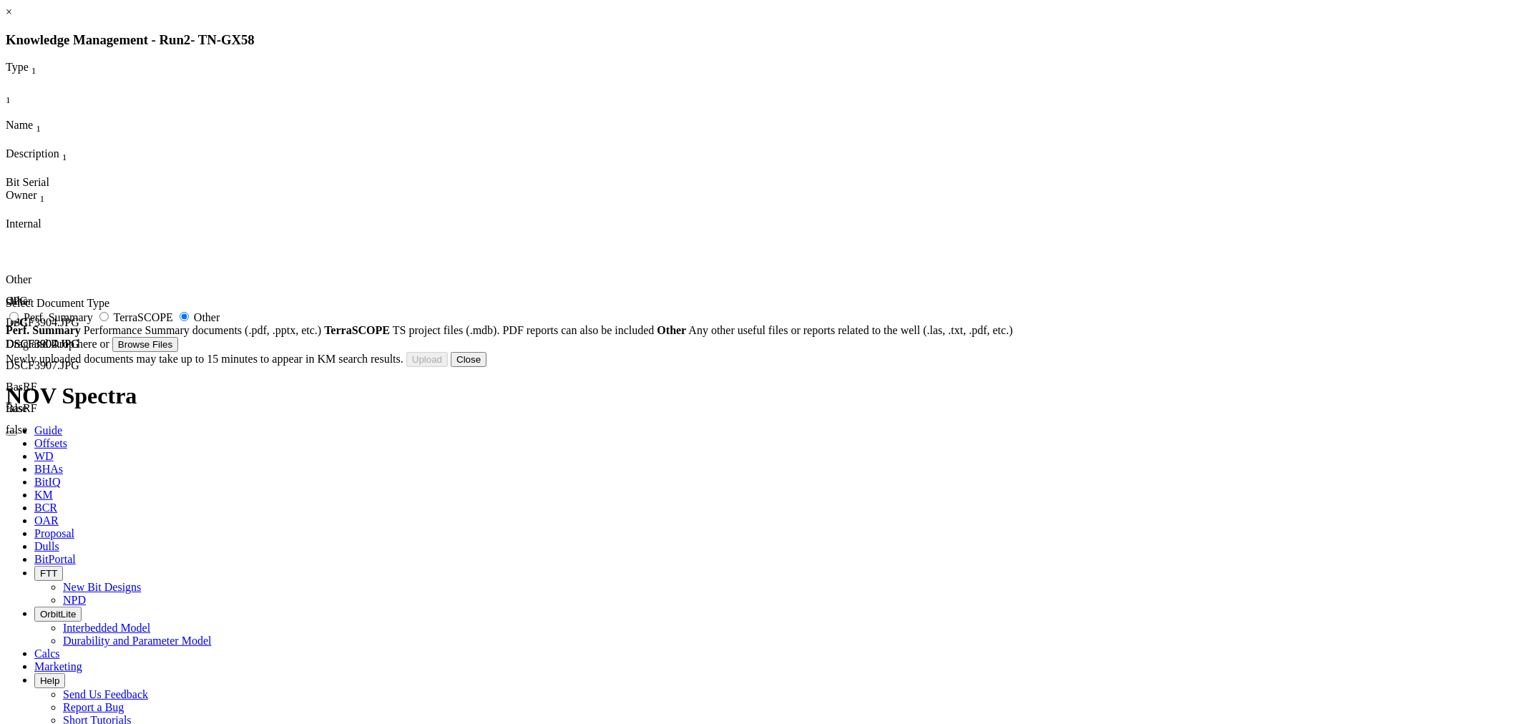
type input "DSCF3911.JPG"
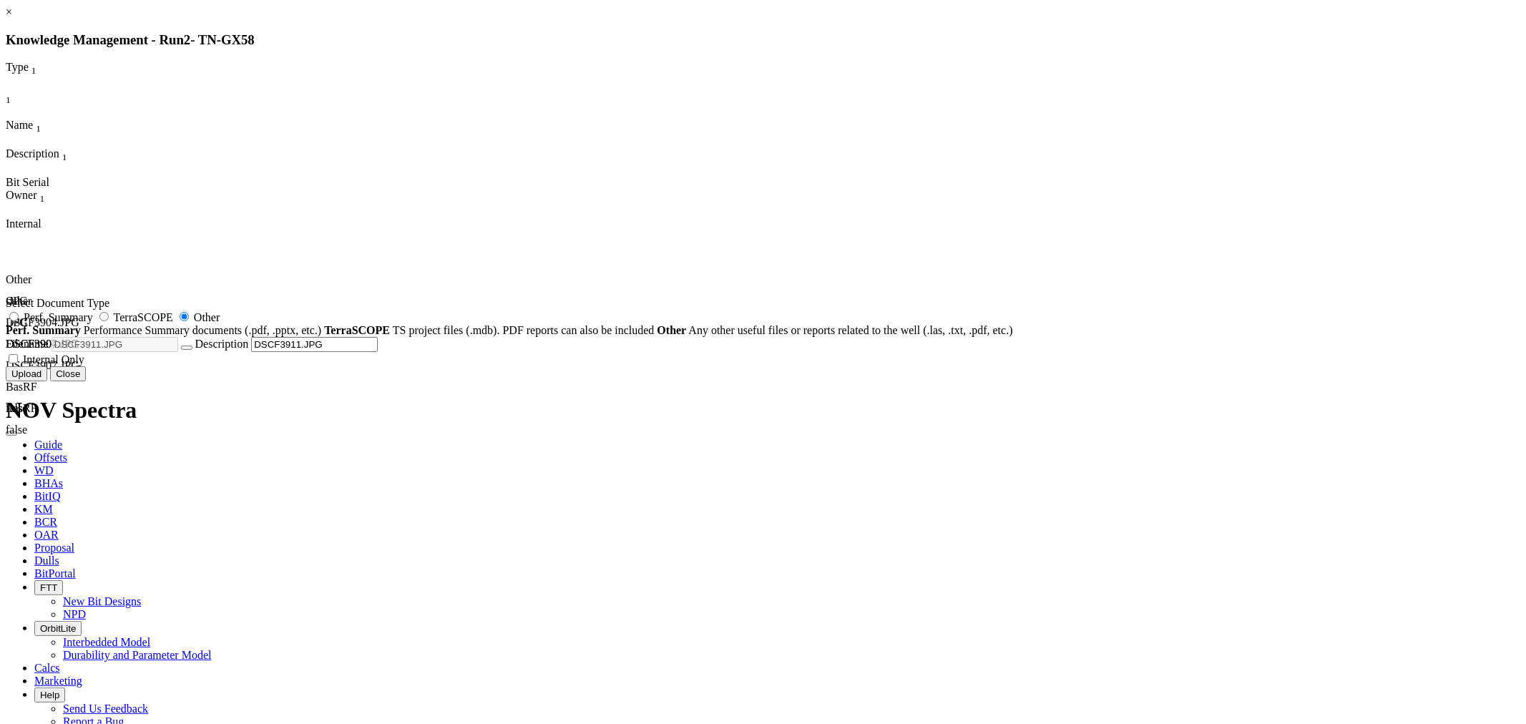
click at [47, 381] on button "Upload" at bounding box center [27, 373] width 42 height 15
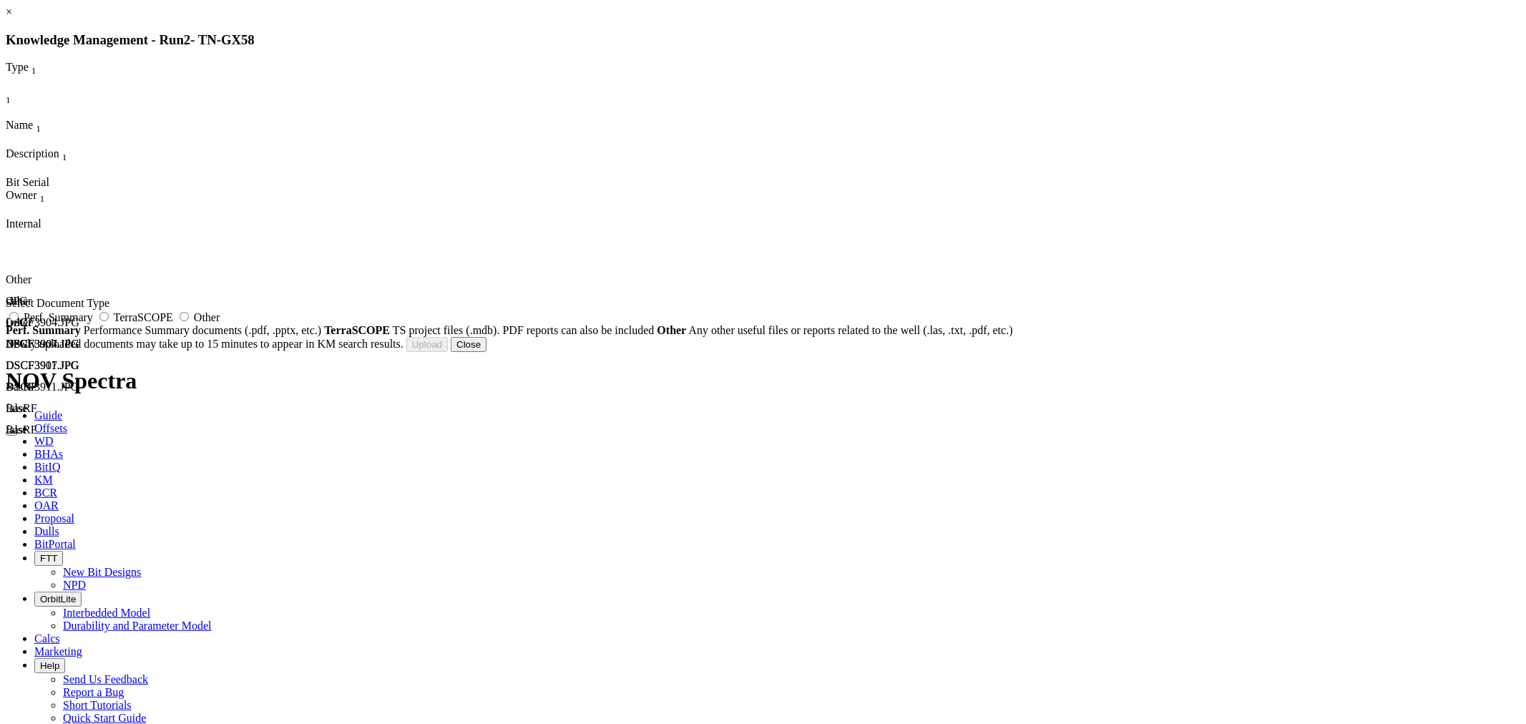
click at [220, 323] on label "Other" at bounding box center [198, 317] width 44 height 12
click at [189, 321] on input "Other" at bounding box center [184, 316] width 9 height 9
radio input "true"
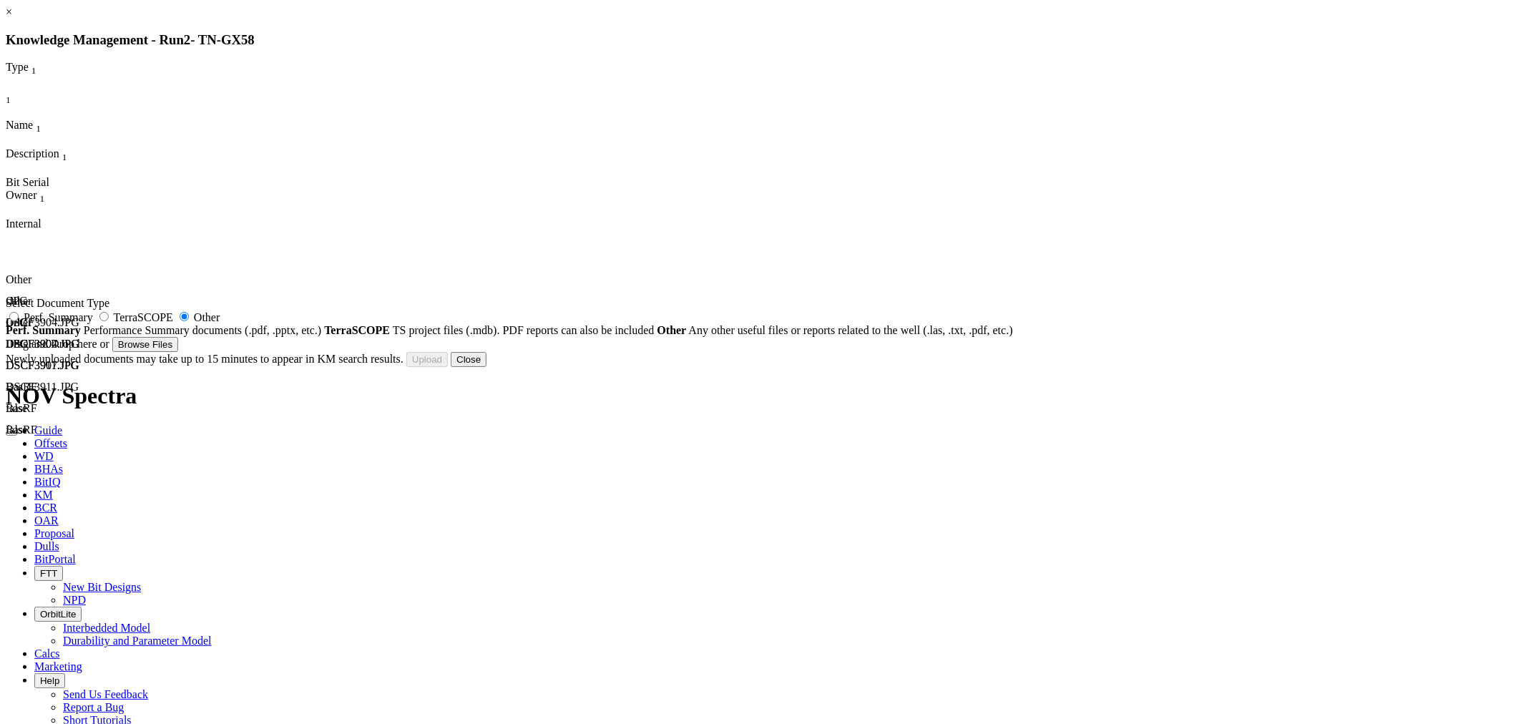
type input "DSCF3908.JPG"
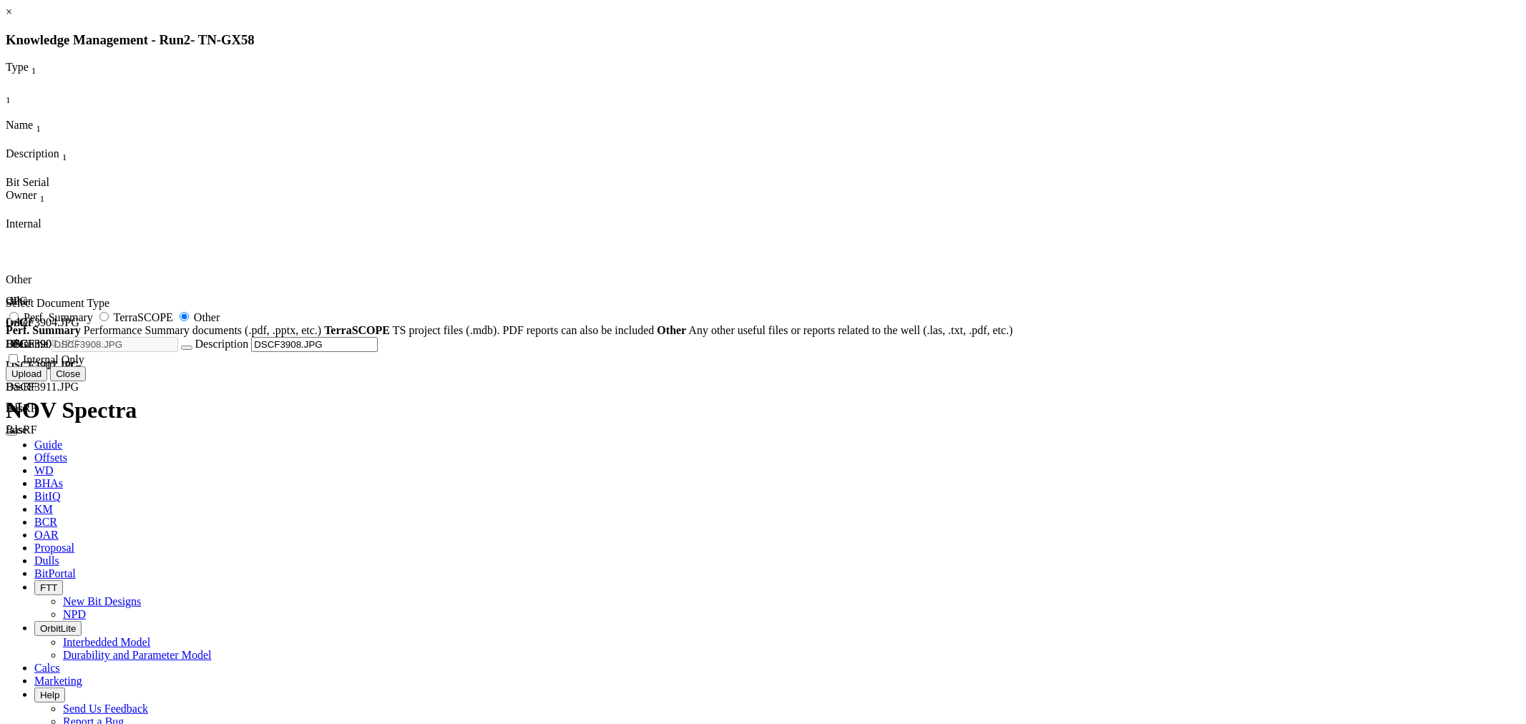
click at [47, 381] on button "Upload" at bounding box center [27, 373] width 42 height 15
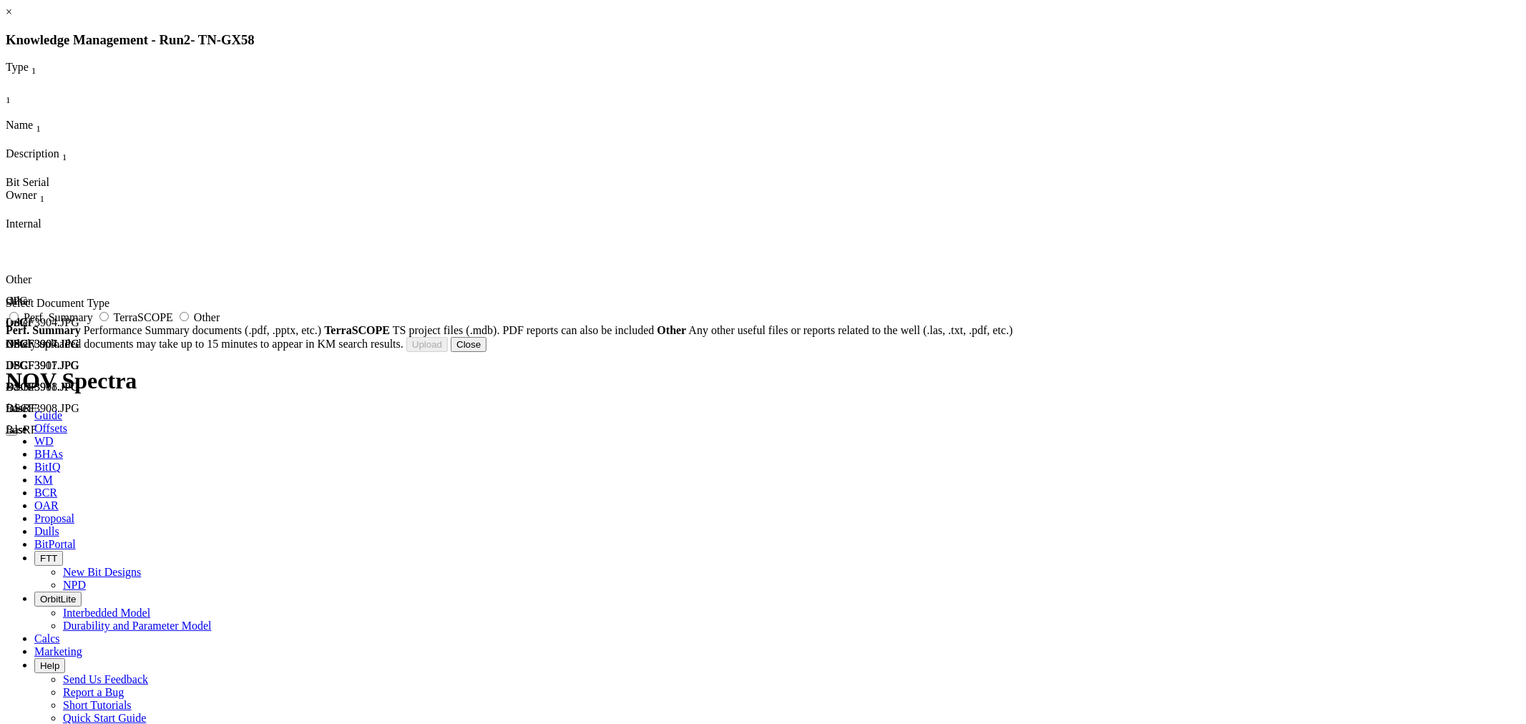
click at [220, 323] on label "Other" at bounding box center [198, 317] width 44 height 12
click at [189, 321] on input "Other" at bounding box center [184, 316] width 9 height 9
radio input "true"
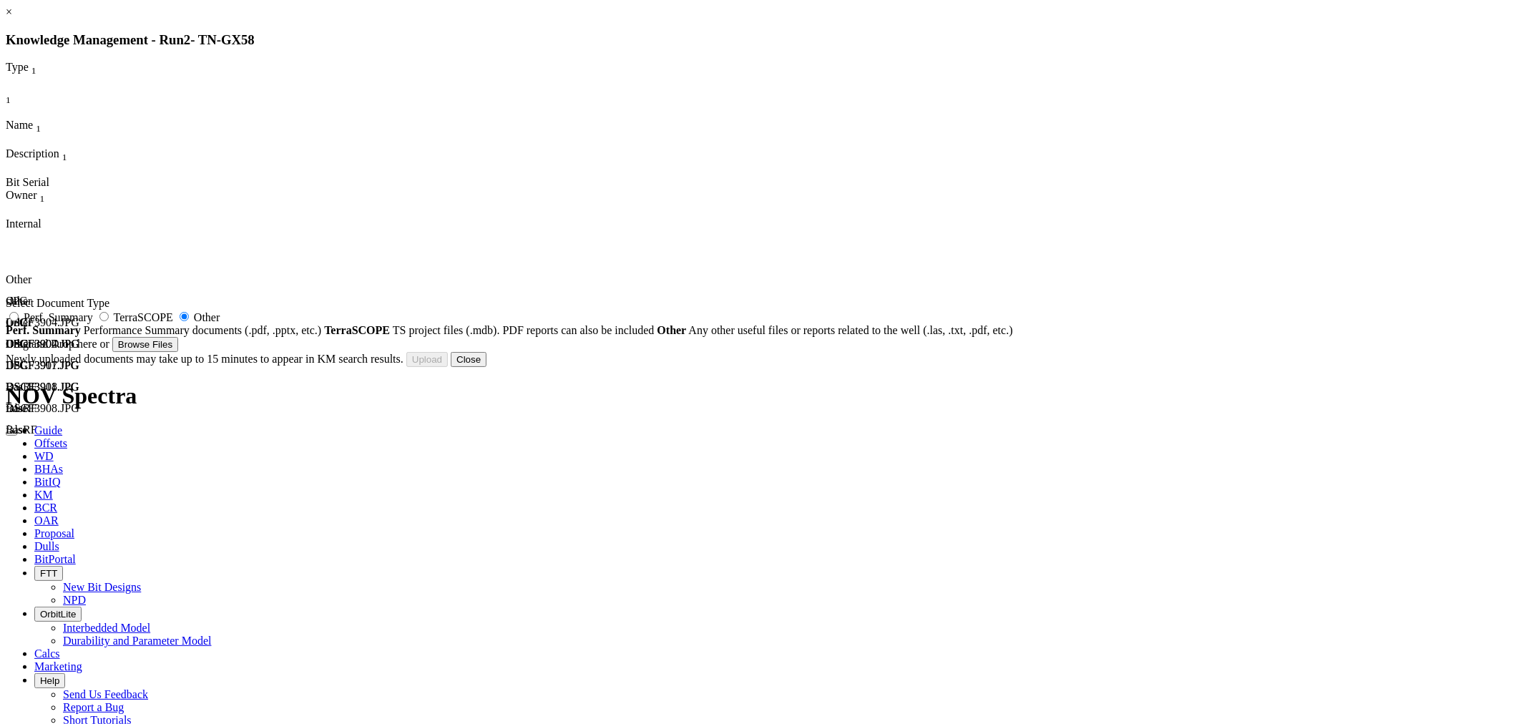
type input "TN_Gx30_9.50_MSR616M-A3D_128752_DRILL ASCII.xls"
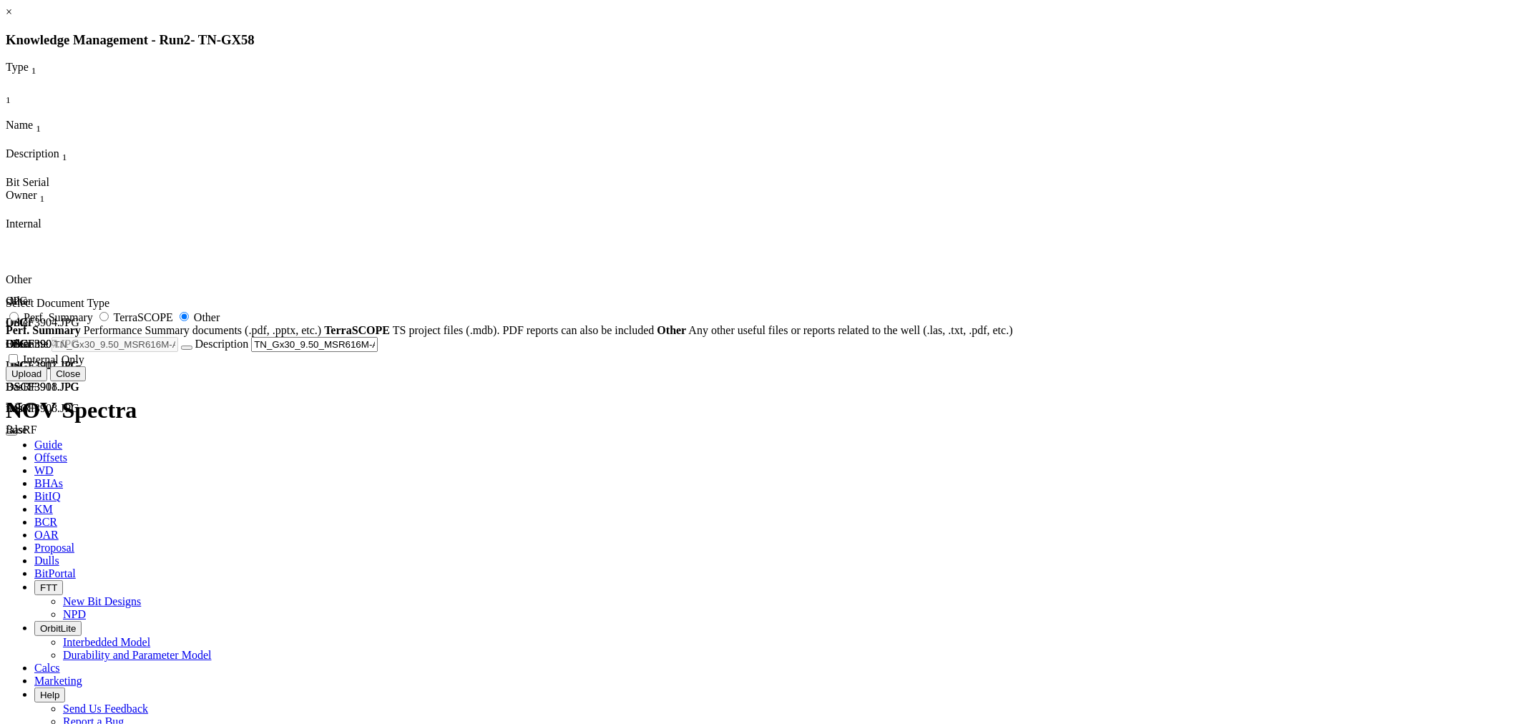
drag, startPoint x: 954, startPoint y: 589, endPoint x: 955, endPoint y: 597, distance: 8.7
click at [955, 381] on div "Uploading... Newly uploaded documents may take up to 15 minutes to appear in KM…" at bounding box center [763, 373] width 1515 height 15
click at [47, 381] on button "Upload" at bounding box center [27, 373] width 42 height 15
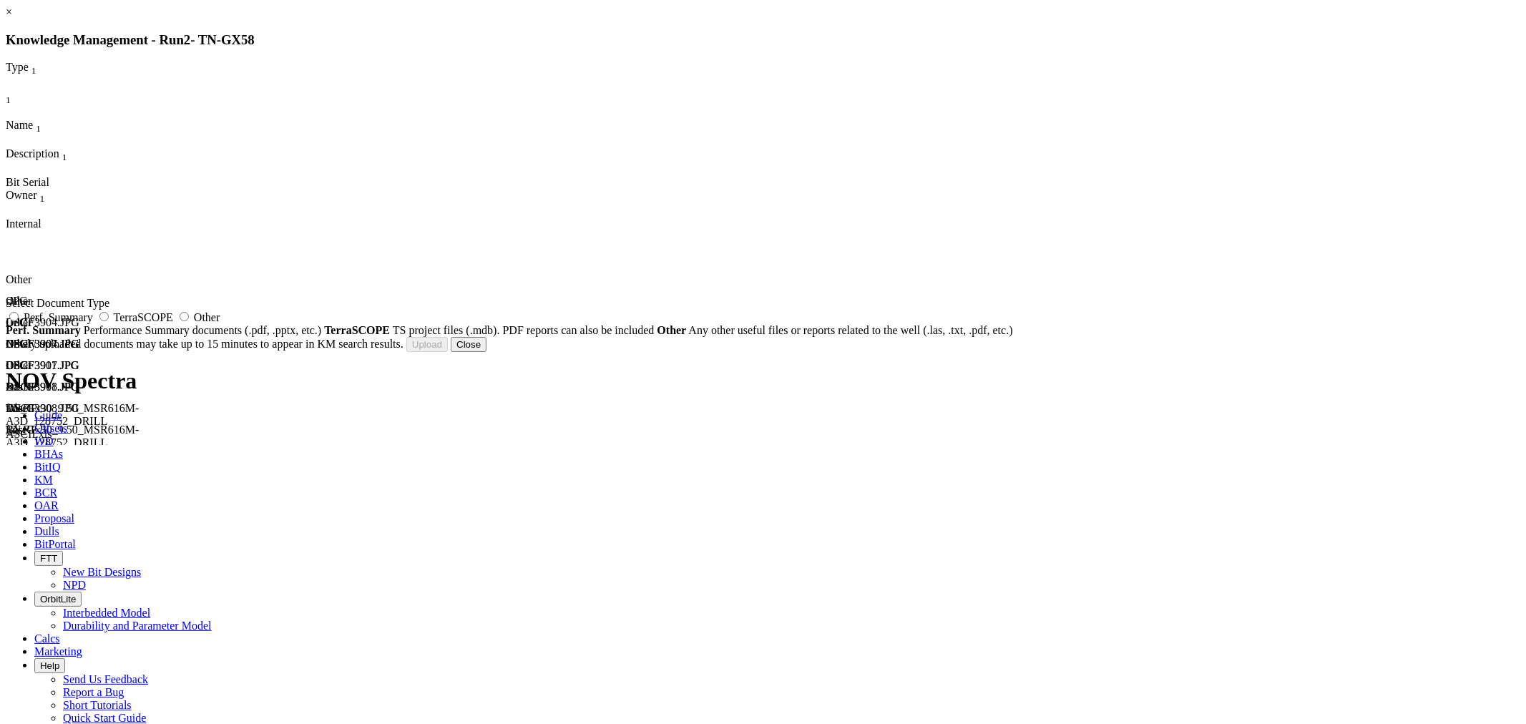
click at [220, 323] on span "Other" at bounding box center [207, 317] width 26 height 12
click at [189, 321] on input "Other" at bounding box center [184, 316] width 9 height 9
radio input "true"
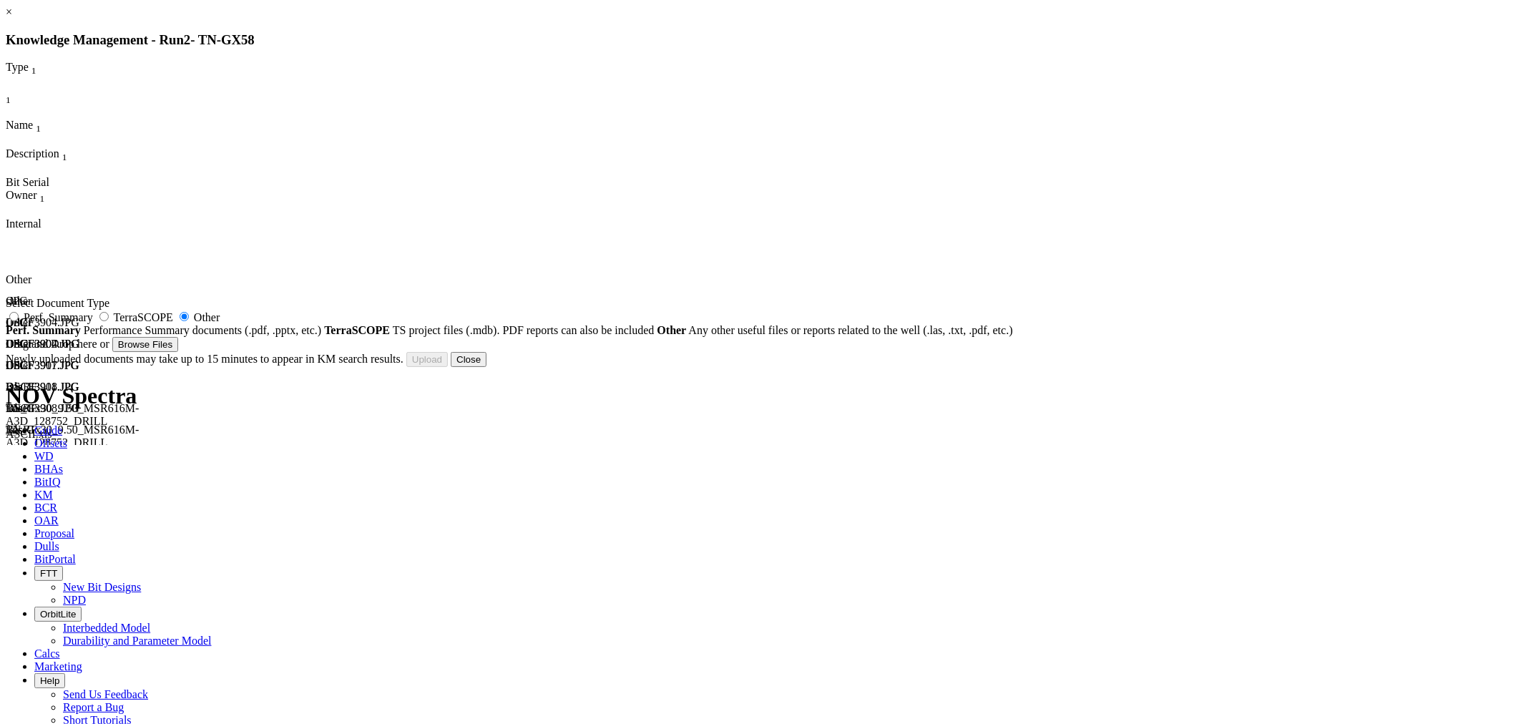
type input "TN-Gx30_9.50_MSR616M-A3D_128752_BHA#2.xls"
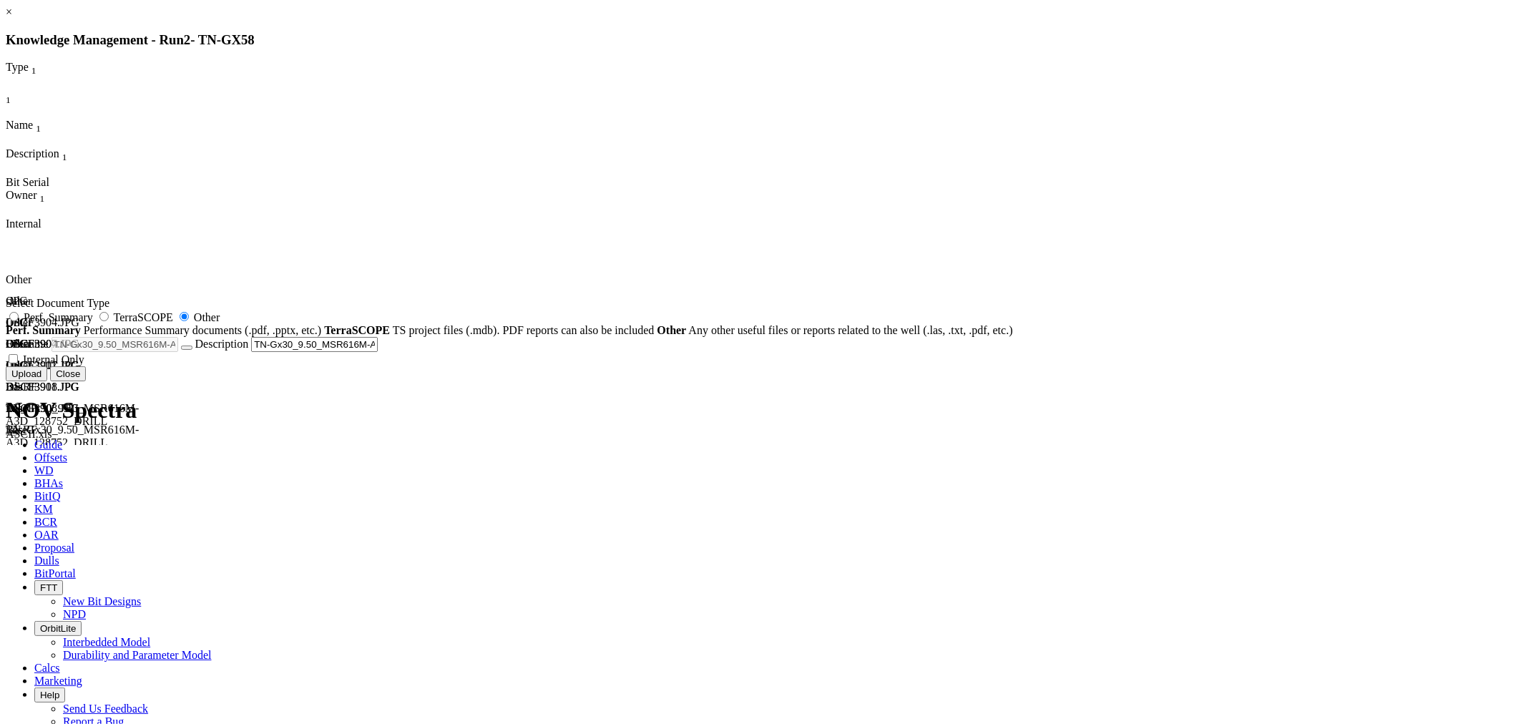
click at [47, 381] on button "Upload" at bounding box center [27, 373] width 42 height 15
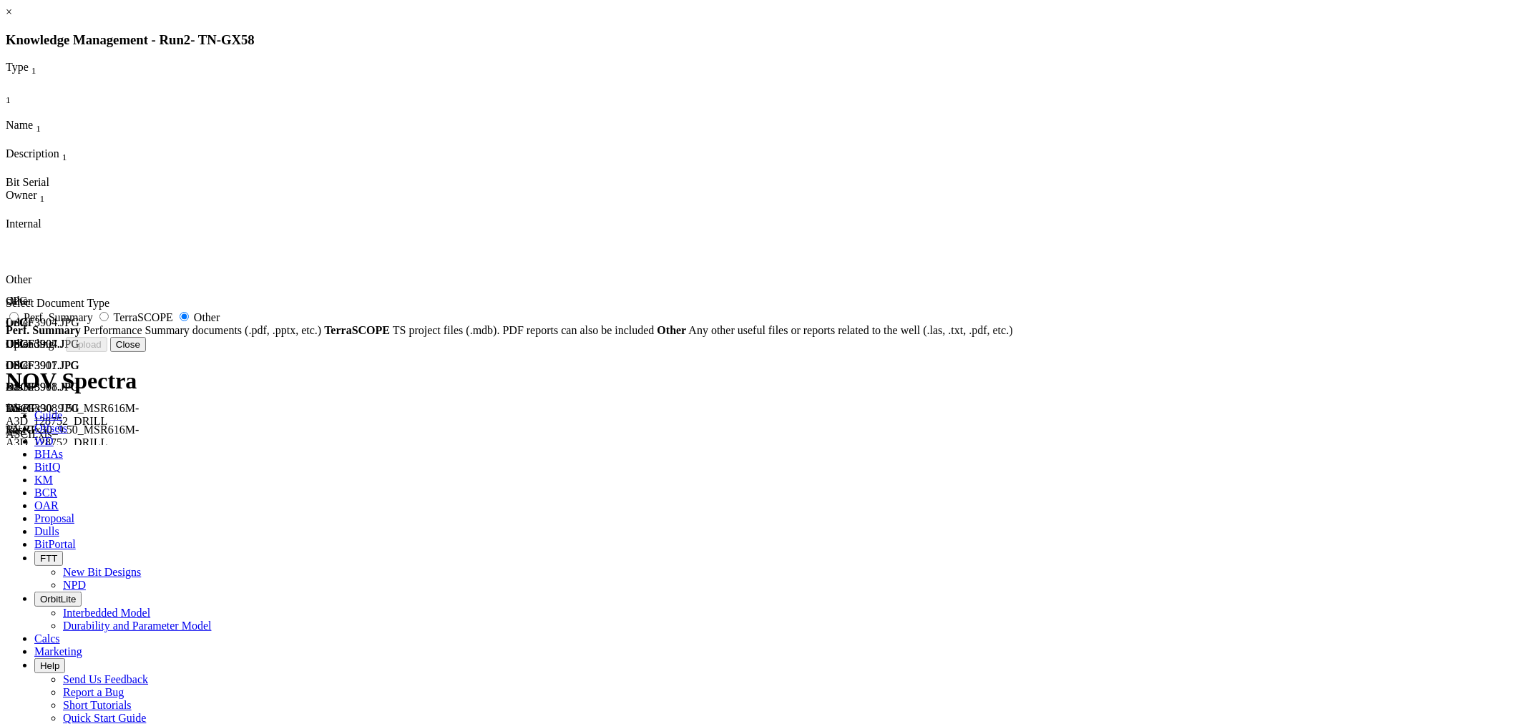
radio input "false"
click at [93, 323] on span "Perf. Summary" at bounding box center [58, 317] width 69 height 12
click at [19, 321] on input "Perf. Summary" at bounding box center [13, 316] width 9 height 9
radio input "true"
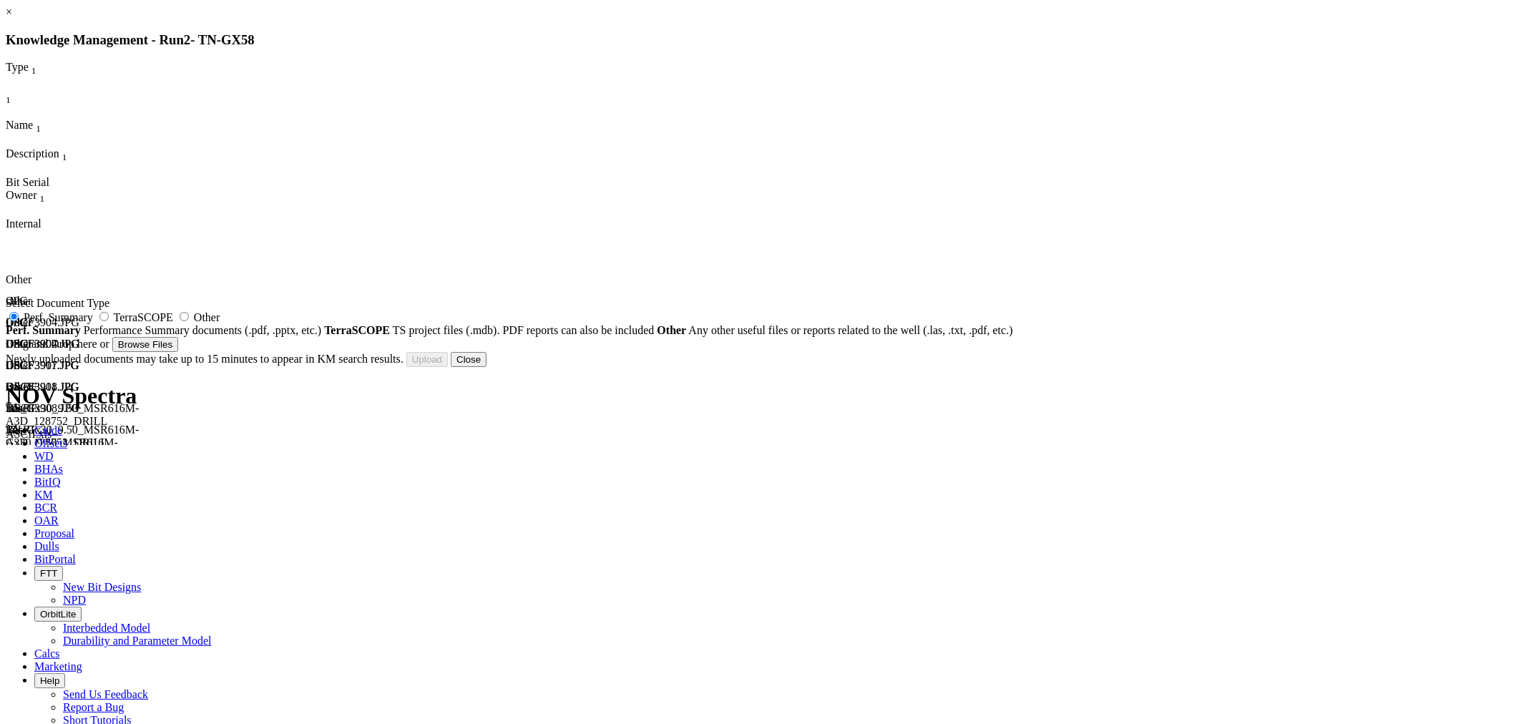
type input "TN-Gx30_9.50_MSR616M-A3D_128752_Run Report_R A I S S A.xls"
type input "128538"
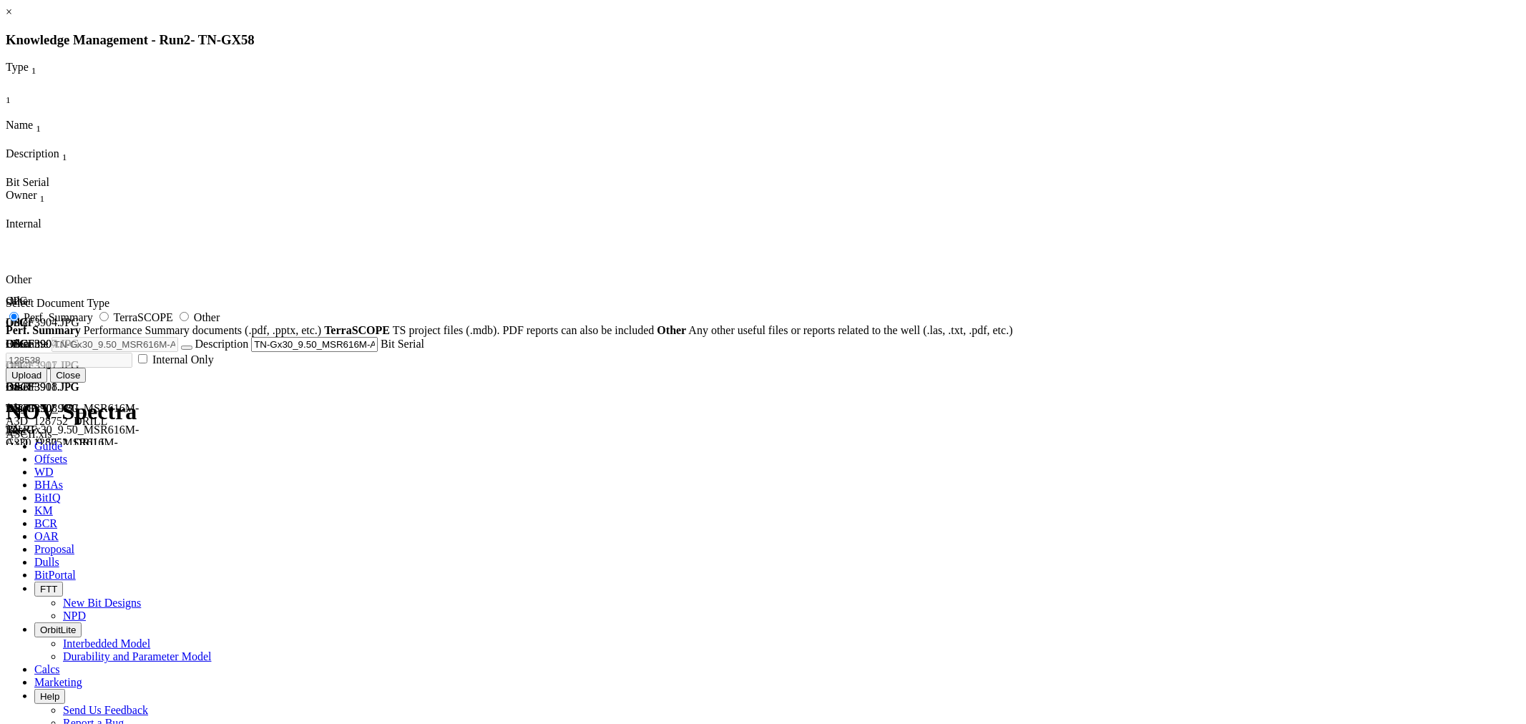
click at [47, 383] on button "Upload" at bounding box center [27, 375] width 42 height 15
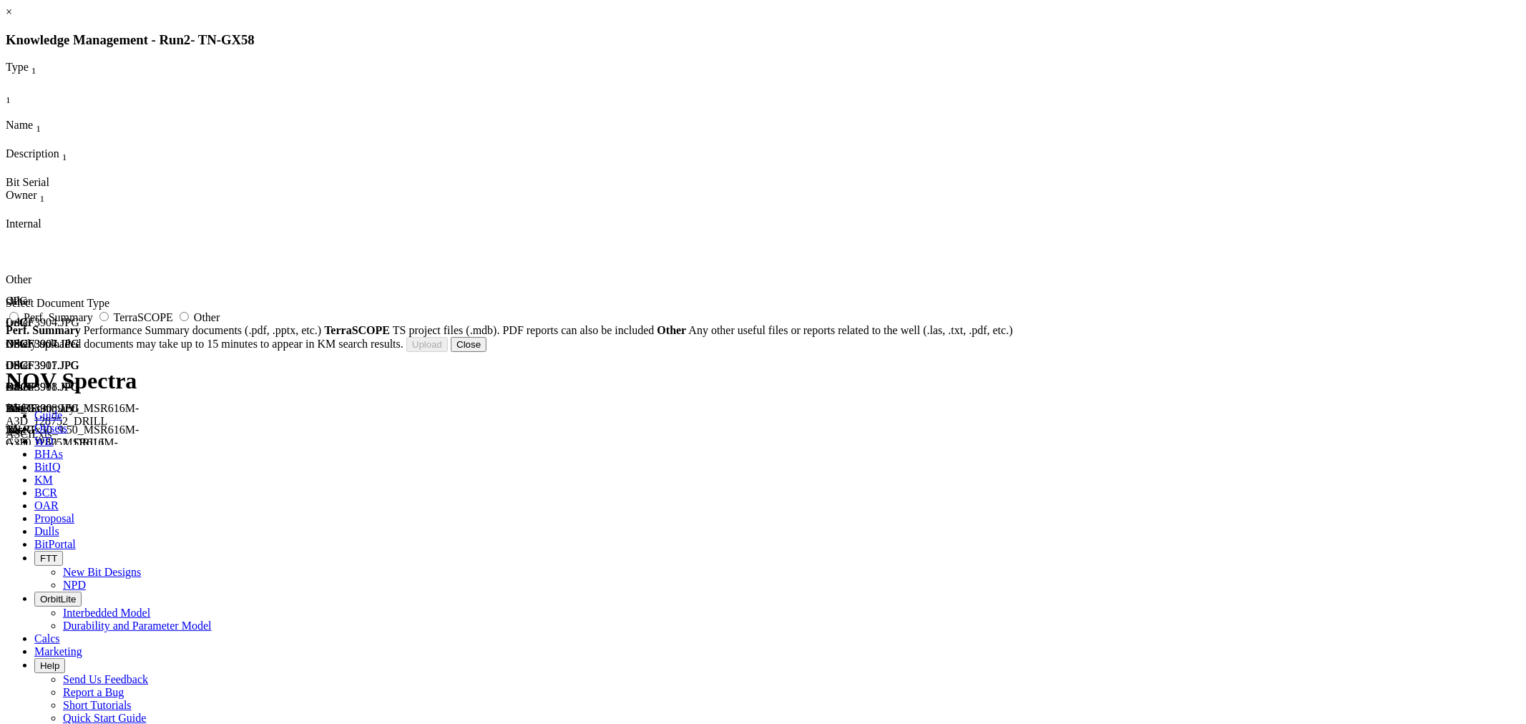
click at [93, 323] on span "Perf. Summary" at bounding box center [58, 317] width 69 height 12
click at [19, 321] on input "Perf. Summary" at bounding box center [13, 316] width 9 height 9
radio input "true"
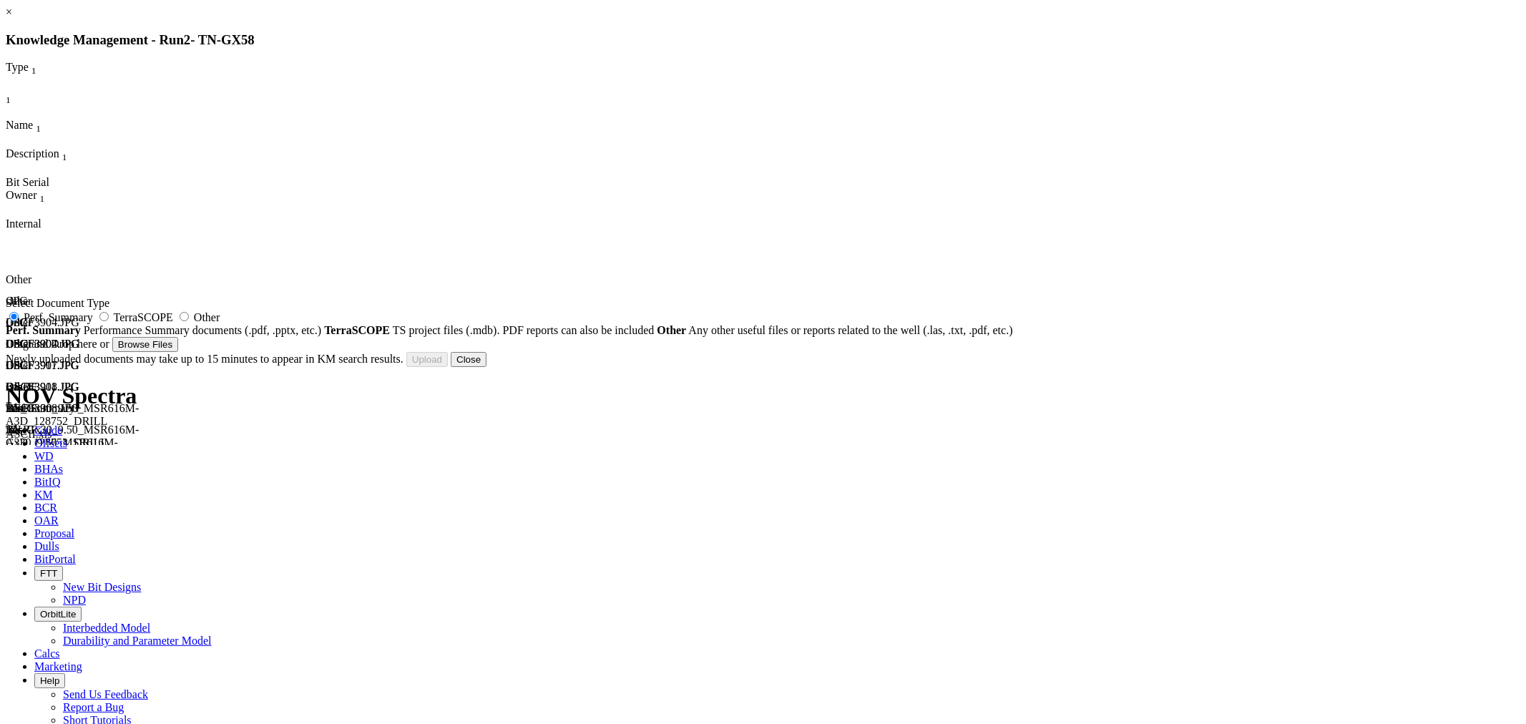
click at [487, 367] on button "Close" at bounding box center [469, 359] width 36 height 15
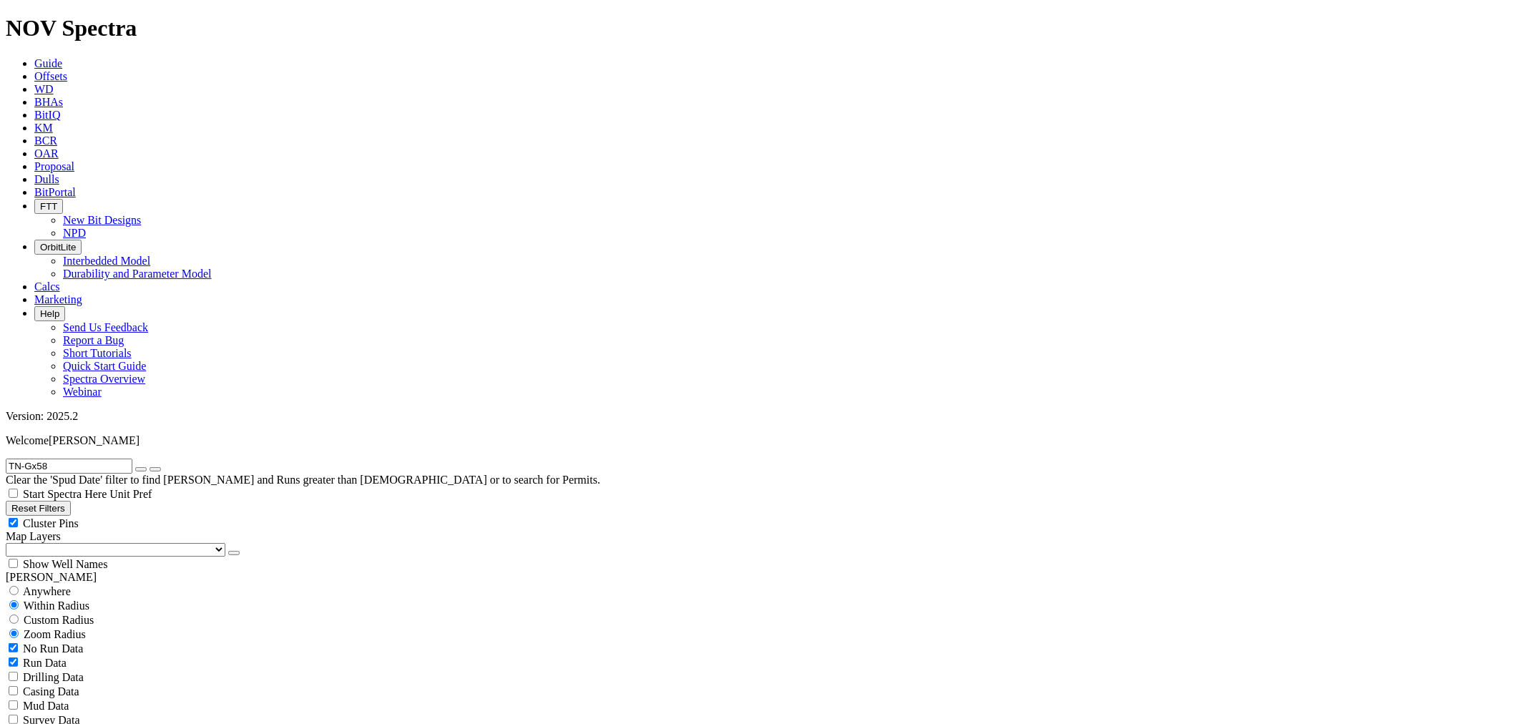
drag, startPoint x: 67, startPoint y: 63, endPoint x: 74, endPoint y: 62, distance: 7.2
click at [67, 459] on input "TN-Gx58" at bounding box center [69, 466] width 127 height 15
click at [6, 459] on form "TN-Gx58" at bounding box center [763, 466] width 1515 height 15
paste input "tn-fx21"
type input "tn-fx21"
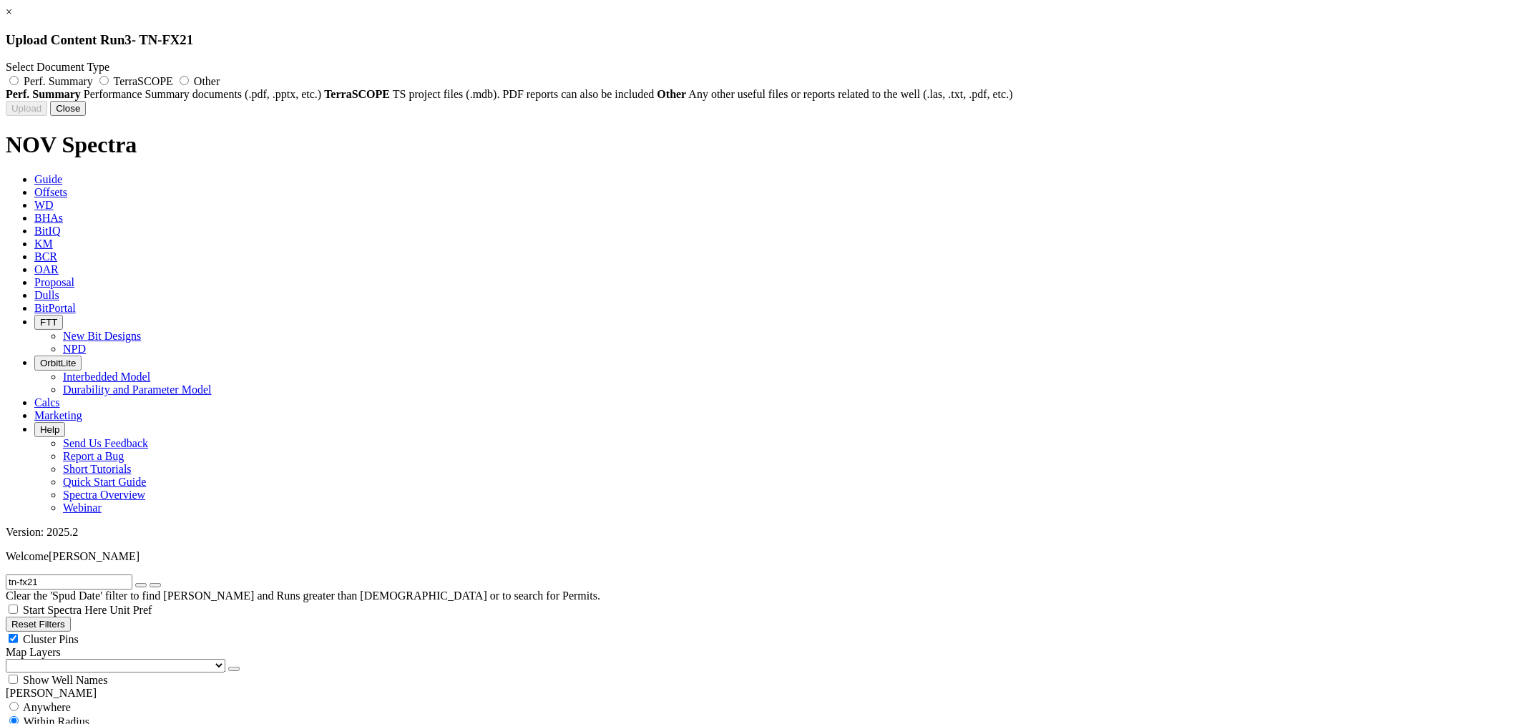
click at [220, 75] on label "Other" at bounding box center [198, 81] width 44 height 12
click at [189, 76] on input "Other" at bounding box center [184, 80] width 9 height 9
radio input "true"
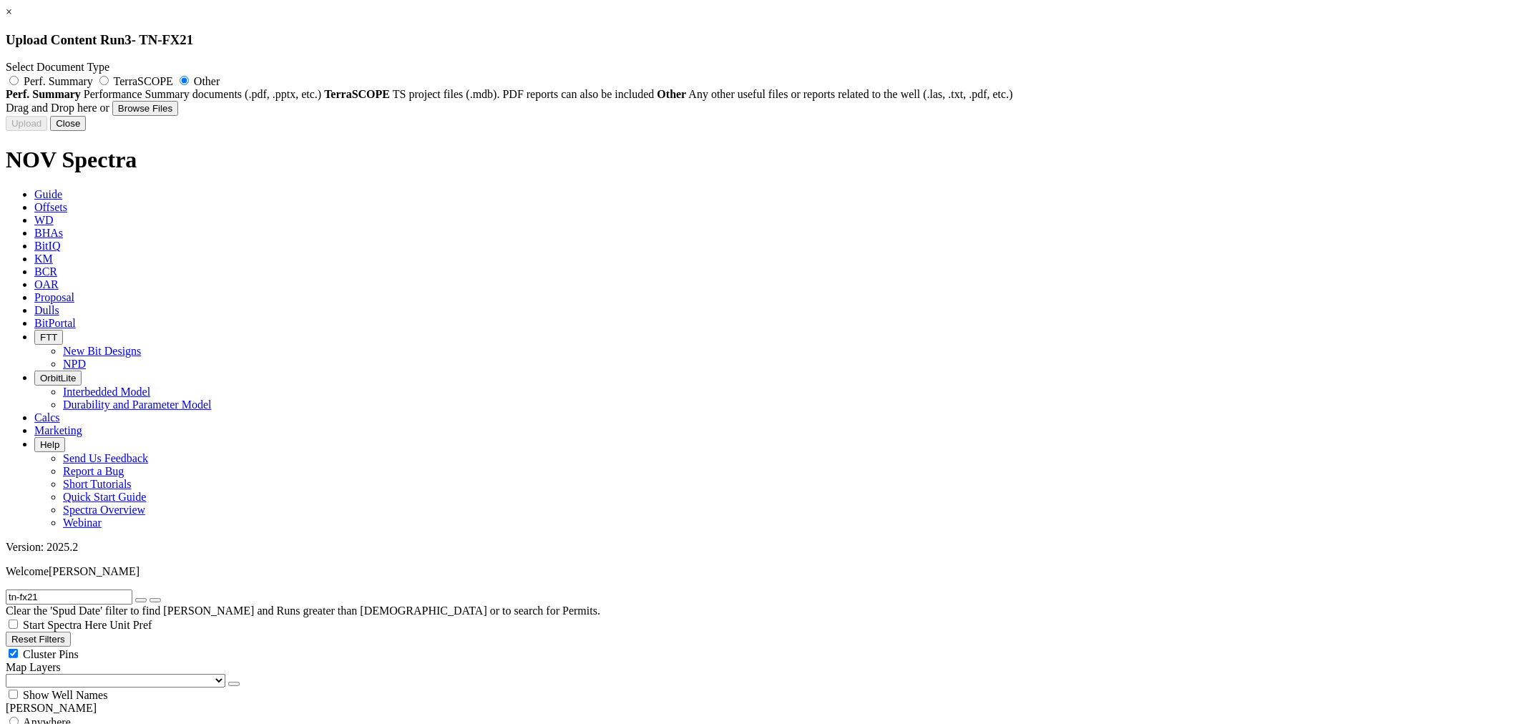
type input "TN-Fx21_BHA#5_6.00_Worksheet.xls"
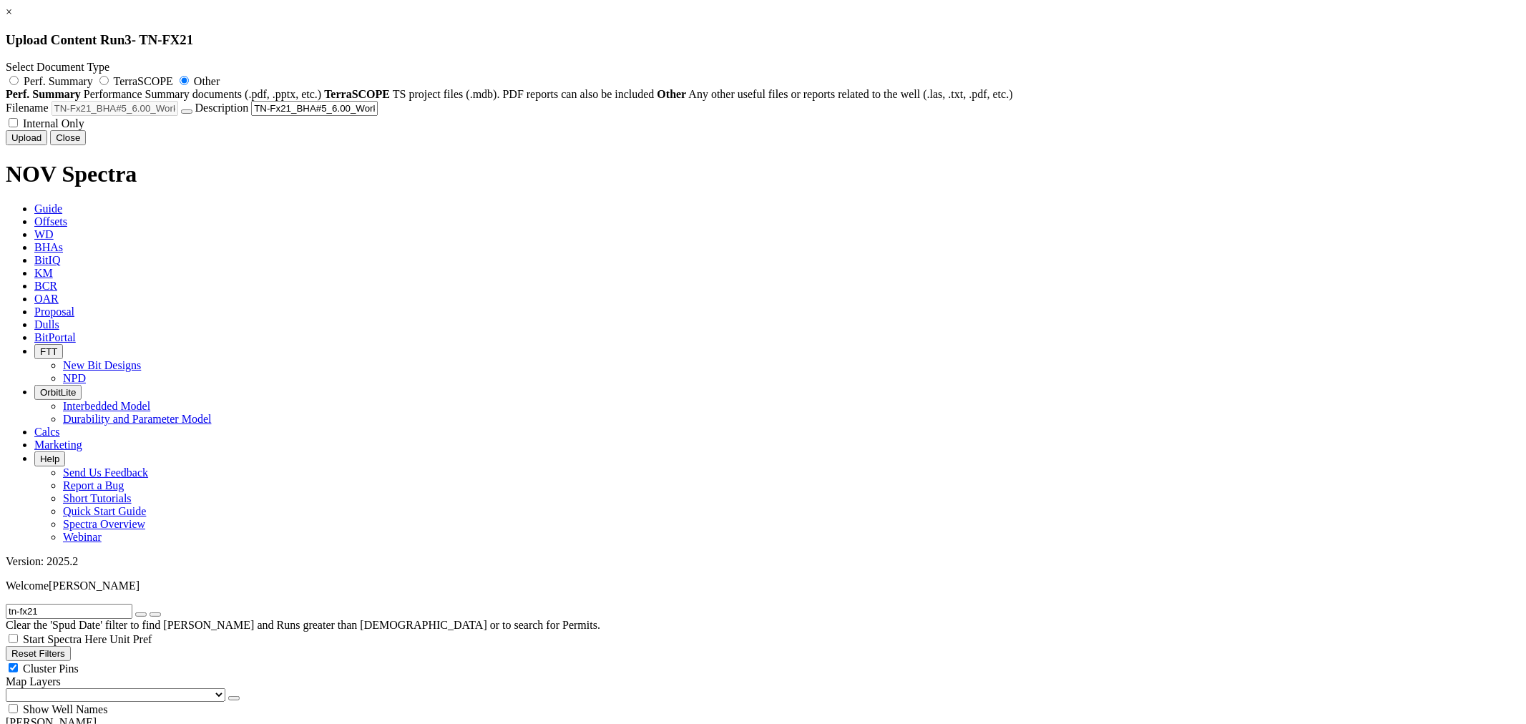
click at [47, 145] on button "Upload" at bounding box center [27, 137] width 42 height 15
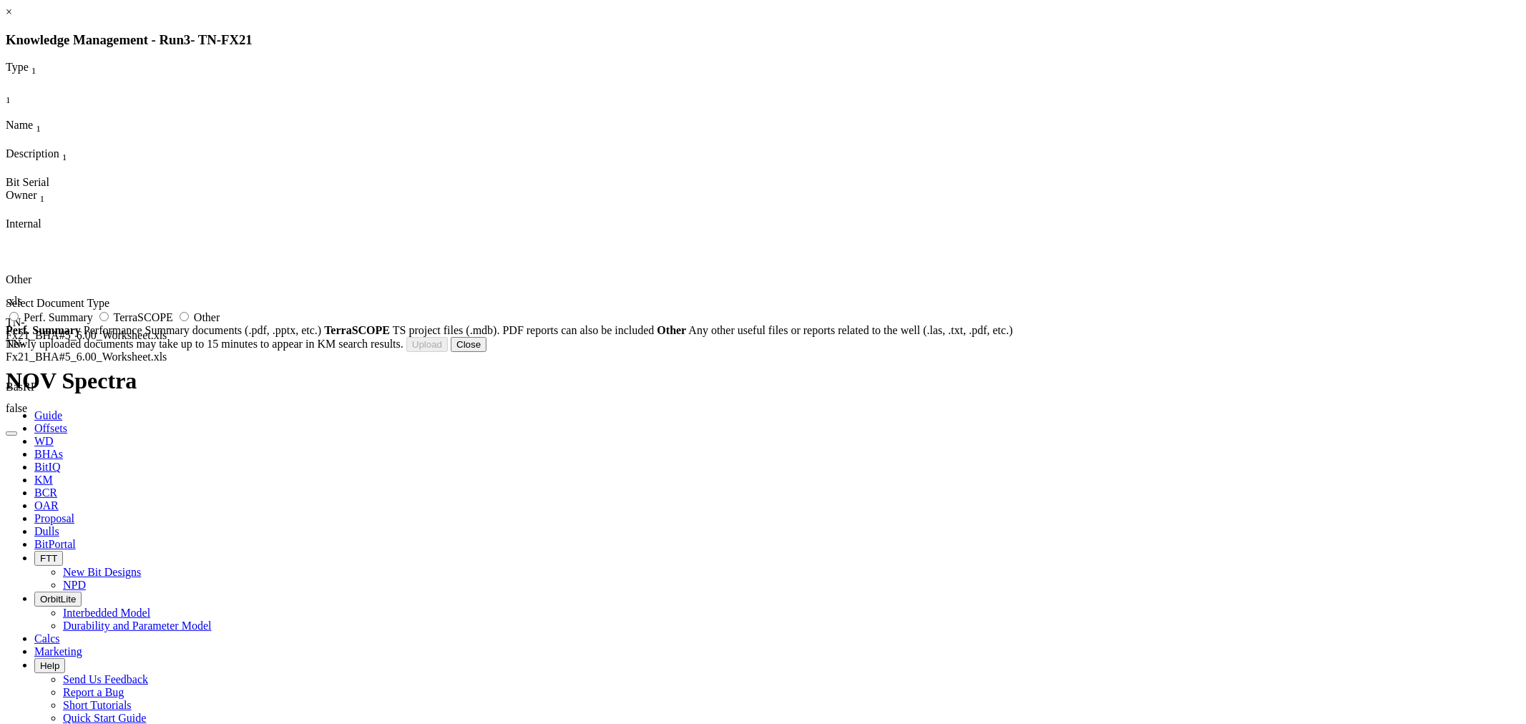
click at [220, 323] on span "Other" at bounding box center [207, 317] width 26 height 12
click at [189, 321] on input "Other" at bounding box center [184, 316] width 9 height 9
radio input "true"
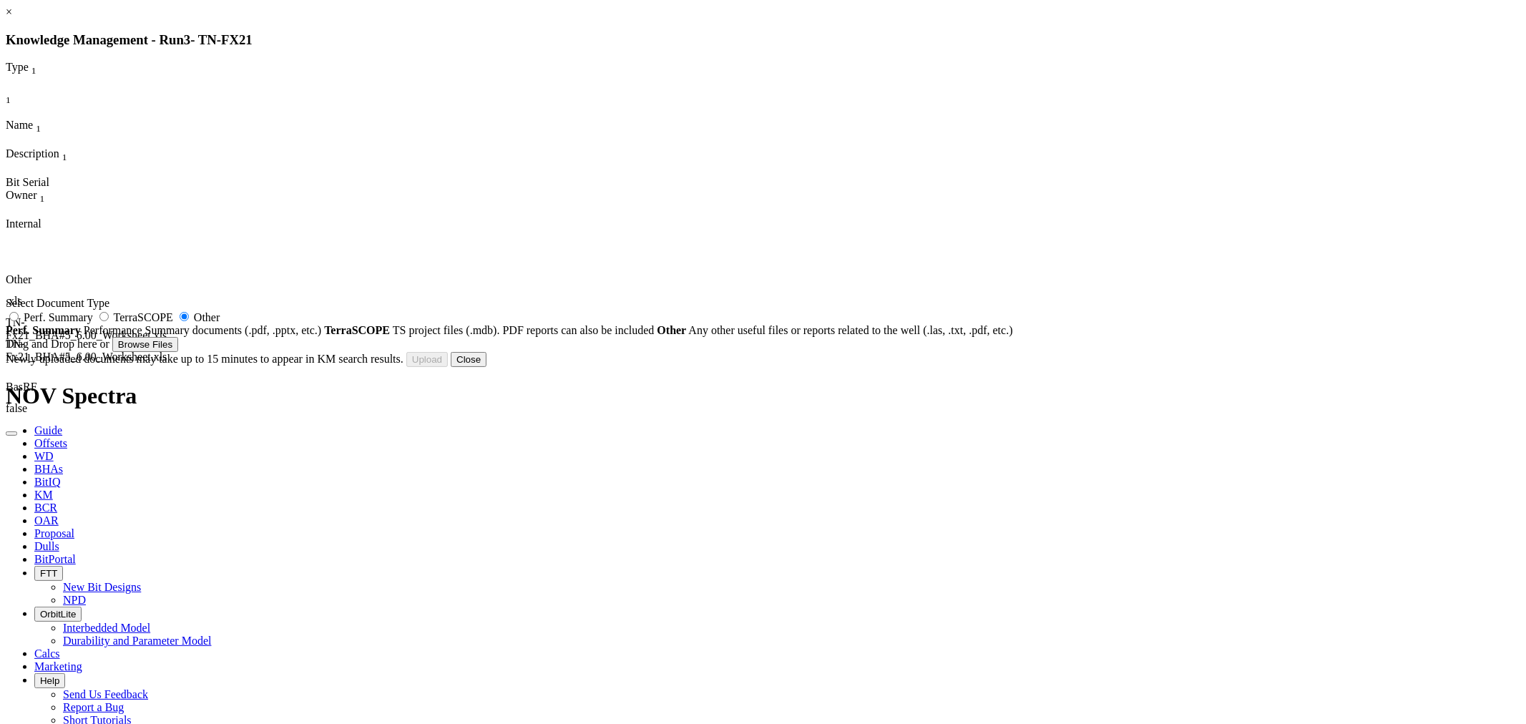
type input "TN-FX21.xls"
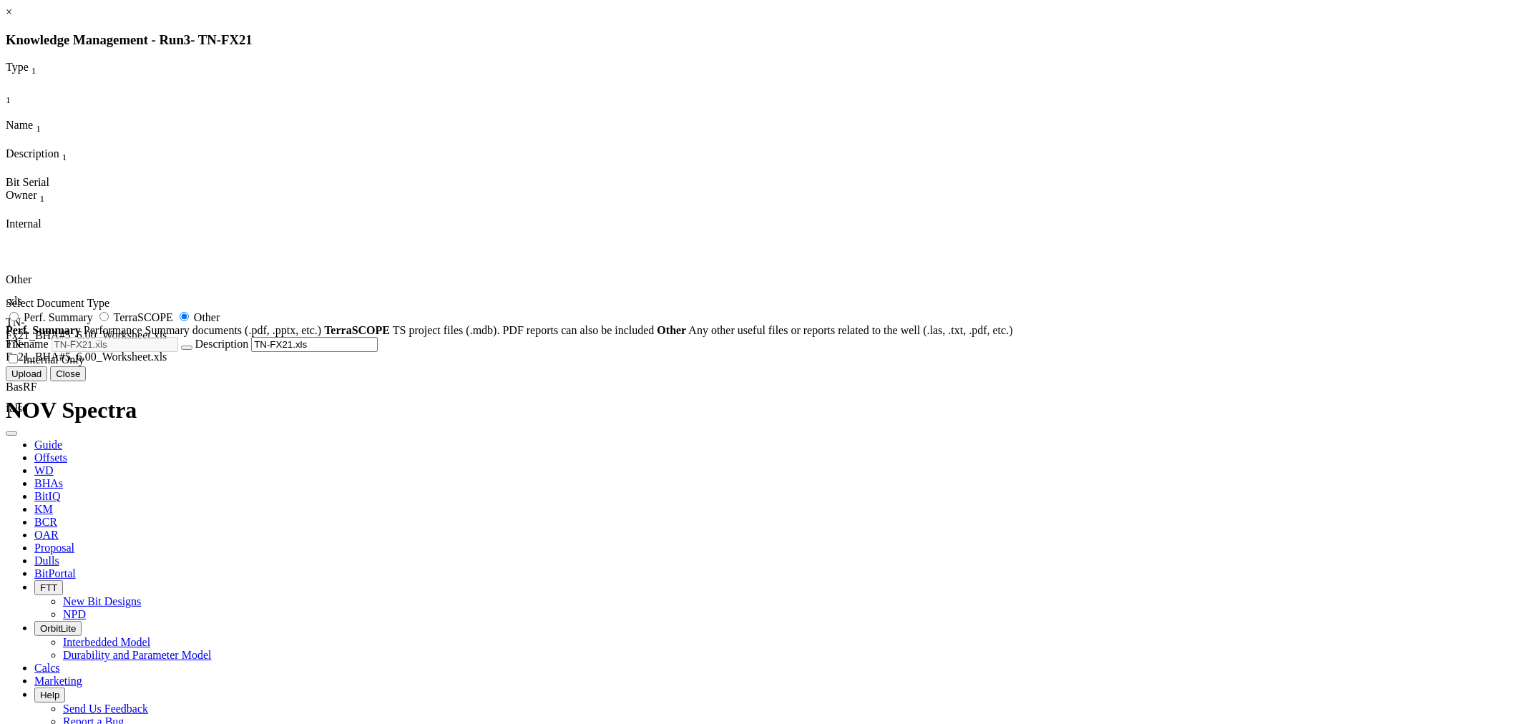
click at [47, 381] on button "Upload" at bounding box center [27, 373] width 42 height 15
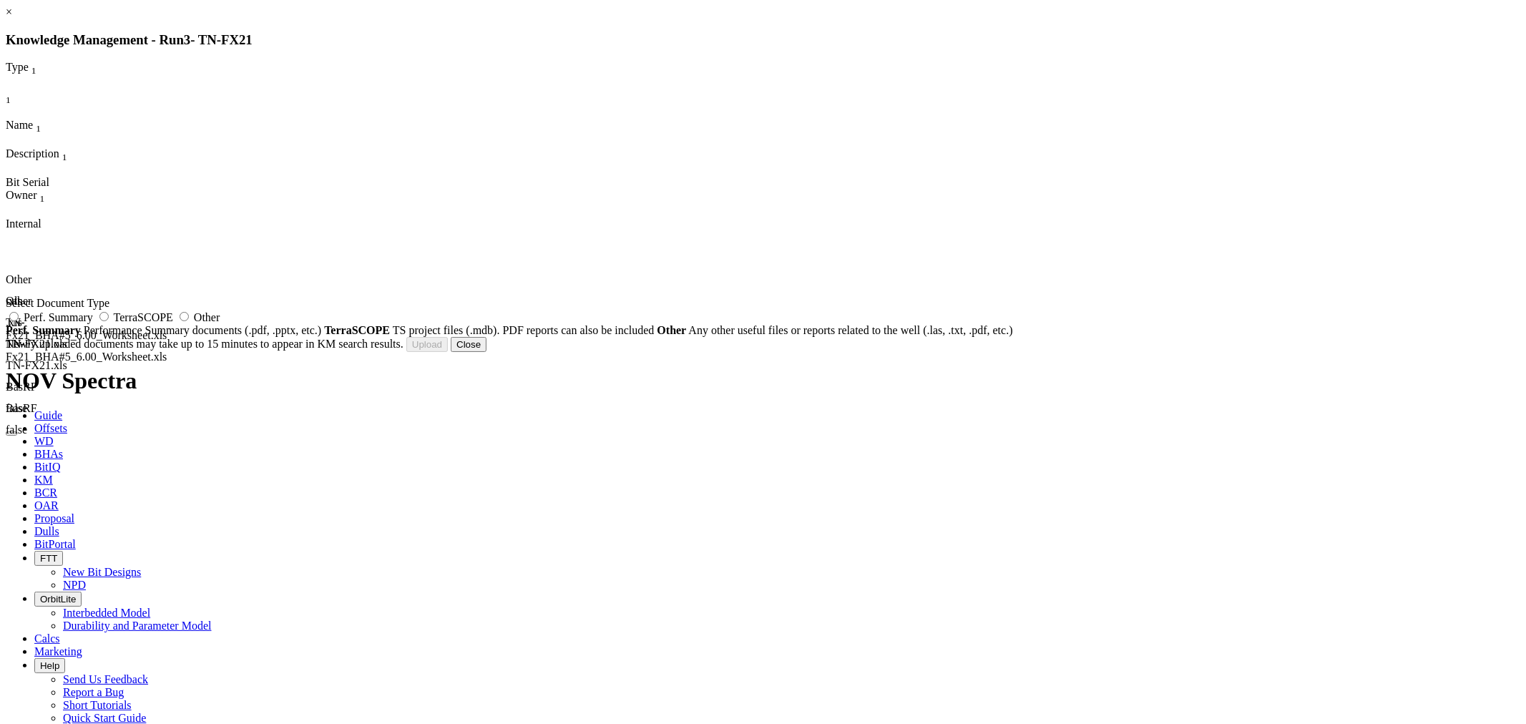
click at [220, 323] on span "Other" at bounding box center [207, 317] width 26 height 12
click at [189, 321] on input "Other" at bounding box center [184, 316] width 9 height 9
radio input "true"
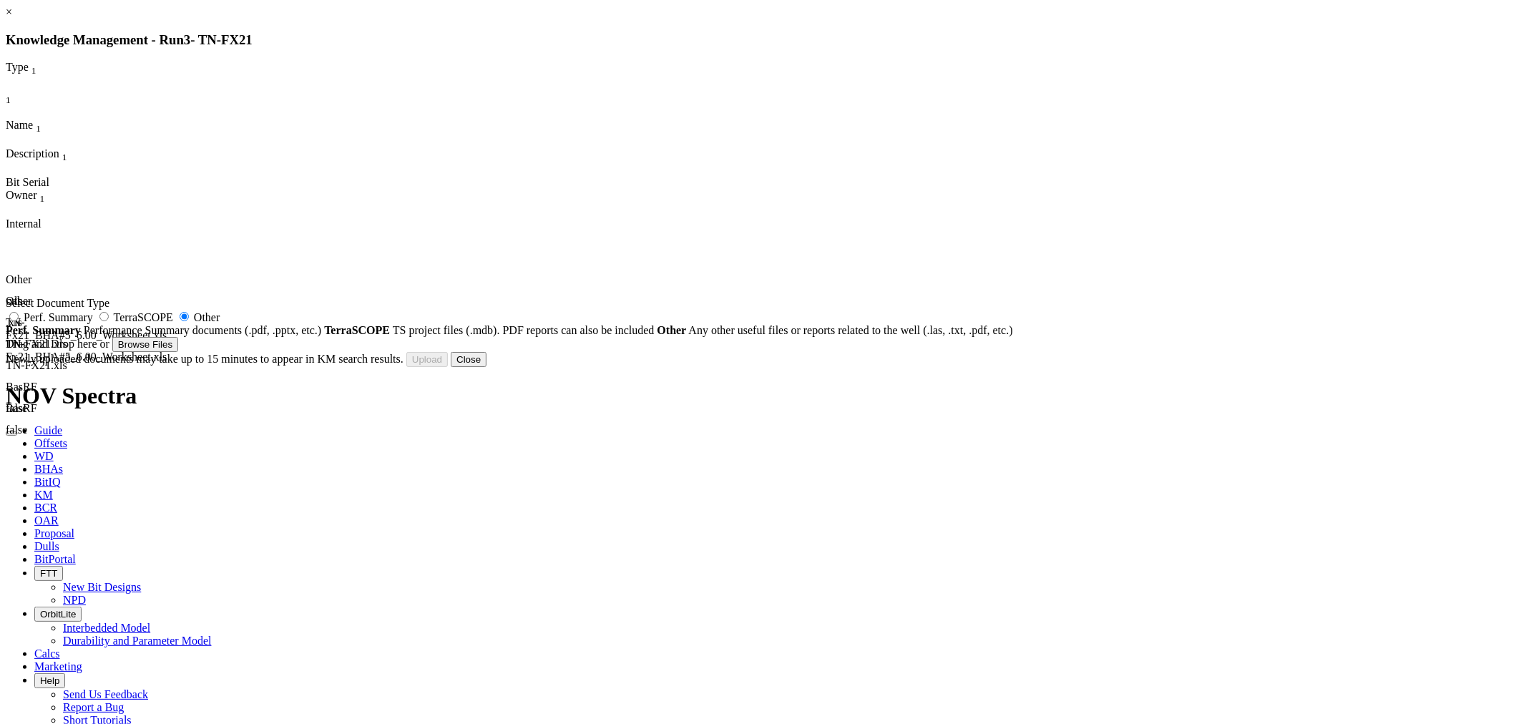
type input "TN-Fx21_6.00_DSR613M-C2_125806_RAISIS.xls"
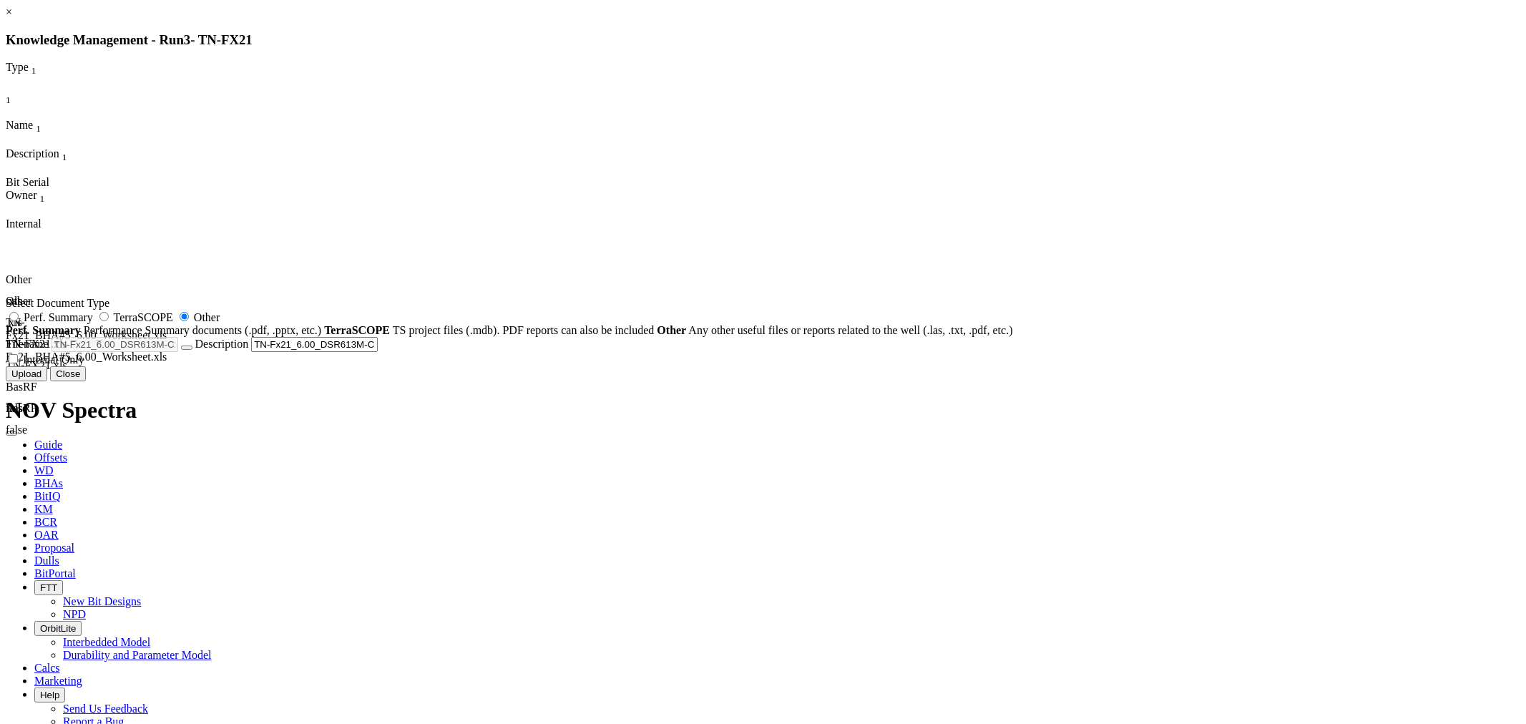
click at [47, 381] on button "Upload" at bounding box center [27, 373] width 42 height 15
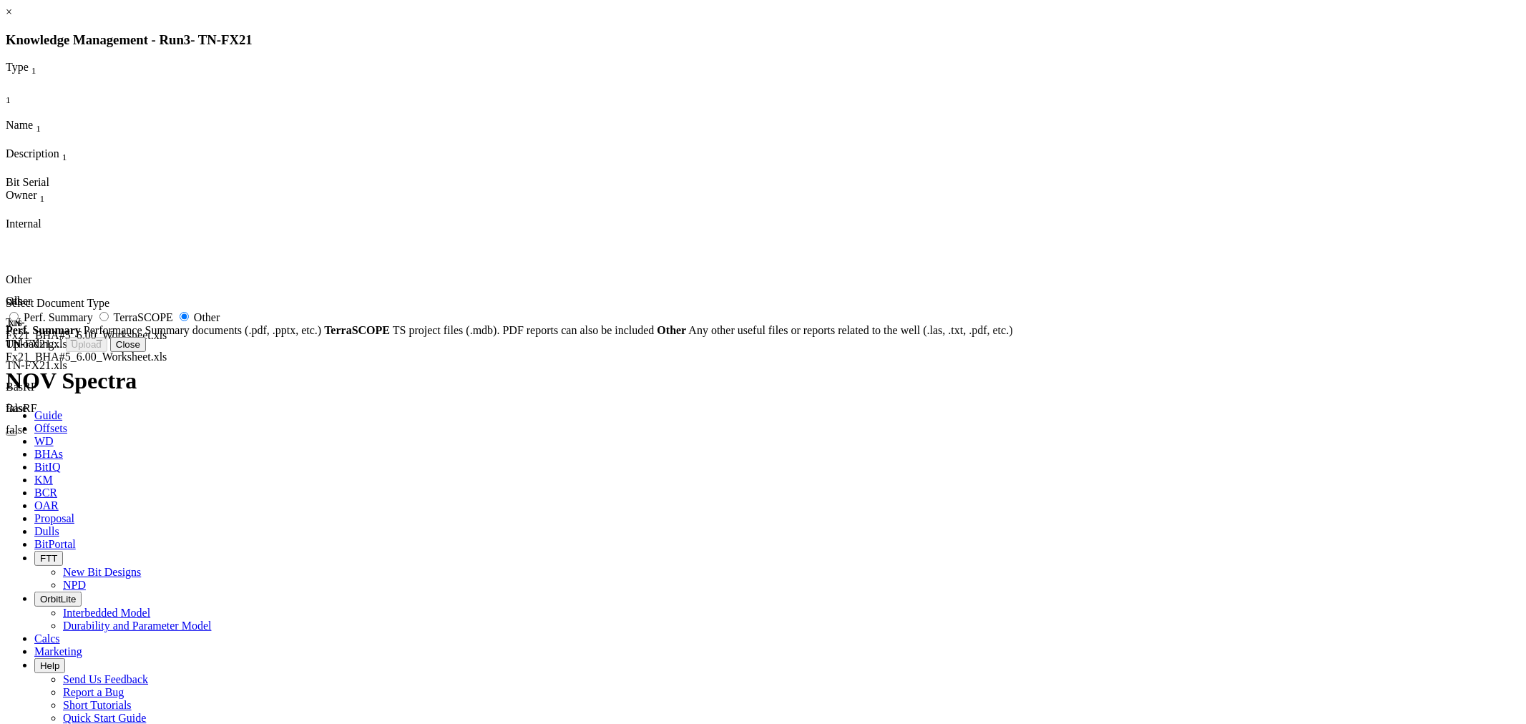
radio input "false"
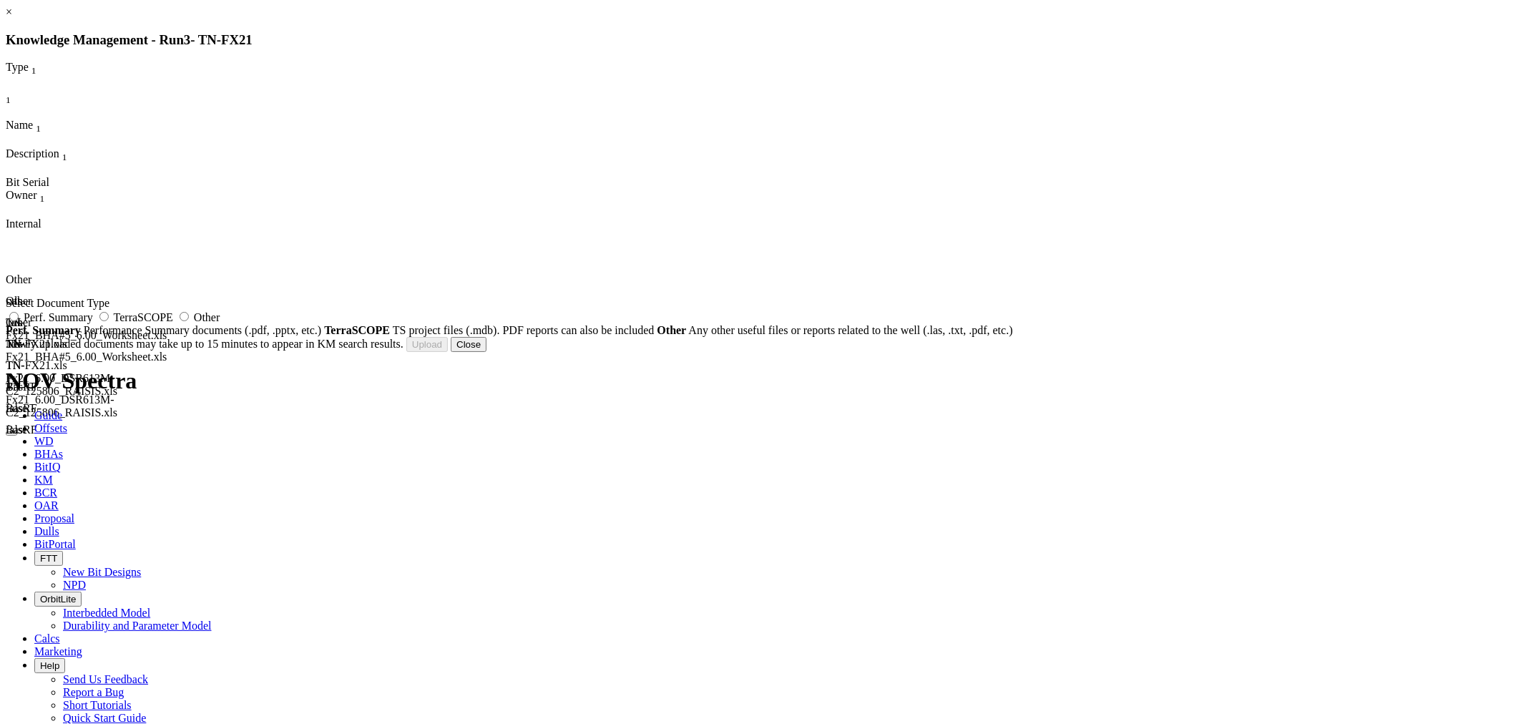
click at [487, 352] on button "Close" at bounding box center [469, 344] width 36 height 15
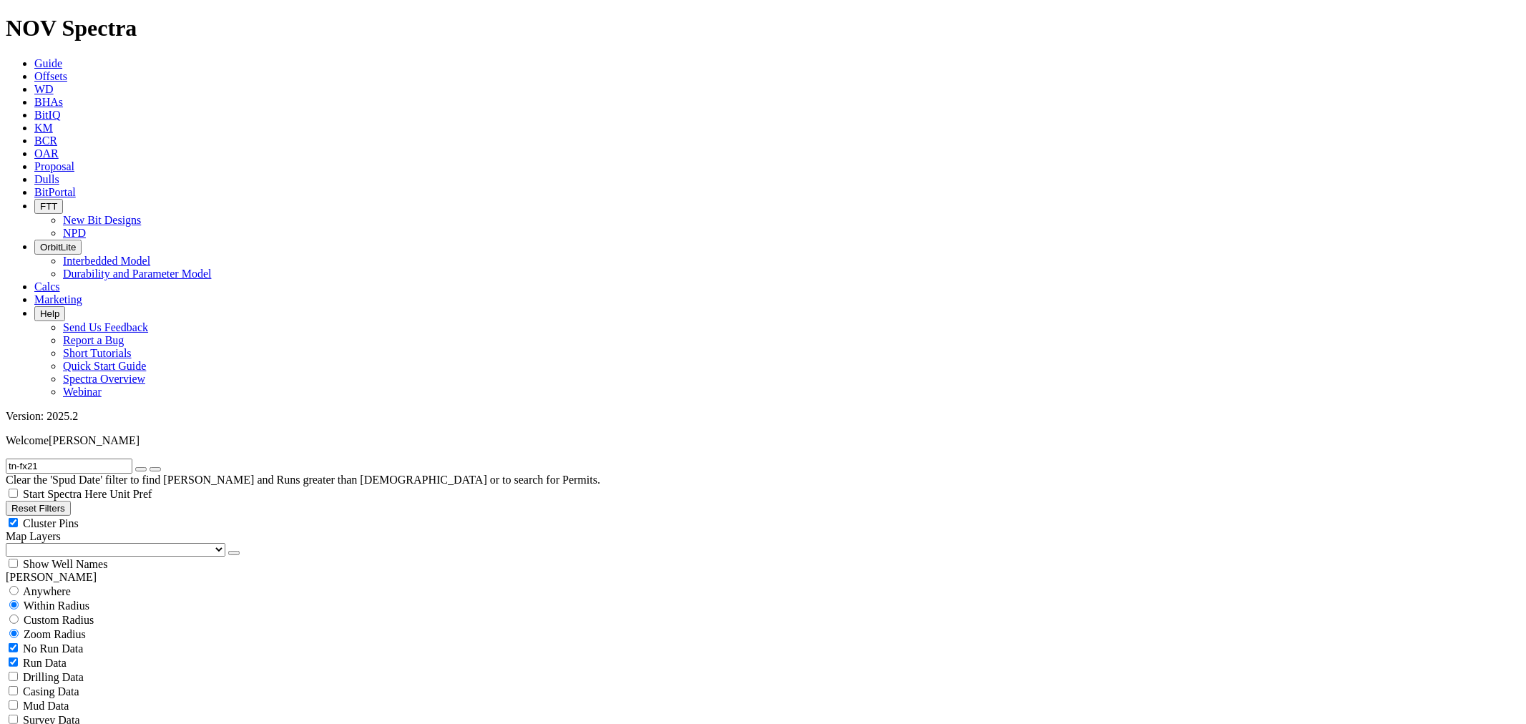
click at [65, 459] on input "tn-fx21" at bounding box center [69, 466] width 127 height 15
drag, startPoint x: 109, startPoint y: 59, endPoint x: 0, endPoint y: 55, distance: 108.8
click at [6, 459] on form "tn-fx21" at bounding box center [763, 466] width 1515 height 15
paste input "TN-E30"
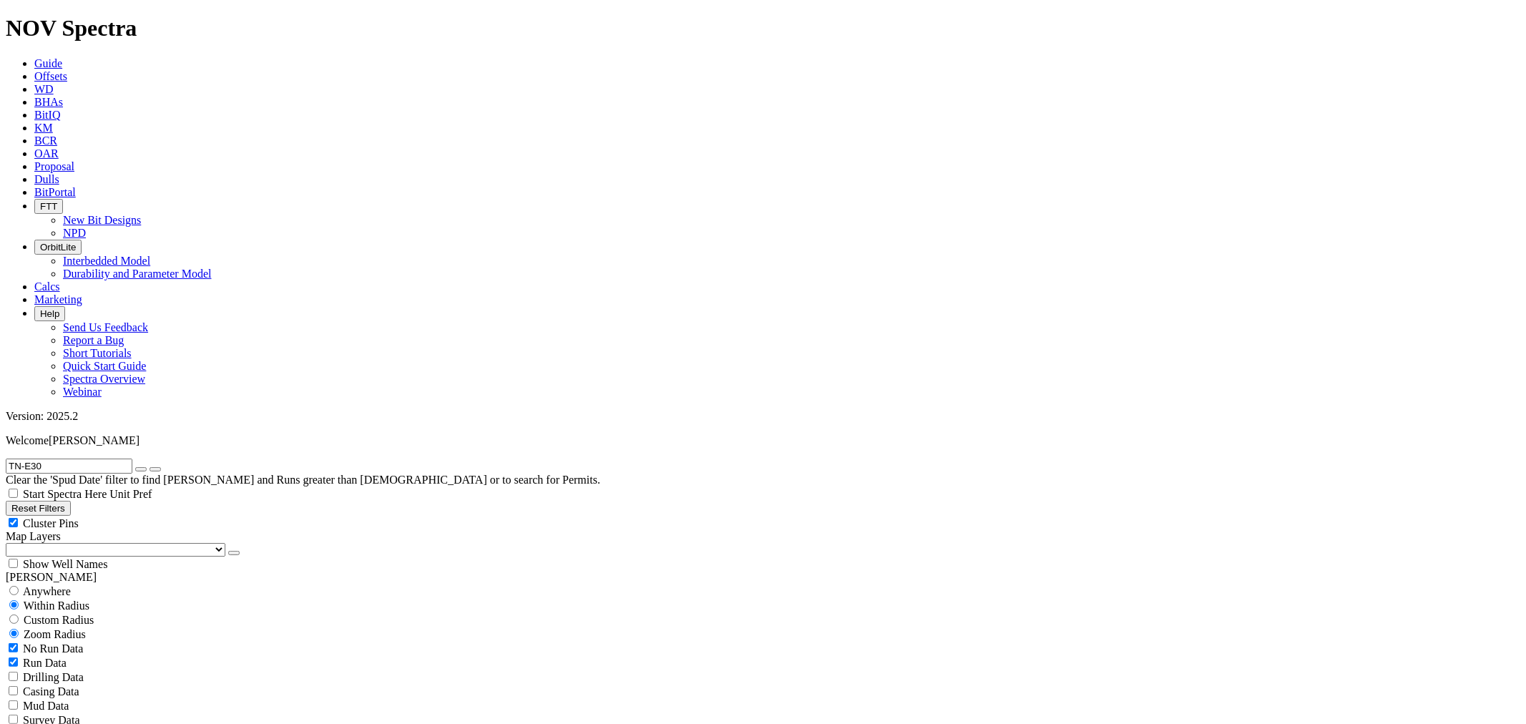
type input "TN-E30"
click at [161, 467] on button "submit" at bounding box center [155, 469] width 11 height 4
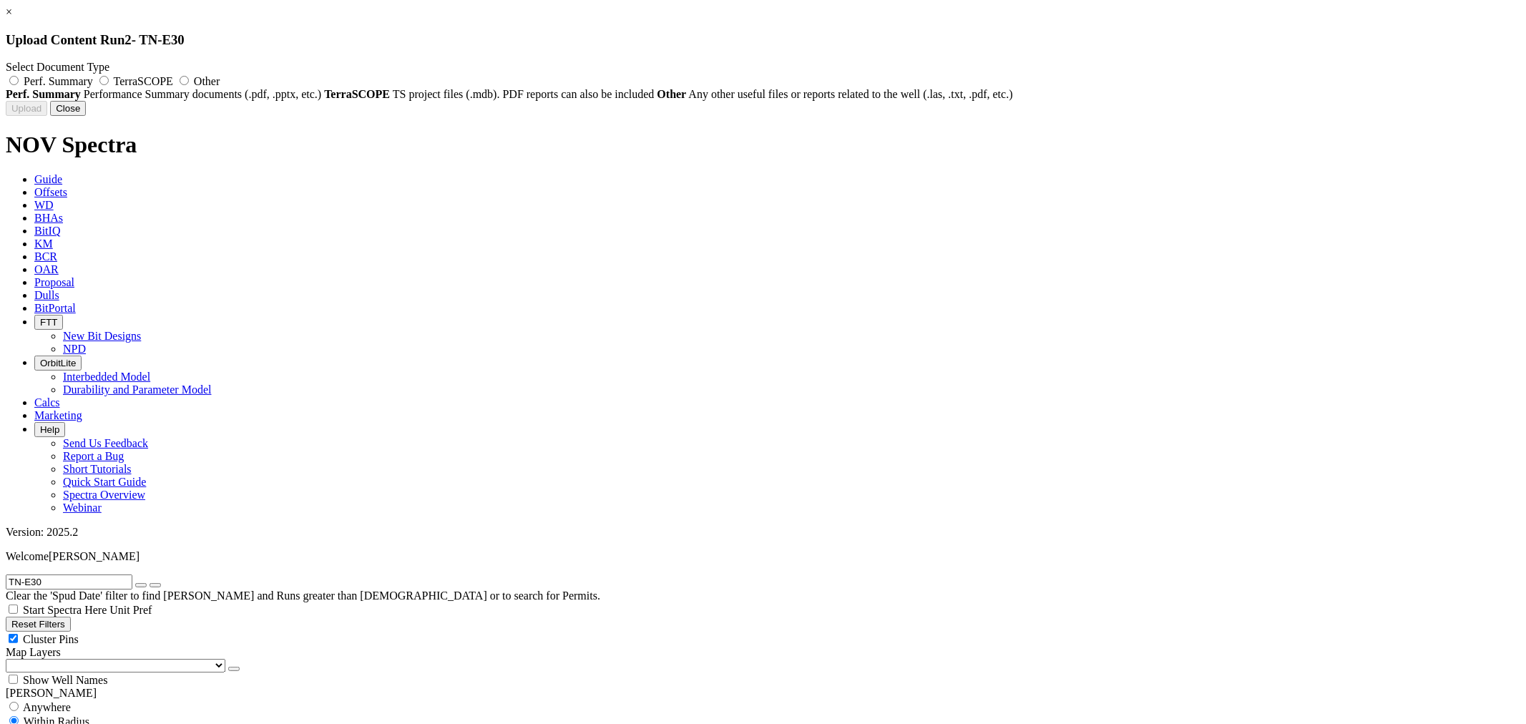
click at [220, 75] on label "Other" at bounding box center [198, 81] width 44 height 12
click at [189, 76] on input "Other" at bounding box center [184, 80] width 9 height 9
radio input "true"
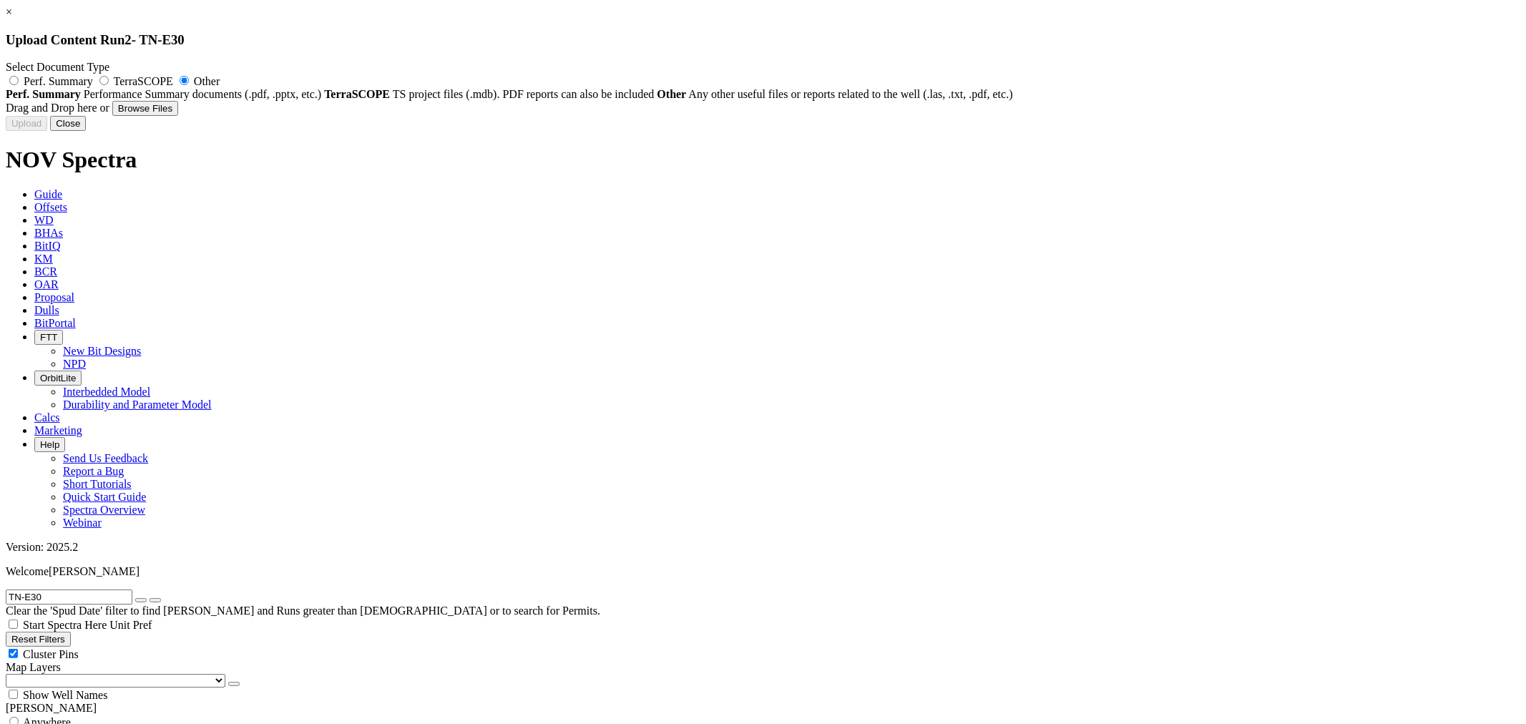
type input "CMT.pdf"
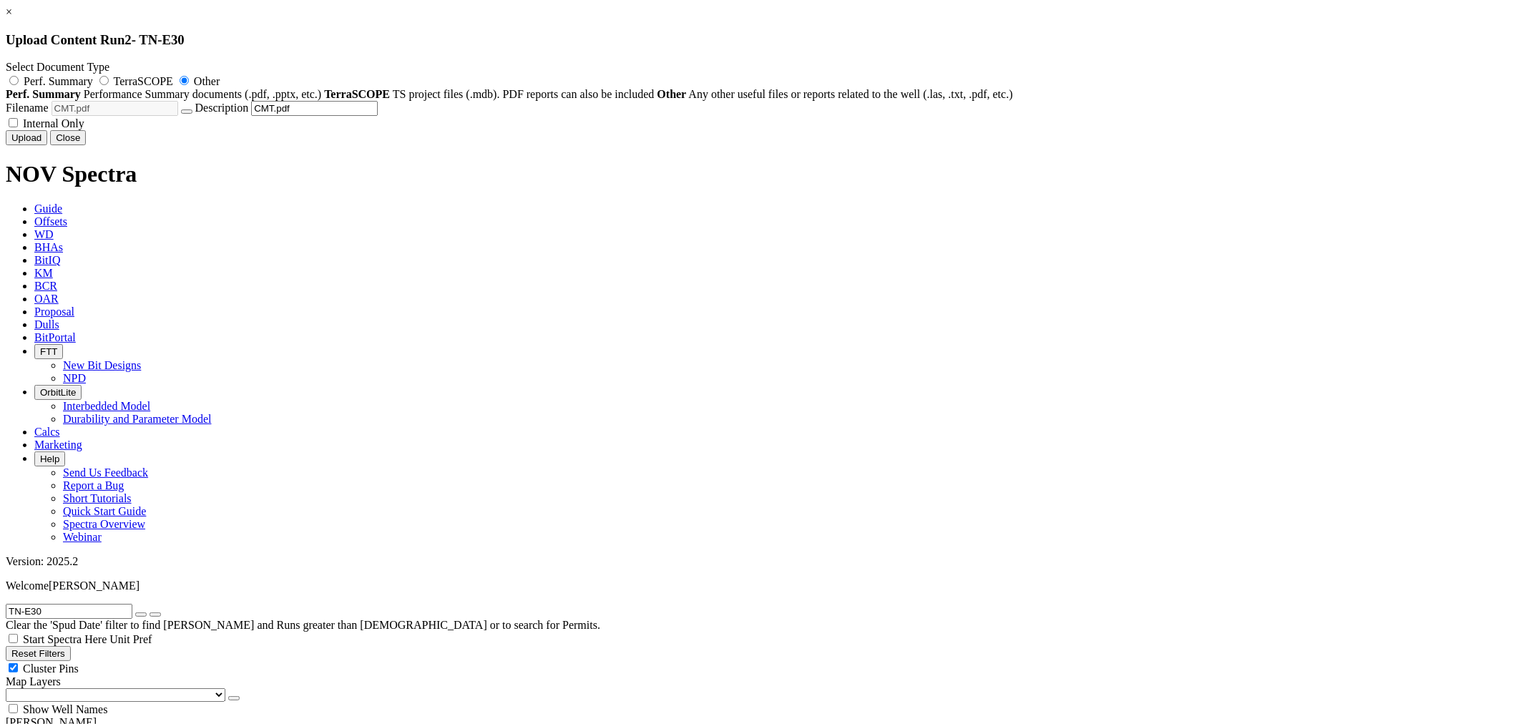
click at [47, 145] on button "Upload" at bounding box center [27, 137] width 42 height 15
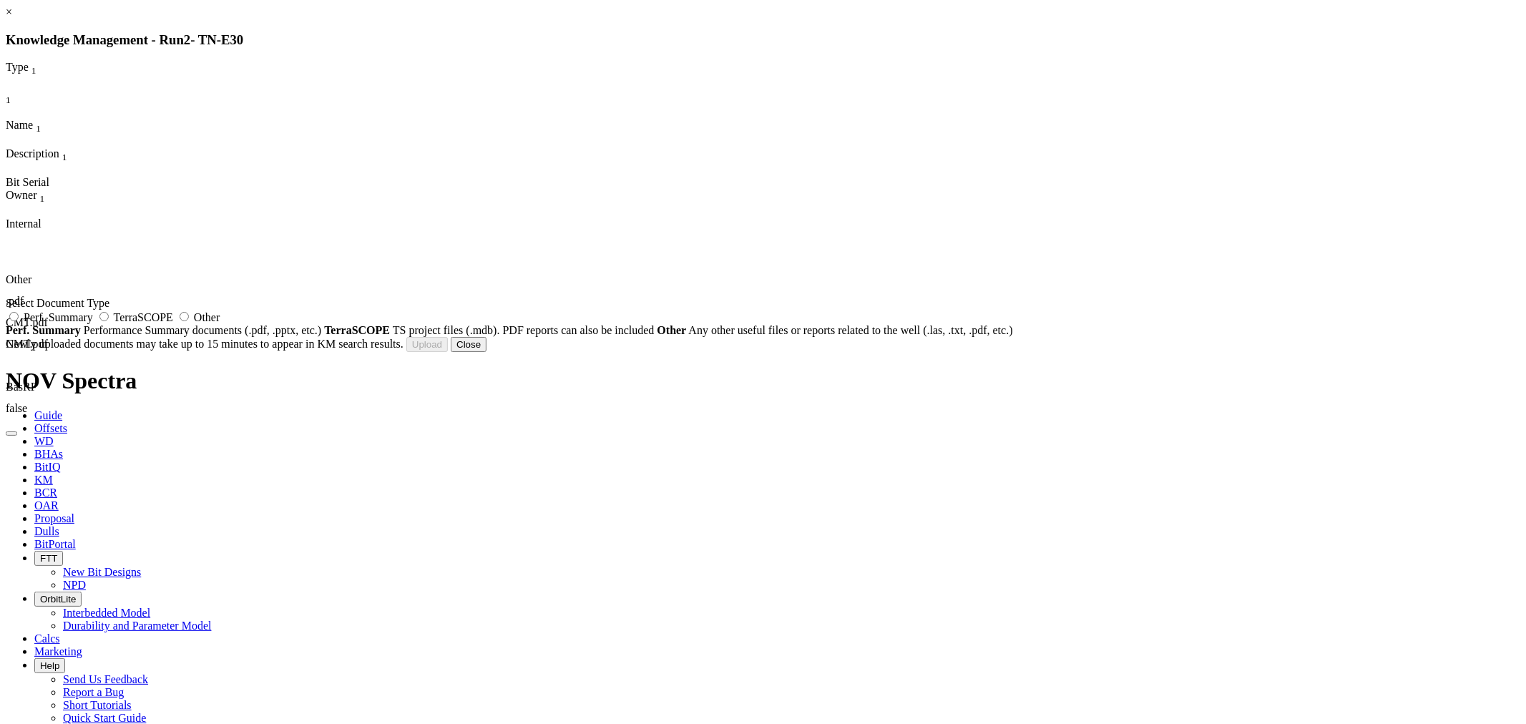
click at [220, 323] on span "Other" at bounding box center [207, 317] width 26 height 12
click at [189, 321] on input "Other" at bounding box center [184, 316] width 9 height 9
radio input "true"
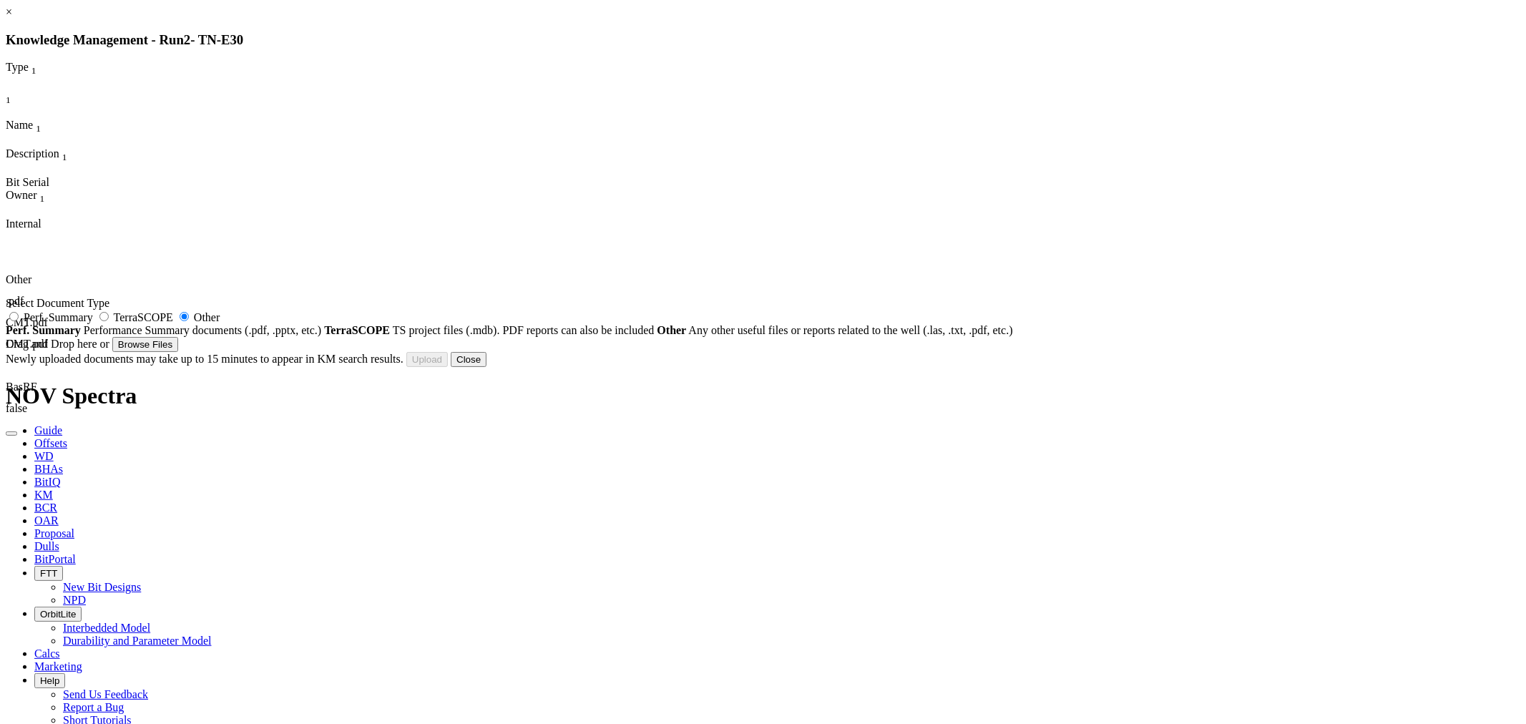
type input "TN-C26_DRL_TD.xls"
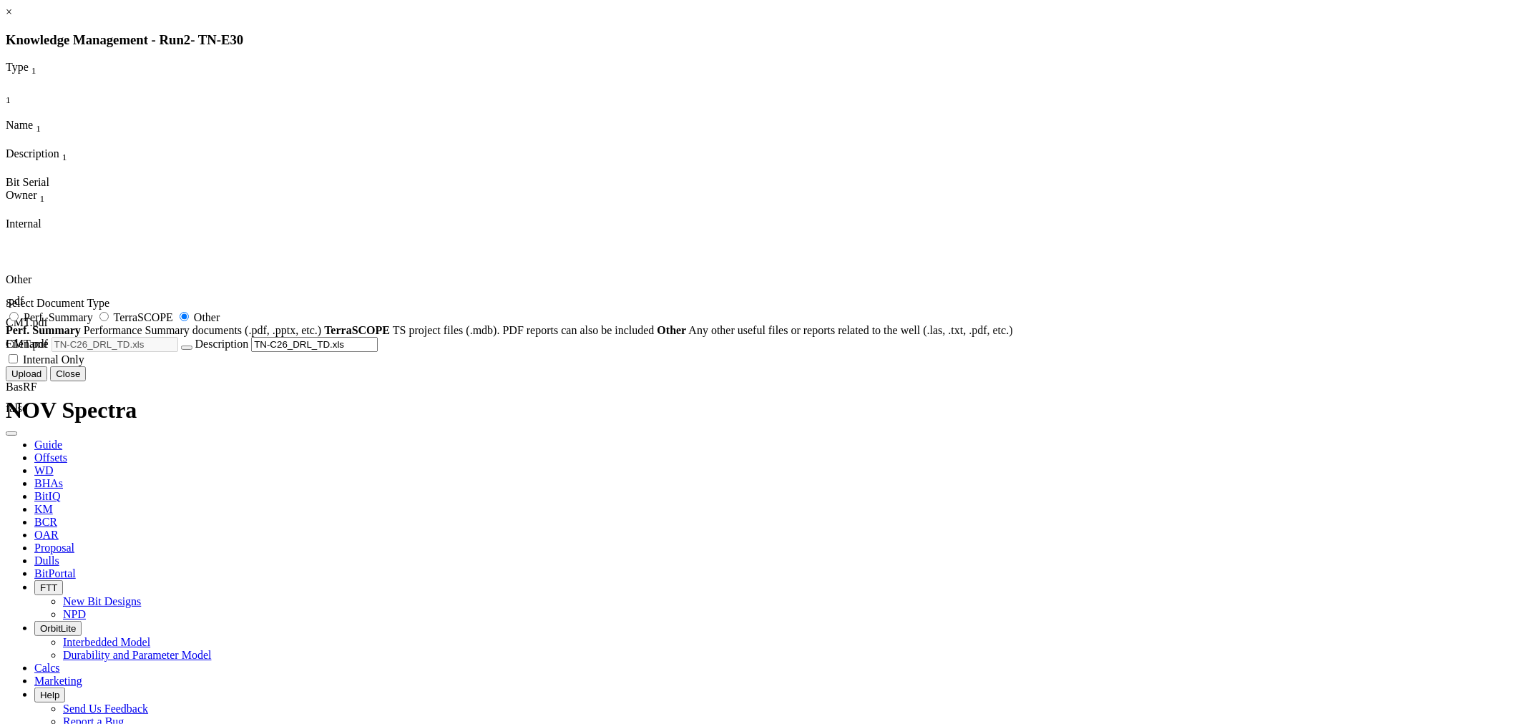
click at [47, 381] on button "Upload" at bounding box center [27, 373] width 42 height 15
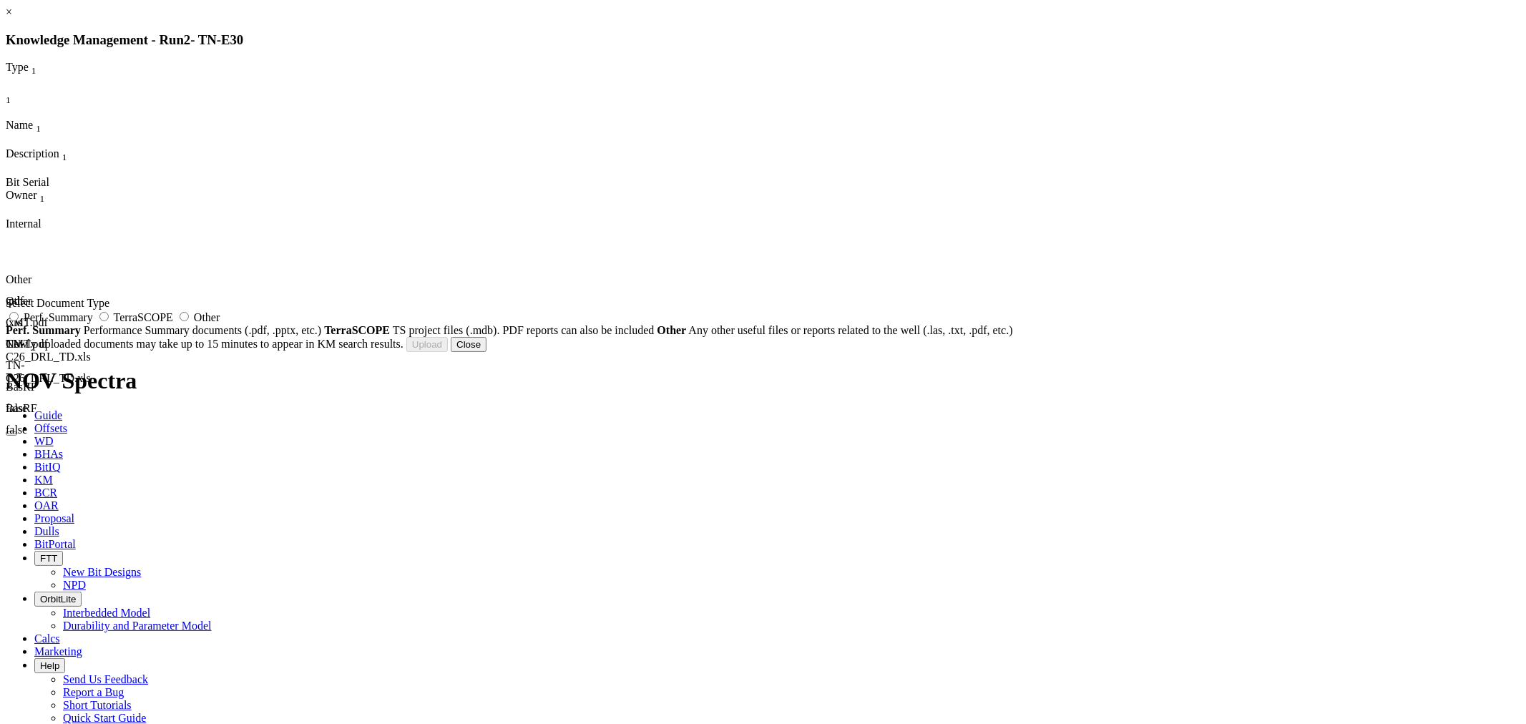
click at [220, 323] on span "Other" at bounding box center [207, 317] width 26 height 12
click at [189, 321] on input "Other" at bounding box center [184, 316] width 9 height 9
radio input "true"
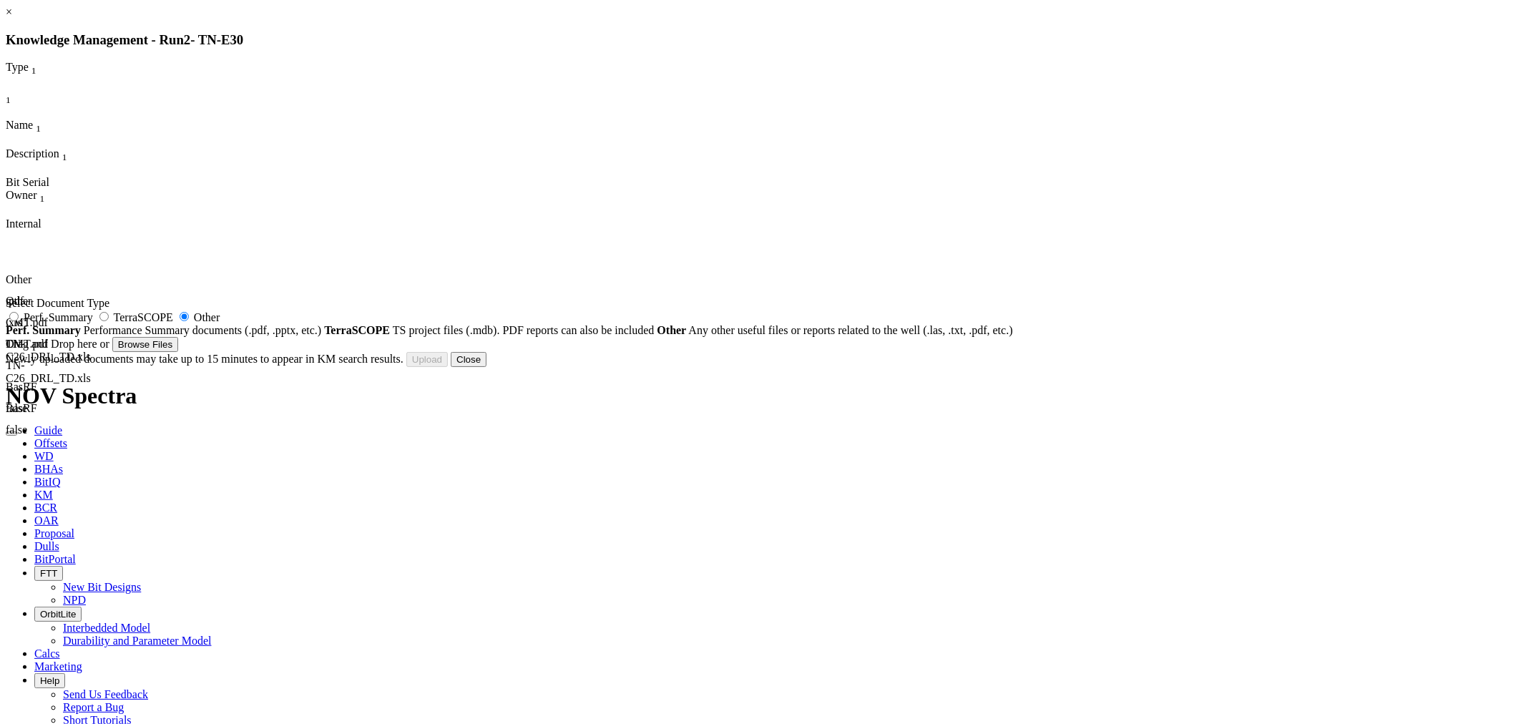
type input "TN-E30 Bit Data 8500_RSR516M-B3_124841_YANI.xls"
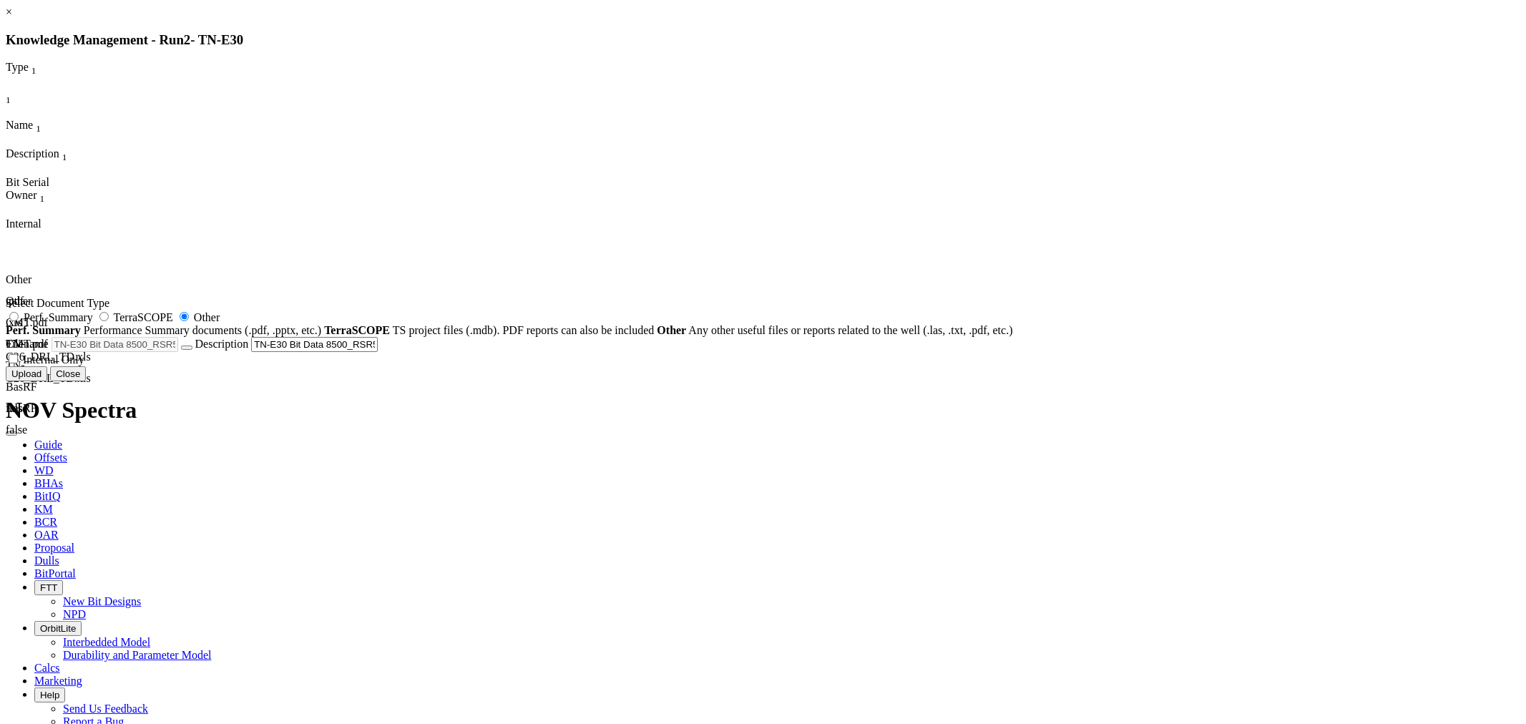
click at [47, 381] on button "Upload" at bounding box center [27, 373] width 42 height 15
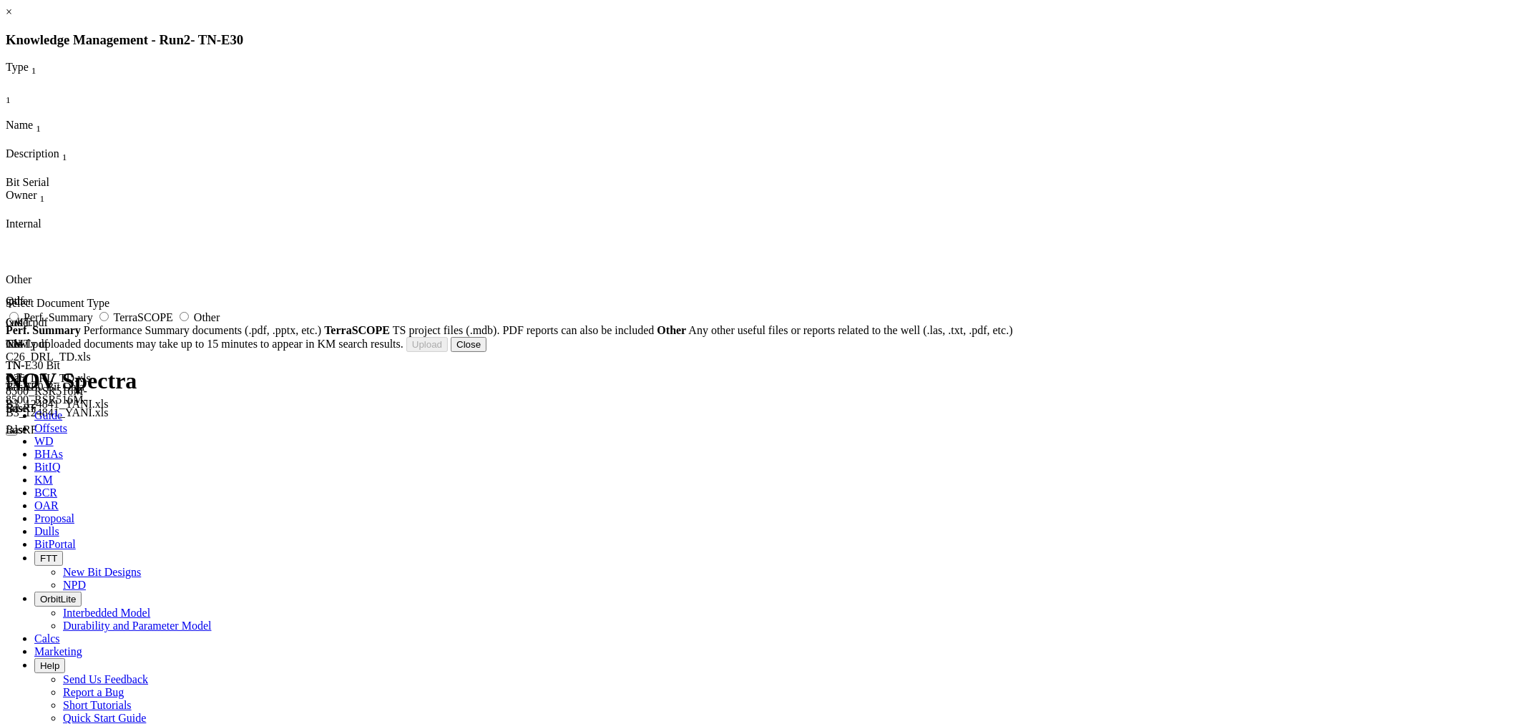
click at [220, 323] on span "Other" at bounding box center [207, 317] width 26 height 12
click at [189, 321] on input "Other" at bounding box center [184, 316] width 9 height 9
radio input "true"
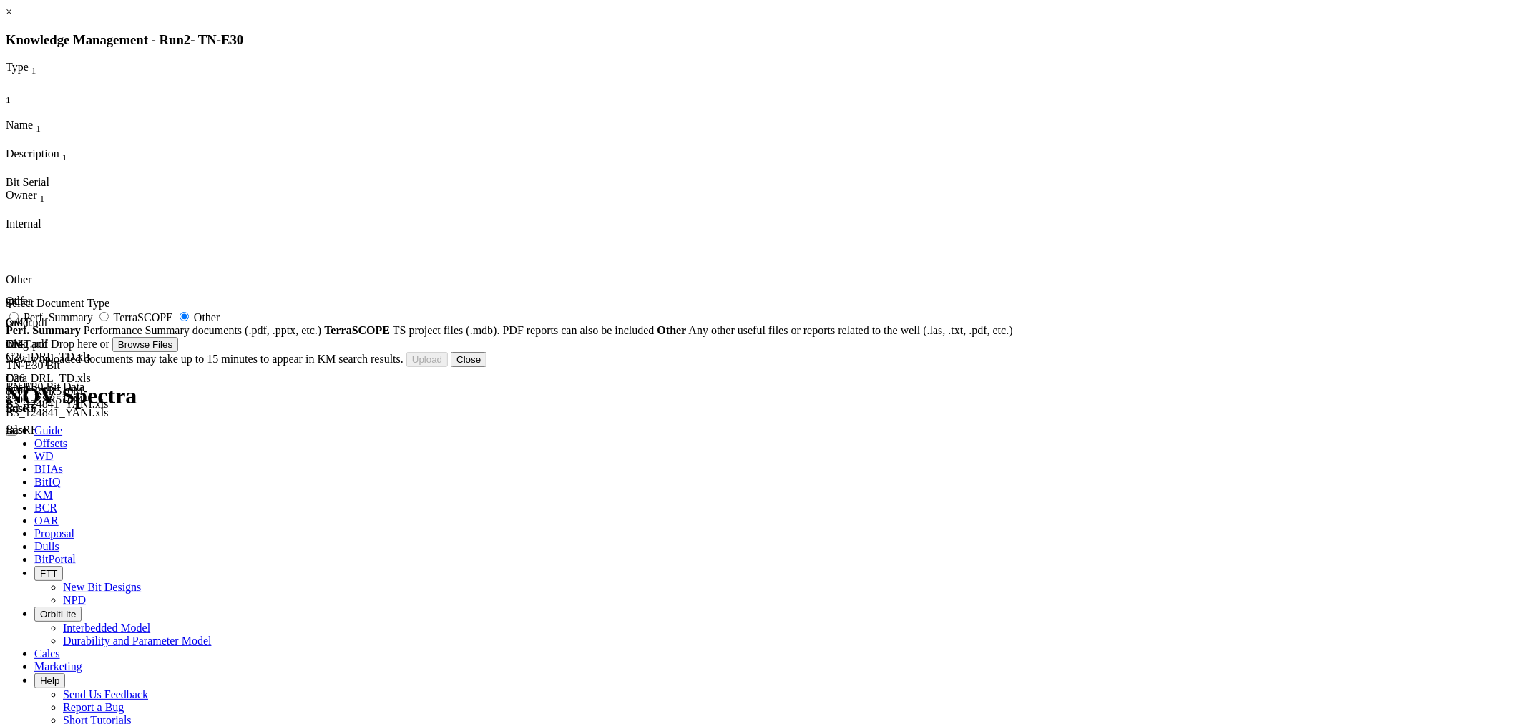
type input "TN-E30_BHA#2_8.5''_Worksheet.xls"
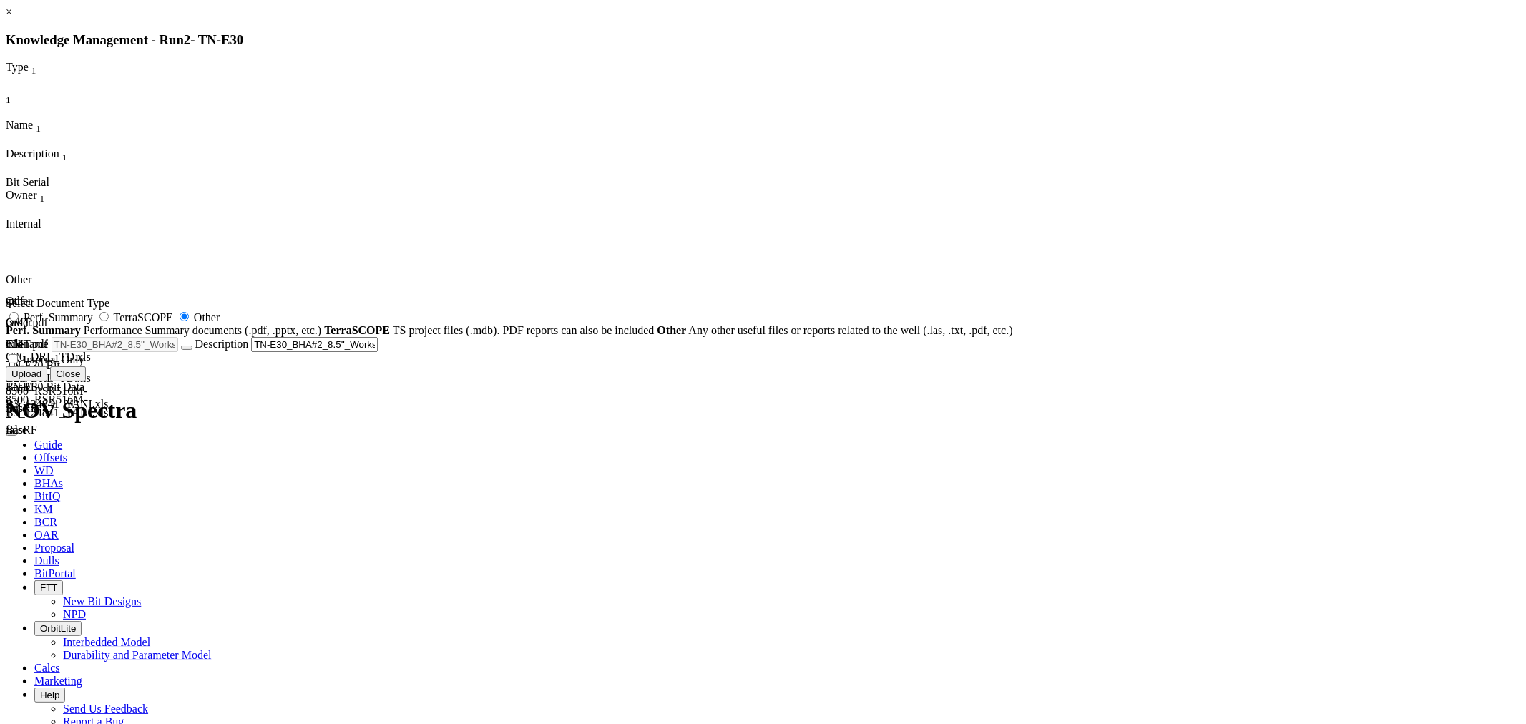
click at [47, 381] on button "Upload" at bounding box center [27, 373] width 42 height 15
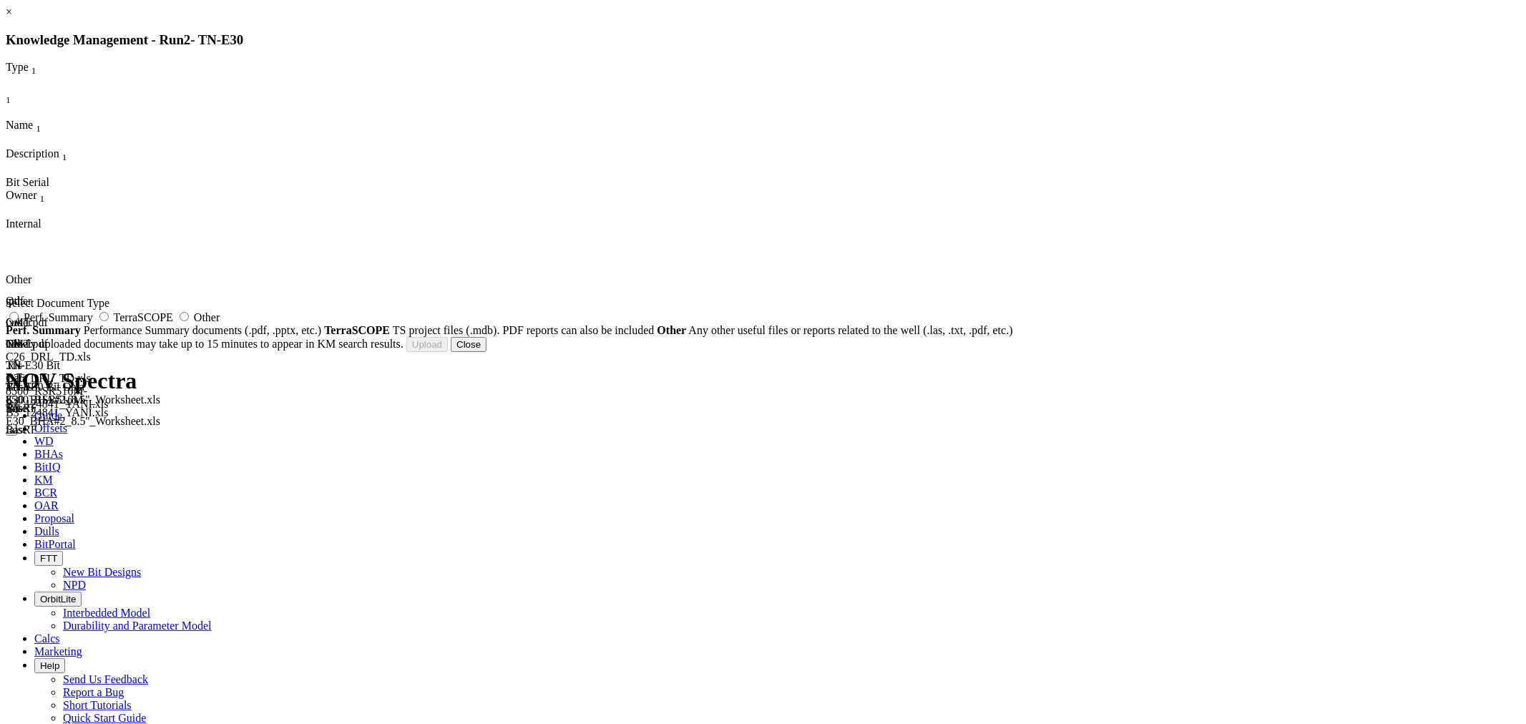
click at [220, 323] on span "Other" at bounding box center [207, 317] width 26 height 12
click at [189, 321] on input "Other" at bounding box center [184, 316] width 9 height 9
radio input "true"
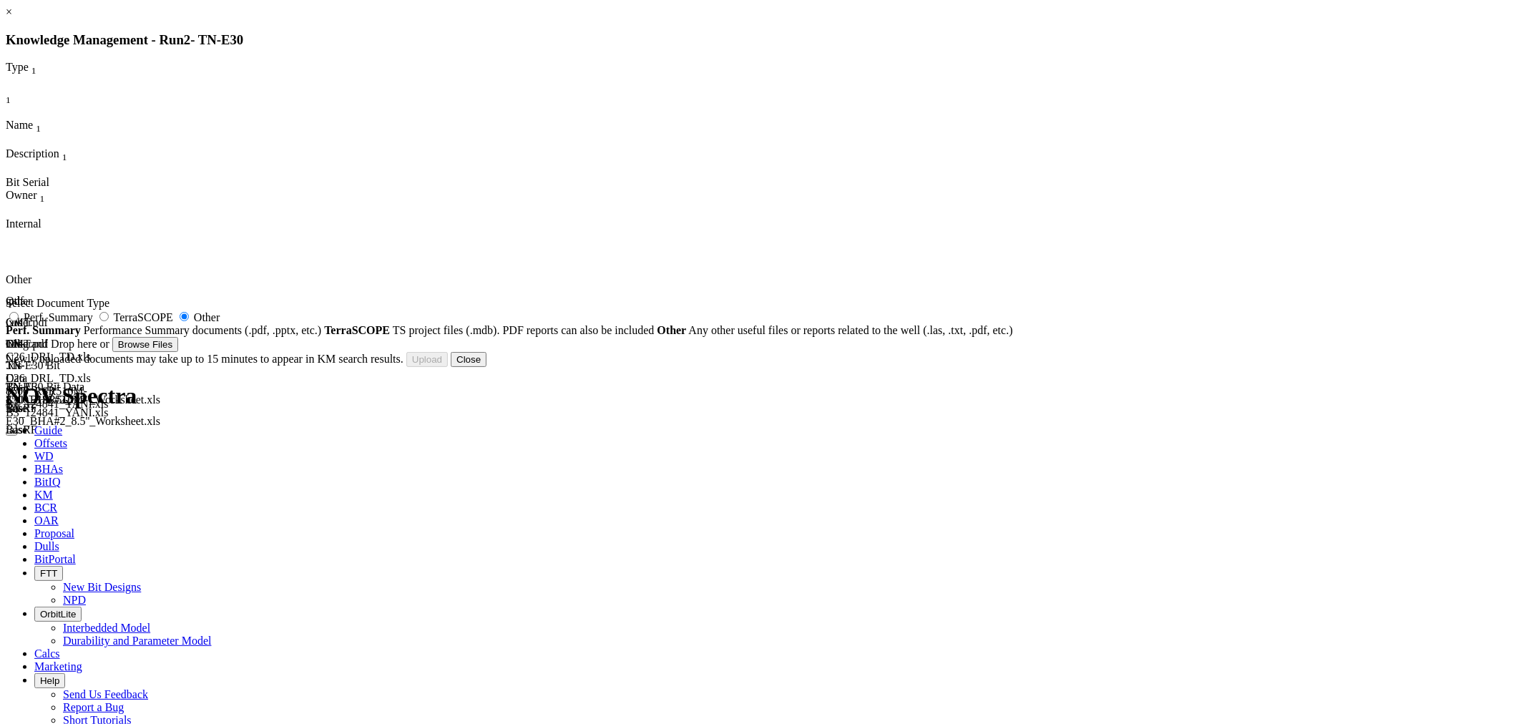
type input "TN-E30_DRL_TD.xls"
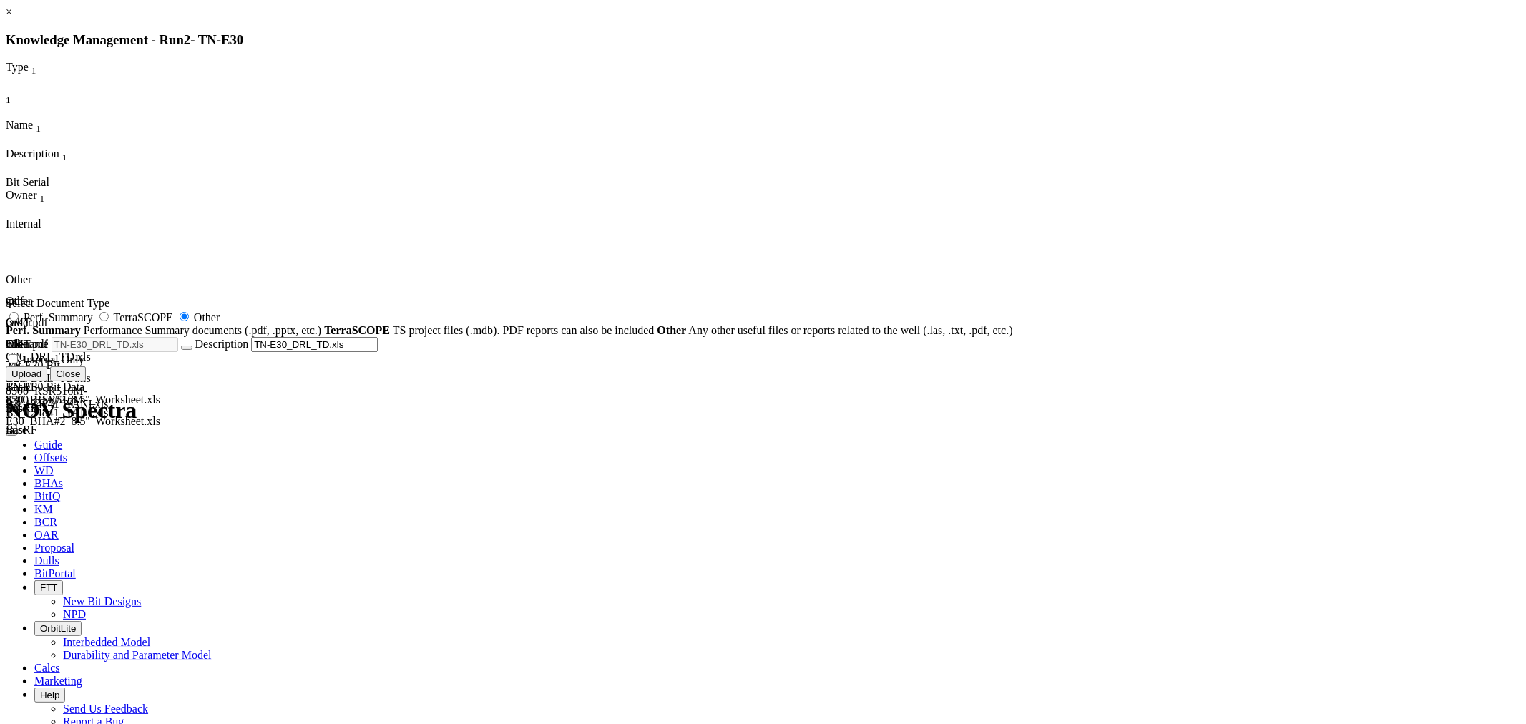
click at [47, 381] on button "Upload" at bounding box center [27, 373] width 42 height 15
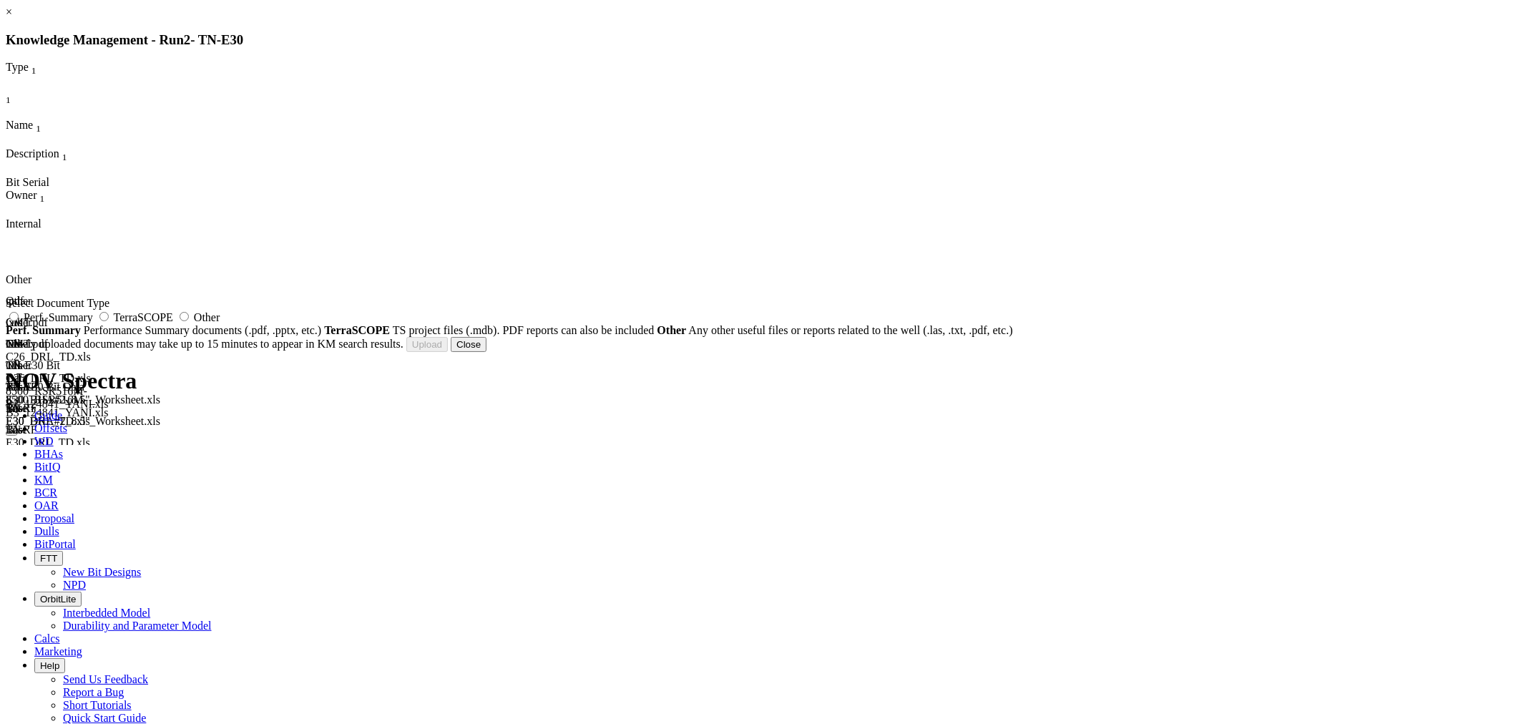
click at [220, 323] on span "Other" at bounding box center [207, 317] width 26 height 12
click at [189, 321] on input "Other" at bounding box center [184, 316] width 9 height 9
radio input "true"
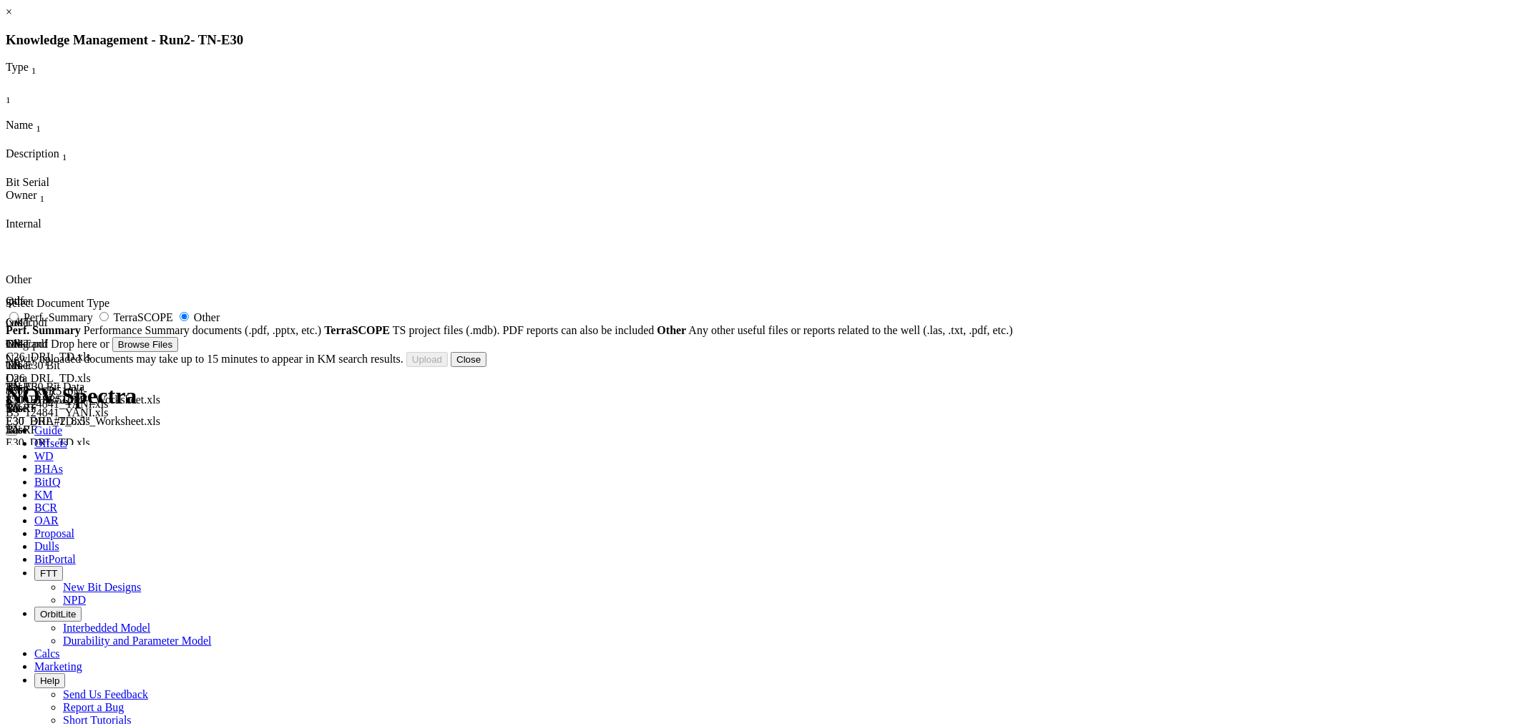
click at [650, 315] on div "Select Document Type Perf. Summary TerraSCOPE Other Perf. Summary Performance S…" at bounding box center [763, 317] width 1515 height 40
click at [673, 316] on div "Select Document Type Perf. Summary TerraSCOPE Other Perf. Summary Performance S…" at bounding box center [763, 317] width 1515 height 40
click at [93, 323] on span "Perf. Summary" at bounding box center [58, 317] width 69 height 12
click at [19, 321] on input "Perf. Summary" at bounding box center [13, 316] width 9 height 9
radio input "true"
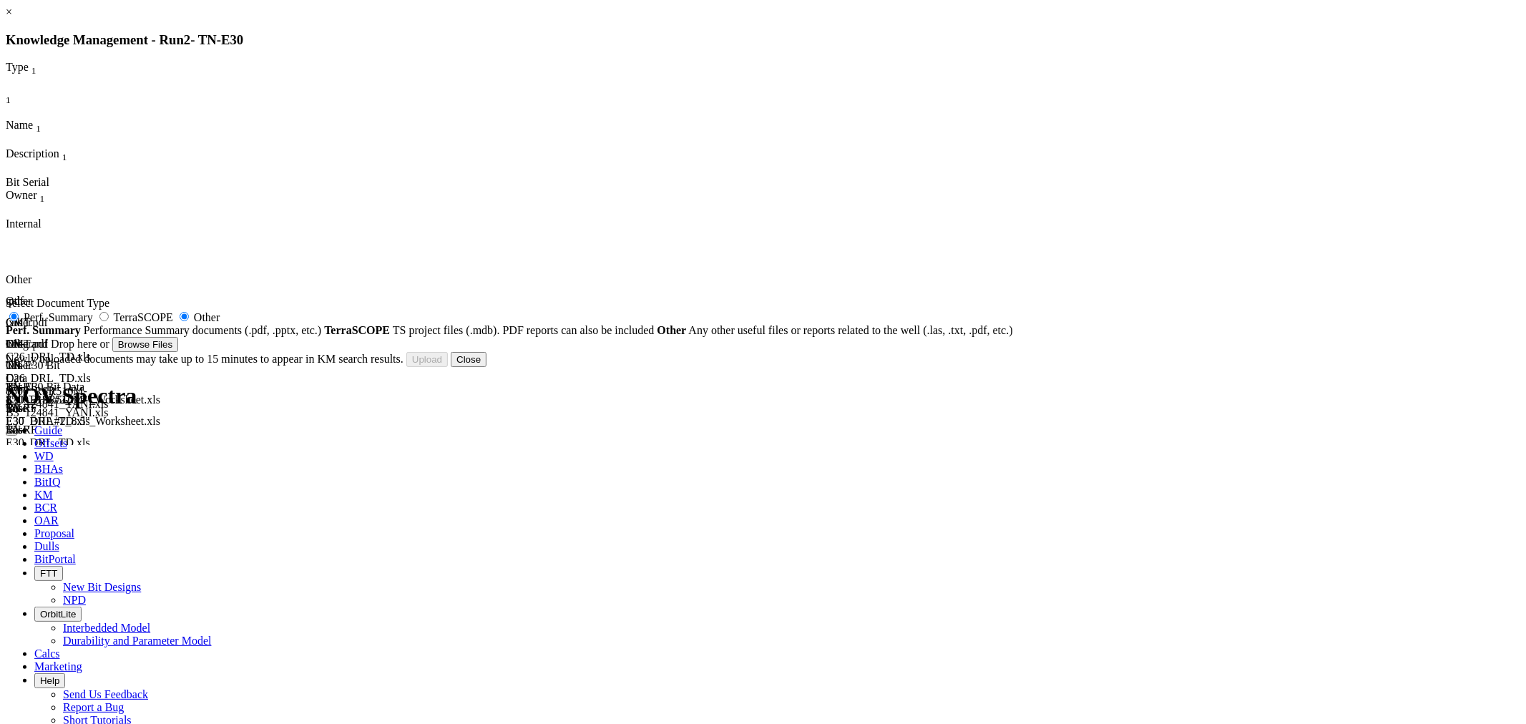
radio input "false"
type input "TN-E30_RSR516M-B3_124841_YANI_RUN REPORT.xls"
type input "124841"
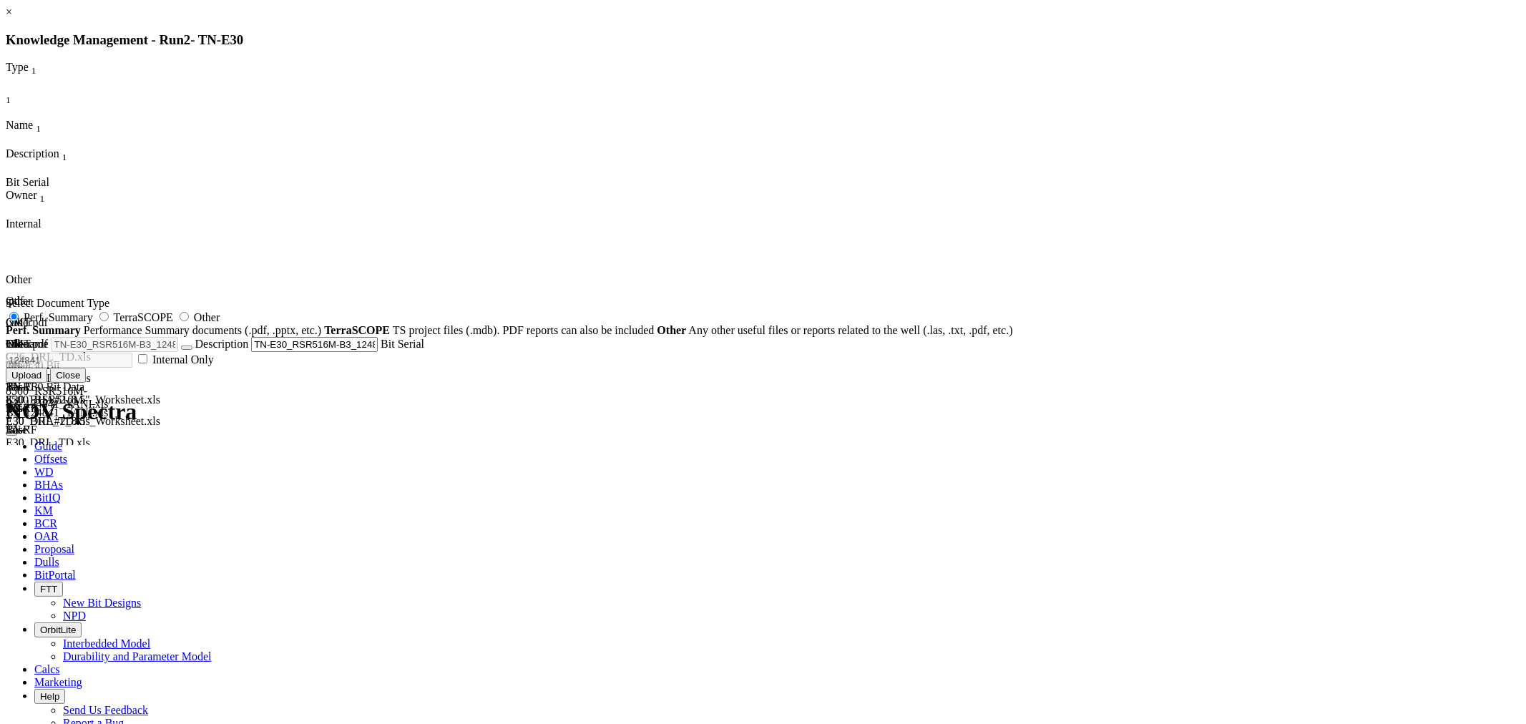
click at [47, 383] on button "Upload" at bounding box center [27, 375] width 42 height 15
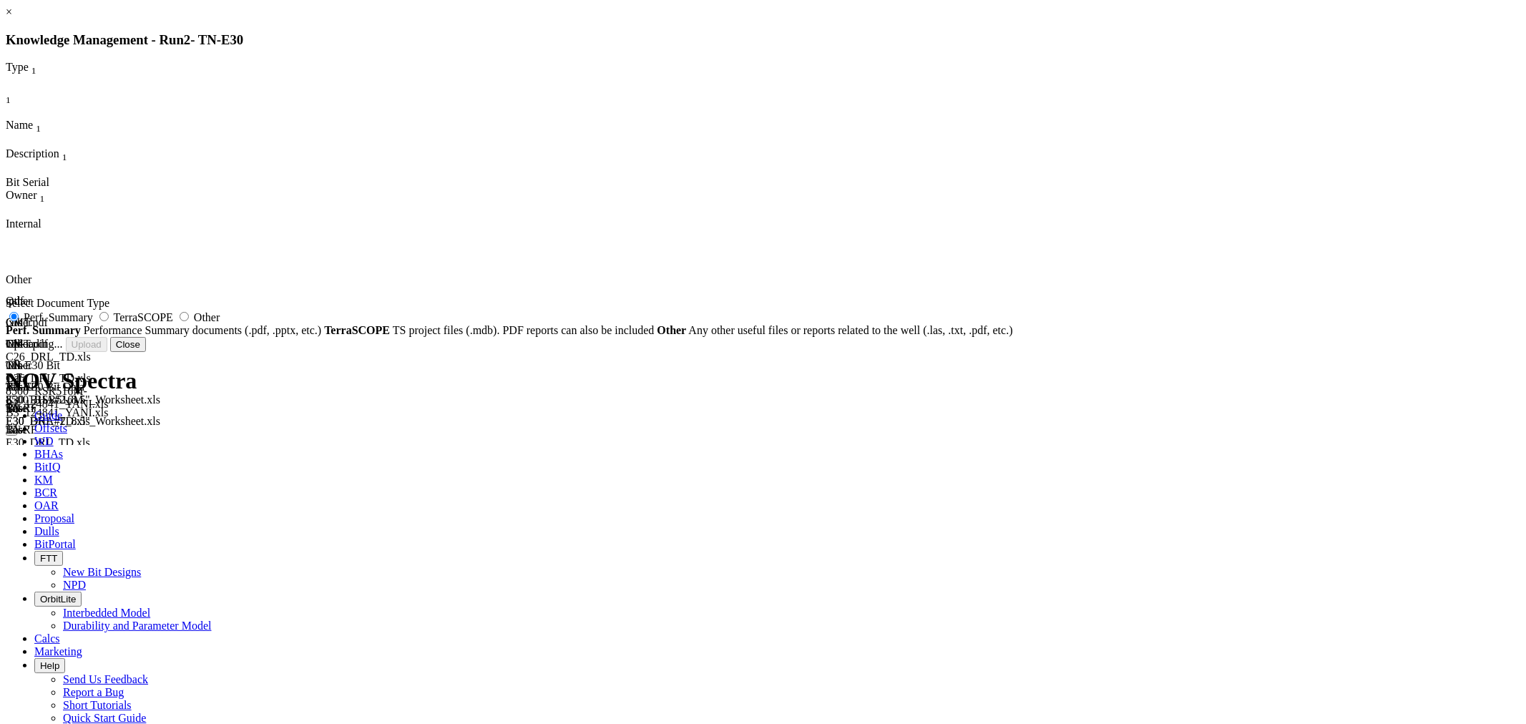
radio input "false"
click at [220, 323] on span "Other" at bounding box center [207, 317] width 26 height 12
click at [189, 321] on input "Other" at bounding box center [184, 316] width 9 height 9
radio input "true"
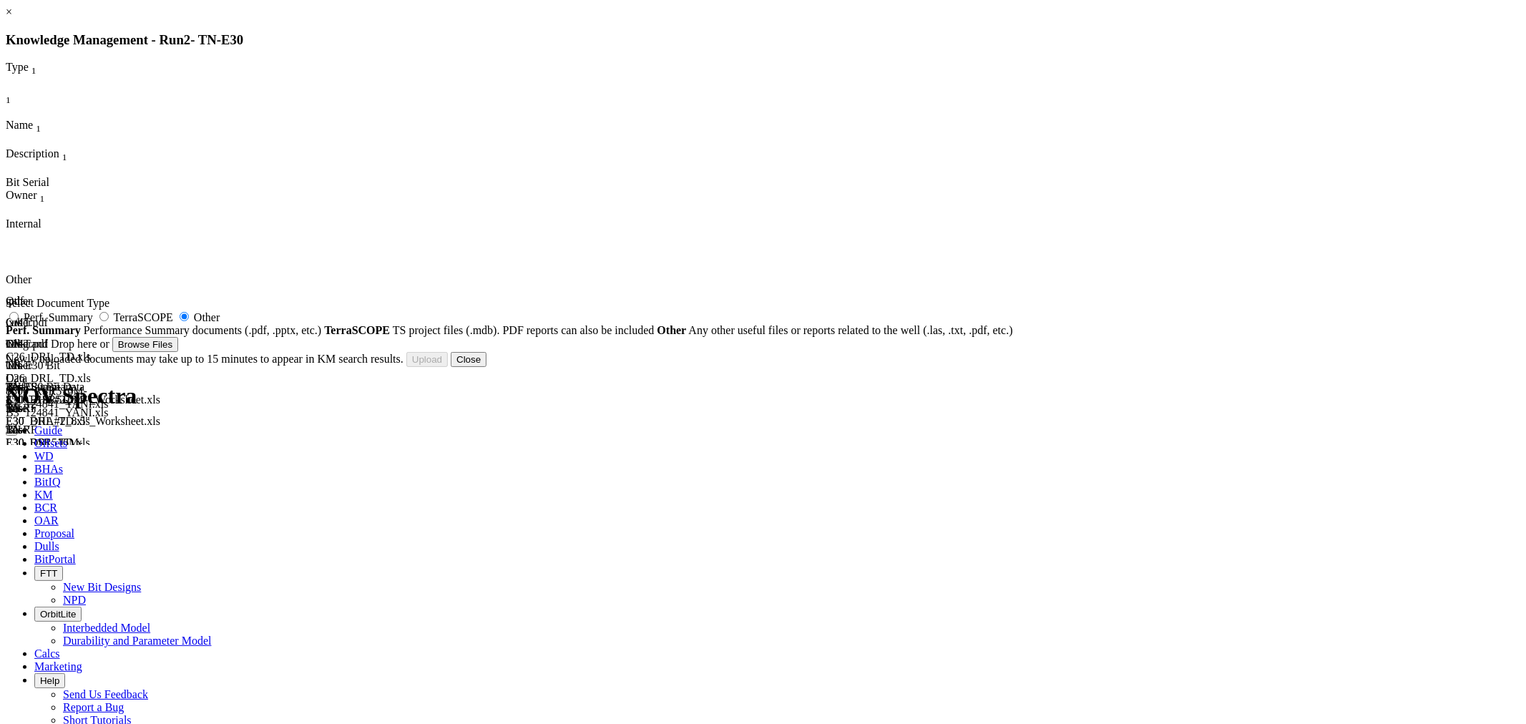
type input "CIMG3469.JPG"
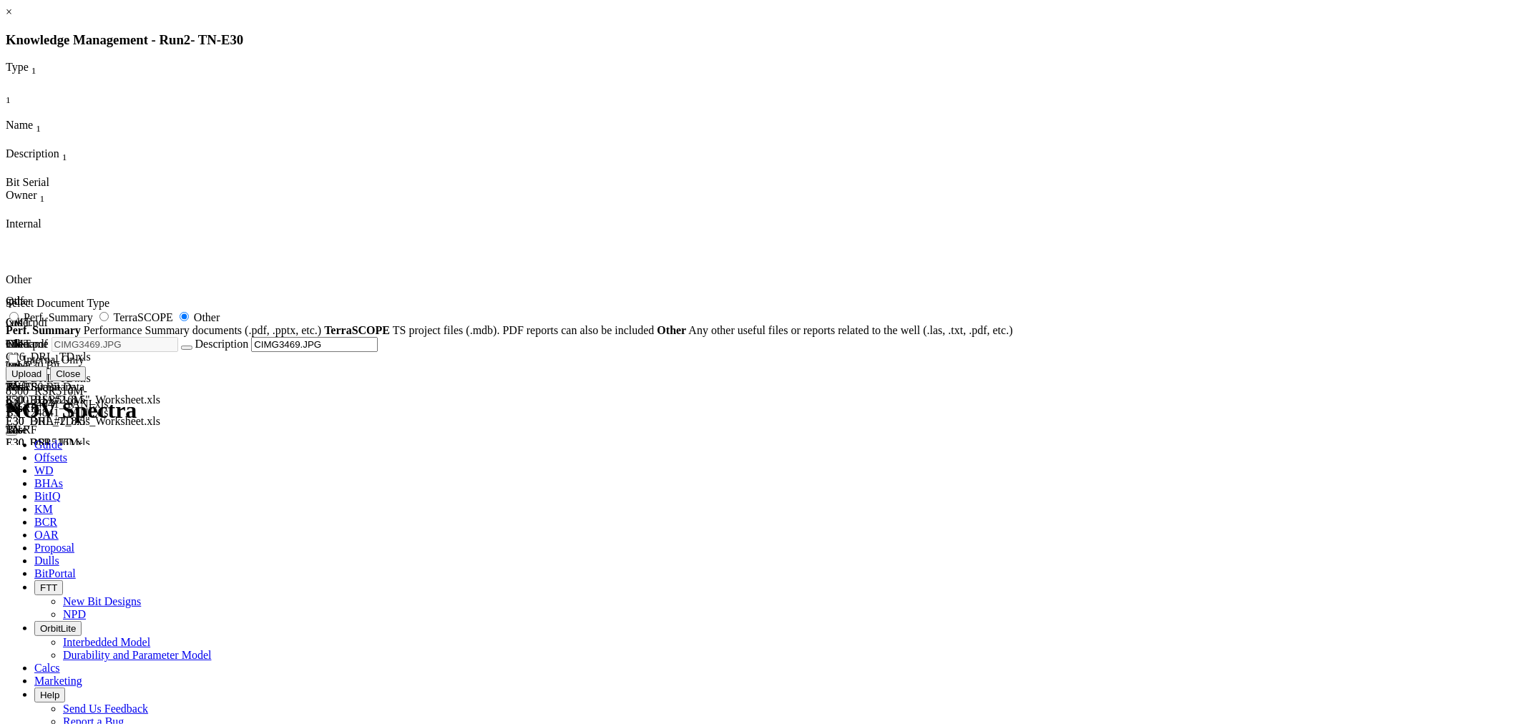
click at [954, 381] on div "Uploading... Newly uploaded documents may take up to 15 minutes to appear in KM…" at bounding box center [763, 373] width 1515 height 15
click at [47, 381] on button "Upload" at bounding box center [27, 373] width 42 height 15
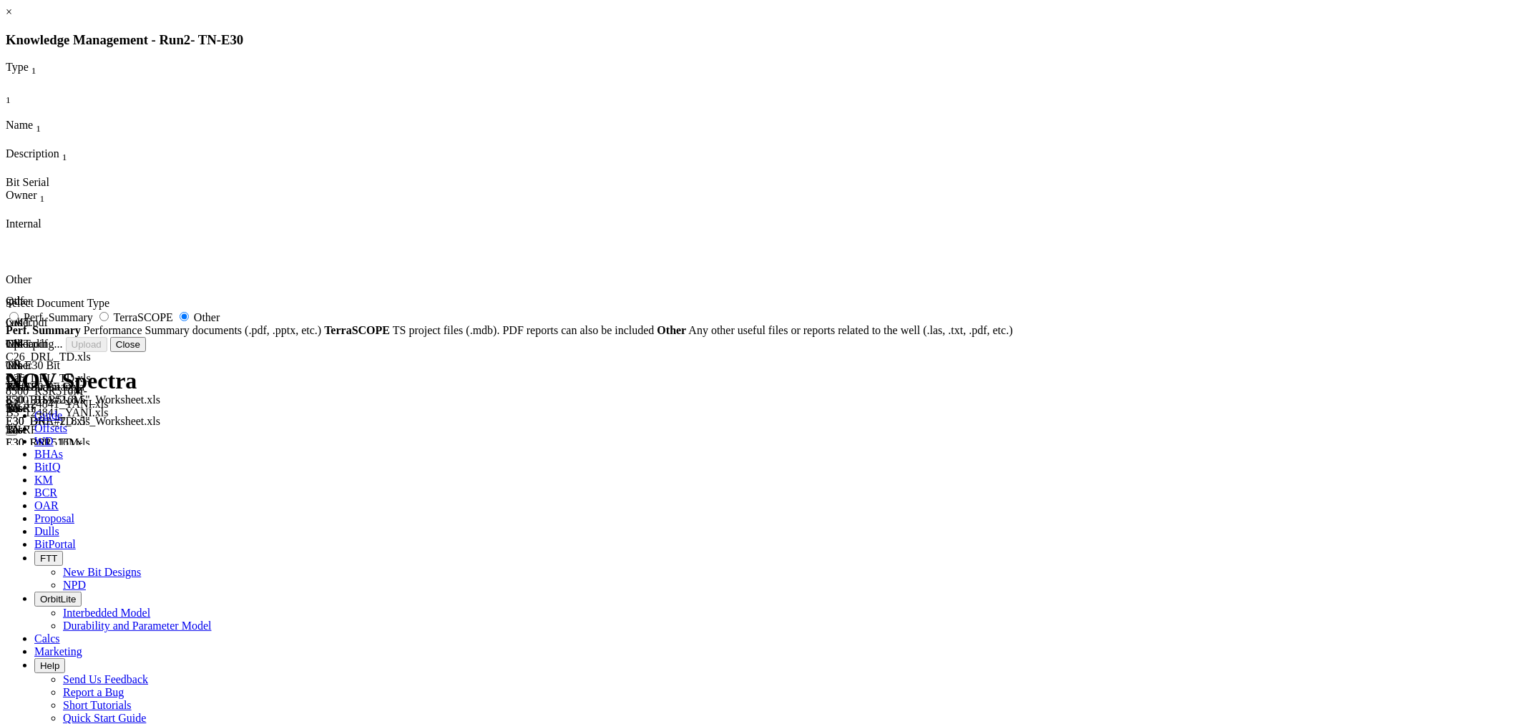
radio input "false"
click at [176, 323] on label "TerraSCOPE" at bounding box center [136, 317] width 80 height 12
click at [109, 321] on input "TerraSCOPE" at bounding box center [103, 316] width 9 height 9
radio input "true"
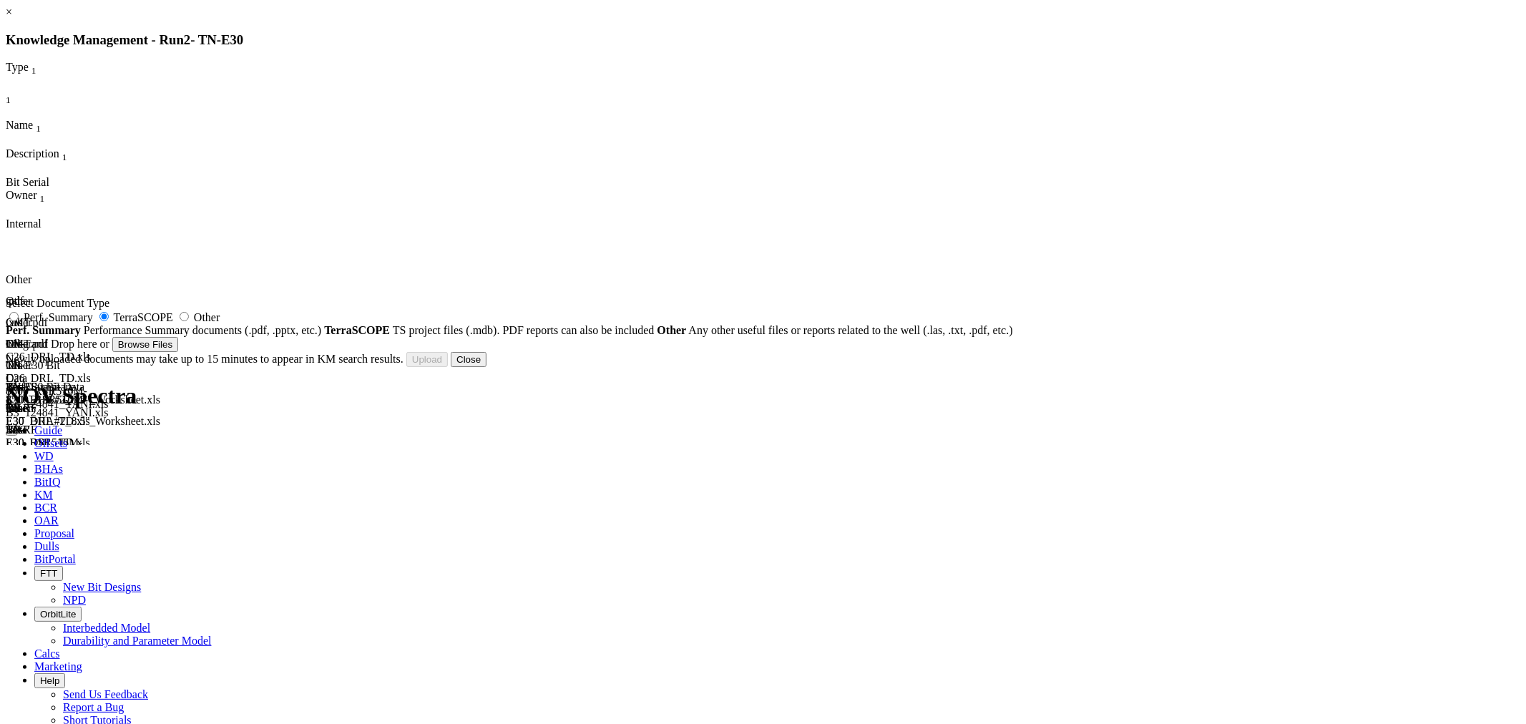
click at [220, 323] on span "Other" at bounding box center [207, 317] width 26 height 12
click at [189, 321] on input "Other" at bounding box center [184, 316] width 9 height 9
radio input "true"
radio input "false"
type input "Blade4.JPG"
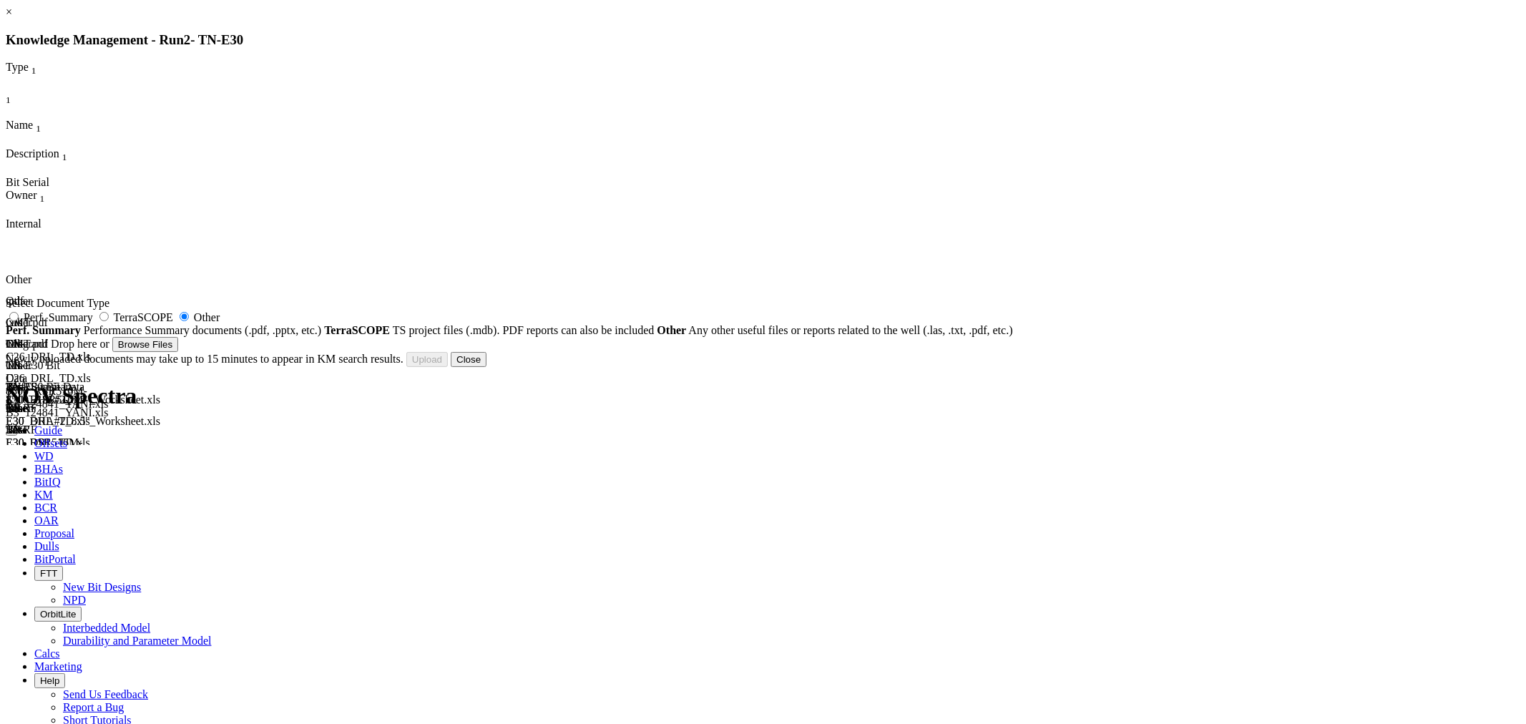
type input "Blade4.JPG"
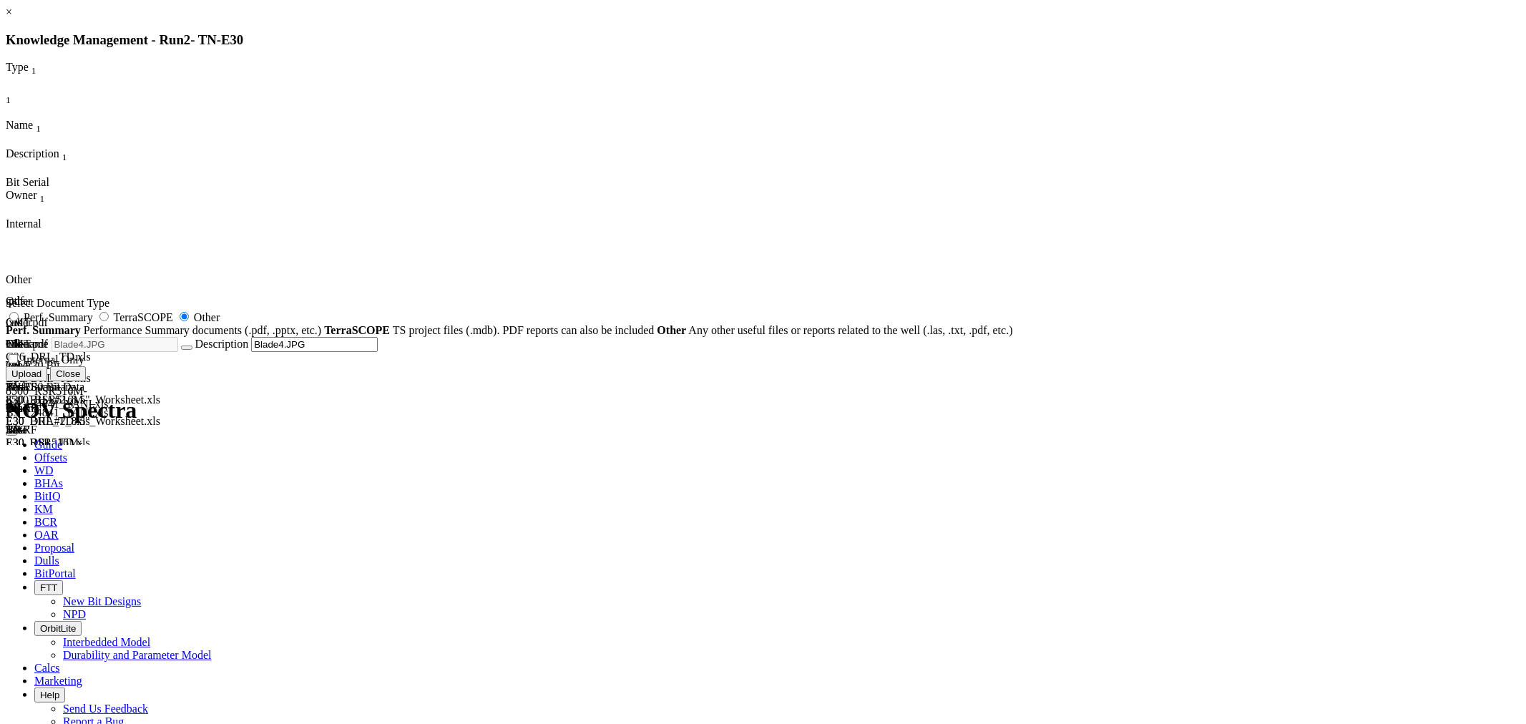
click at [47, 381] on button "Upload" at bounding box center [27, 373] width 42 height 15
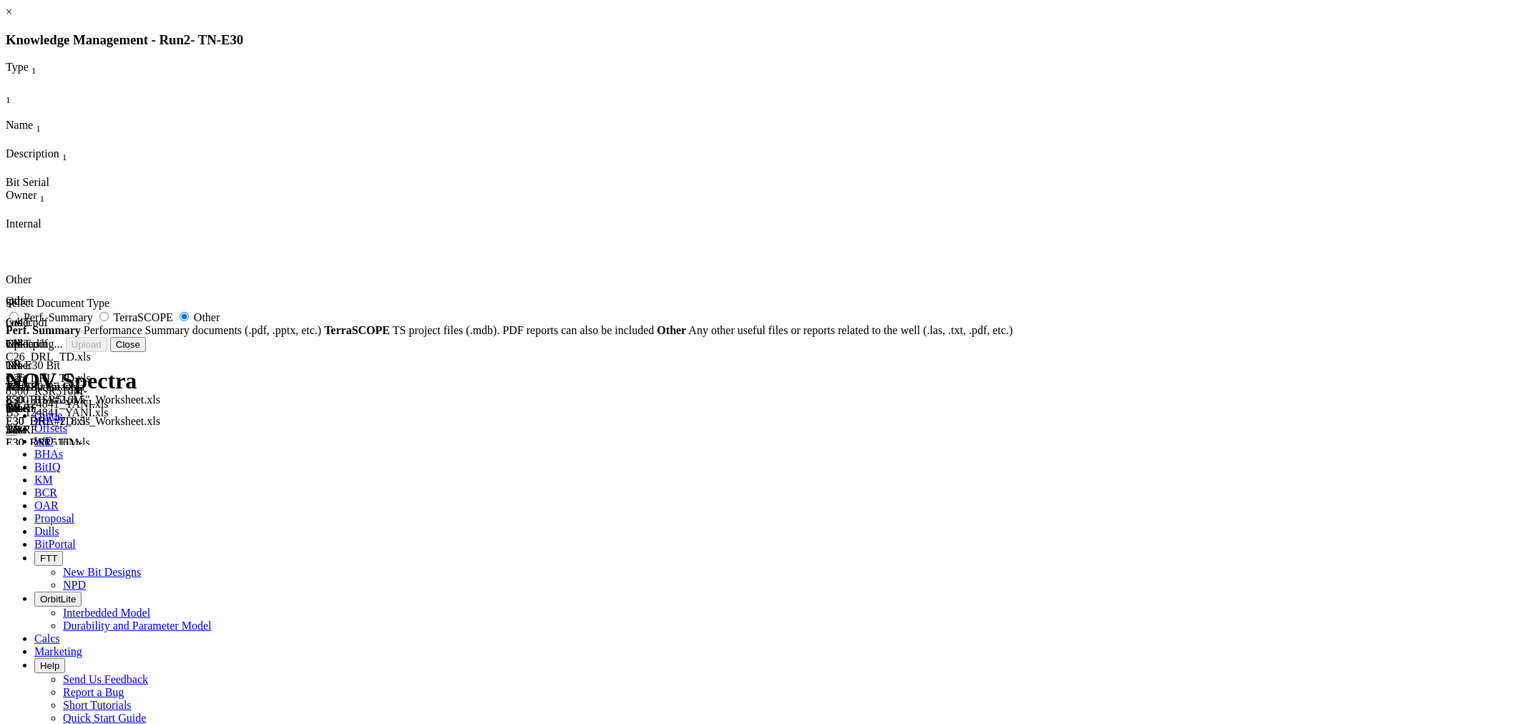
radio input "false"
click at [487, 352] on button "Close" at bounding box center [469, 344] width 36 height 15
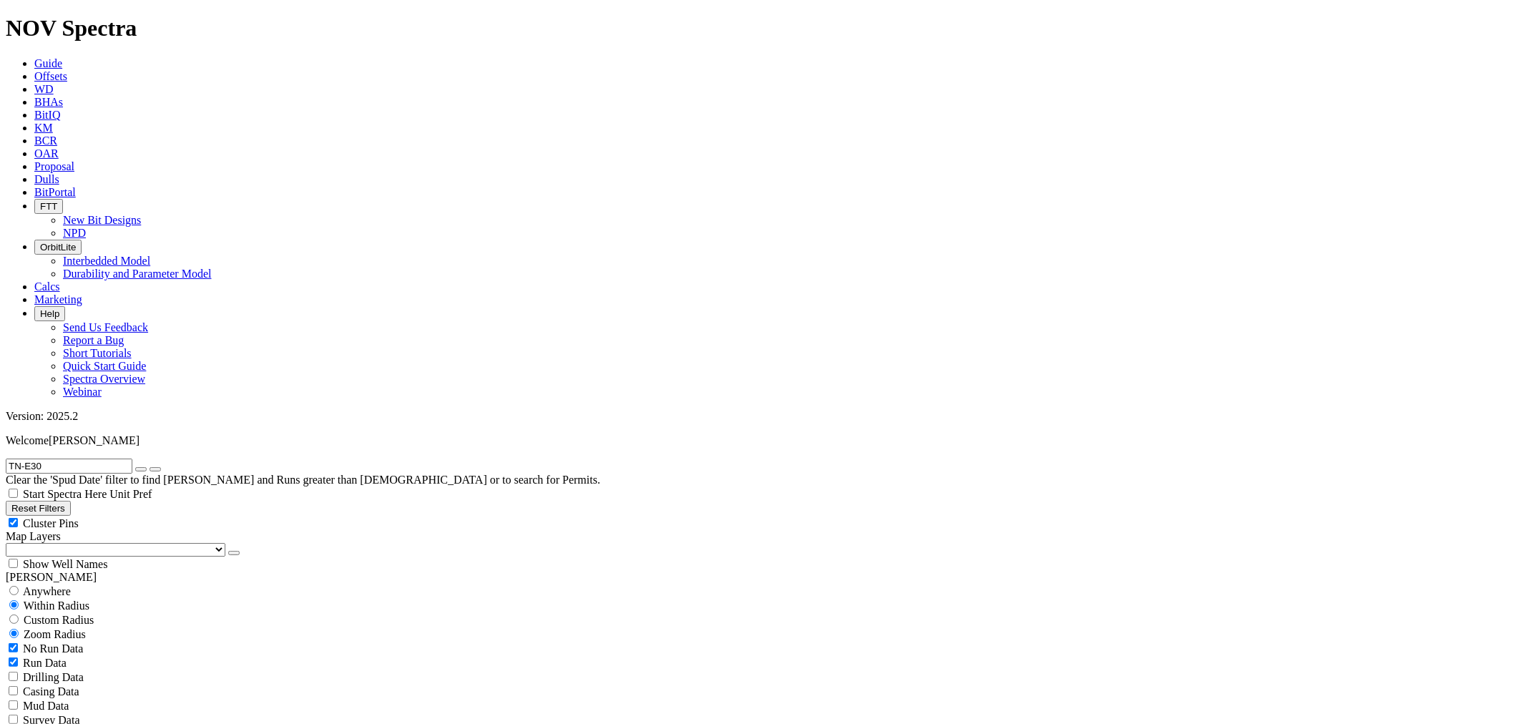
drag, startPoint x: 54, startPoint y: 59, endPoint x: 0, endPoint y: 55, distance: 54.6
click at [6, 459] on form "TN-E30" at bounding box center [763, 466] width 1515 height 15
paste input "Dx28"
type input "TN-Dx28"
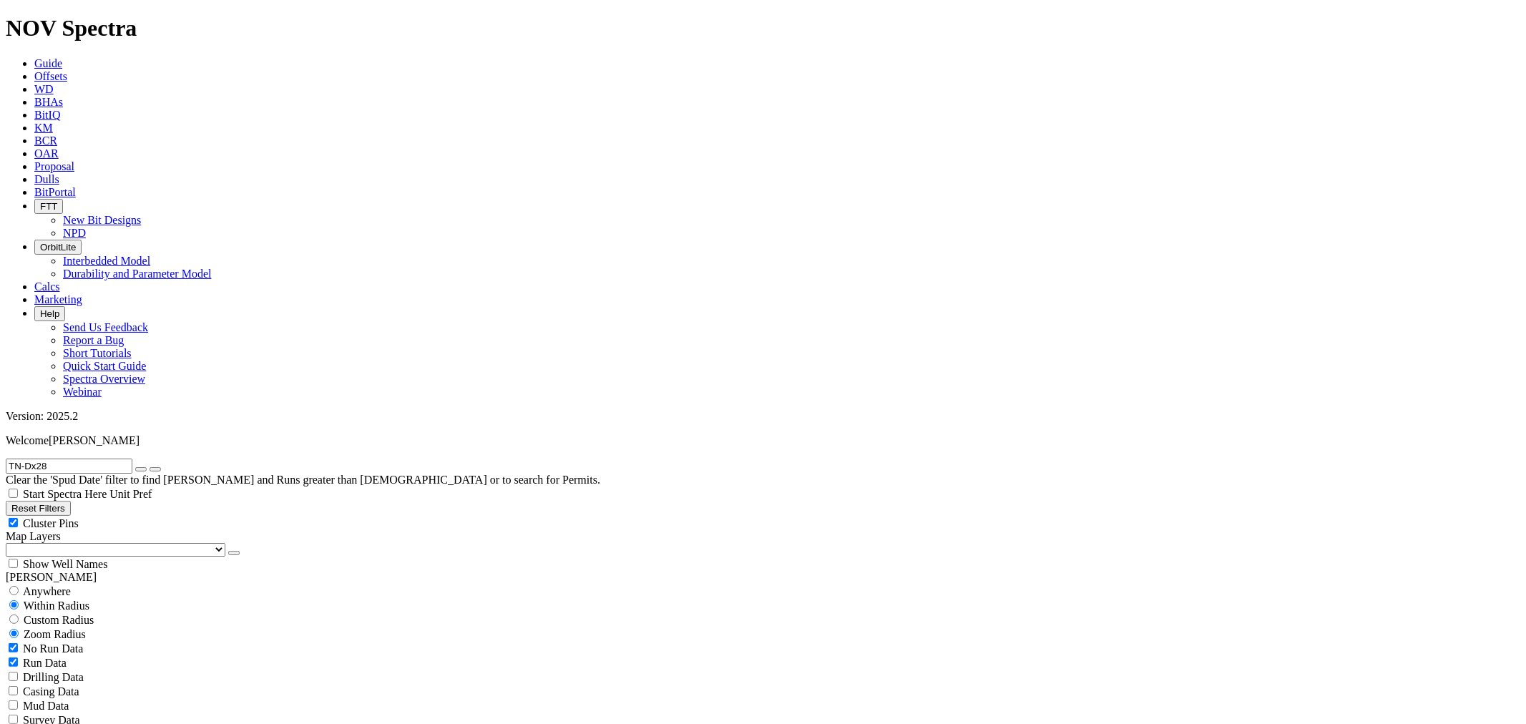
click at [150, 467] on button "submit" at bounding box center [155, 469] width 11 height 4
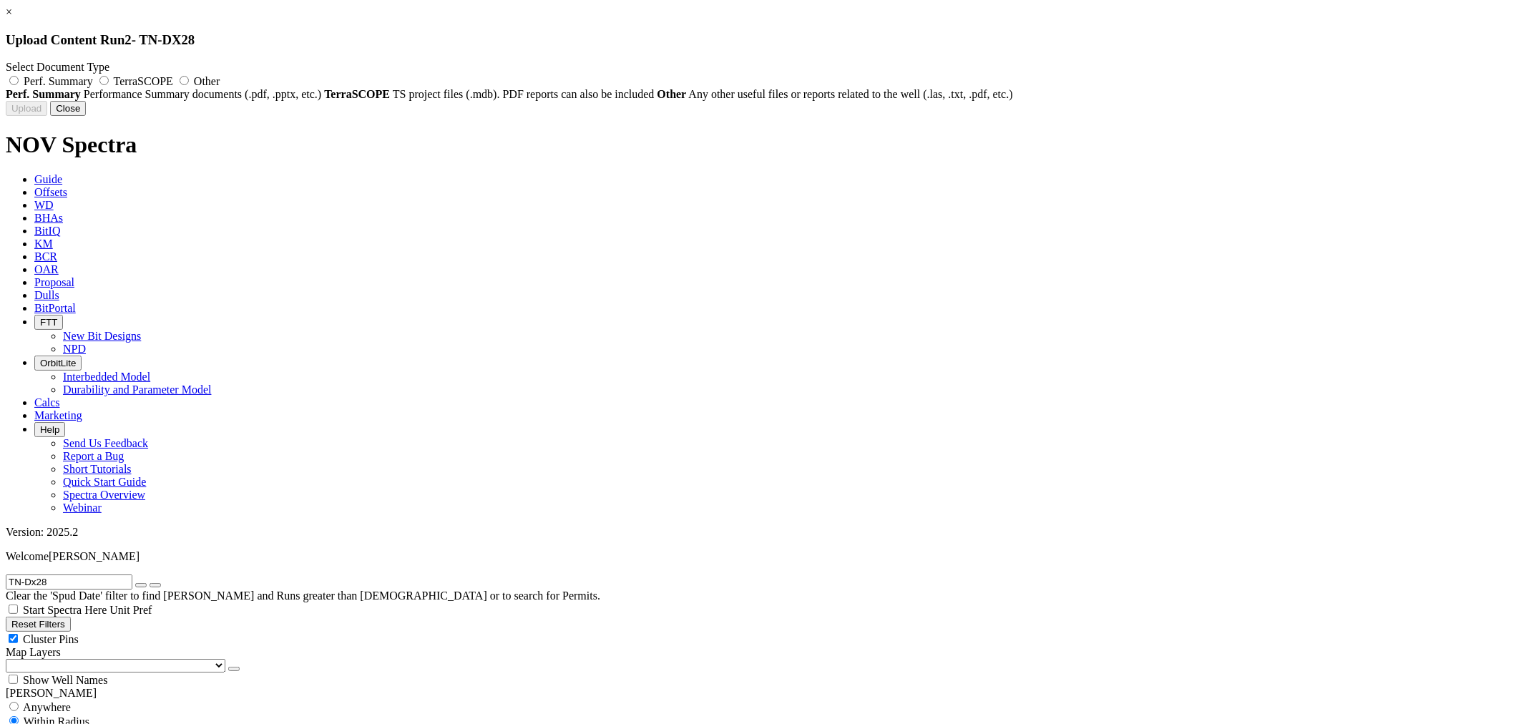
click at [220, 77] on span "Other" at bounding box center [207, 81] width 26 height 12
click at [189, 77] on input "Other" at bounding box center [184, 80] width 9 height 9
radio input "true"
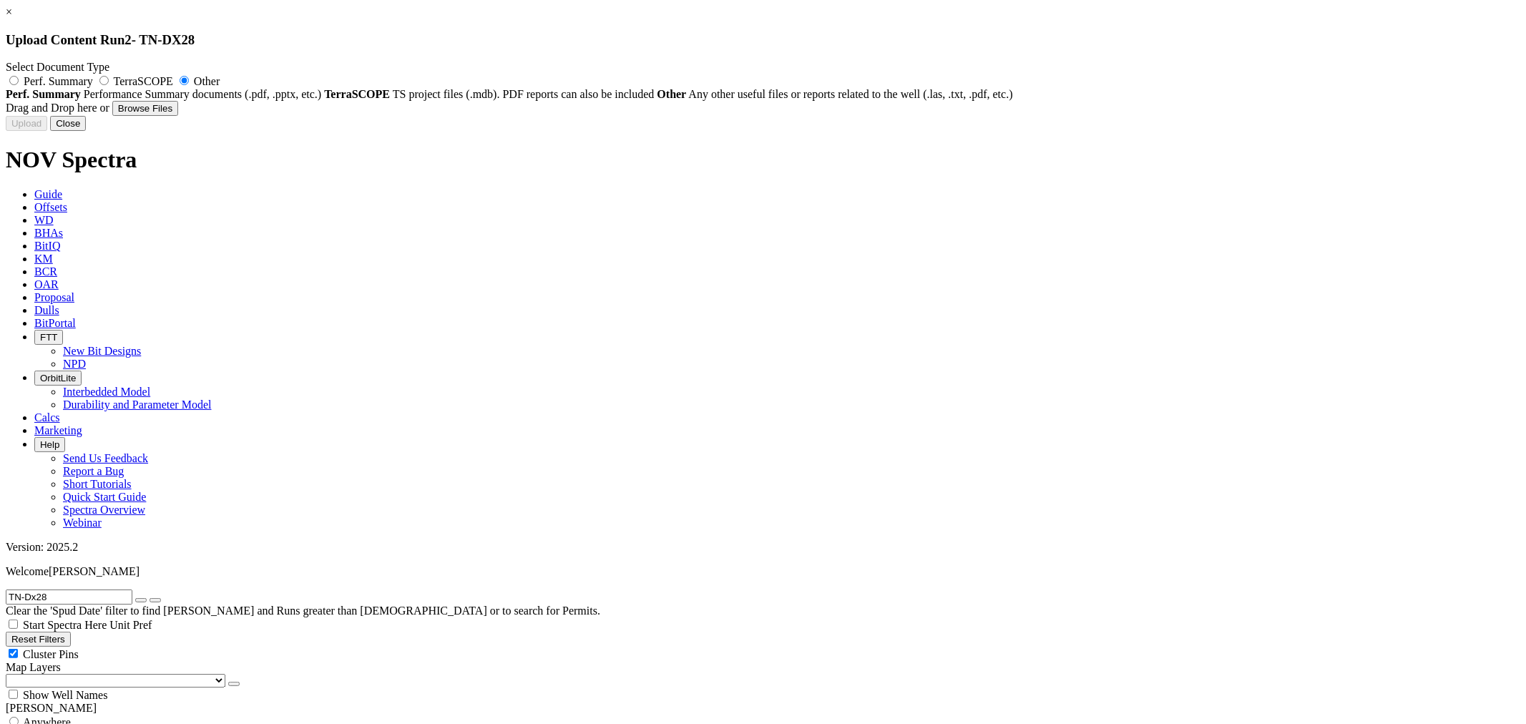
type input "TN-Dx28-9.78 - Surveys_TD.xls"
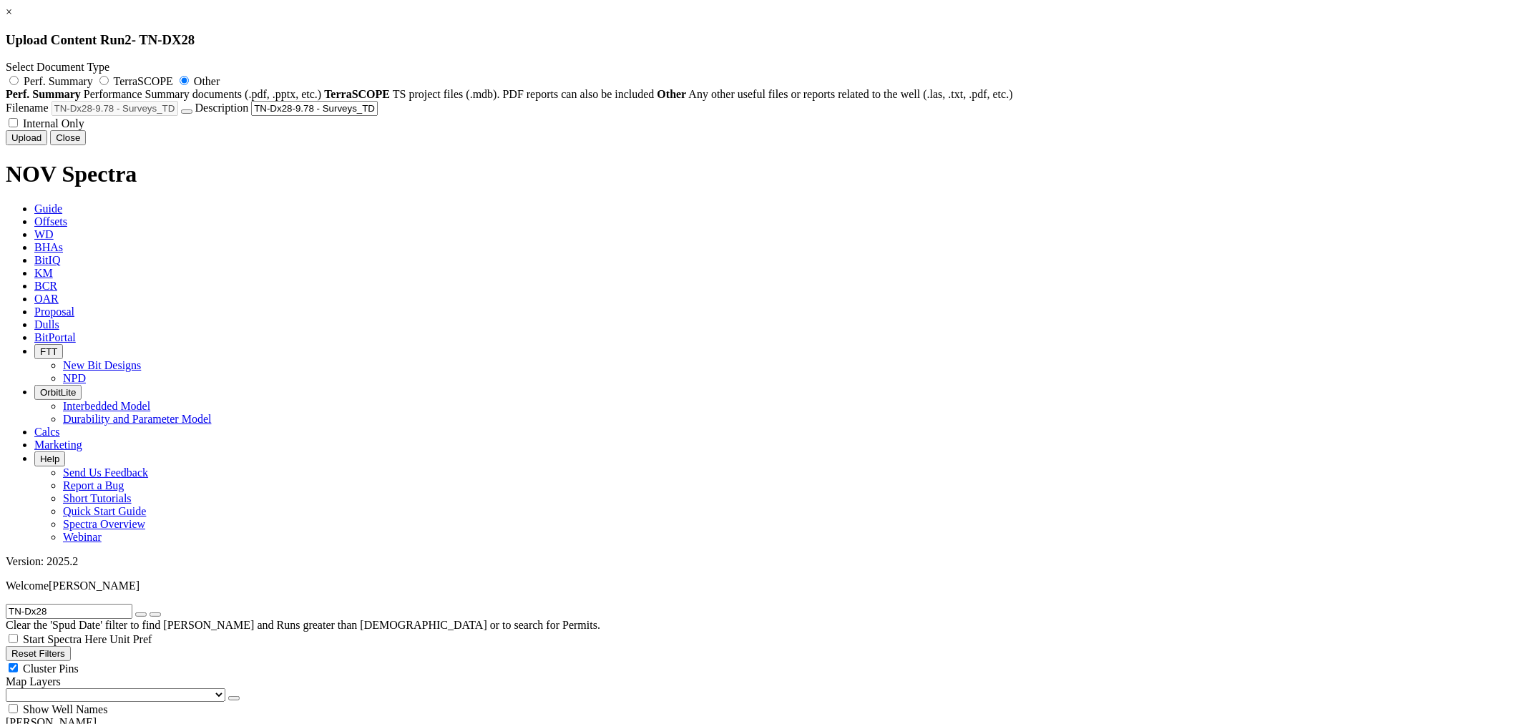
click at [47, 145] on button "Upload" at bounding box center [27, 137] width 42 height 15
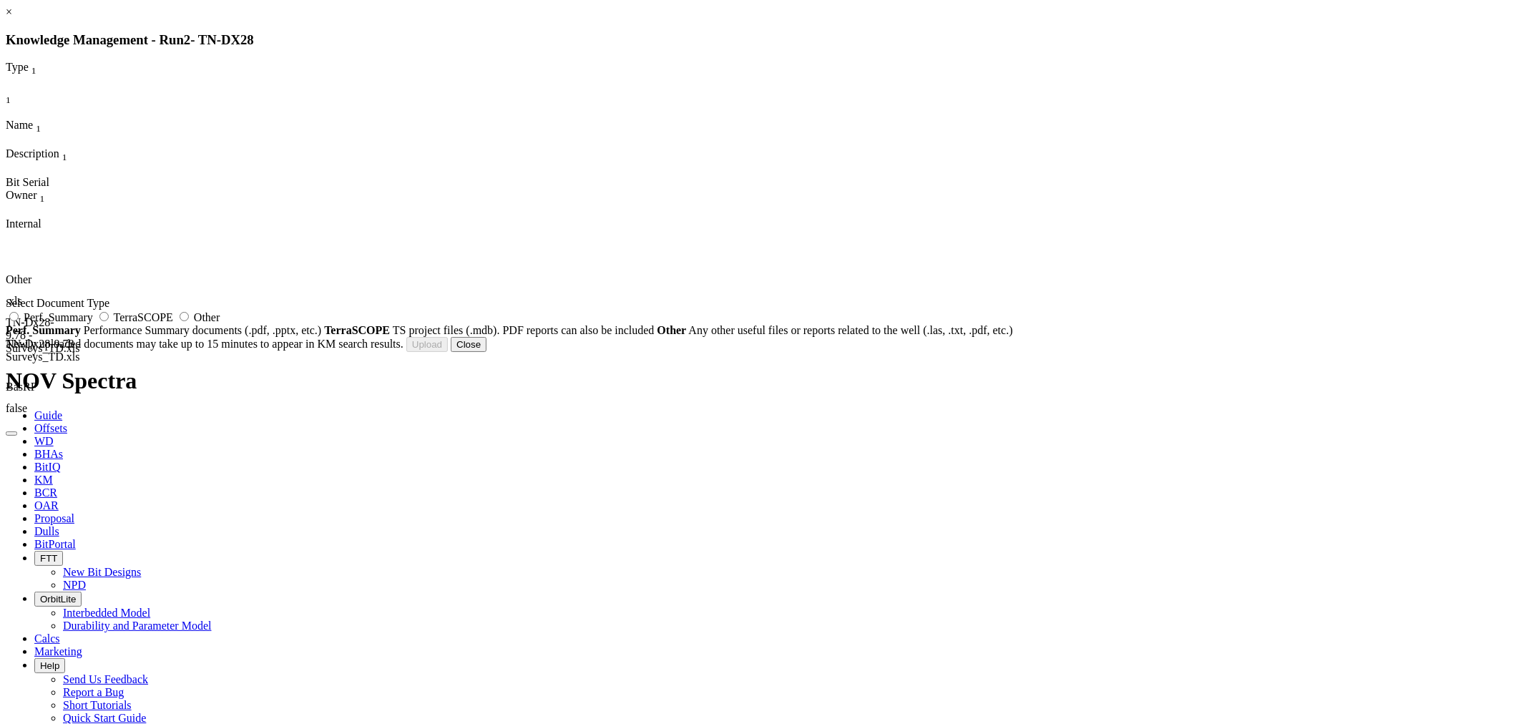
click at [220, 323] on span "Other" at bounding box center [207, 317] width 26 height 12
click at [189, 321] on input "Other" at bounding box center [184, 316] width 9 height 9
radio input "true"
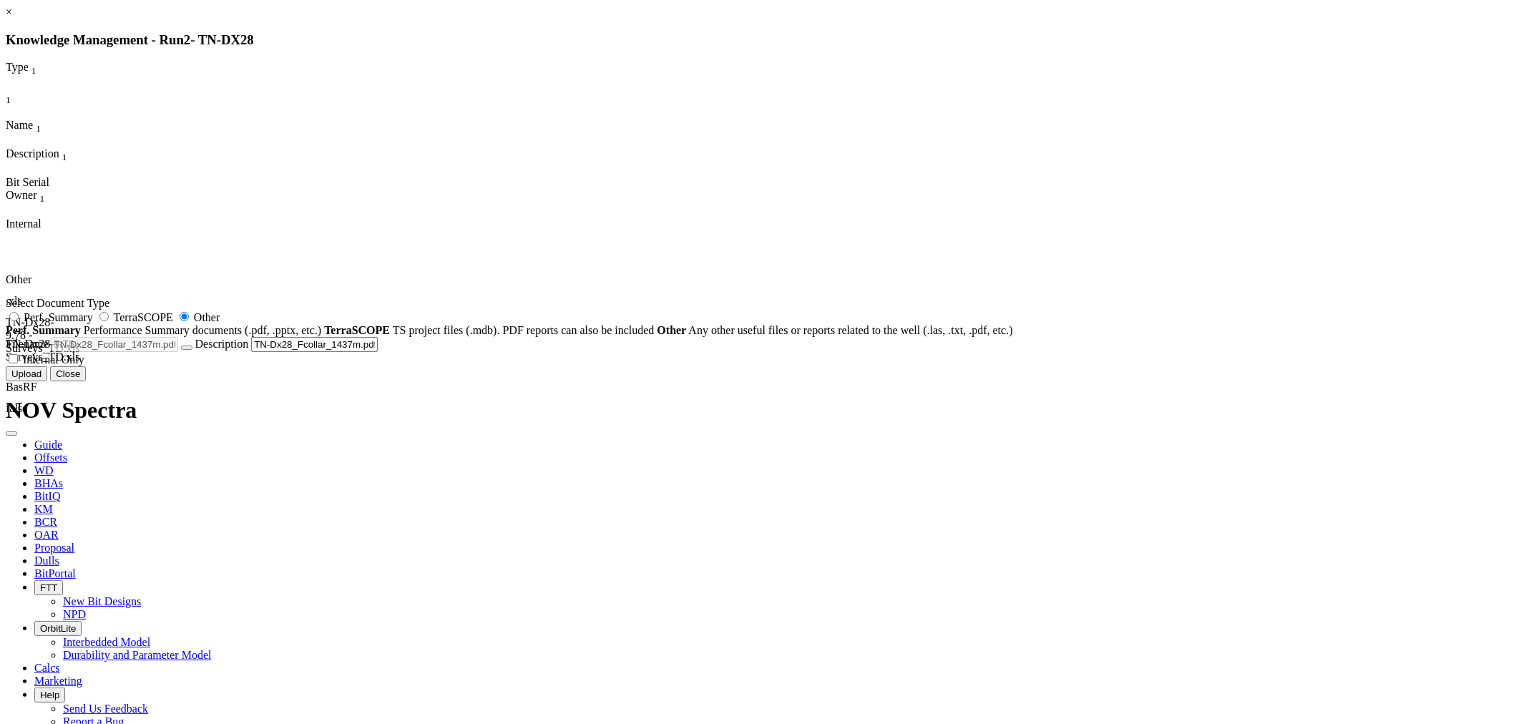
click at [47, 381] on button "Upload" at bounding box center [27, 373] width 42 height 15
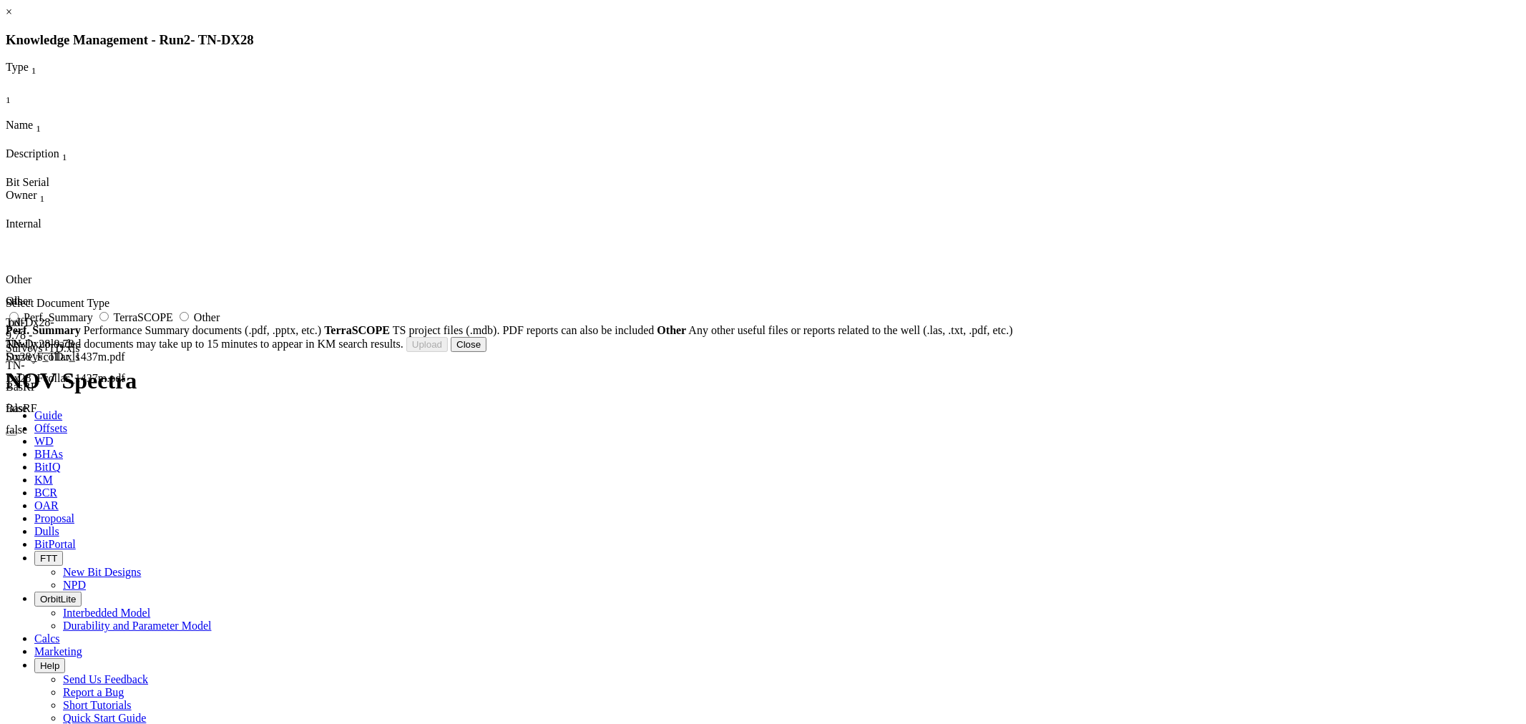
click at [220, 323] on span "Other" at bounding box center [207, 317] width 26 height 12
click at [189, 321] on input "Other" at bounding box center [184, 316] width 9 height 9
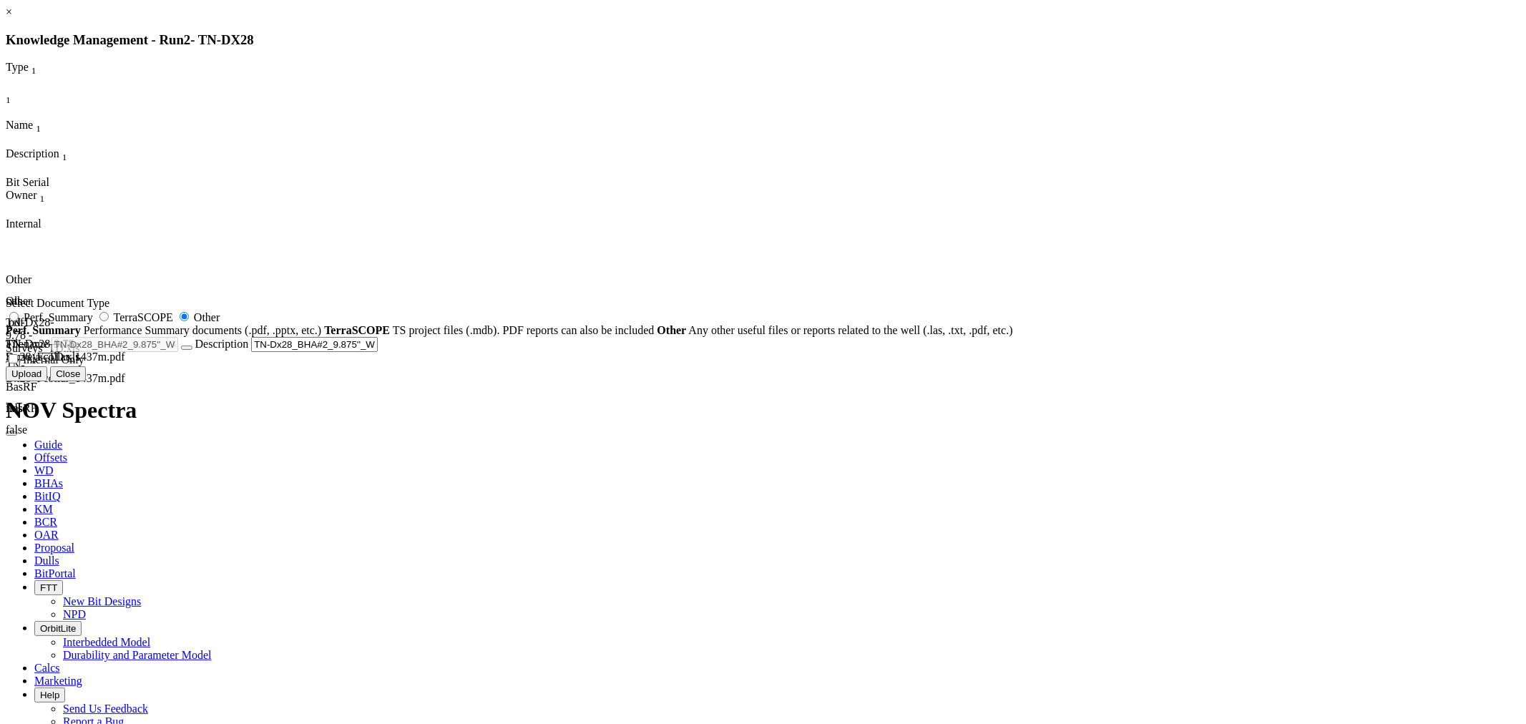
click at [47, 381] on button "Upload" at bounding box center [27, 373] width 42 height 15
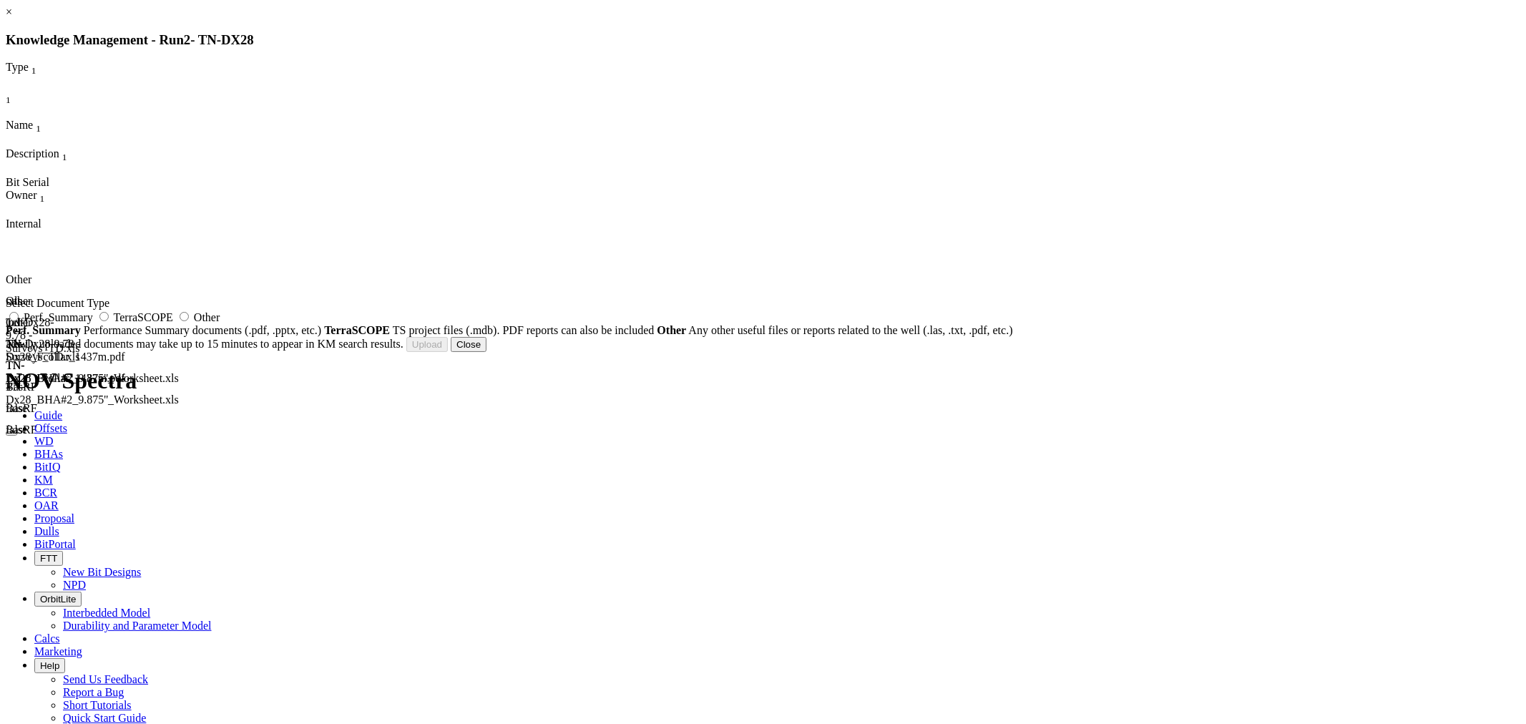
click at [93, 323] on span "Perf. Summary" at bounding box center [58, 317] width 69 height 12
click at [19, 321] on input "Perf. Summary" at bounding box center [13, 316] width 9 height 9
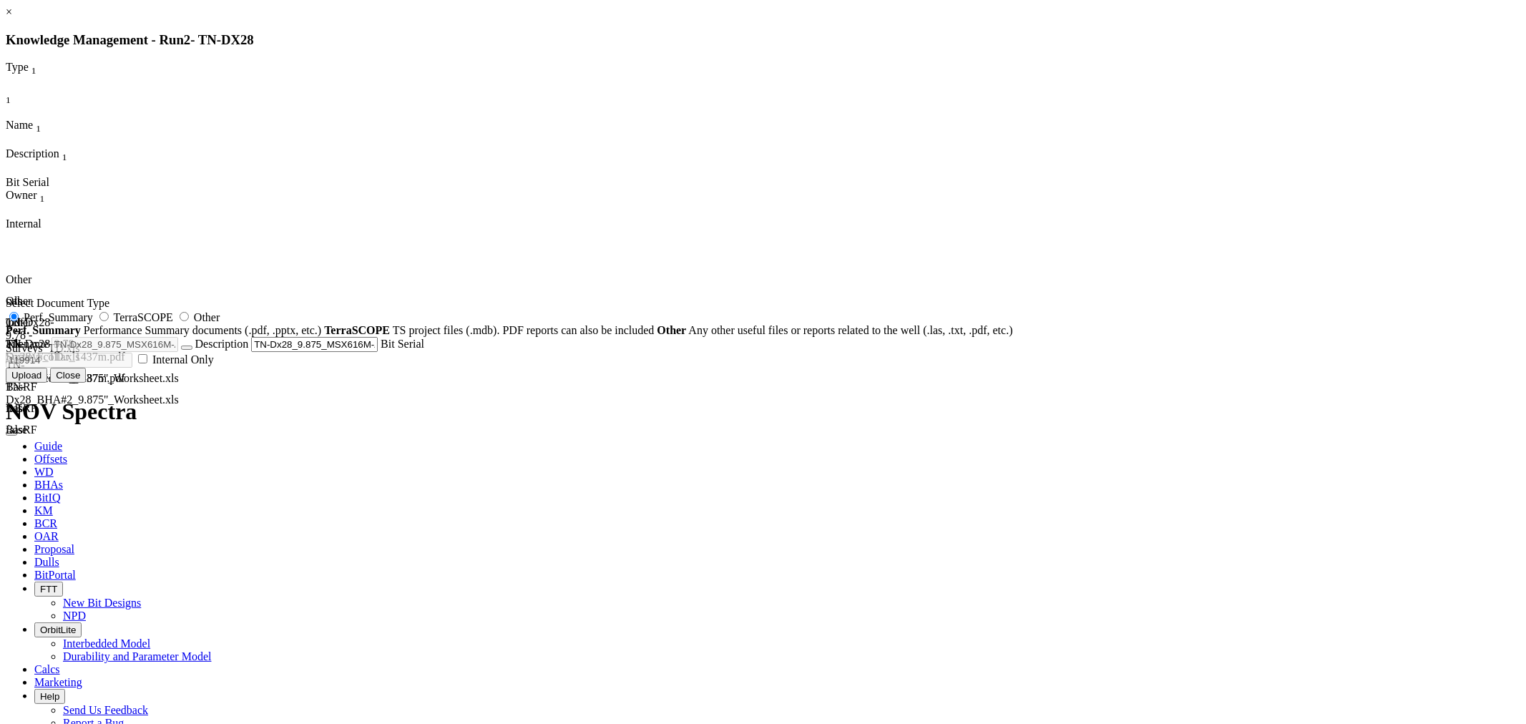
click at [47, 383] on button "Upload" at bounding box center [27, 375] width 42 height 15
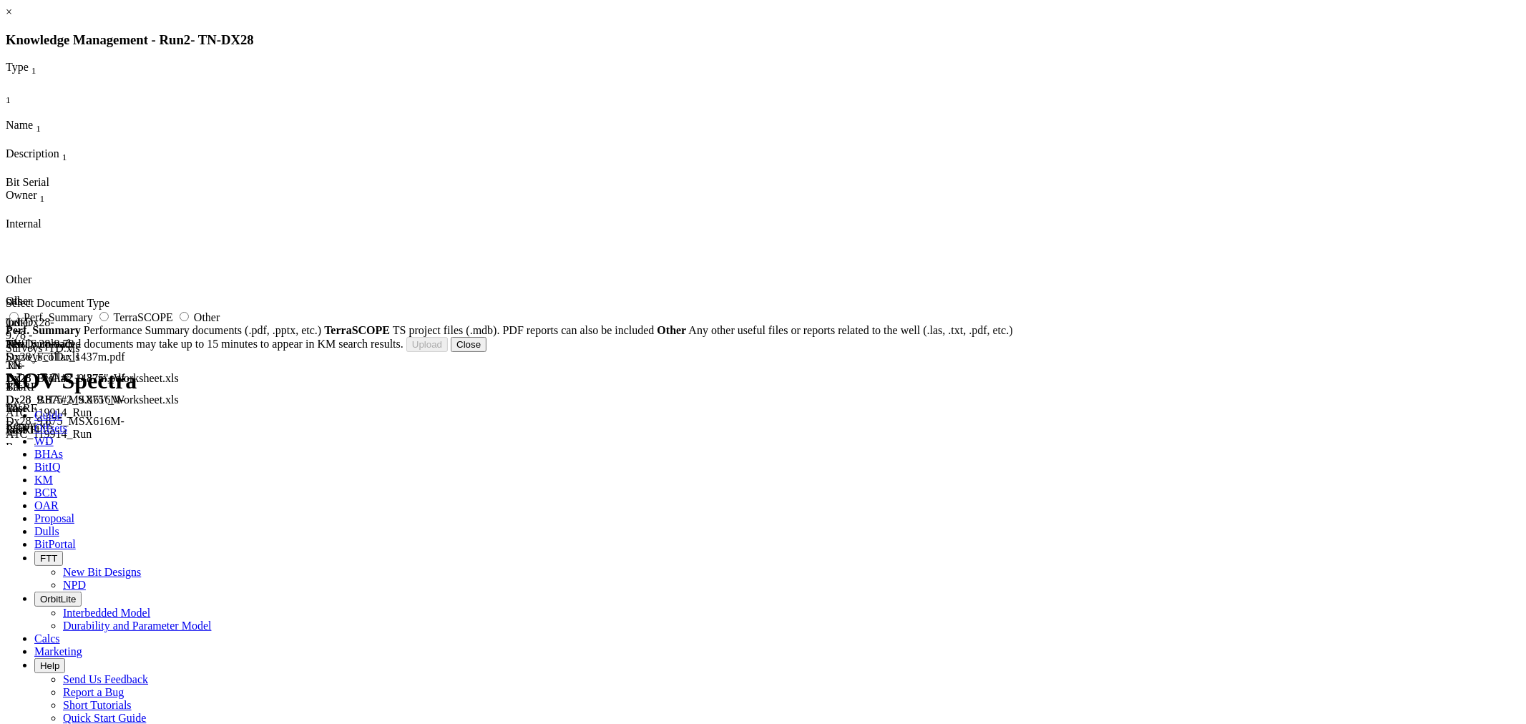
click at [220, 322] on span "Other" at bounding box center [207, 317] width 26 height 12
click at [189, 321] on input "Other" at bounding box center [184, 316] width 9 height 9
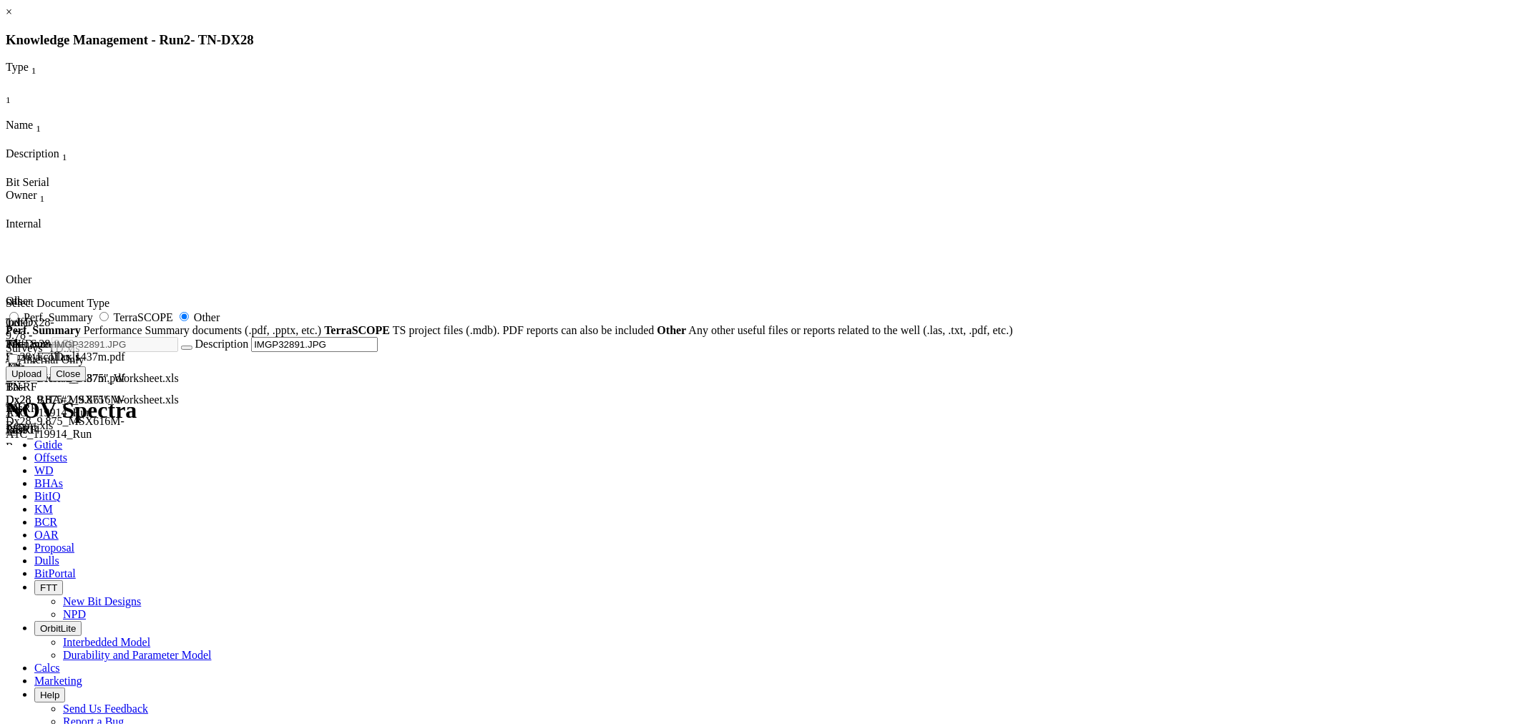
click at [47, 381] on button "Upload" at bounding box center [27, 373] width 42 height 15
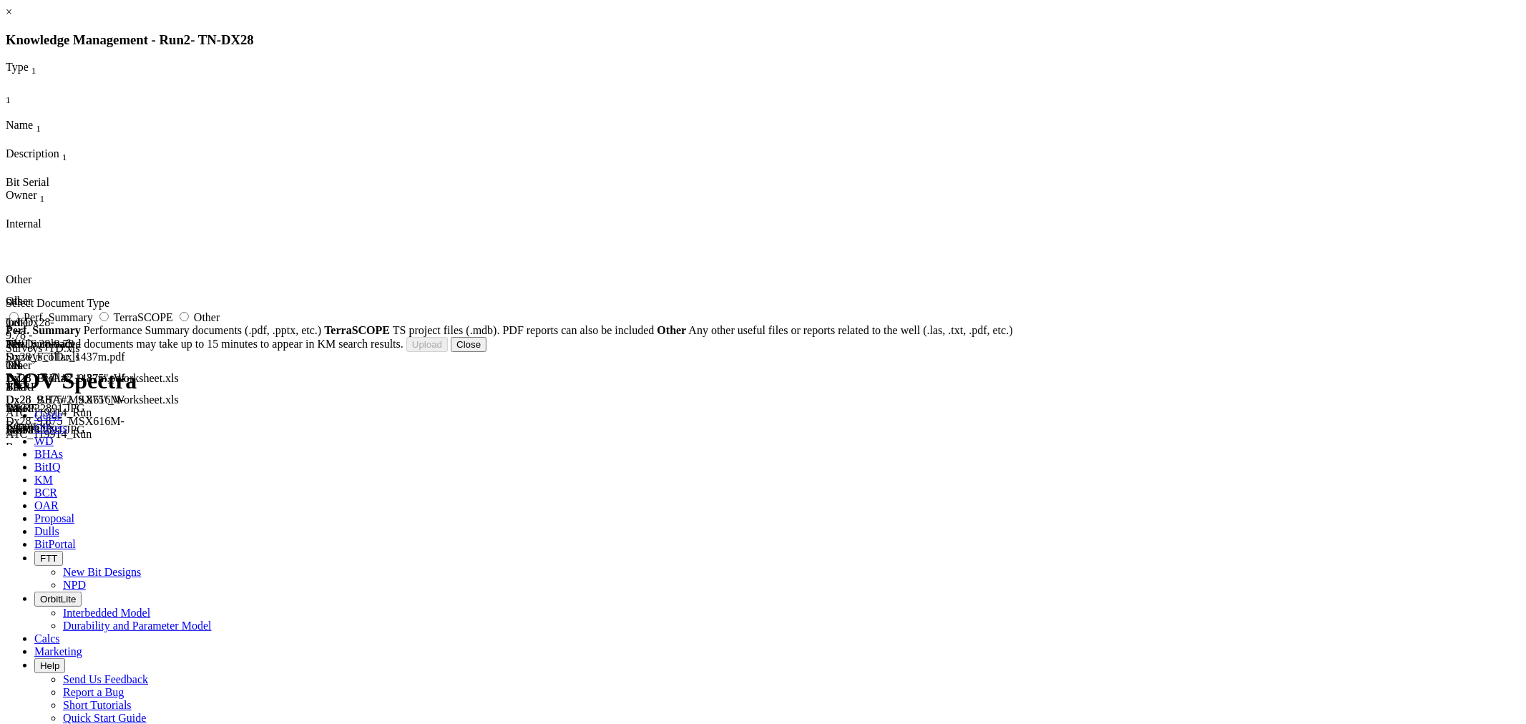
click at [220, 323] on span "Other" at bounding box center [207, 317] width 26 height 12
click at [189, 321] on input "Other" at bounding box center [184, 316] width 9 height 9
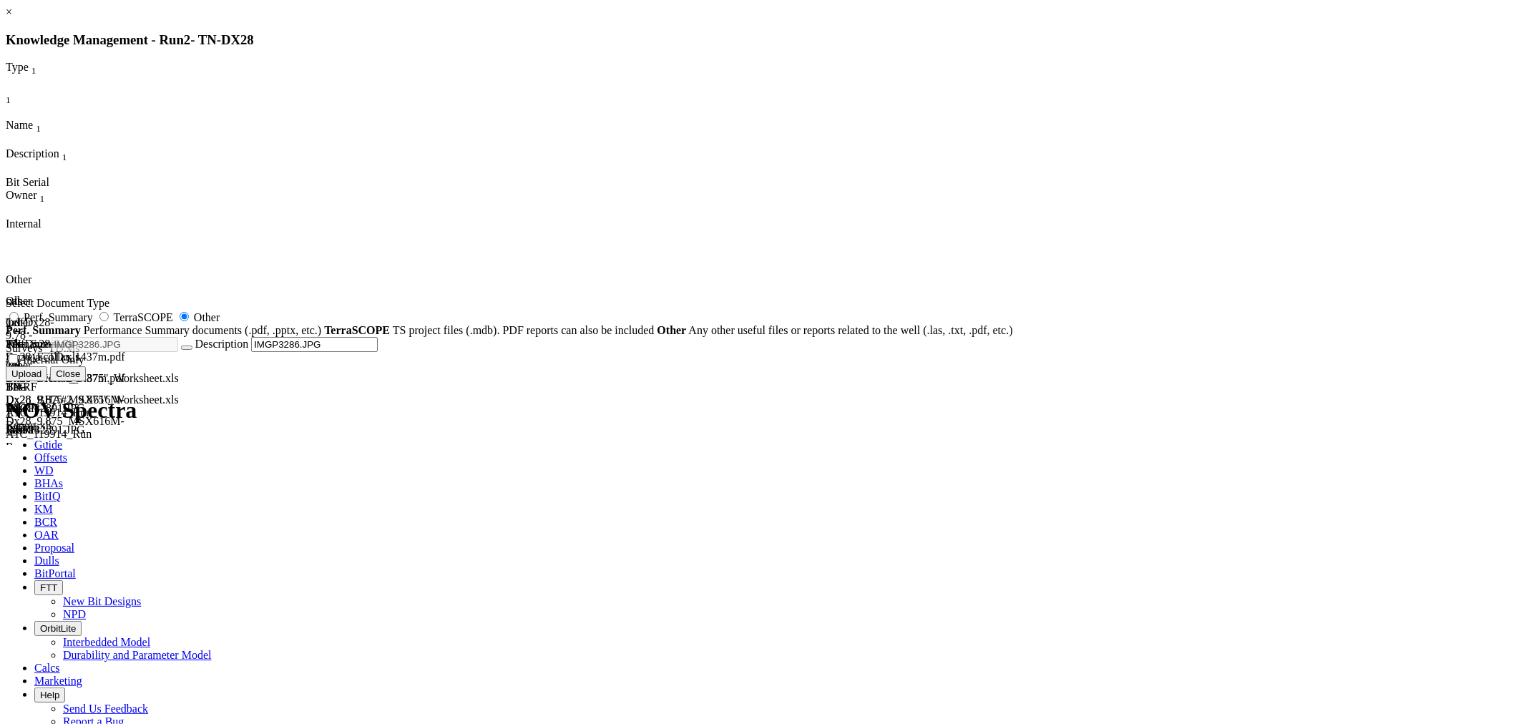
click at [47, 381] on button "Upload" at bounding box center [27, 373] width 42 height 15
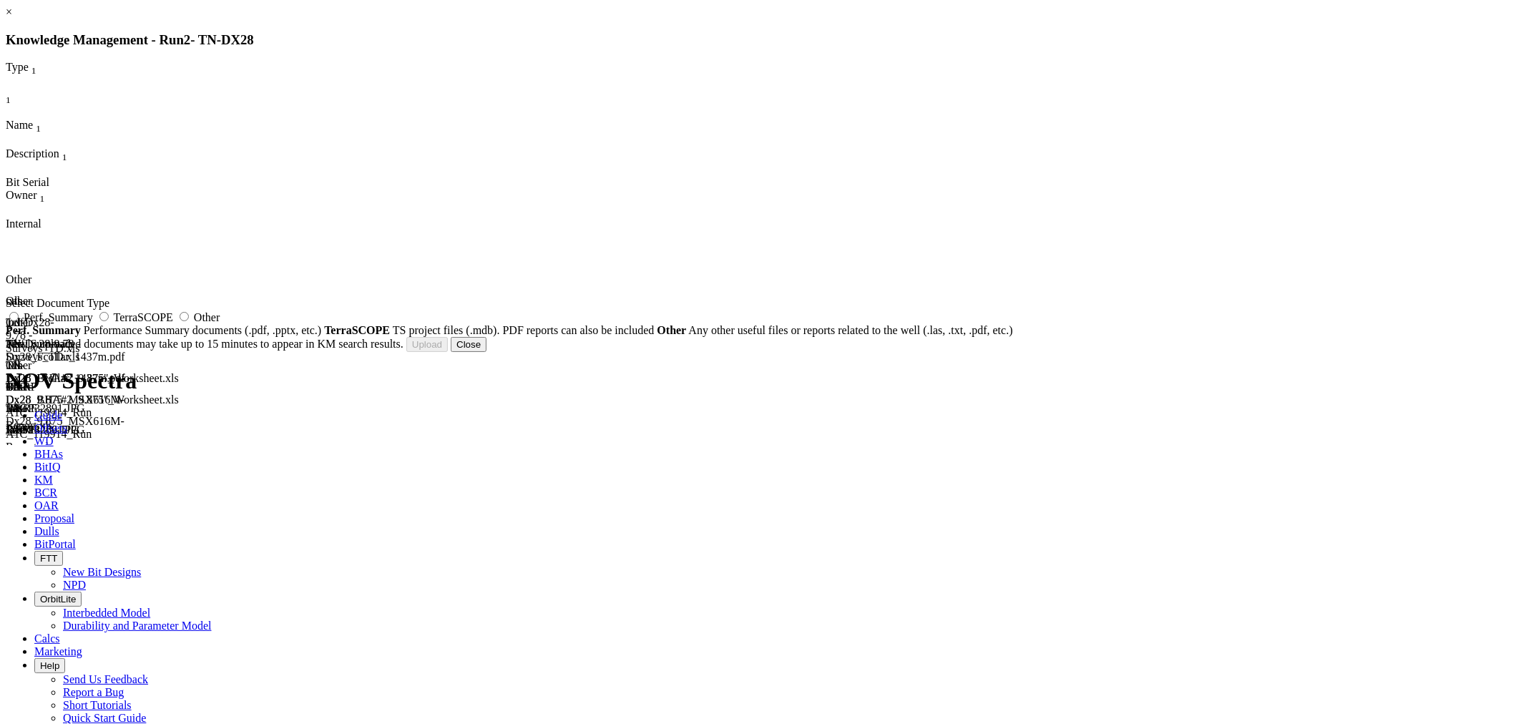
click at [487, 352] on button "Close" at bounding box center [469, 344] width 36 height 15
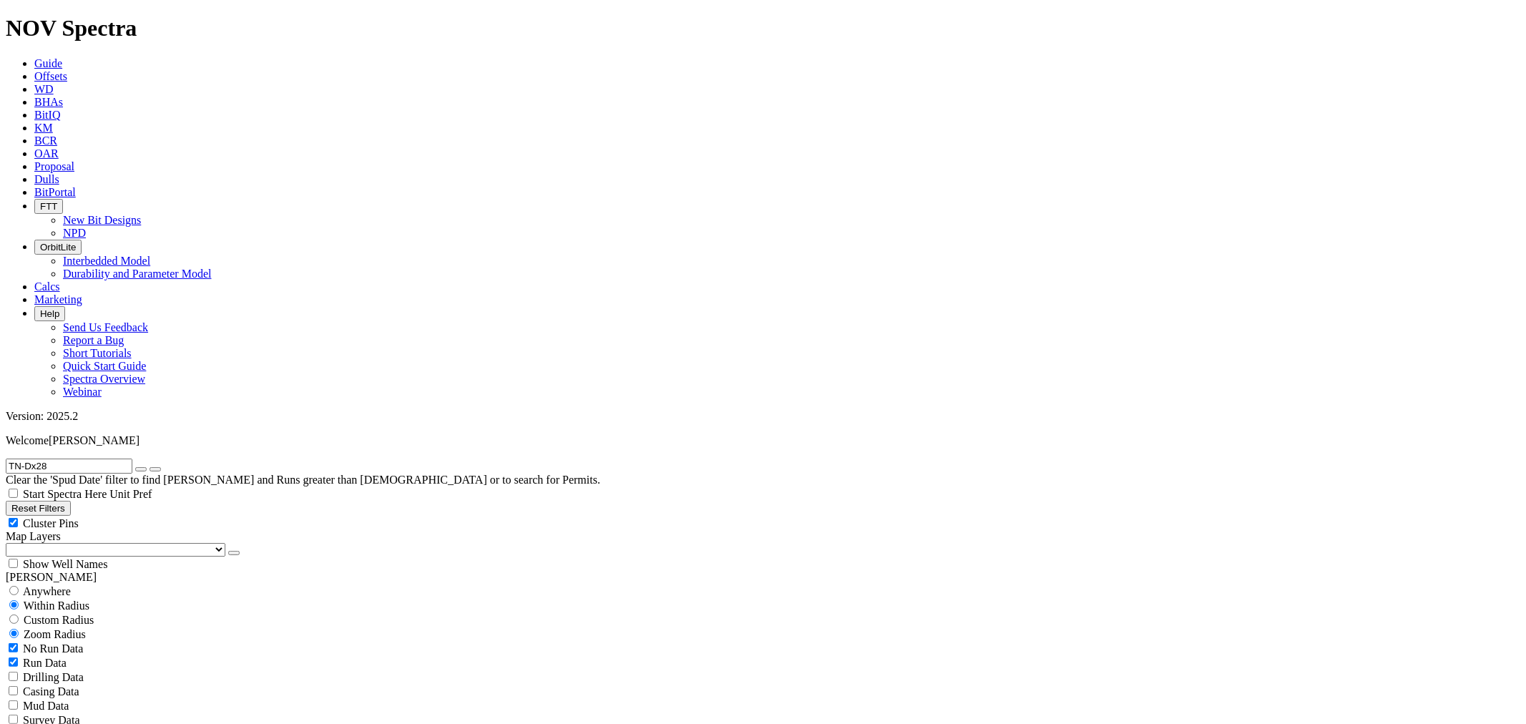
click at [84, 459] on input "TN-Dx28" at bounding box center [69, 466] width 127 height 15
drag, startPoint x: 31, startPoint y: 63, endPoint x: 0, endPoint y: 64, distance: 31.5
click at [6, 459] on form "TN-Dx28" at bounding box center [763, 466] width 1515 height 15
paste input "Ax85"
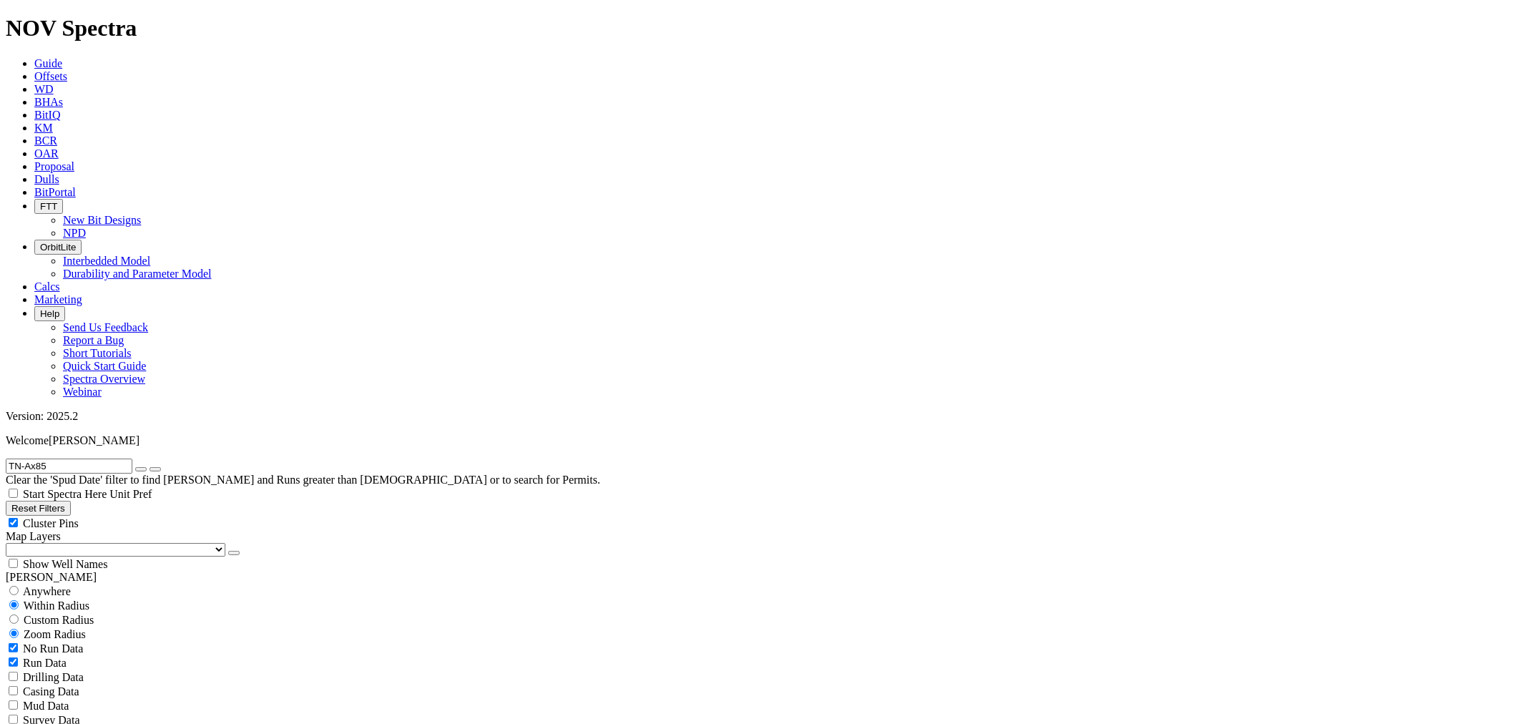
click at [161, 467] on button "submit" at bounding box center [155, 469] width 11 height 4
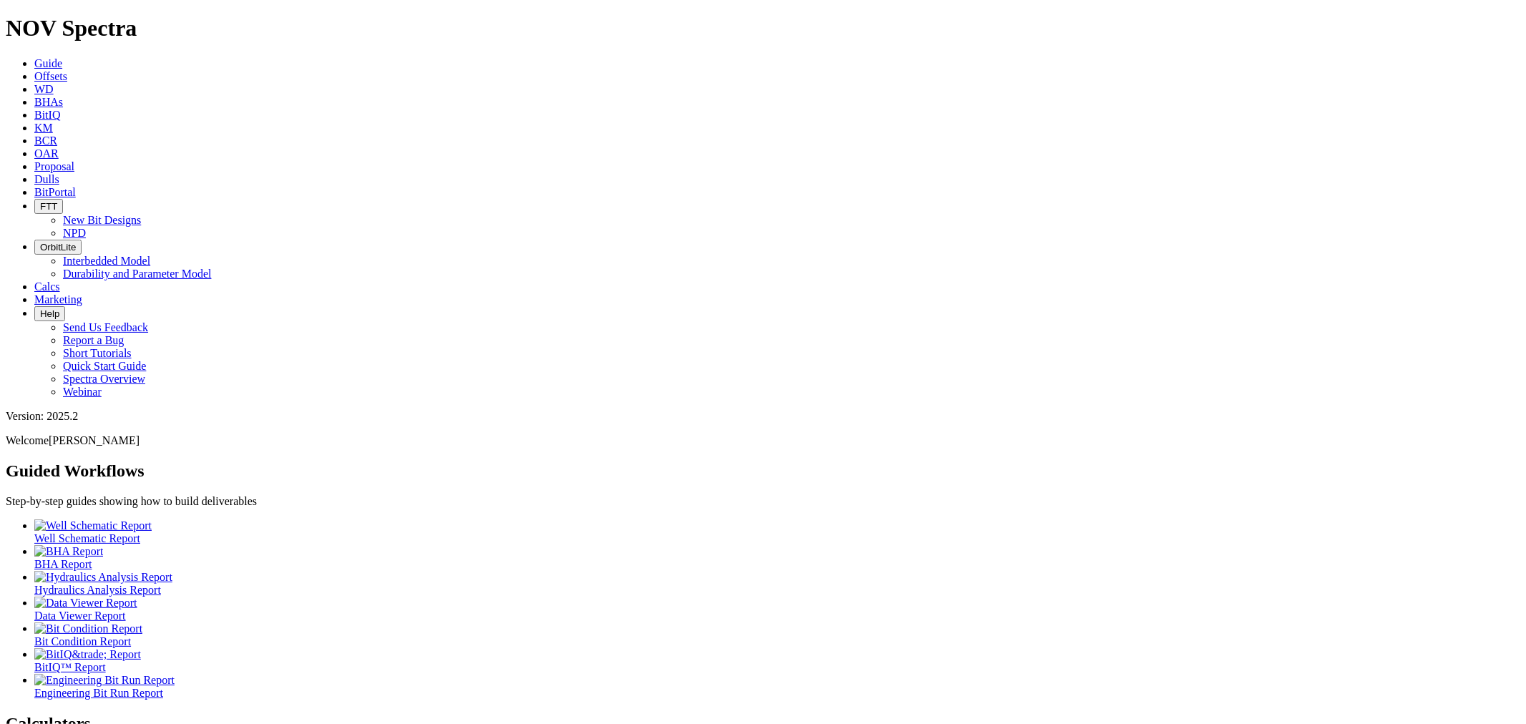
click at [53, 122] on span "KM" at bounding box center [43, 128] width 19 height 12
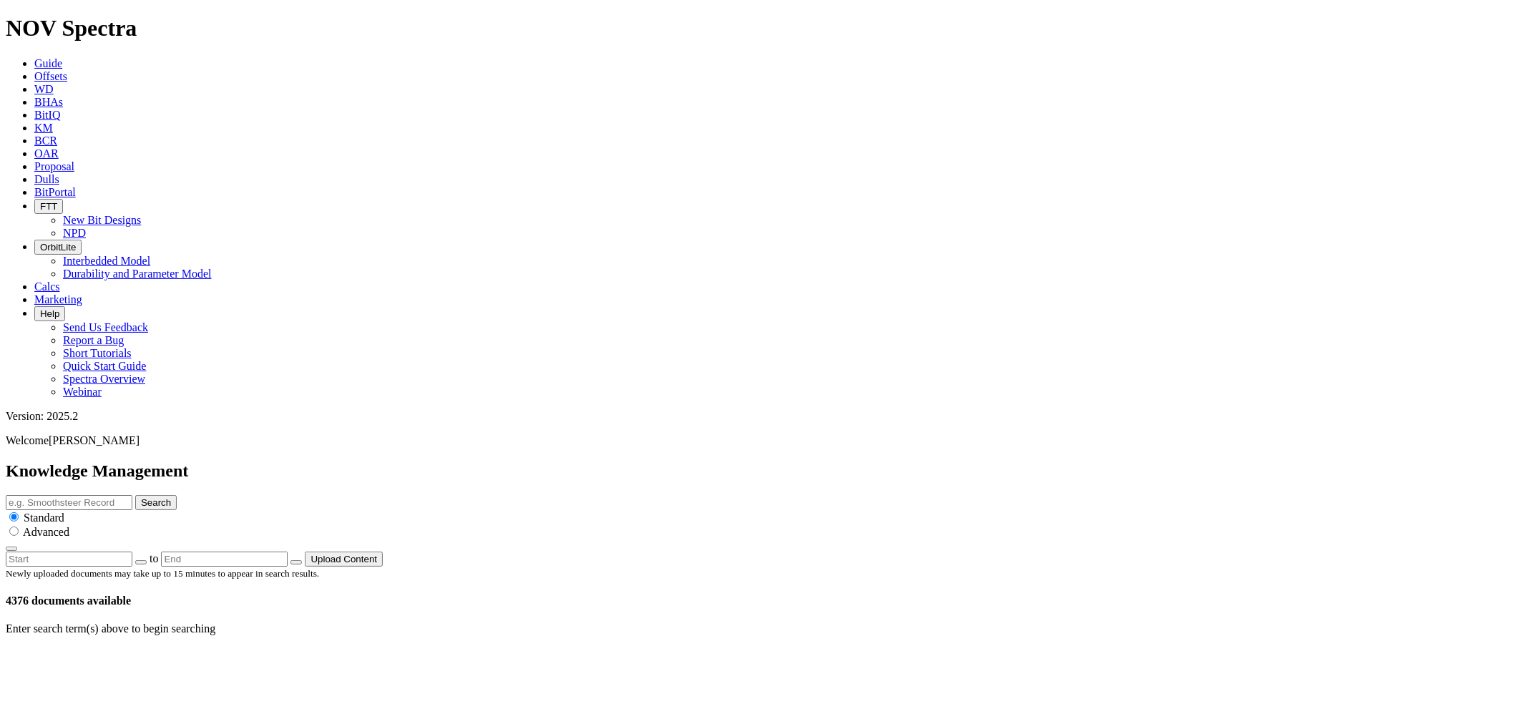
click at [147, 560] on button "button" at bounding box center [140, 562] width 11 height 4
click at [209, 683] on button "01" at bounding box center [198, 690] width 22 height 15
type input "[DATE]"
click at [132, 495] on input "text" at bounding box center [69, 502] width 127 height 15
type input "i"
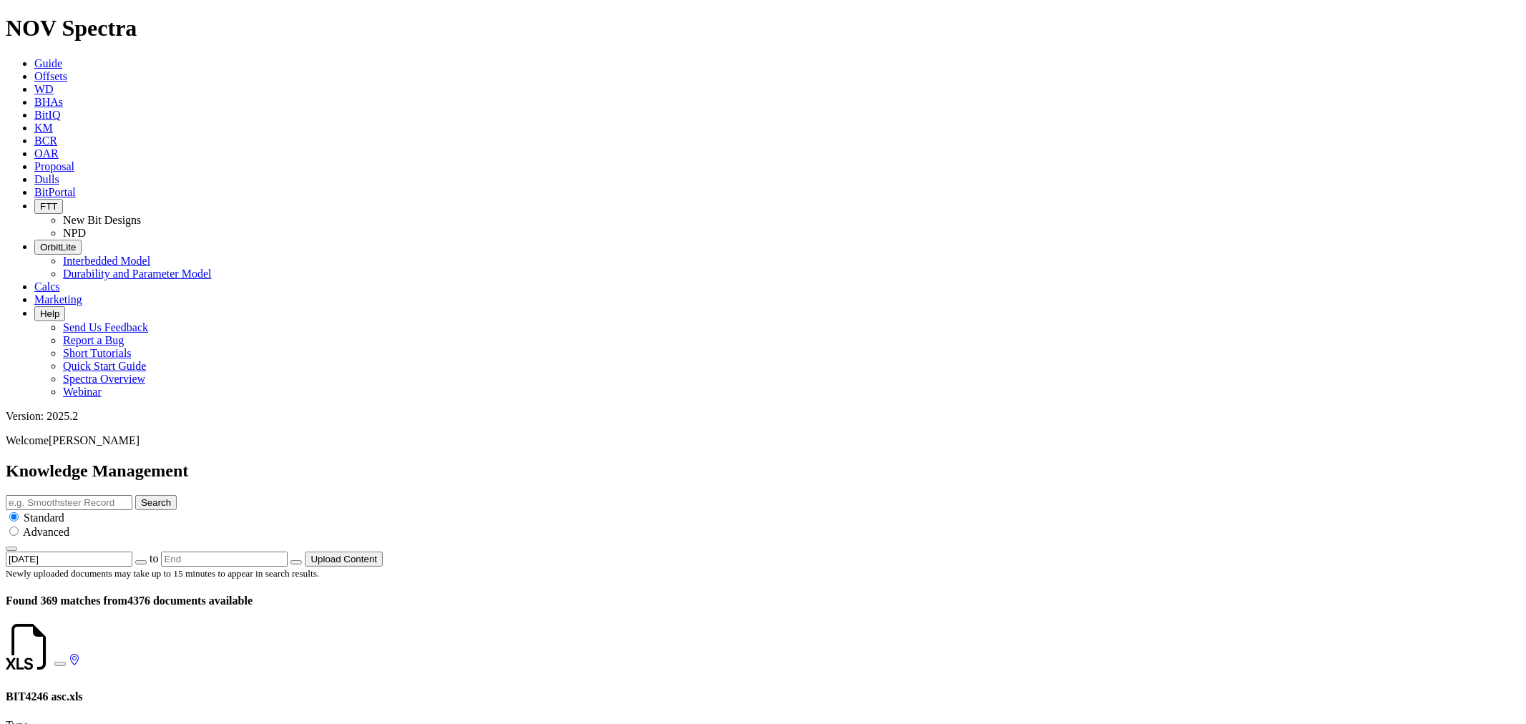
click at [132, 495] on input "text" at bounding box center [69, 502] width 127 height 15
type input "[GEOGRAPHIC_DATA]"
click at [135, 495] on button "Search" at bounding box center [156, 502] width 42 height 15
